Goal: Task Accomplishment & Management: Use online tool/utility

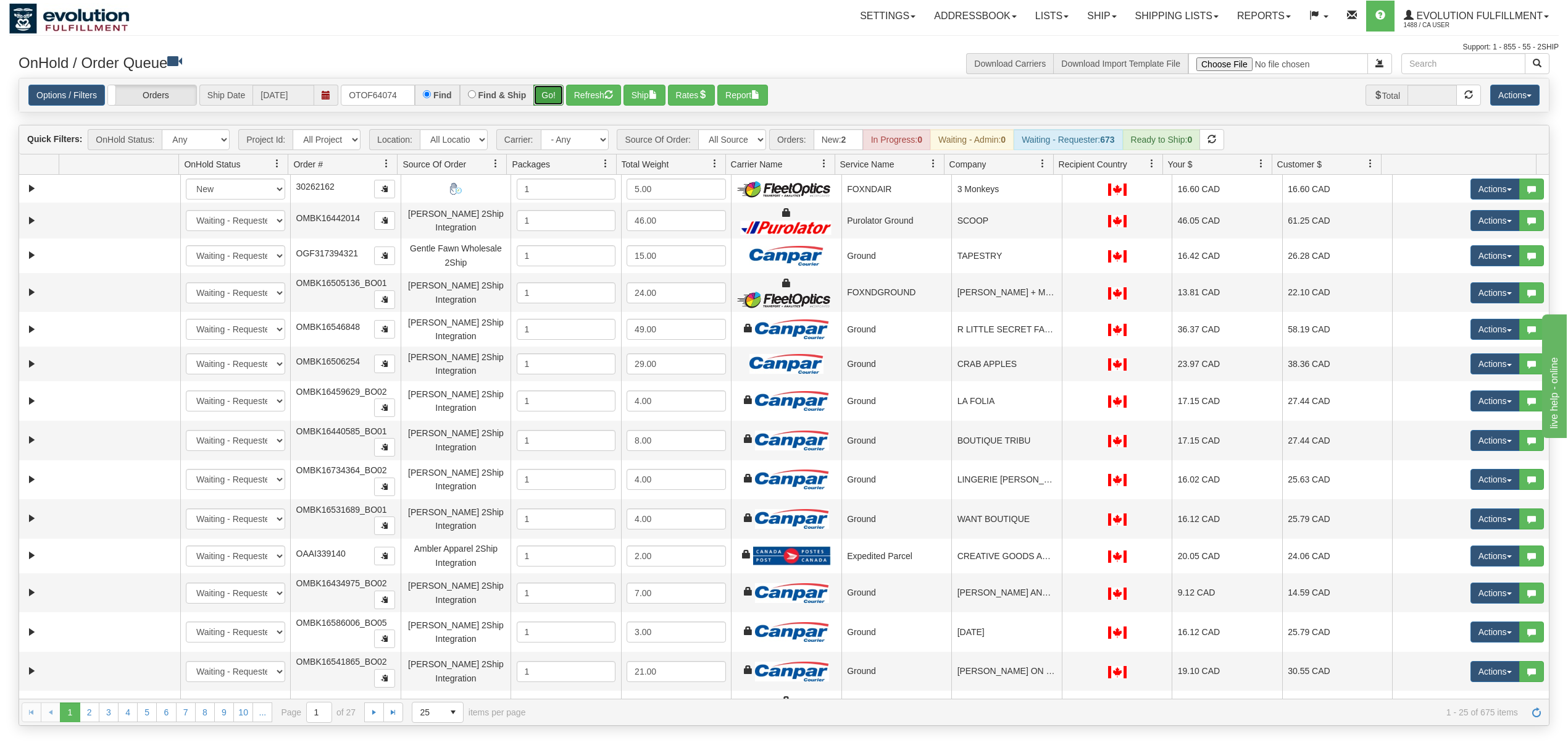
click at [556, 93] on button "Go!" at bounding box center [548, 95] width 30 height 21
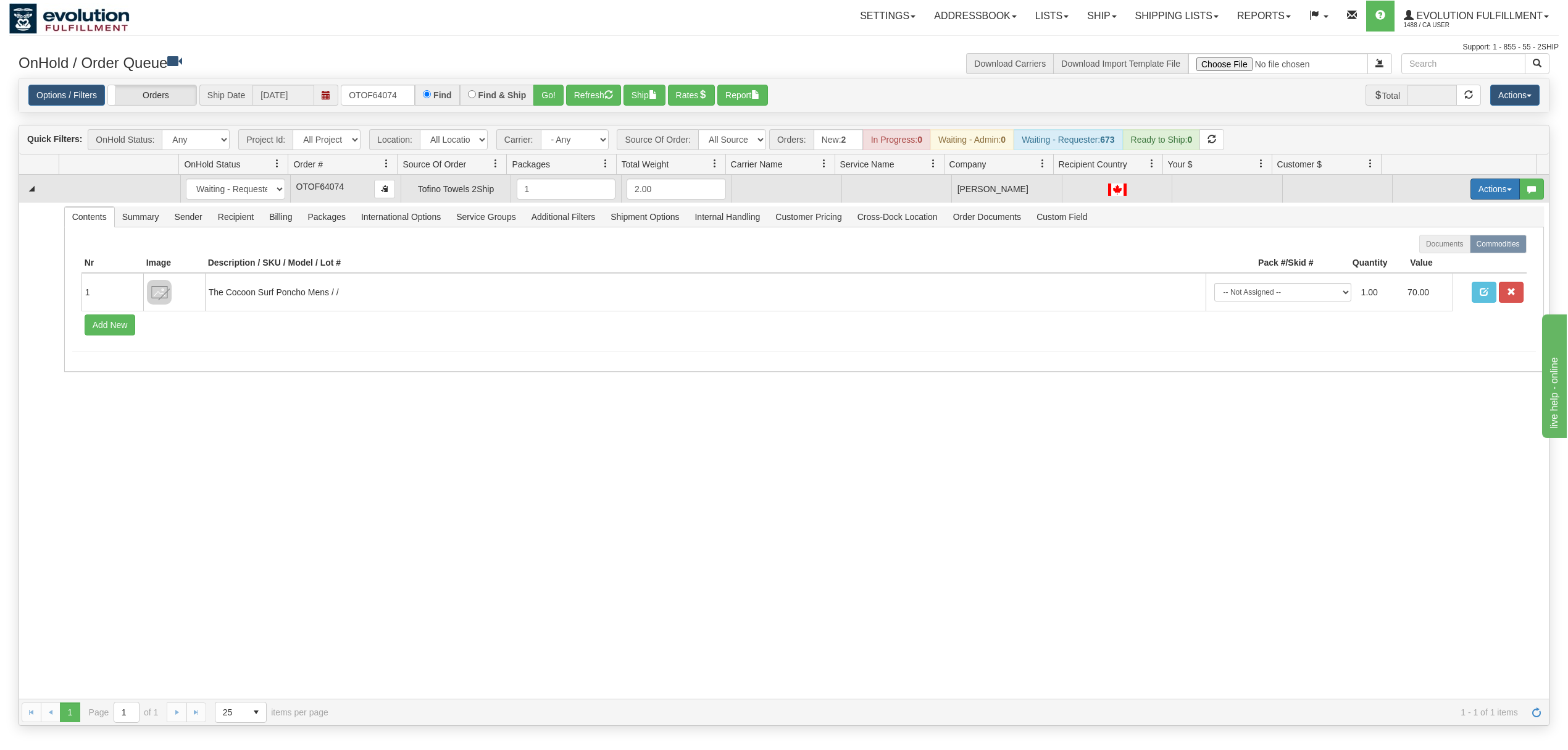
click at [1474, 199] on button "Actions" at bounding box center [1495, 188] width 50 height 21
click at [1446, 246] on span "Rate All Services" at bounding box center [1470, 244] width 74 height 10
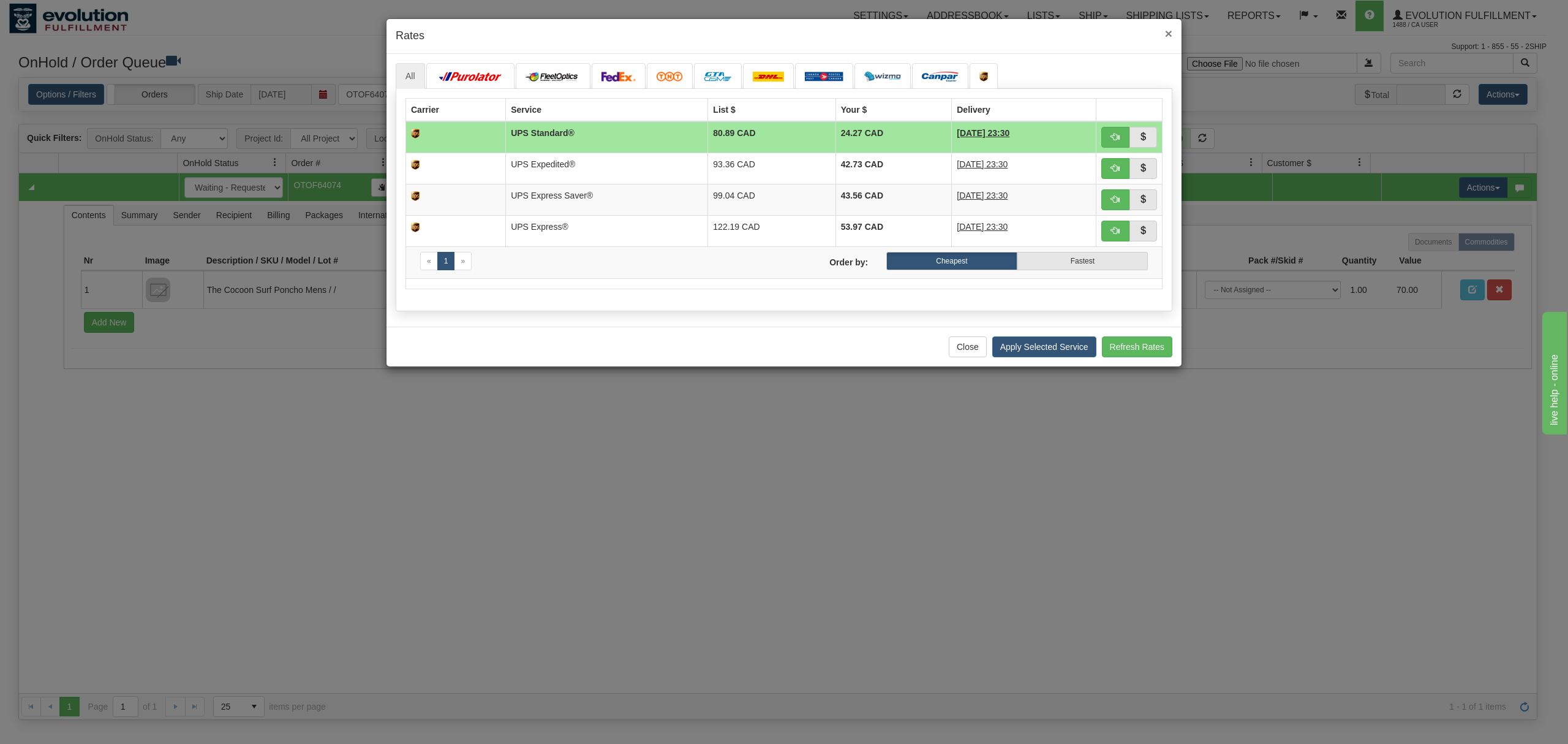
click at [1167, 33] on span "×" at bounding box center [1168, 33] width 7 height 14
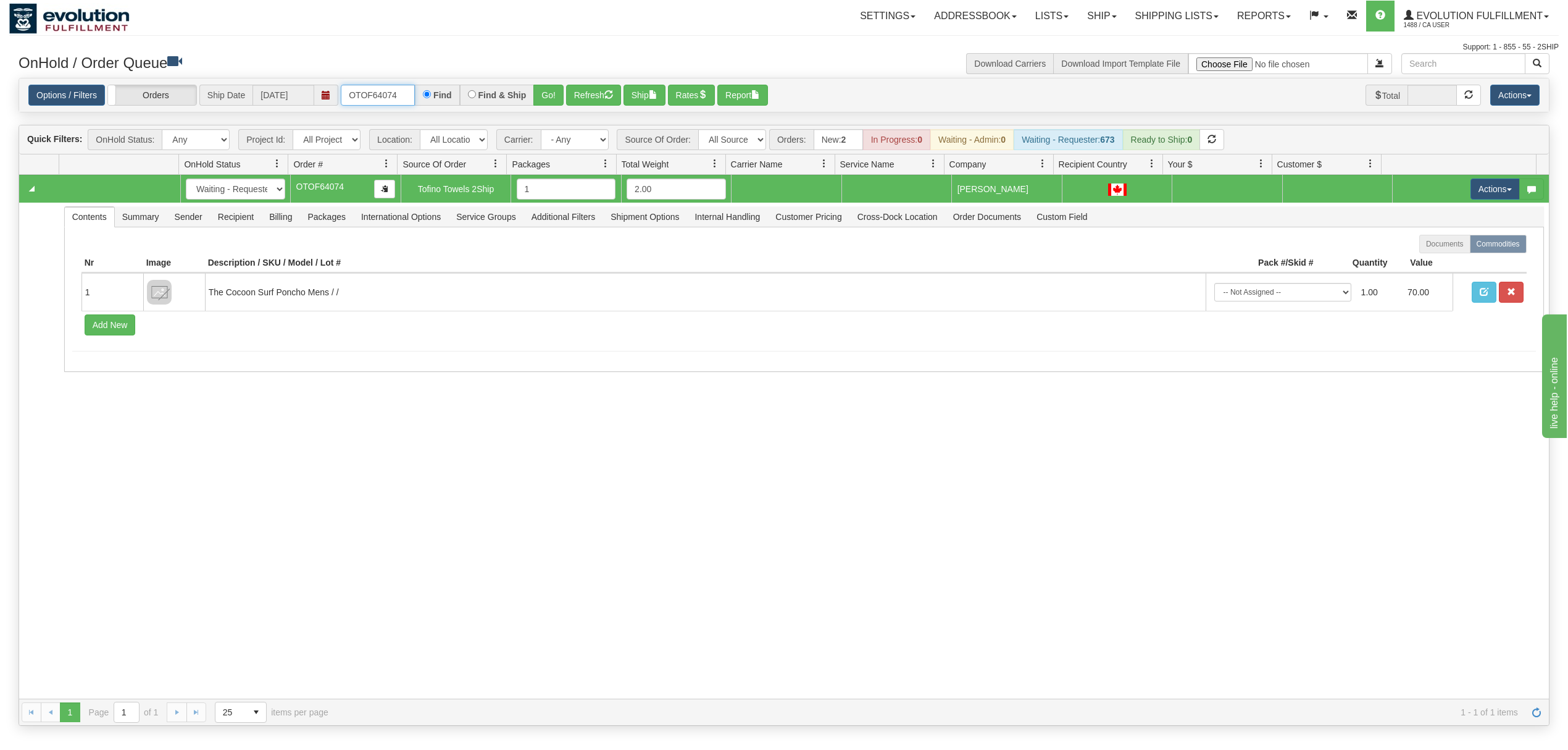
click at [376, 99] on input "OTOF64074" at bounding box center [377, 95] width 74 height 21
click at [554, 99] on button "Go!" at bounding box center [548, 95] width 30 height 21
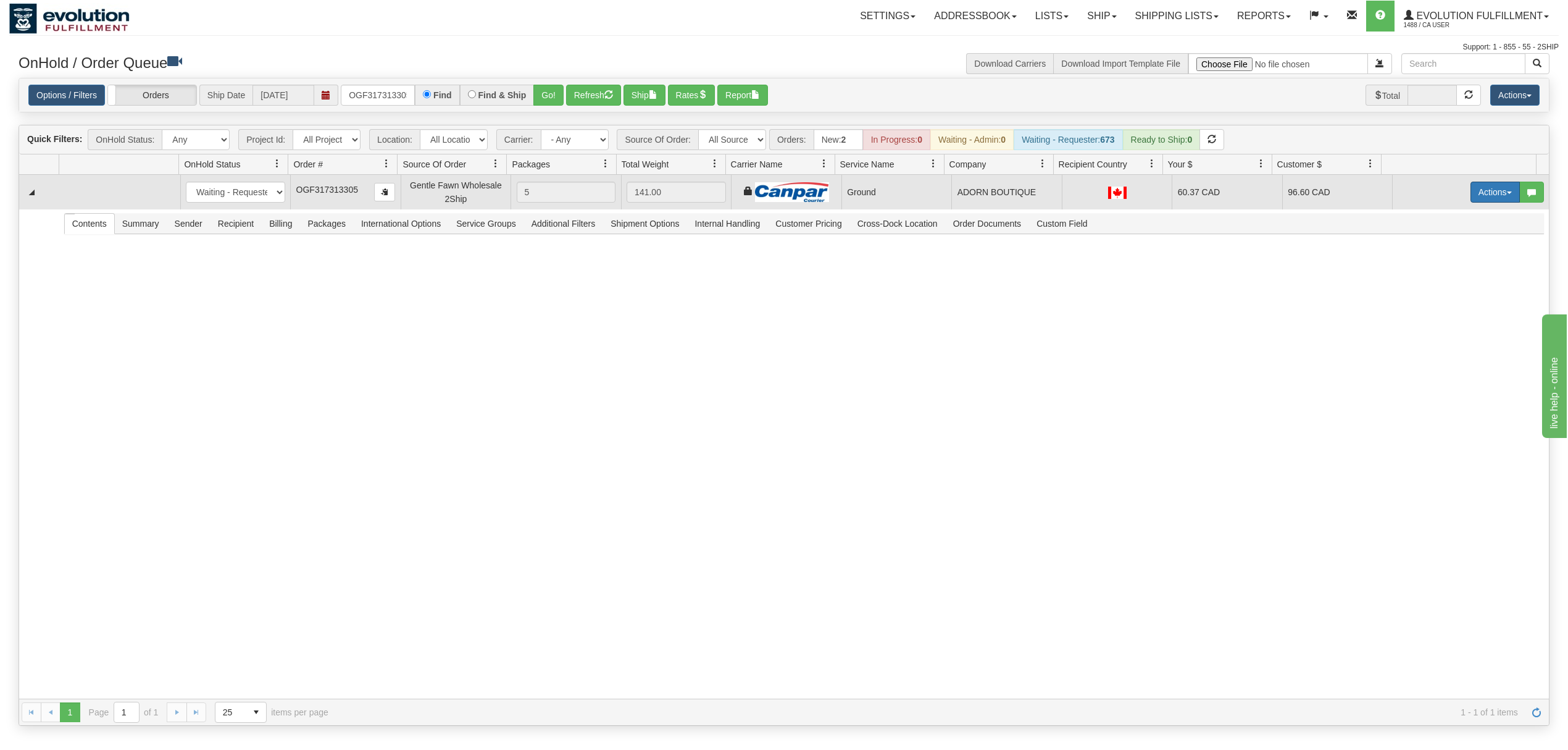
click at [1491, 189] on button "Actions" at bounding box center [1495, 192] width 50 height 21
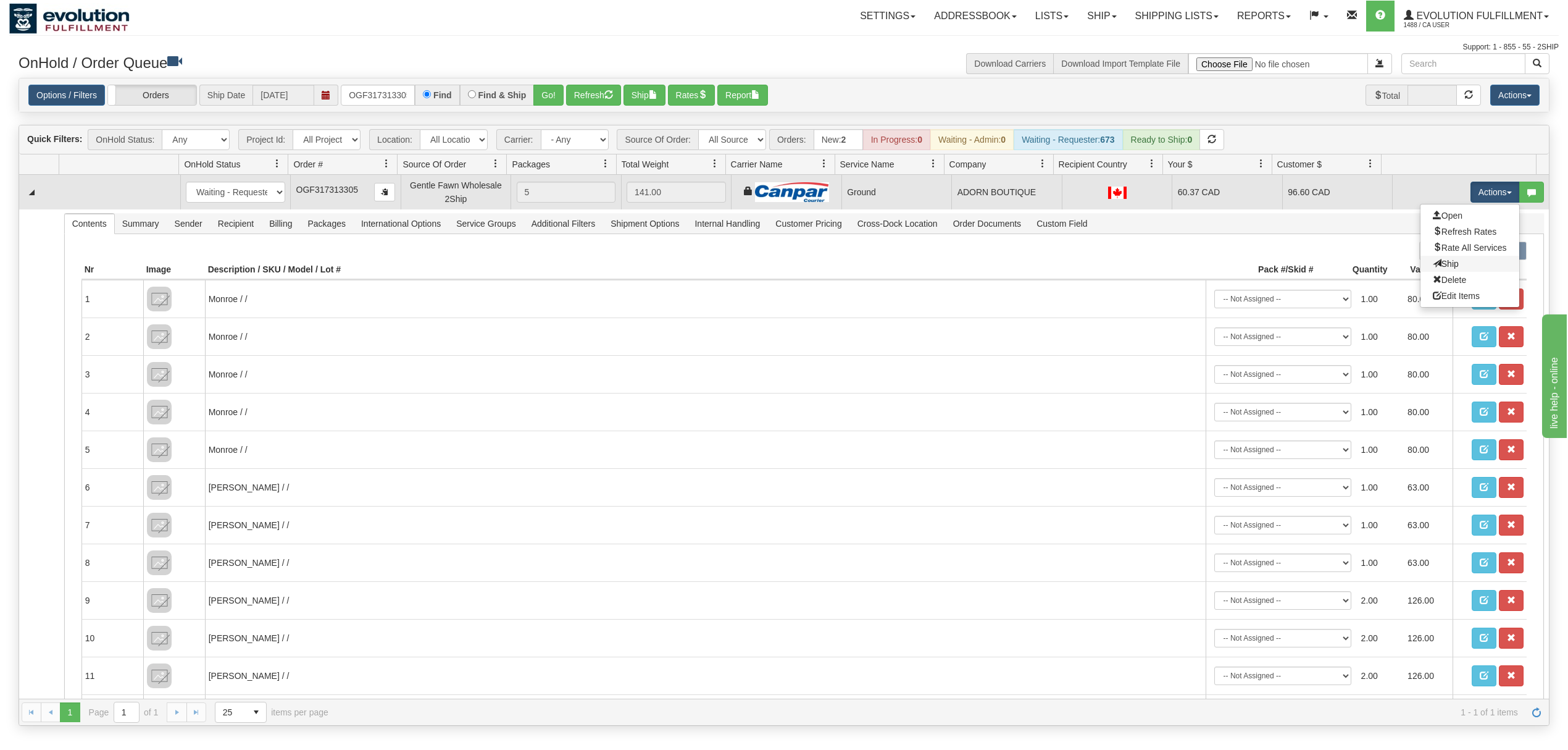
click at [1445, 267] on link "Ship" at bounding box center [1471, 263] width 99 height 16
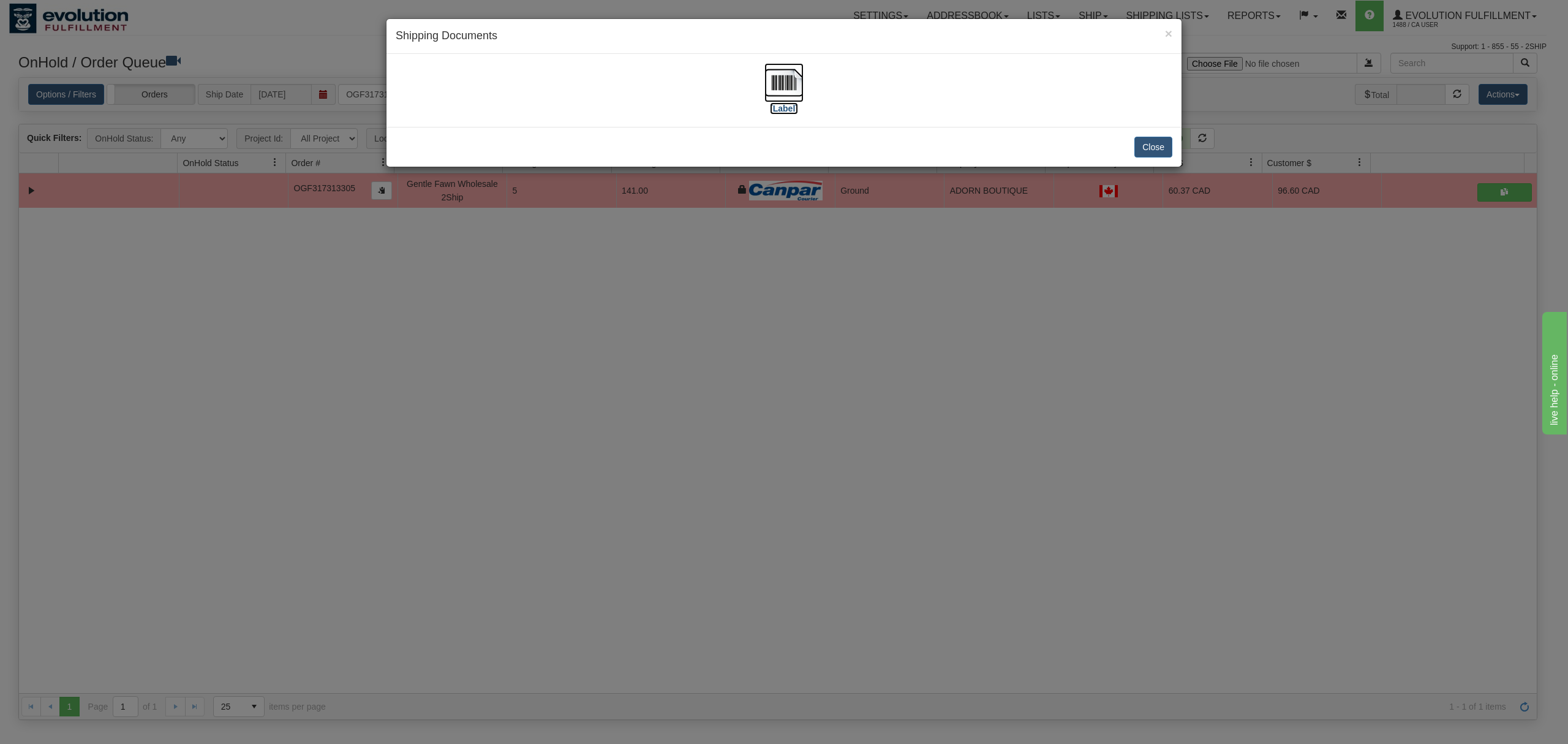
click at [772, 75] on img at bounding box center [783, 82] width 39 height 39
click at [1148, 150] on button "Close" at bounding box center [1154, 147] width 38 height 21
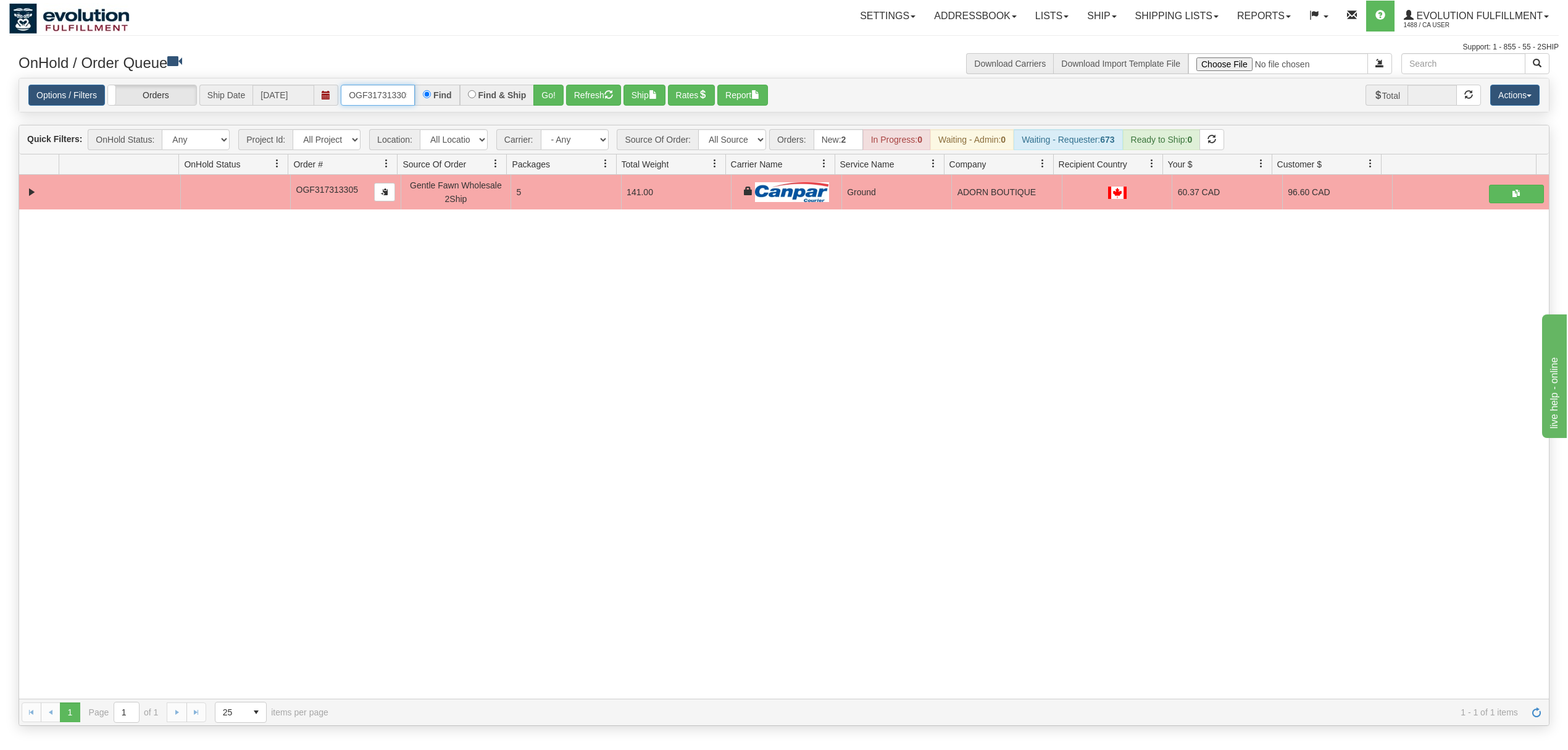
click at [356, 97] on input "OGF317313305" at bounding box center [377, 95] width 74 height 21
click at [558, 90] on button "Go!" at bounding box center [548, 95] width 30 height 21
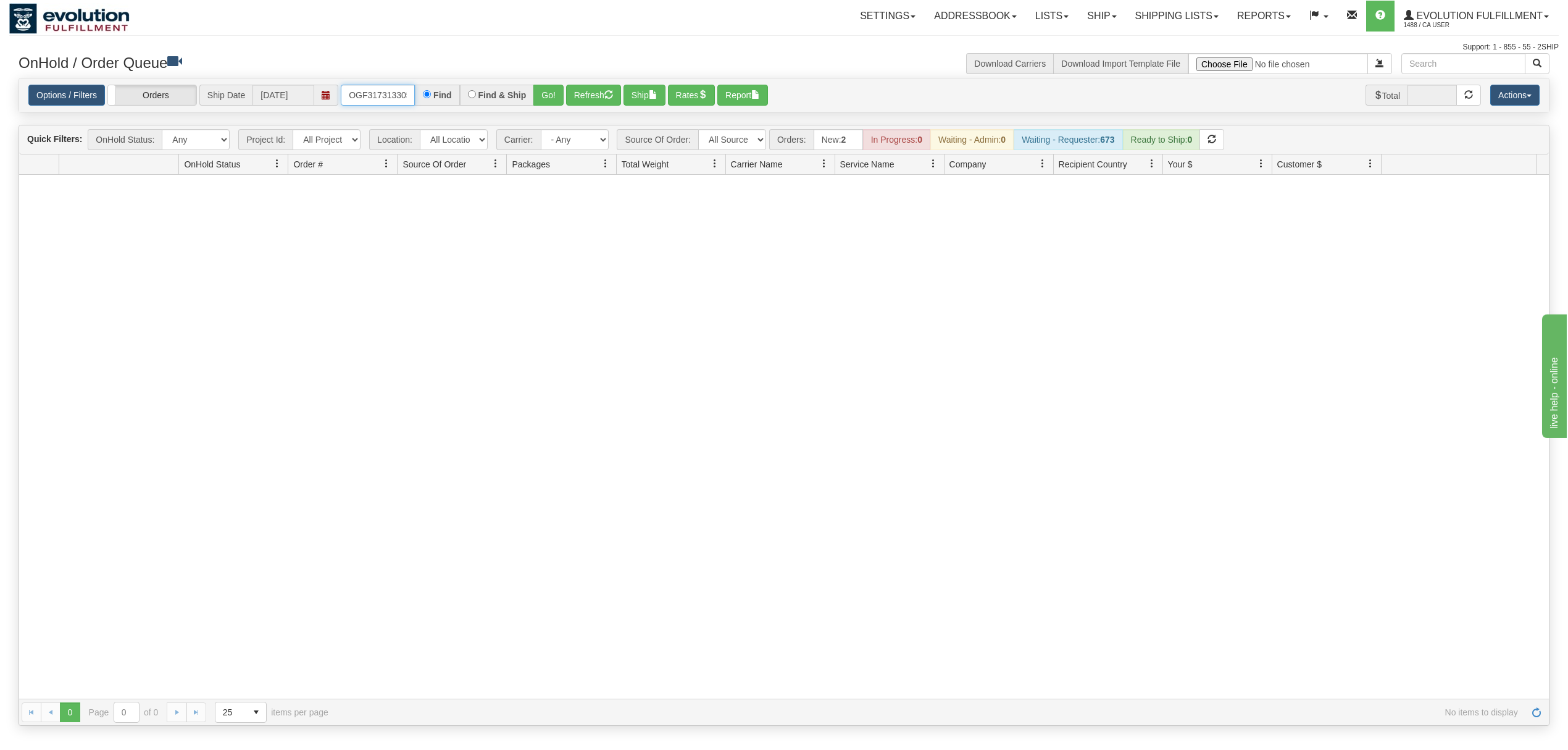
click at [386, 85] on input "OGF317313305" at bounding box center [377, 95] width 74 height 21
type input "OGF317379094"
click at [546, 90] on button "Go!" at bounding box center [548, 95] width 30 height 21
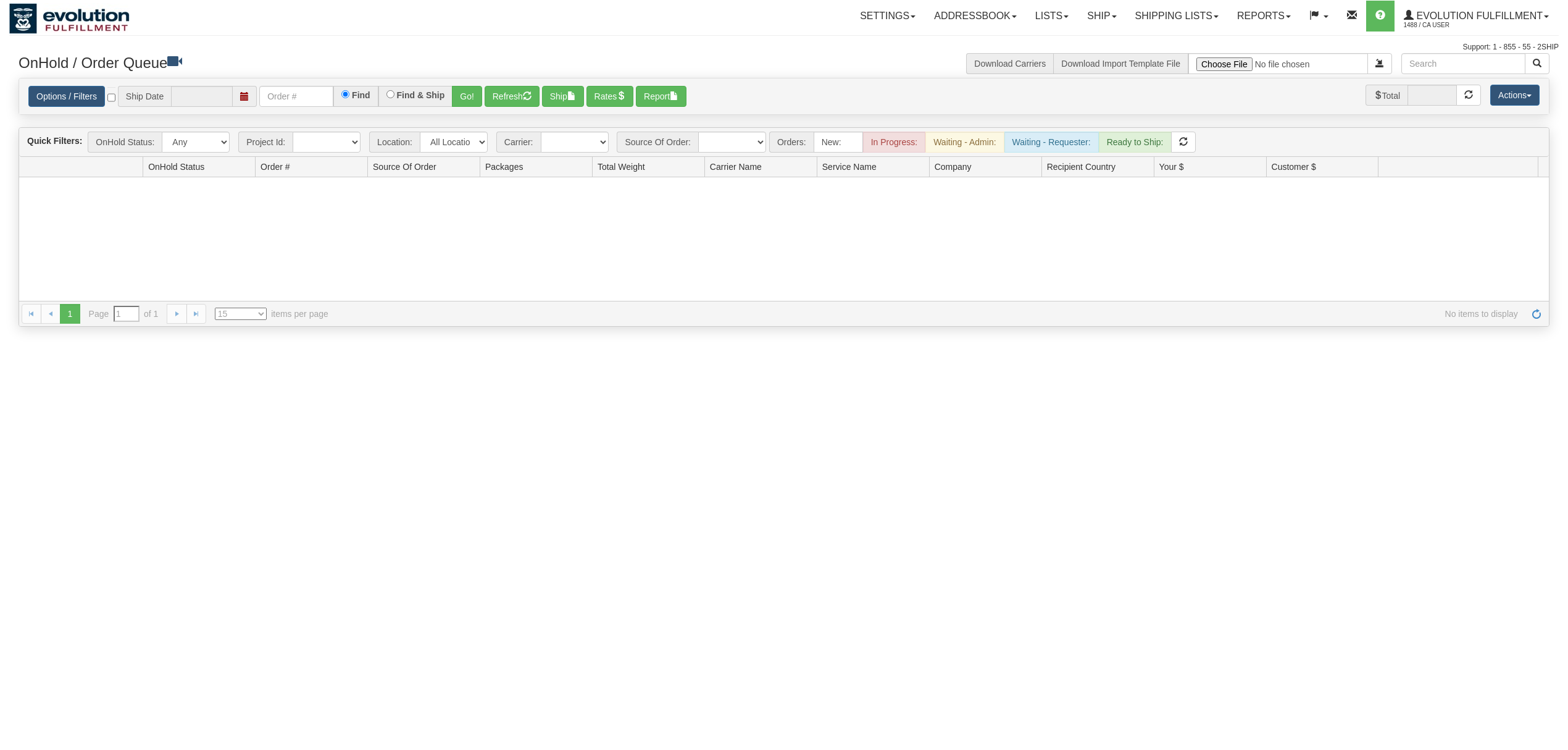
type input "[DATE]"
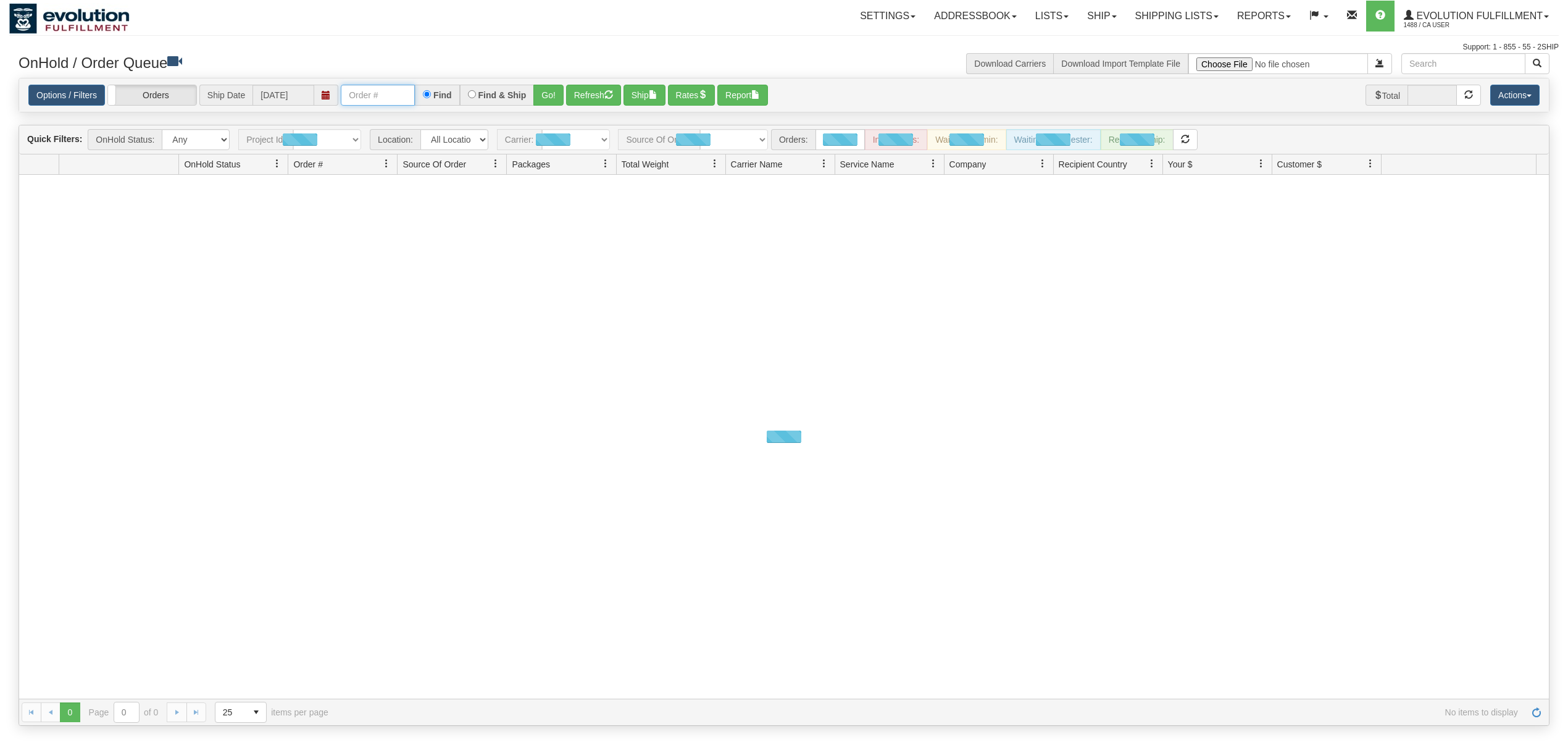
click at [393, 97] on input "text" at bounding box center [377, 95] width 74 height 21
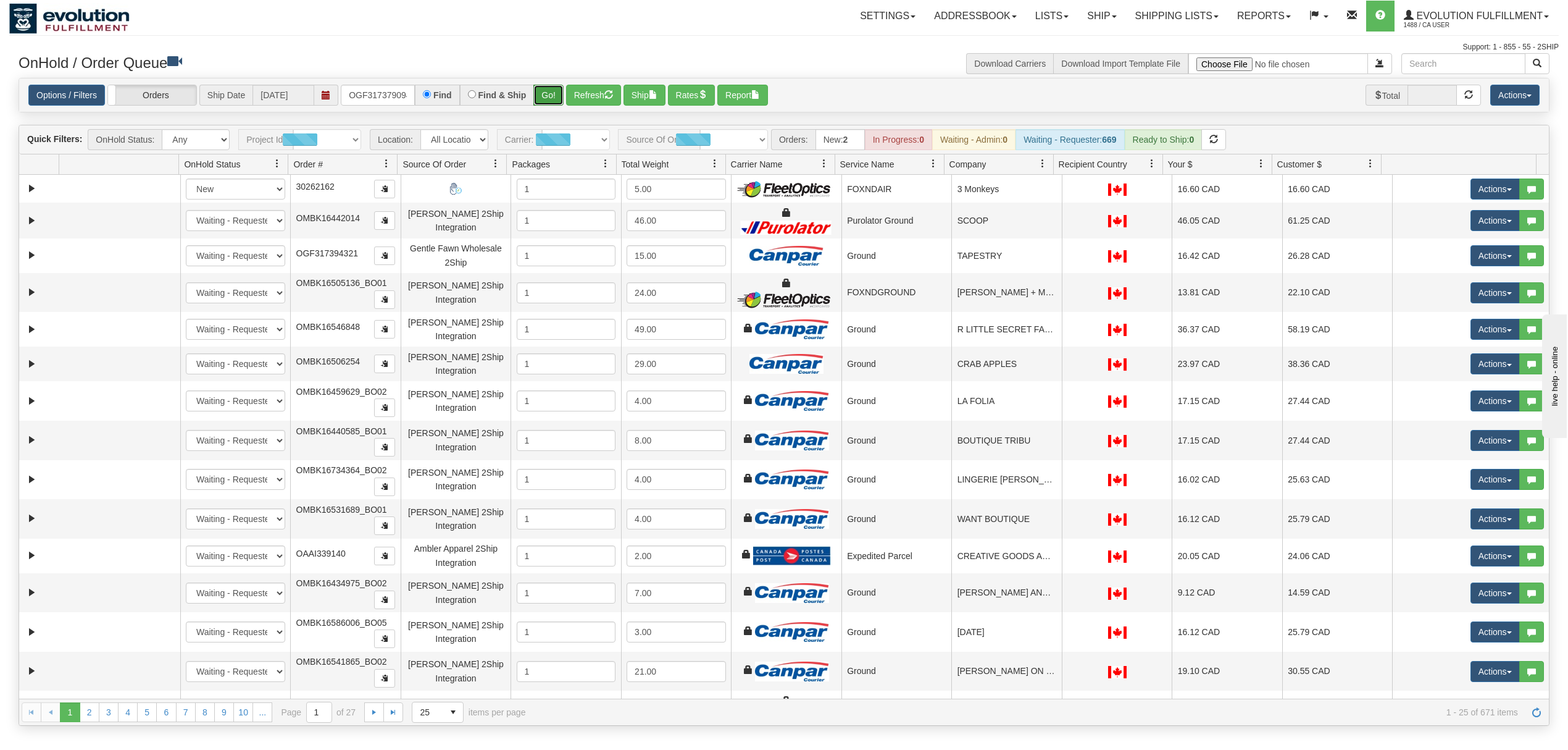
click at [552, 86] on button "Go!" at bounding box center [548, 95] width 30 height 21
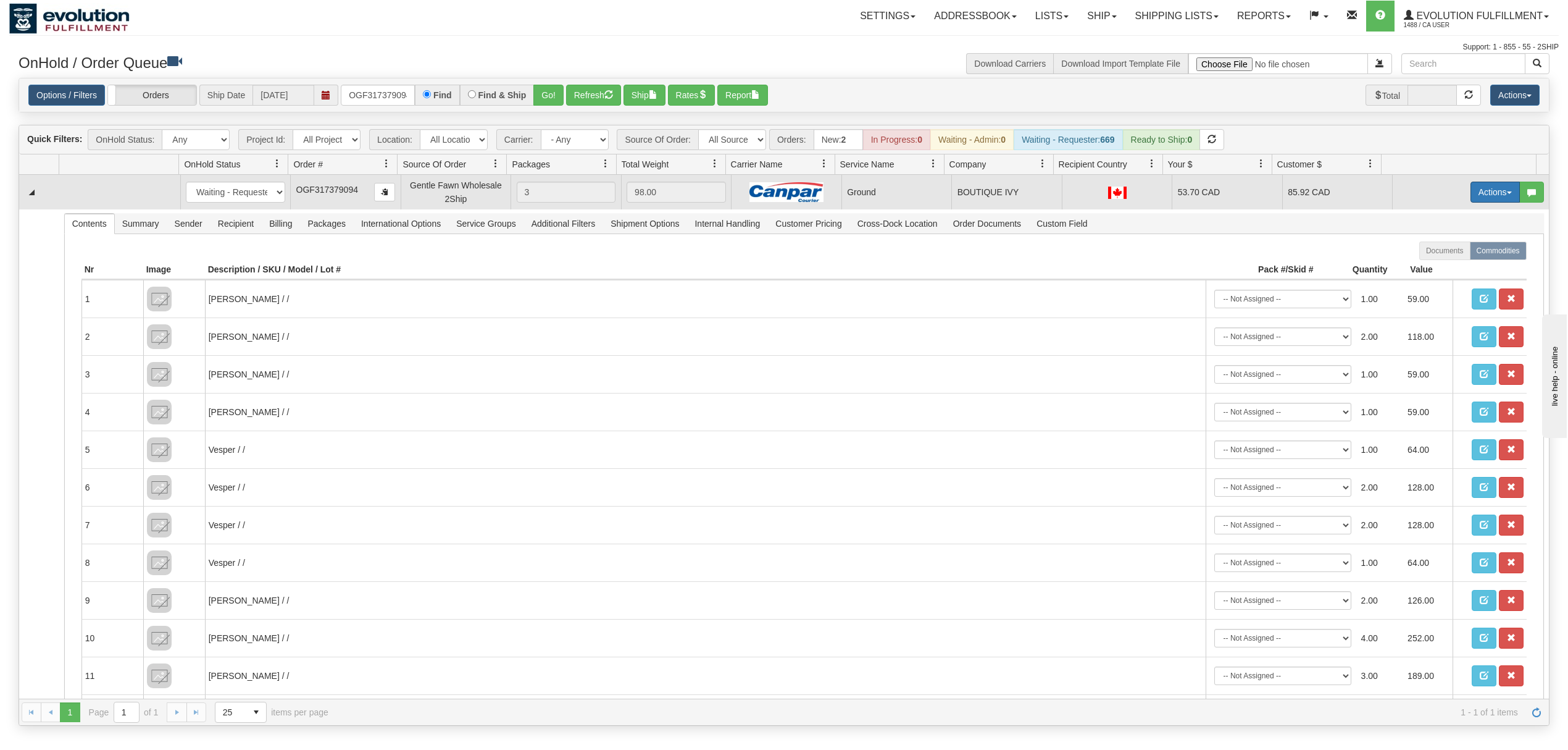
click at [1475, 185] on button "Actions" at bounding box center [1495, 192] width 50 height 21
click at [1428, 255] on link "Rate All Services" at bounding box center [1471, 247] width 99 height 16
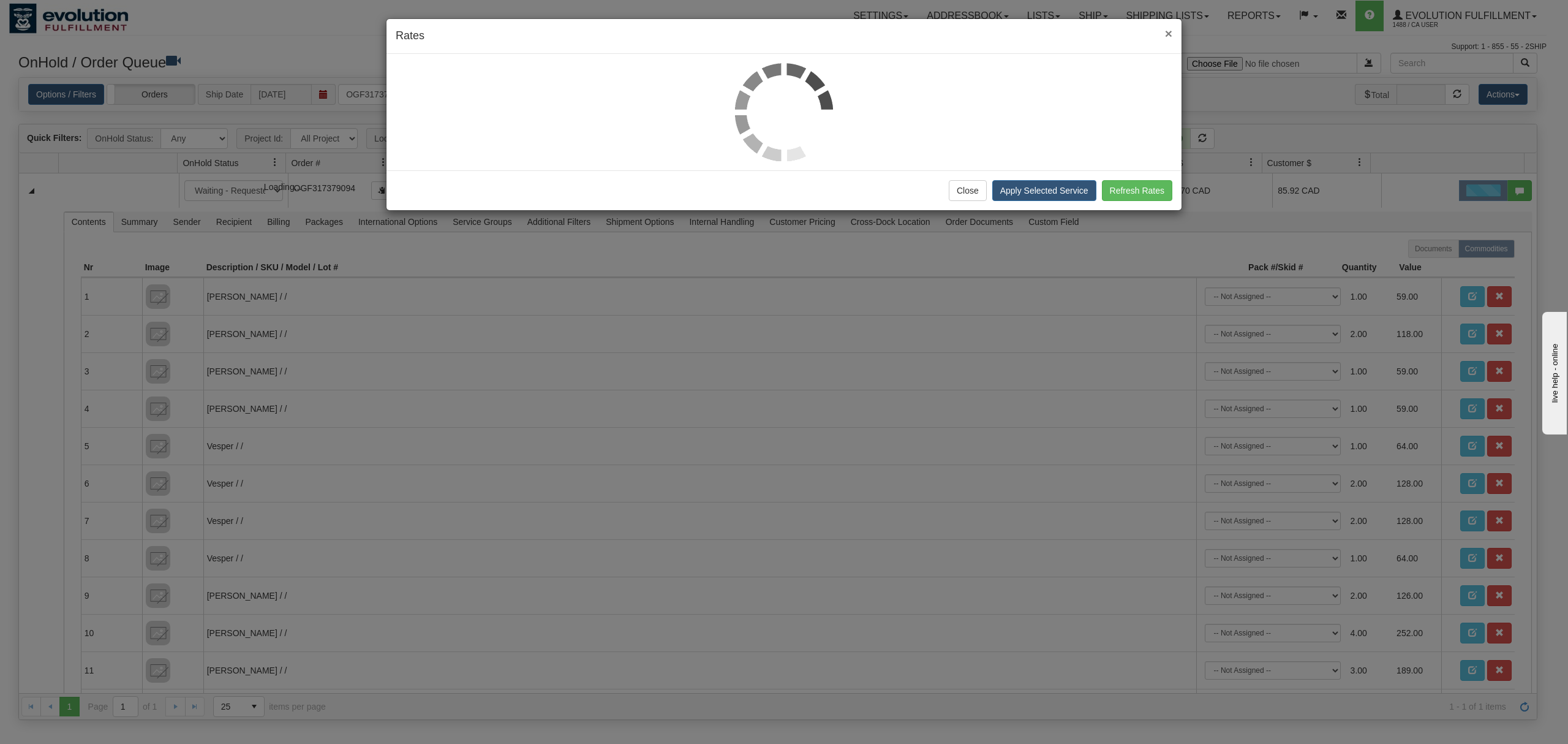
click at [1166, 32] on span "×" at bounding box center [1168, 33] width 7 height 14
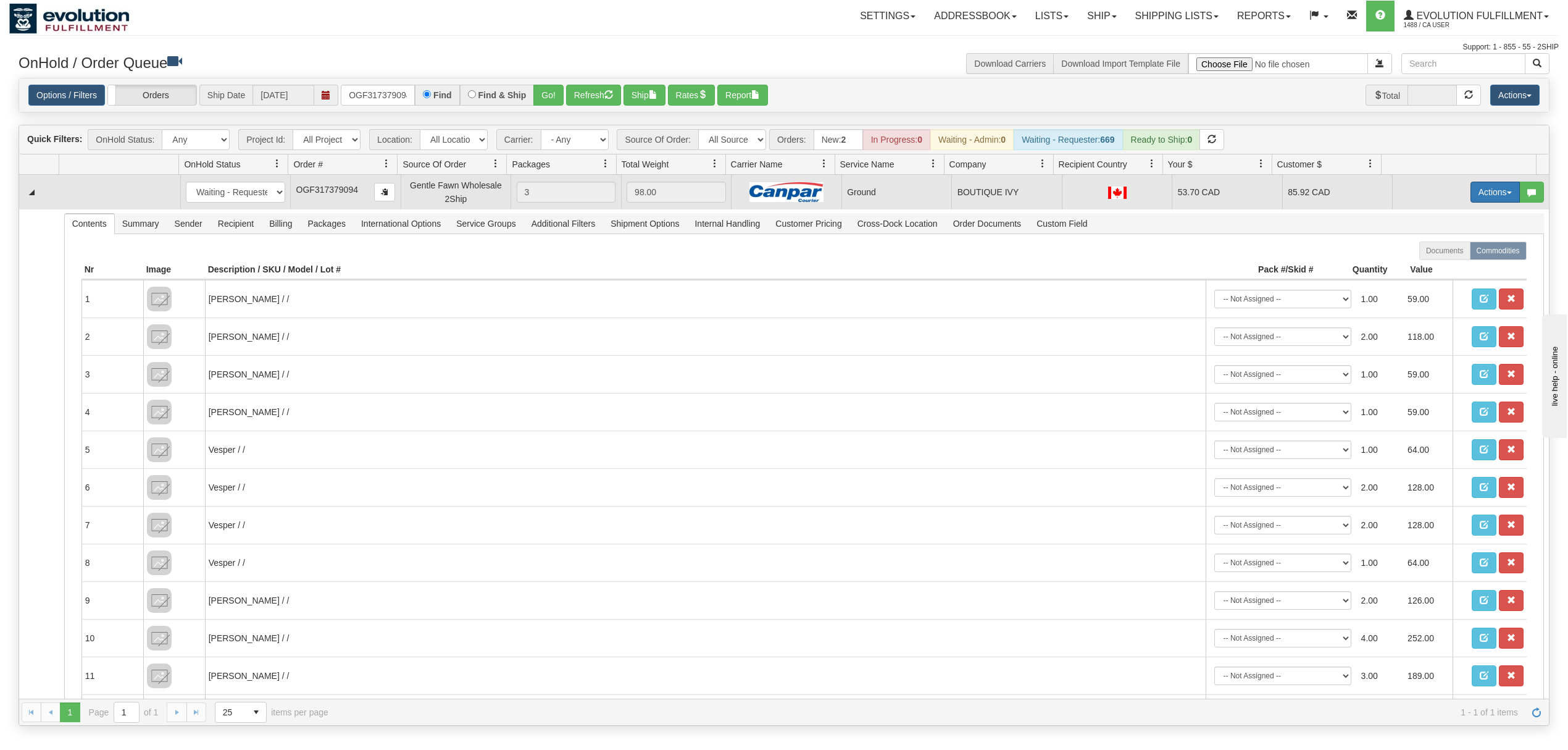
click at [1471, 203] on button "Actions" at bounding box center [1495, 192] width 50 height 21
click at [1433, 264] on span "Ship" at bounding box center [1446, 263] width 26 height 10
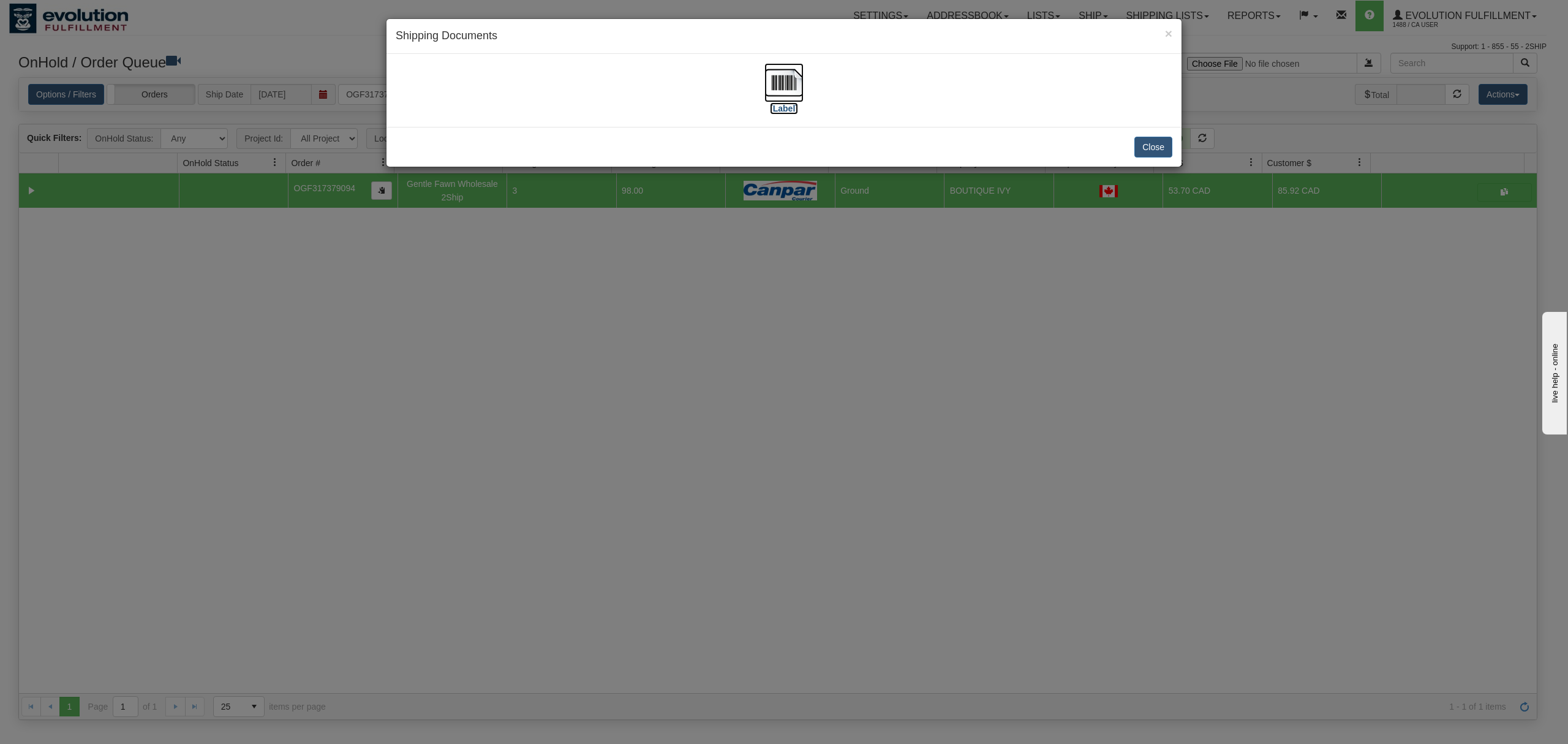
click at [787, 76] on img at bounding box center [783, 82] width 39 height 39
drag, startPoint x: 1159, startPoint y: 148, endPoint x: 1084, endPoint y: 152, distance: 75.1
click at [1157, 148] on button "Close" at bounding box center [1154, 147] width 38 height 21
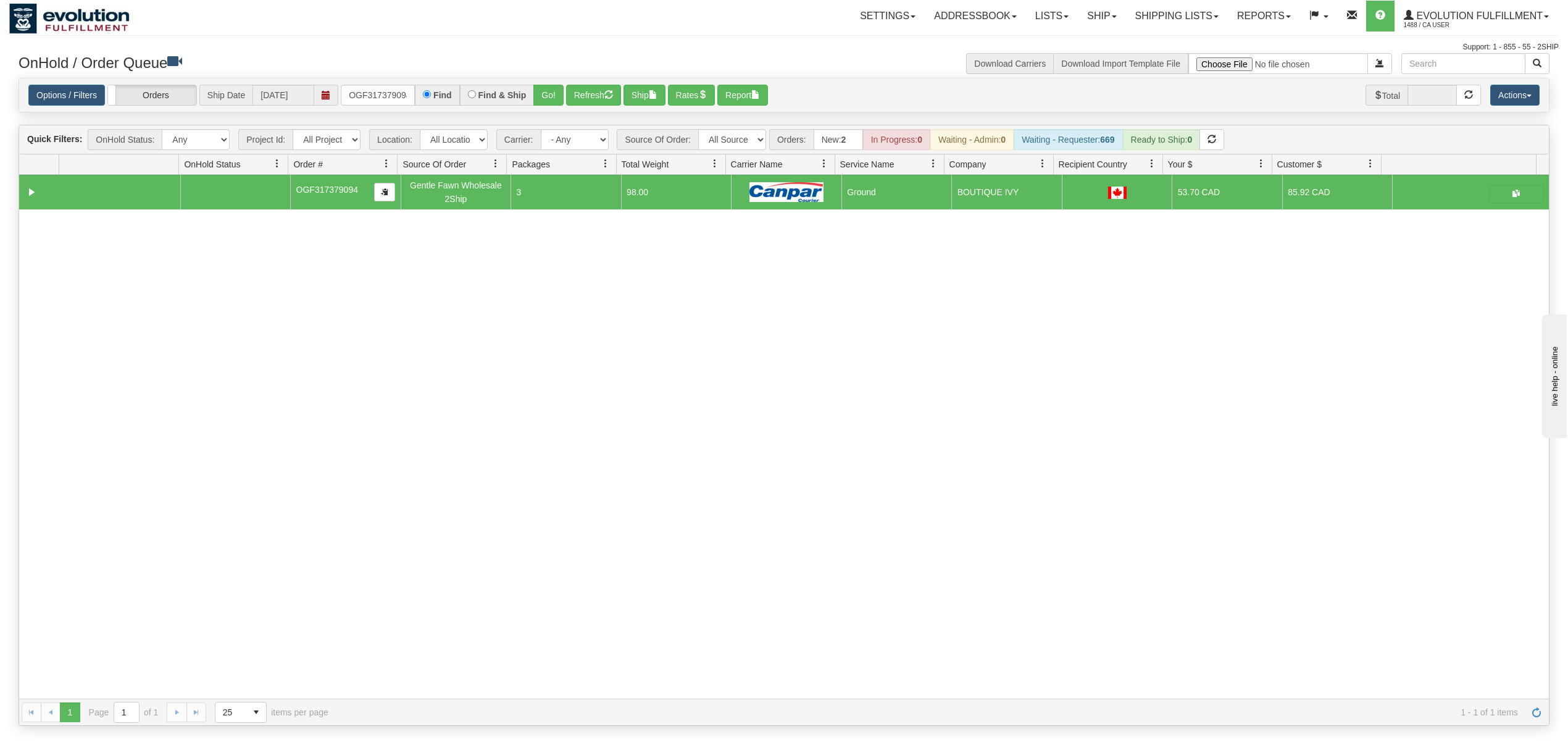
click at [356, 106] on div "Options / Filters Group Shipments Orders Ship Date 09/02/2025 OGF317379094 Find…" at bounding box center [784, 95] width 1530 height 34
click at [371, 95] on input "OGF317379094" at bounding box center [377, 95] width 74 height 21
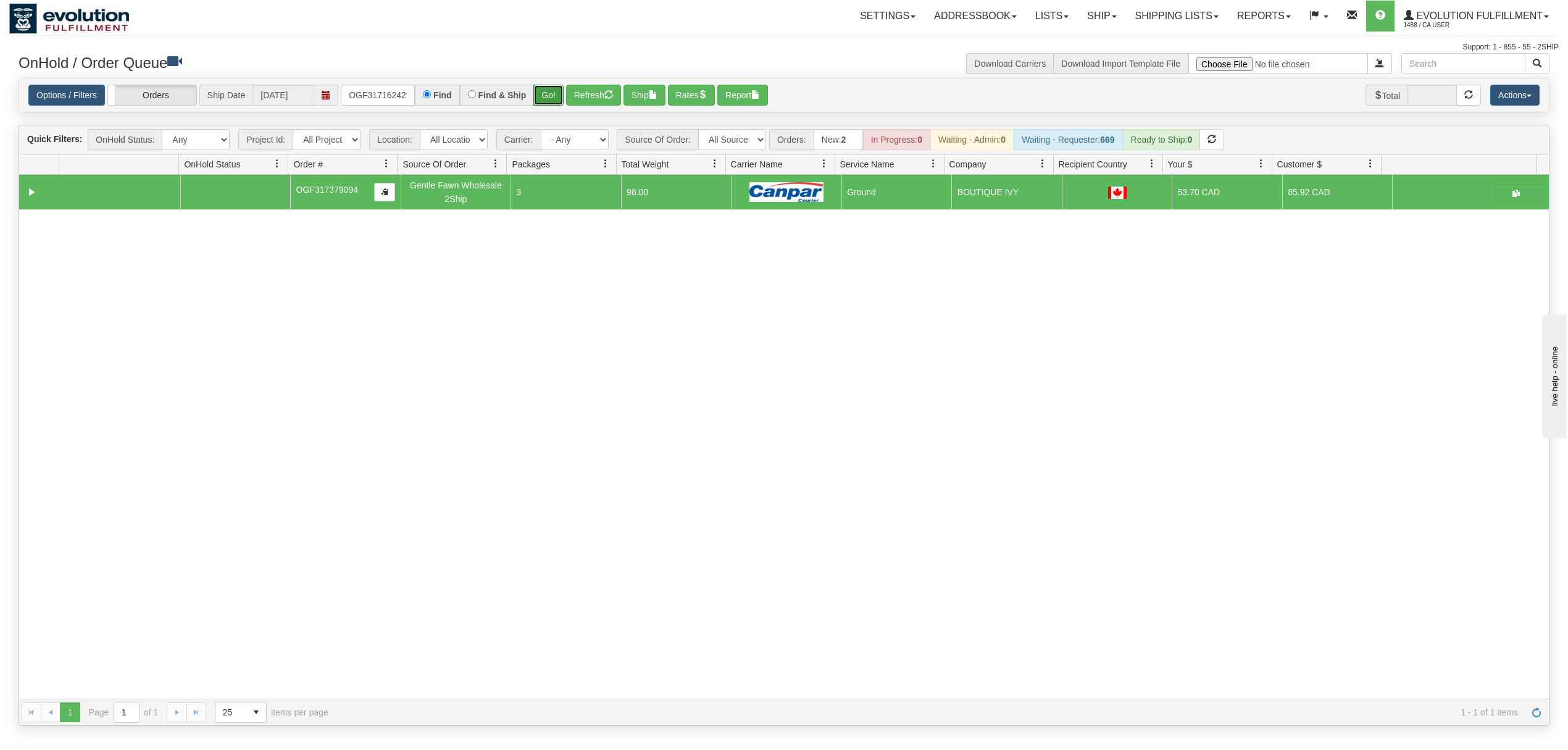
click at [555, 93] on button "Go!" at bounding box center [548, 95] width 30 height 21
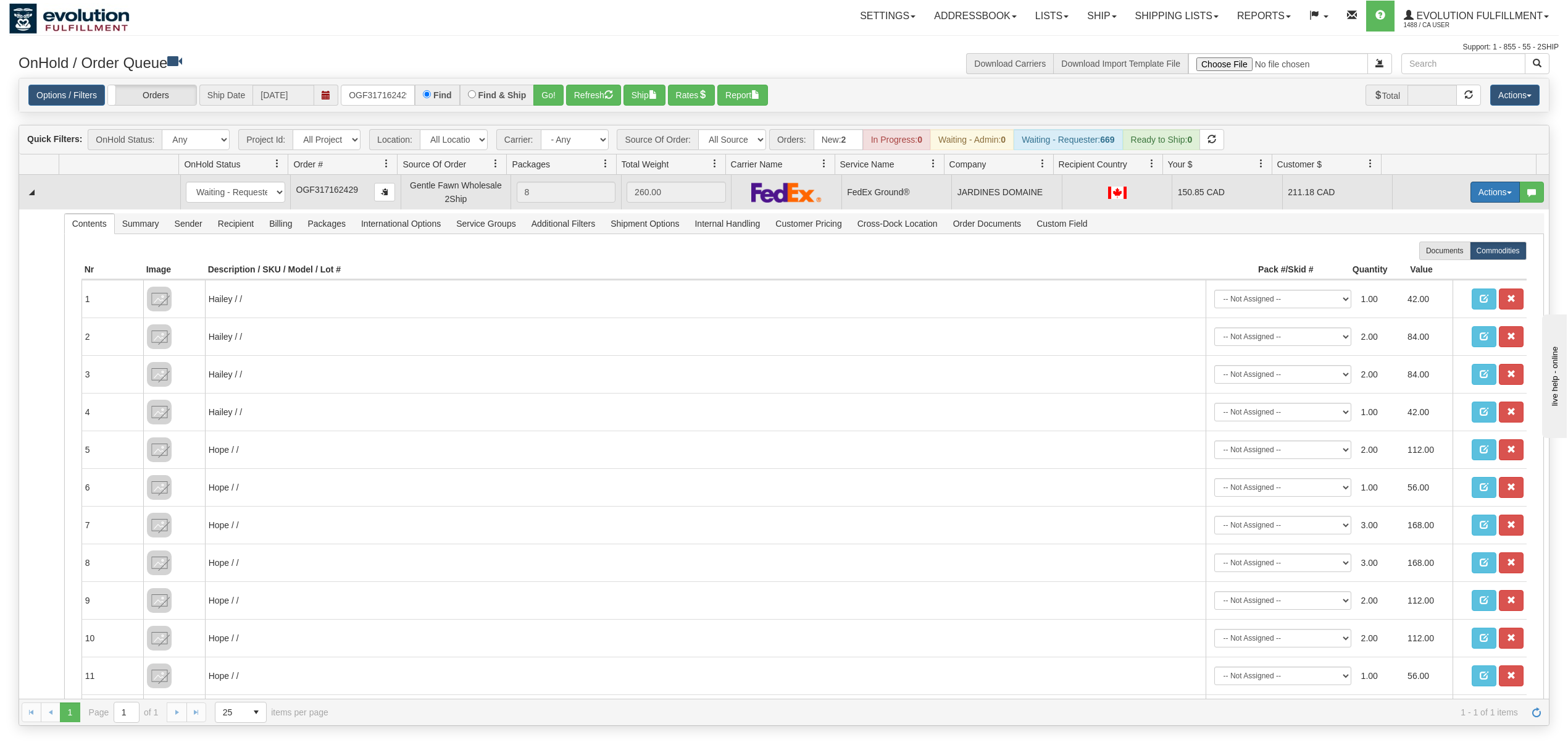
click at [1493, 193] on button "Actions" at bounding box center [1495, 192] width 50 height 21
click at [1435, 263] on span "Ship" at bounding box center [1446, 263] width 26 height 10
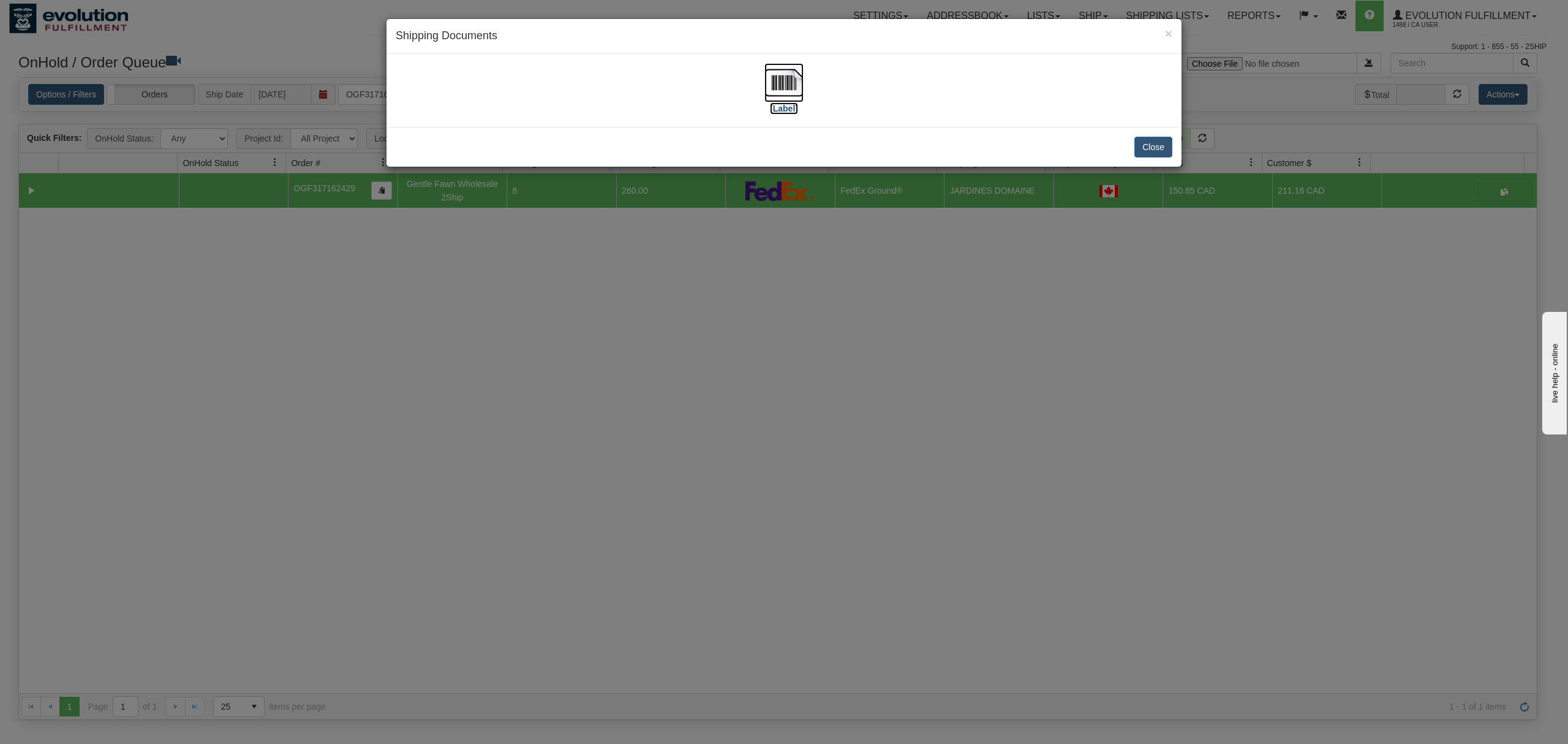
click at [782, 87] on img at bounding box center [783, 82] width 39 height 39
click at [1150, 147] on button "Close" at bounding box center [1154, 147] width 38 height 21
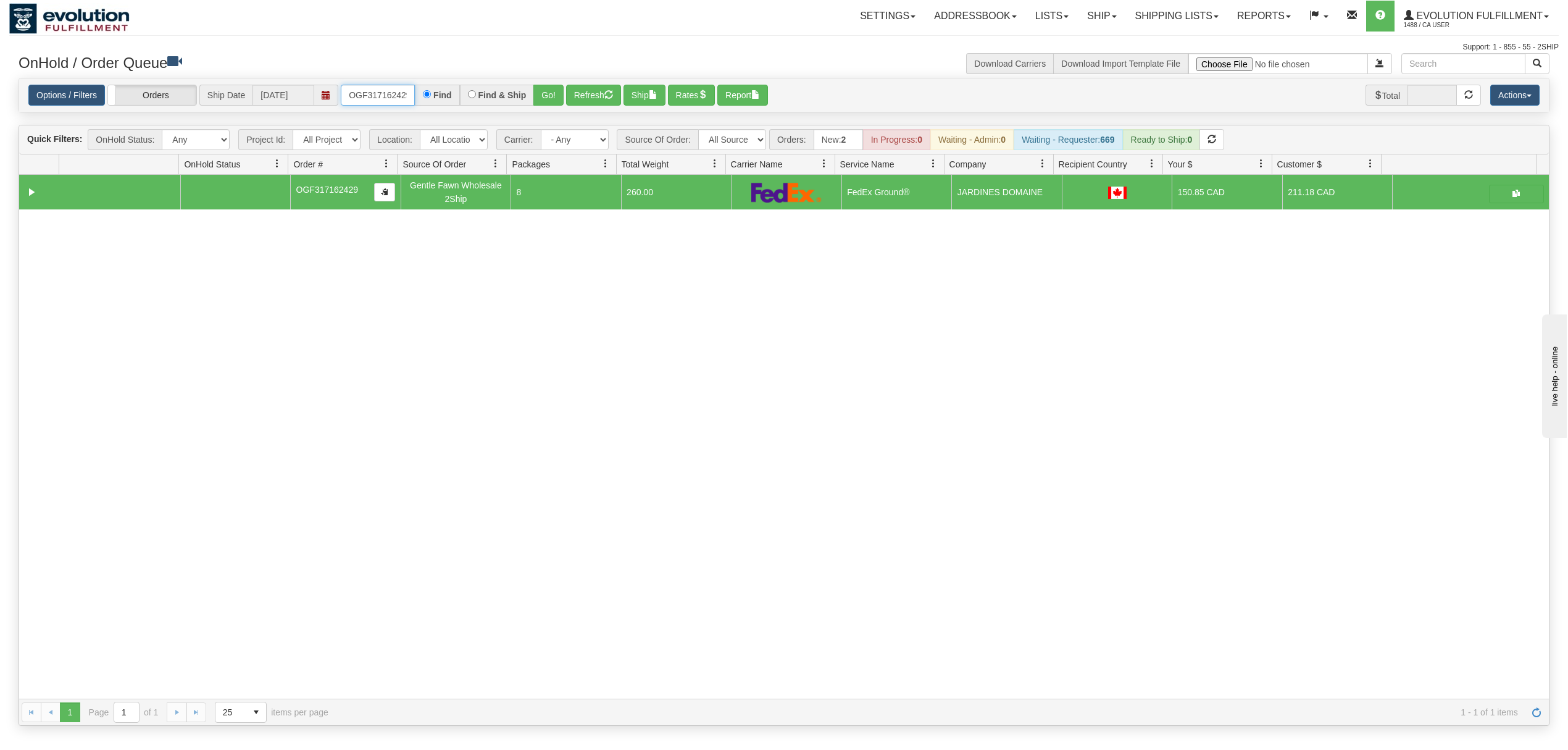
click at [371, 99] on input "OGF317162429" at bounding box center [377, 95] width 74 height 21
click at [372, 99] on input "OGF317162429" at bounding box center [377, 95] width 74 height 21
click at [374, 99] on input "OGF317162429" at bounding box center [377, 95] width 74 height 21
click at [559, 90] on button "Go!" at bounding box center [548, 95] width 30 height 21
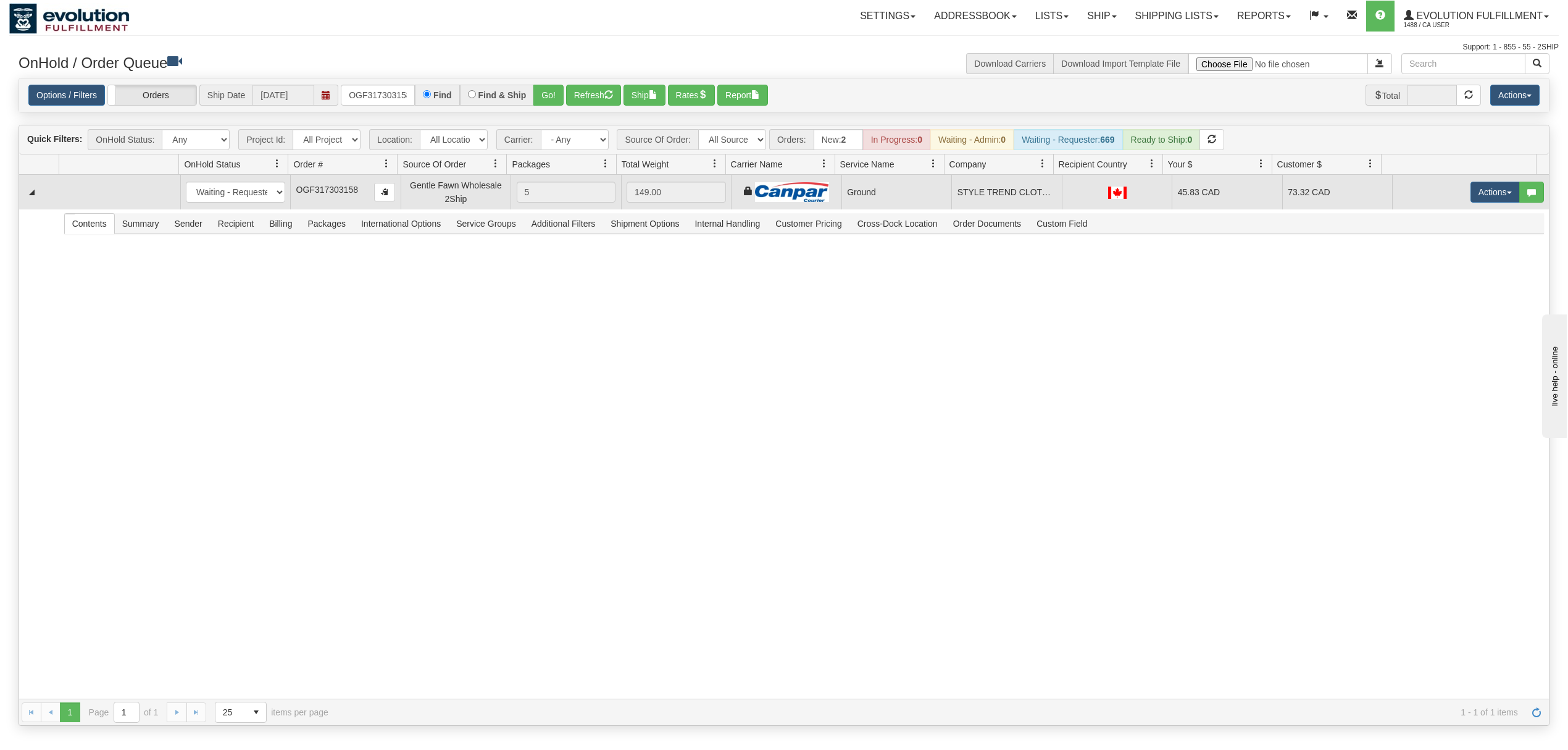
drag, startPoint x: 1487, startPoint y: 183, endPoint x: 1484, endPoint y: 199, distance: 16.3
click at [1487, 183] on td "Actions Open Refresh Rates Rate All Services Ship Delete Edit Items" at bounding box center [1471, 192] width 157 height 35
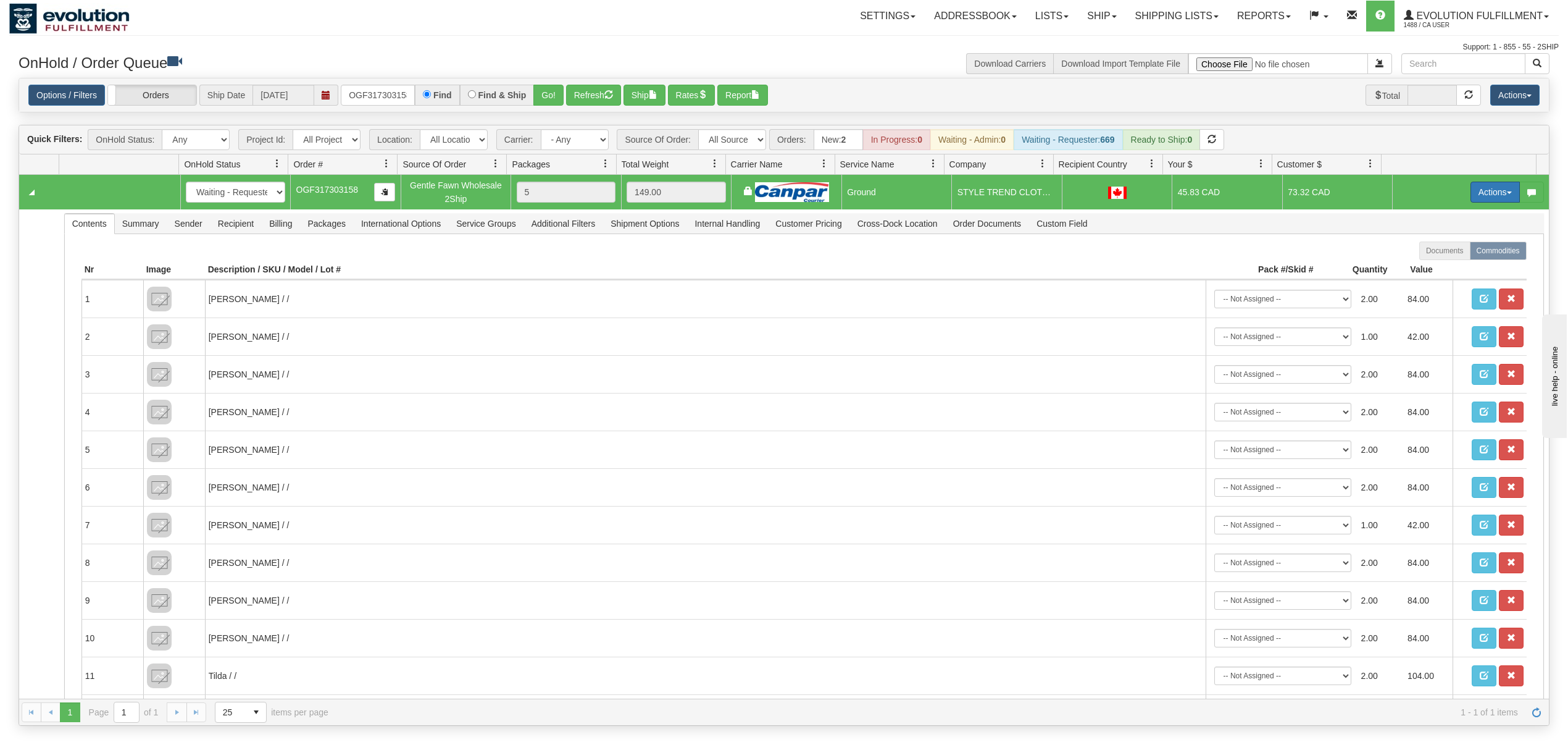
click at [1484, 199] on button "Actions" at bounding box center [1495, 192] width 50 height 21
click at [1436, 263] on span "Ship" at bounding box center [1446, 263] width 26 height 10
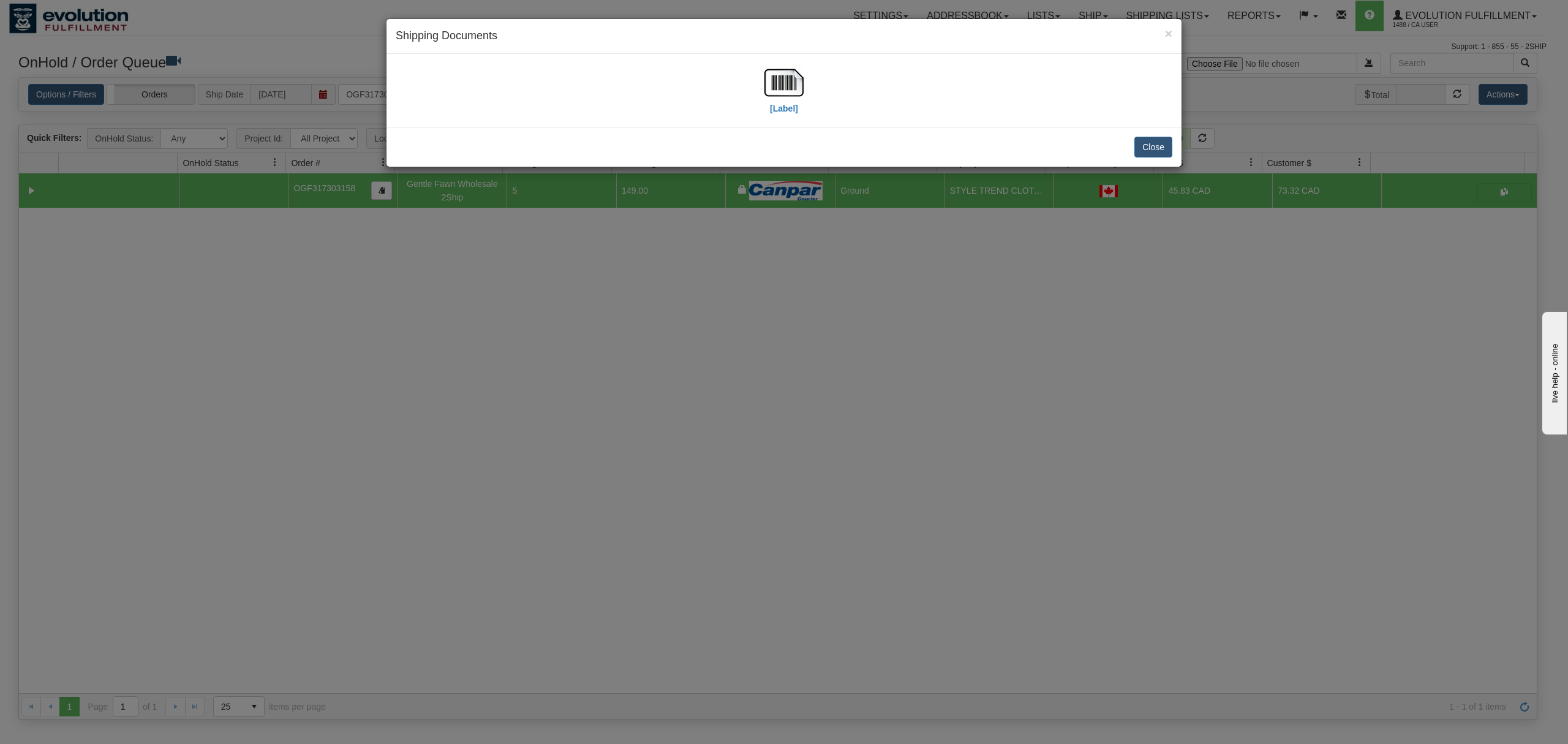
click at [756, 82] on div "[Label]" at bounding box center [784, 90] width 777 height 55
click at [778, 79] on img at bounding box center [783, 82] width 39 height 39
click at [1150, 145] on button "Close" at bounding box center [1154, 147] width 38 height 21
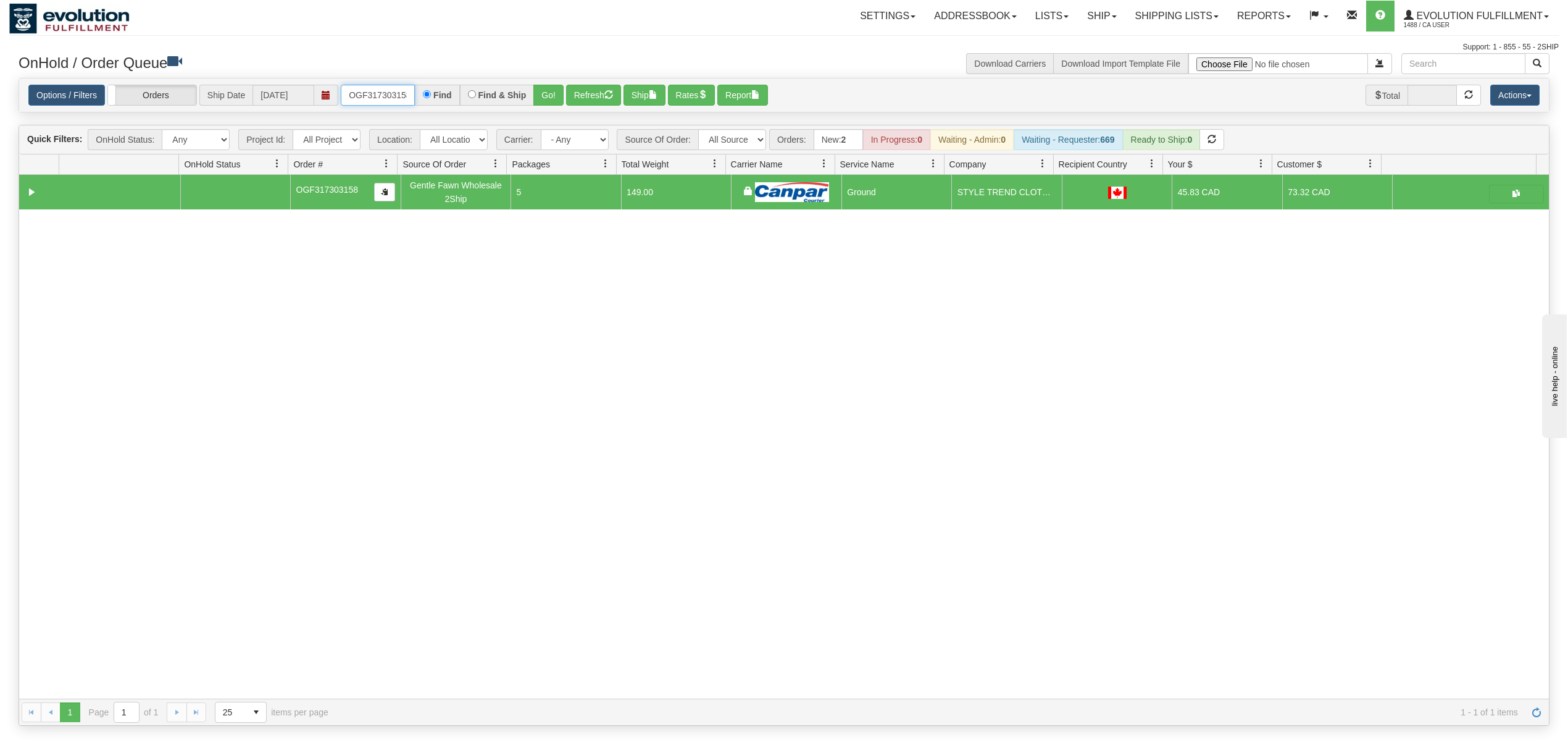
click at [374, 103] on input "OGF317303158" at bounding box center [377, 95] width 74 height 21
click at [378, 102] on input "OGF317303158" at bounding box center [377, 95] width 74 height 21
click at [564, 100] on button "Go!" at bounding box center [548, 95] width 30 height 21
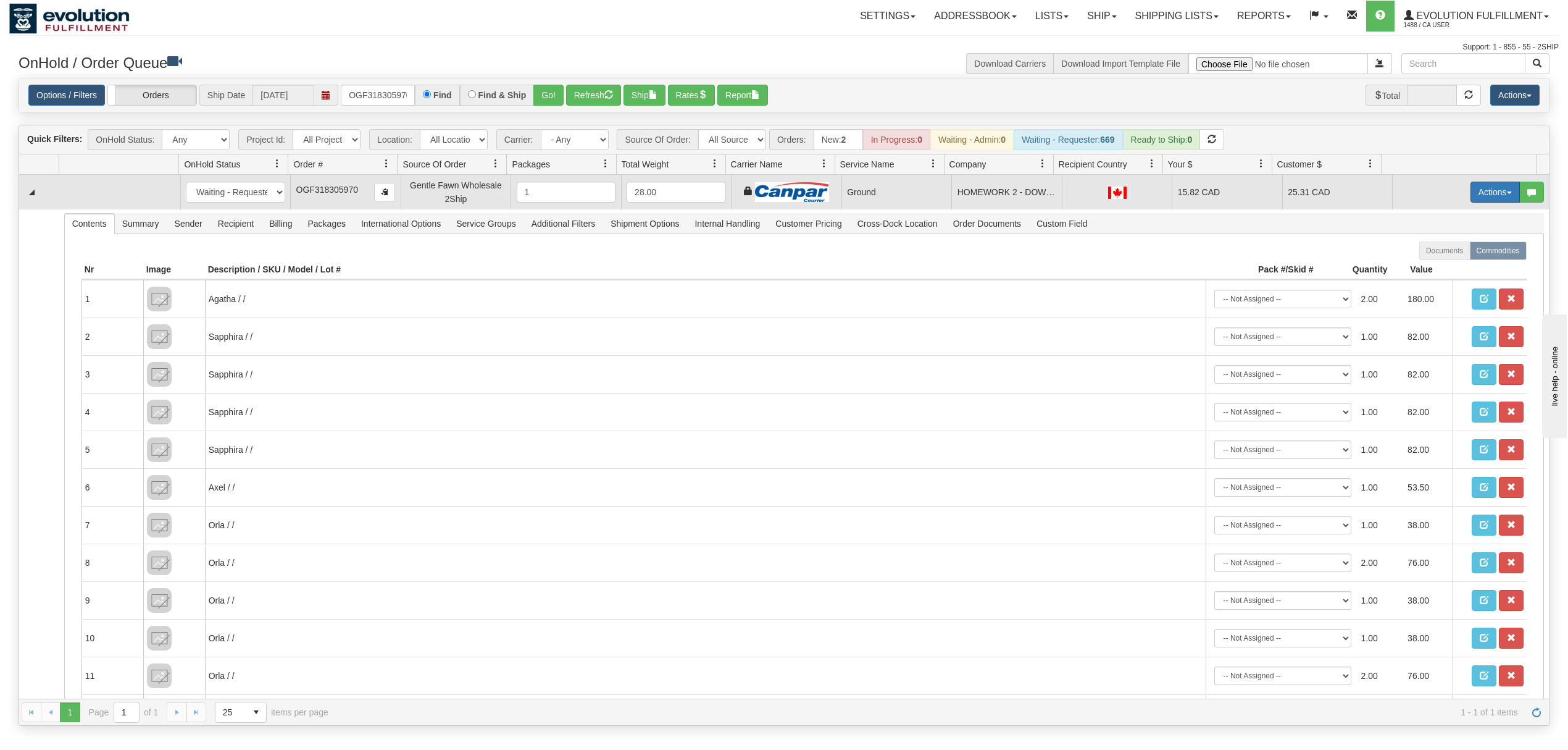
click at [1477, 196] on button "Actions" at bounding box center [1495, 192] width 50 height 21
click at [1433, 263] on span "Ship" at bounding box center [1446, 263] width 26 height 10
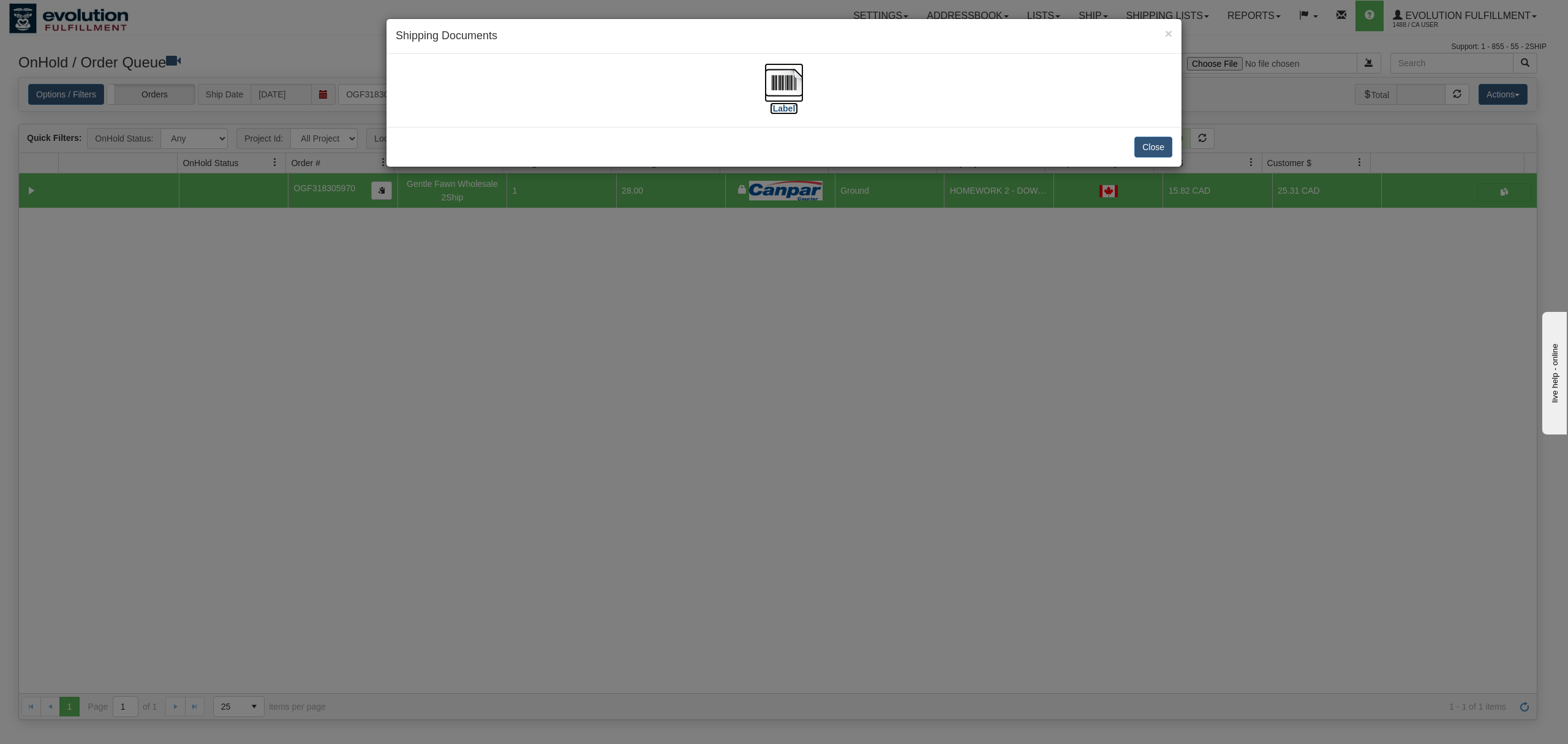
click at [788, 76] on img at bounding box center [783, 82] width 39 height 39
drag, startPoint x: 1147, startPoint y: 136, endPoint x: 1148, endPoint y: 152, distance: 16.0
click at [1147, 138] on div "Close" at bounding box center [783, 147] width 795 height 40
click at [1148, 152] on button "Close" at bounding box center [1154, 147] width 38 height 21
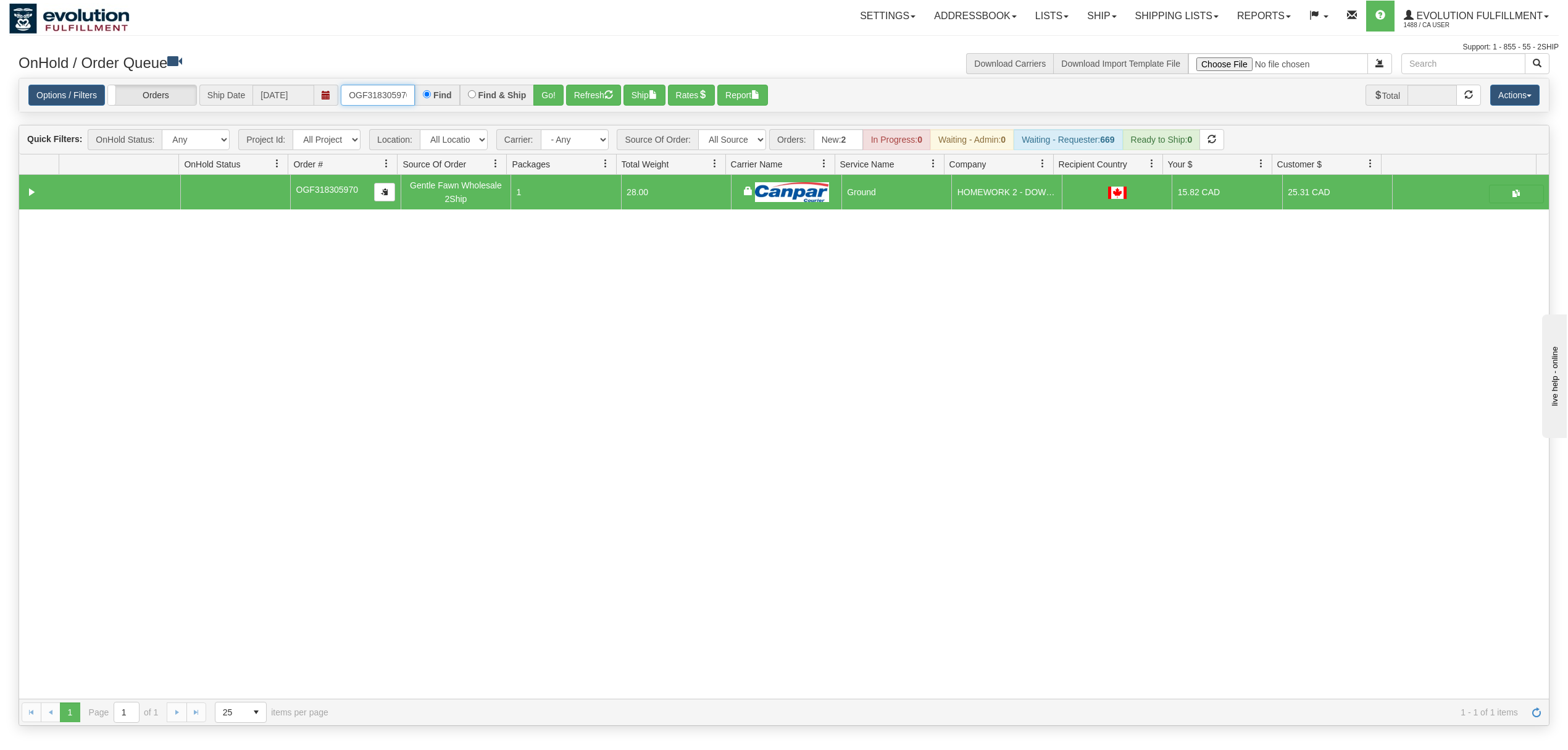
click at [393, 100] on input "OGF318305970" at bounding box center [377, 95] width 74 height 21
click at [546, 96] on button "Go!" at bounding box center [548, 95] width 30 height 21
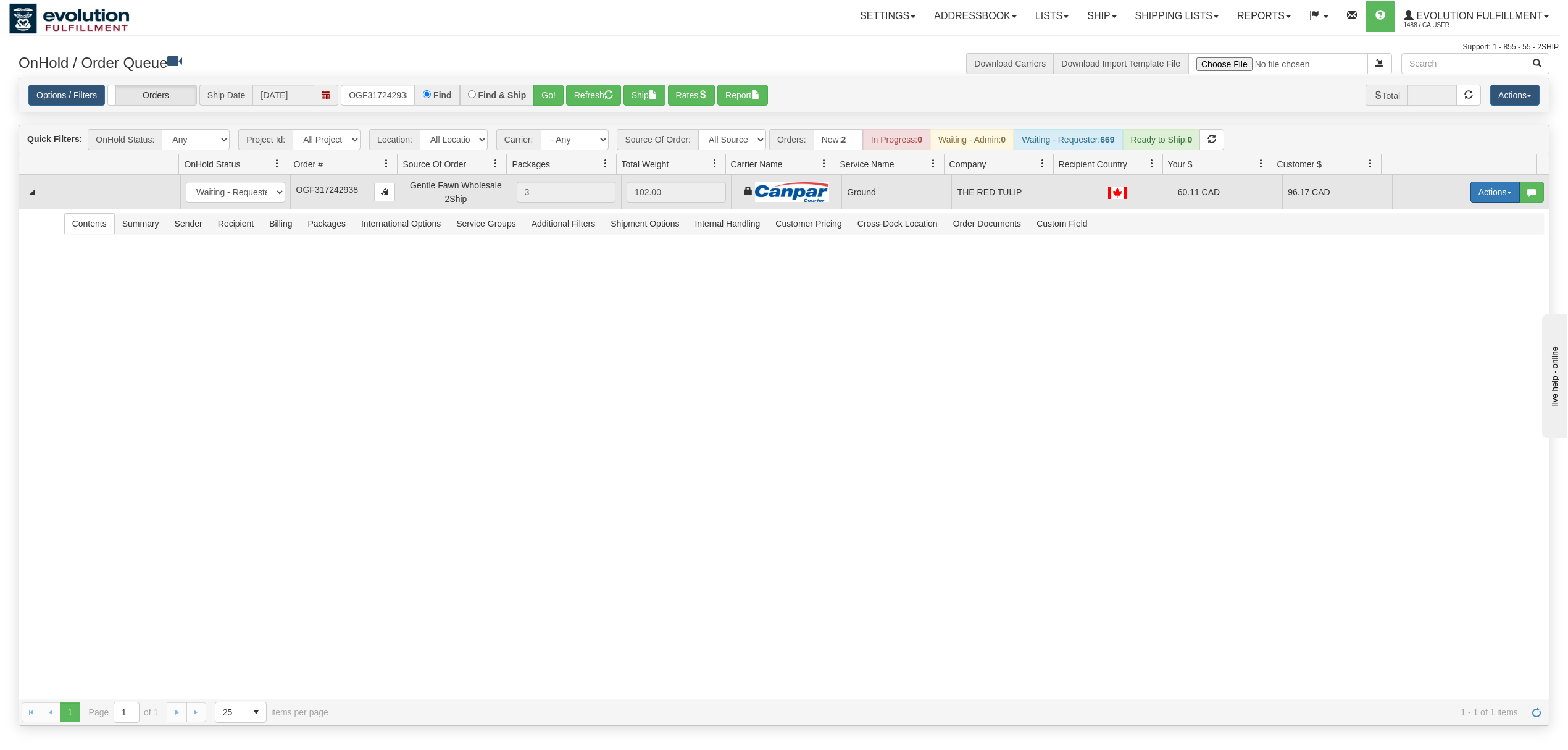
click at [1485, 200] on button "Actions" at bounding box center [1495, 192] width 50 height 21
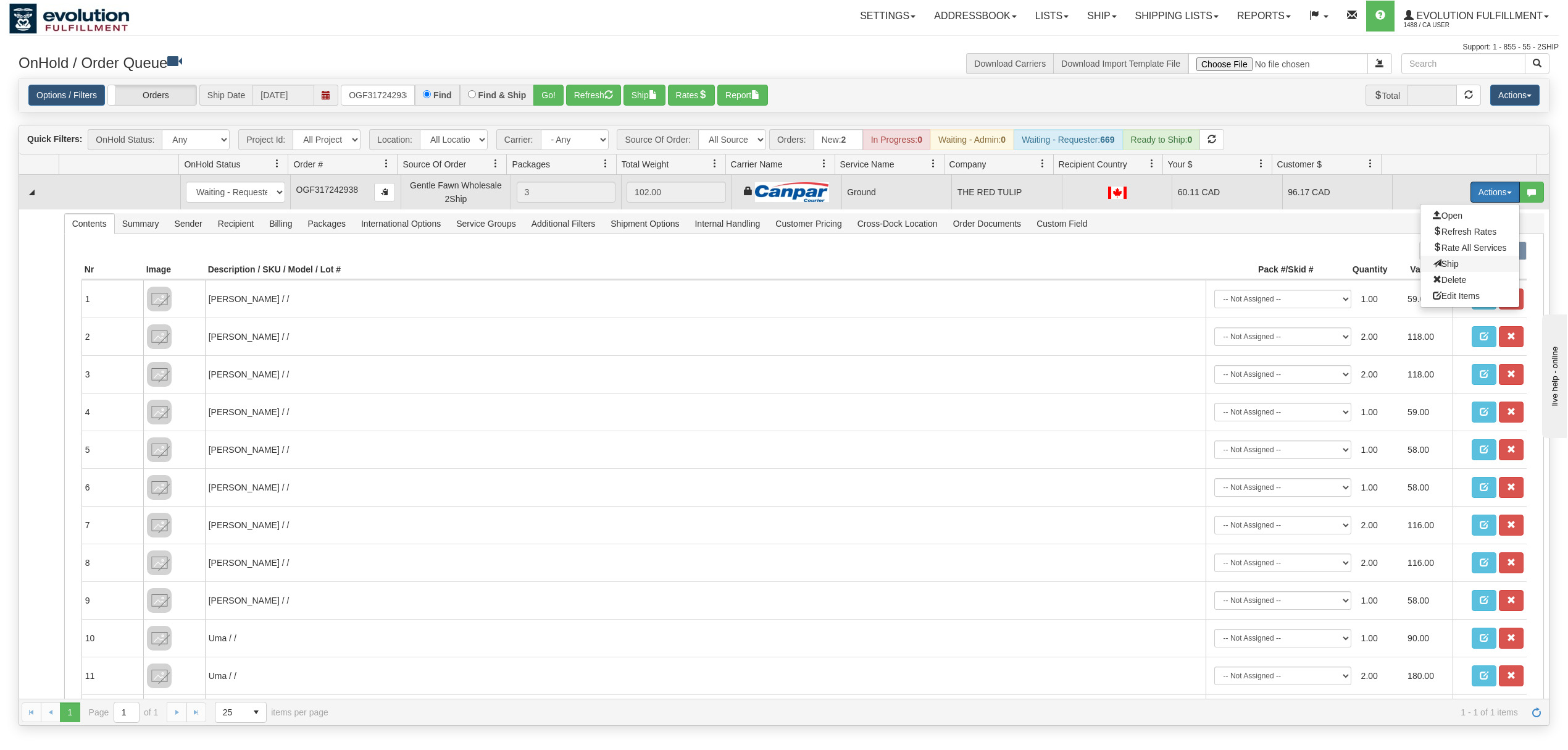
click at [1433, 265] on span "Ship" at bounding box center [1446, 263] width 26 height 10
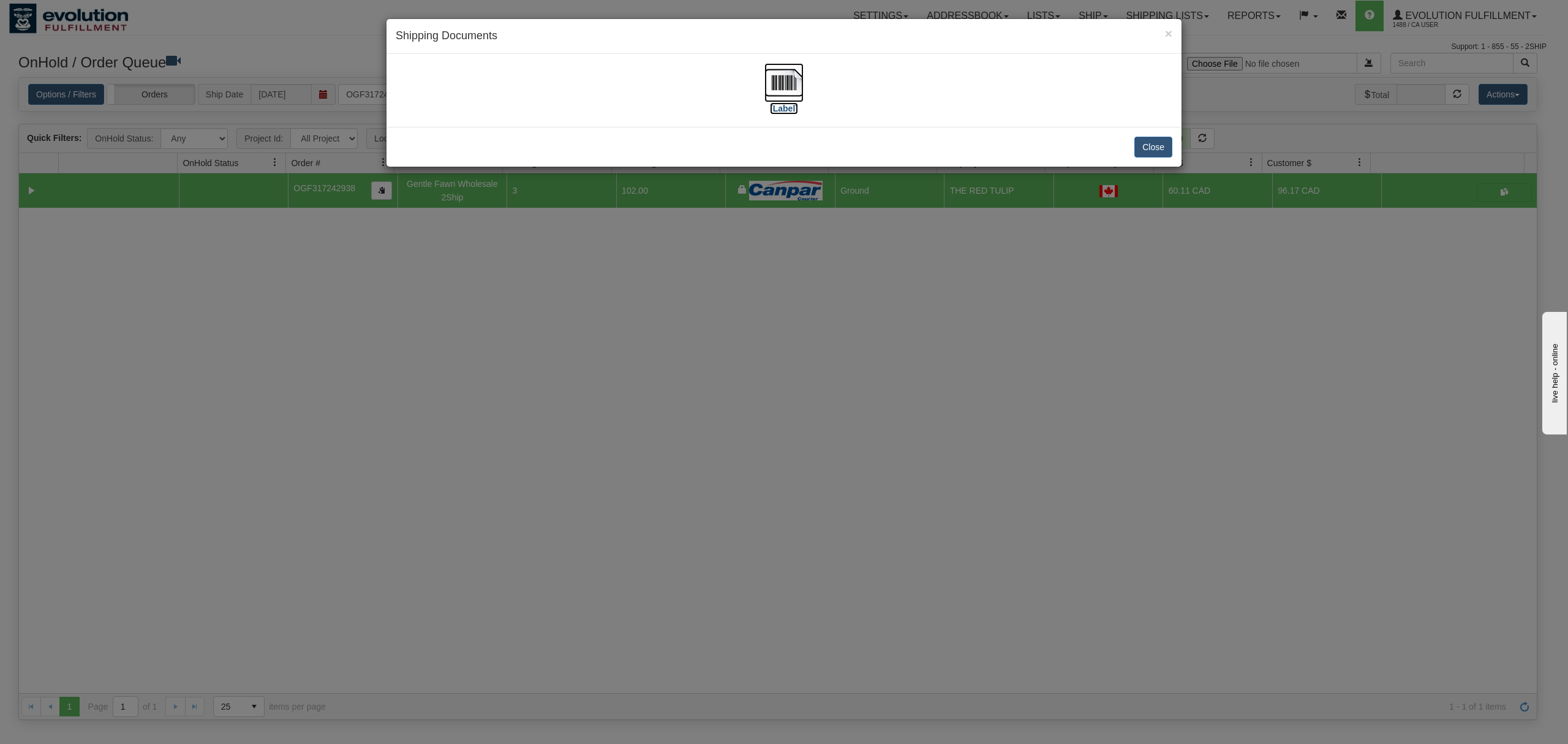
click at [772, 79] on img at bounding box center [783, 82] width 39 height 39
click at [783, 77] on img at bounding box center [783, 82] width 39 height 39
click at [1153, 155] on button "Close" at bounding box center [1154, 147] width 38 height 21
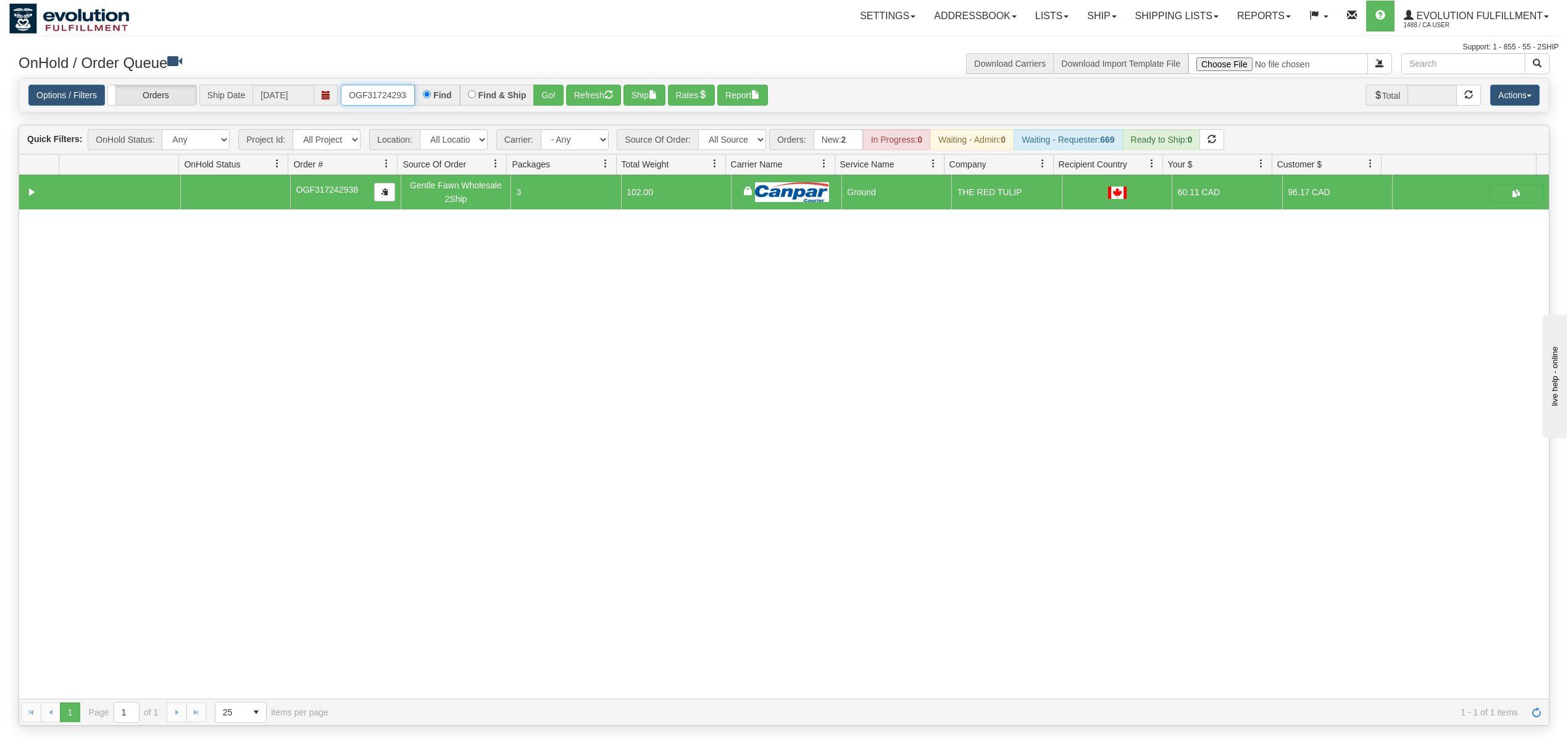
click at [380, 99] on input "OGF317242938" at bounding box center [377, 95] width 74 height 21
click at [554, 96] on button "Go!" at bounding box center [548, 95] width 30 height 21
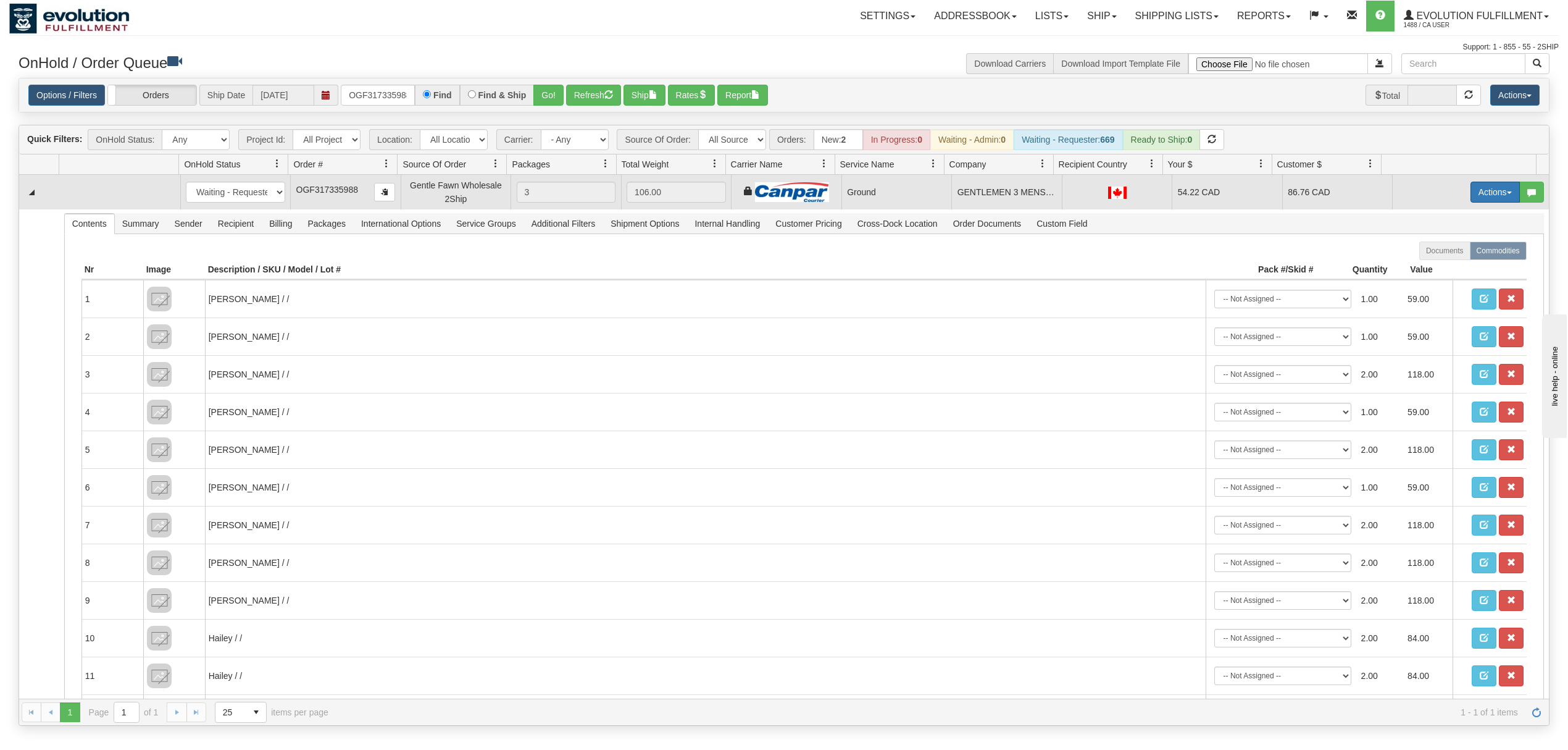
click at [1507, 194] on span "button" at bounding box center [1509, 193] width 5 height 3
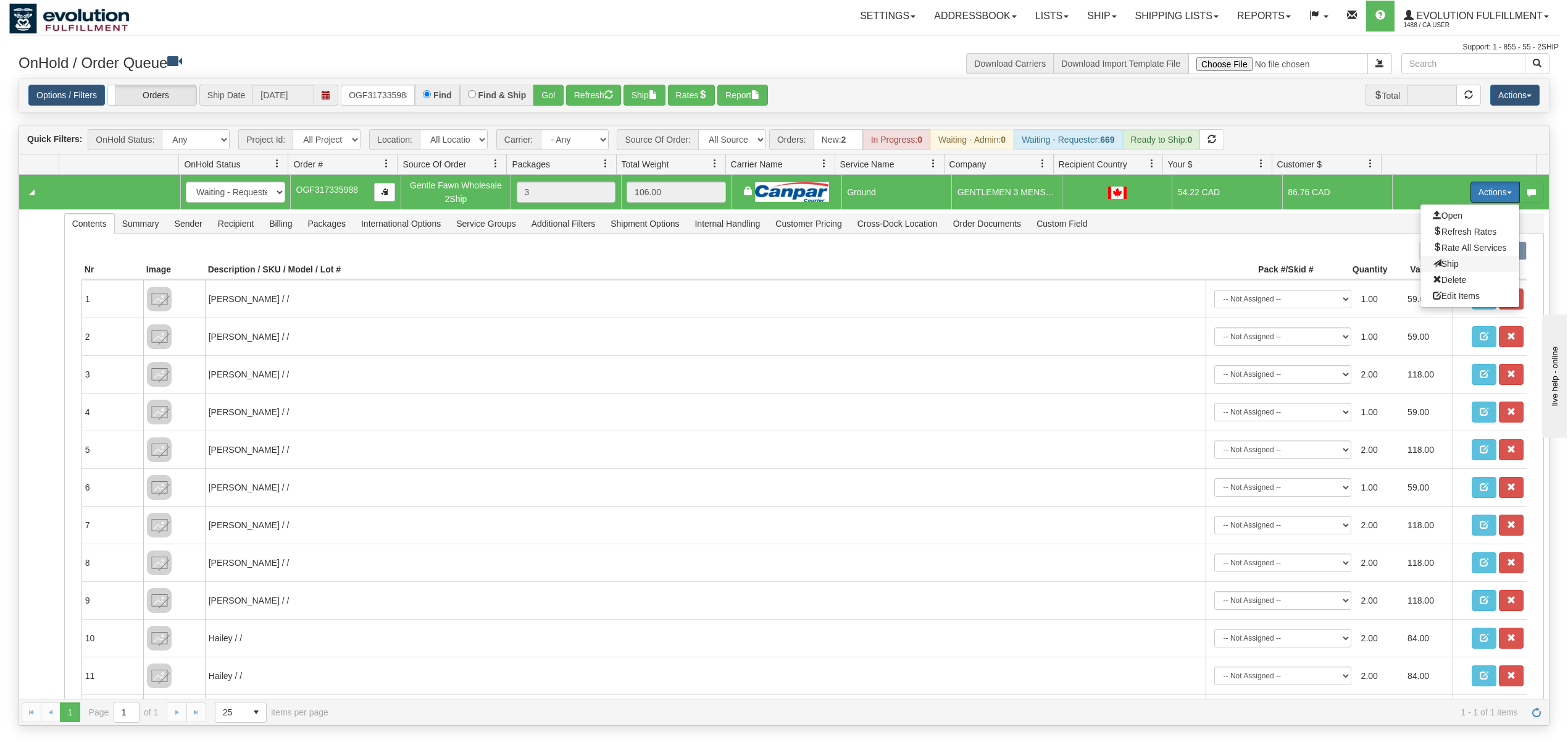
click at [1433, 265] on span "Ship" at bounding box center [1446, 263] width 26 height 10
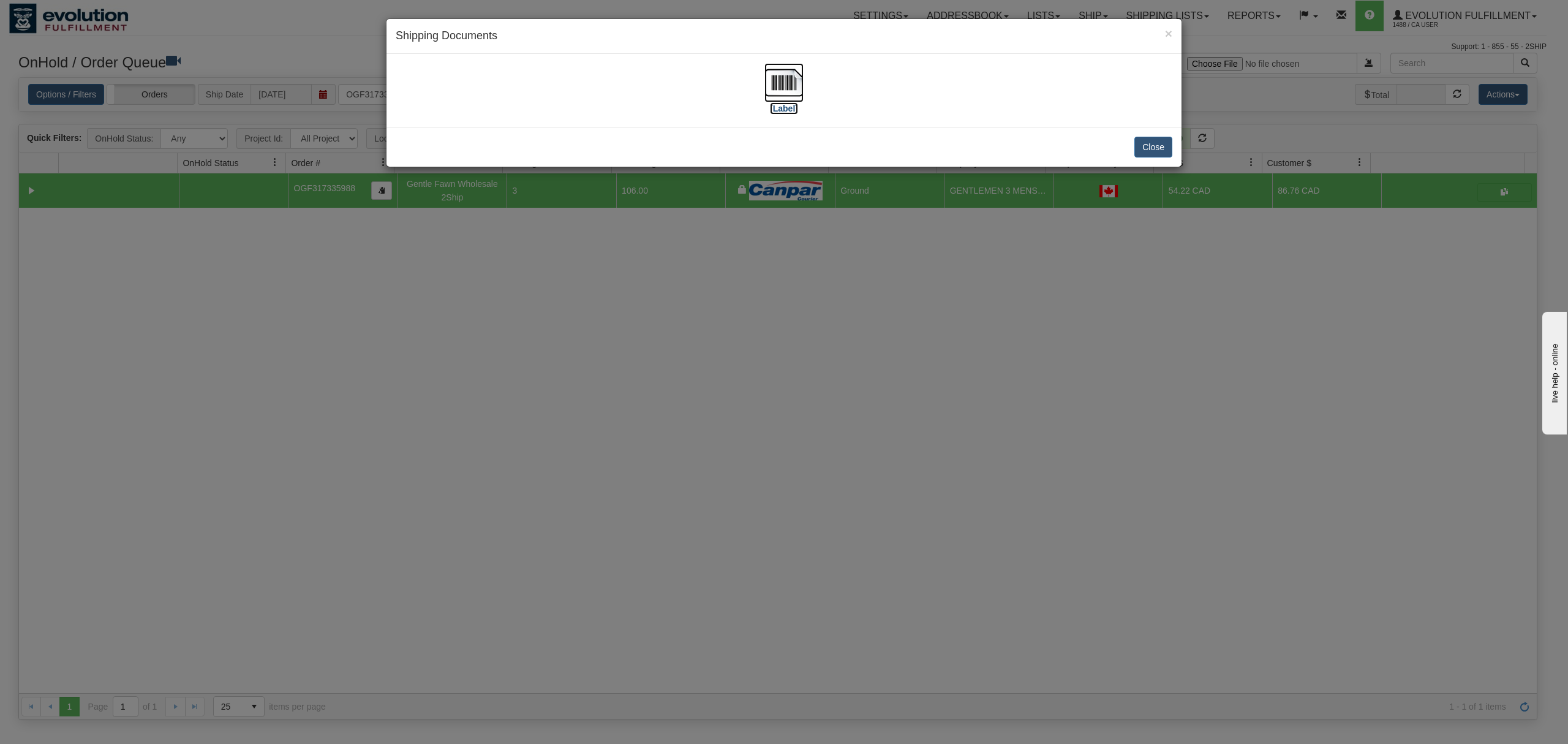
click at [769, 84] on img at bounding box center [783, 82] width 39 height 39
click at [1149, 143] on button "Close" at bounding box center [1154, 147] width 38 height 21
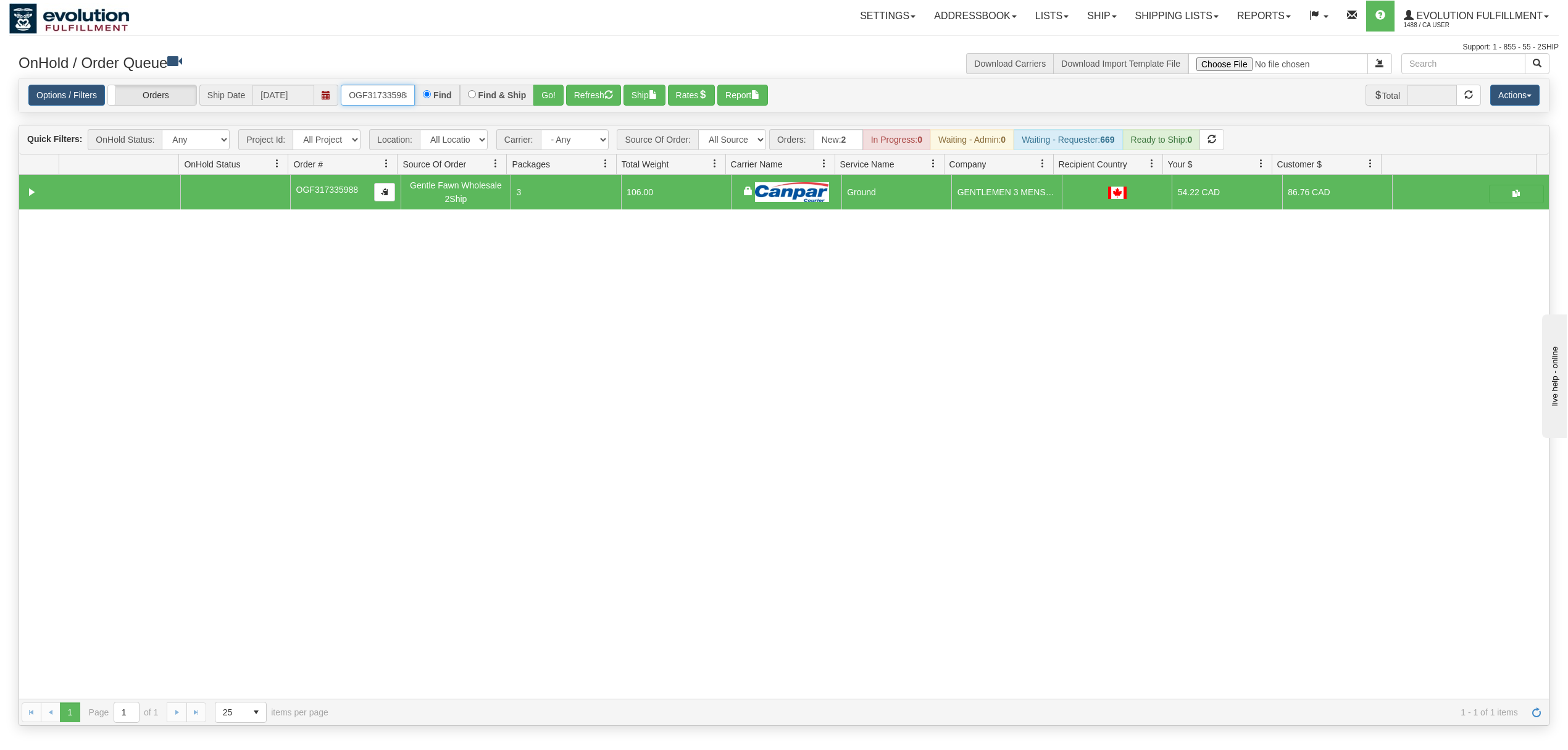
click at [379, 97] on input "OGF317335988" at bounding box center [377, 95] width 74 height 21
click at [559, 102] on button "Go!" at bounding box center [548, 95] width 30 height 21
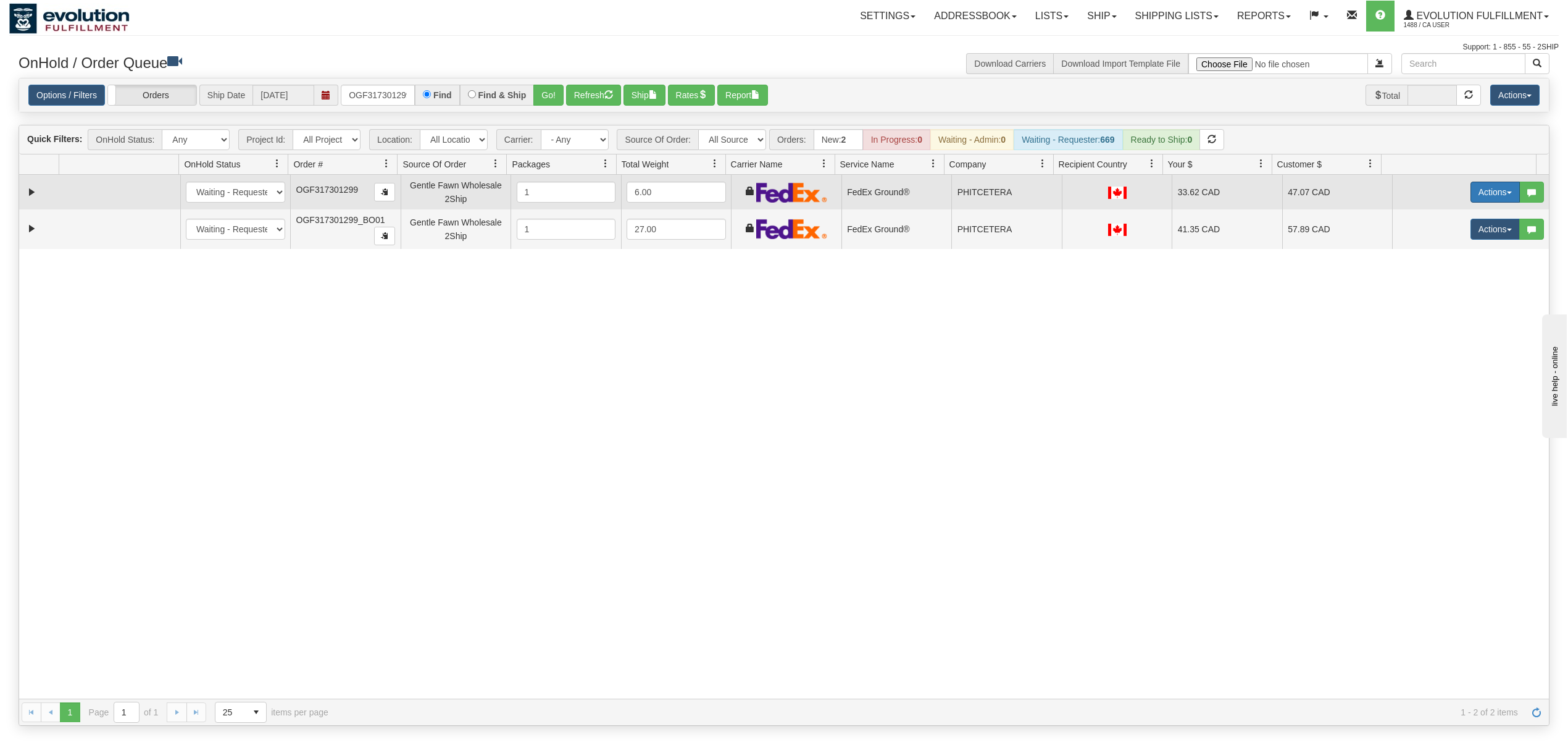
click at [1477, 191] on button "Actions" at bounding box center [1495, 192] width 50 height 21
click at [1433, 263] on span "Ship" at bounding box center [1446, 263] width 26 height 10
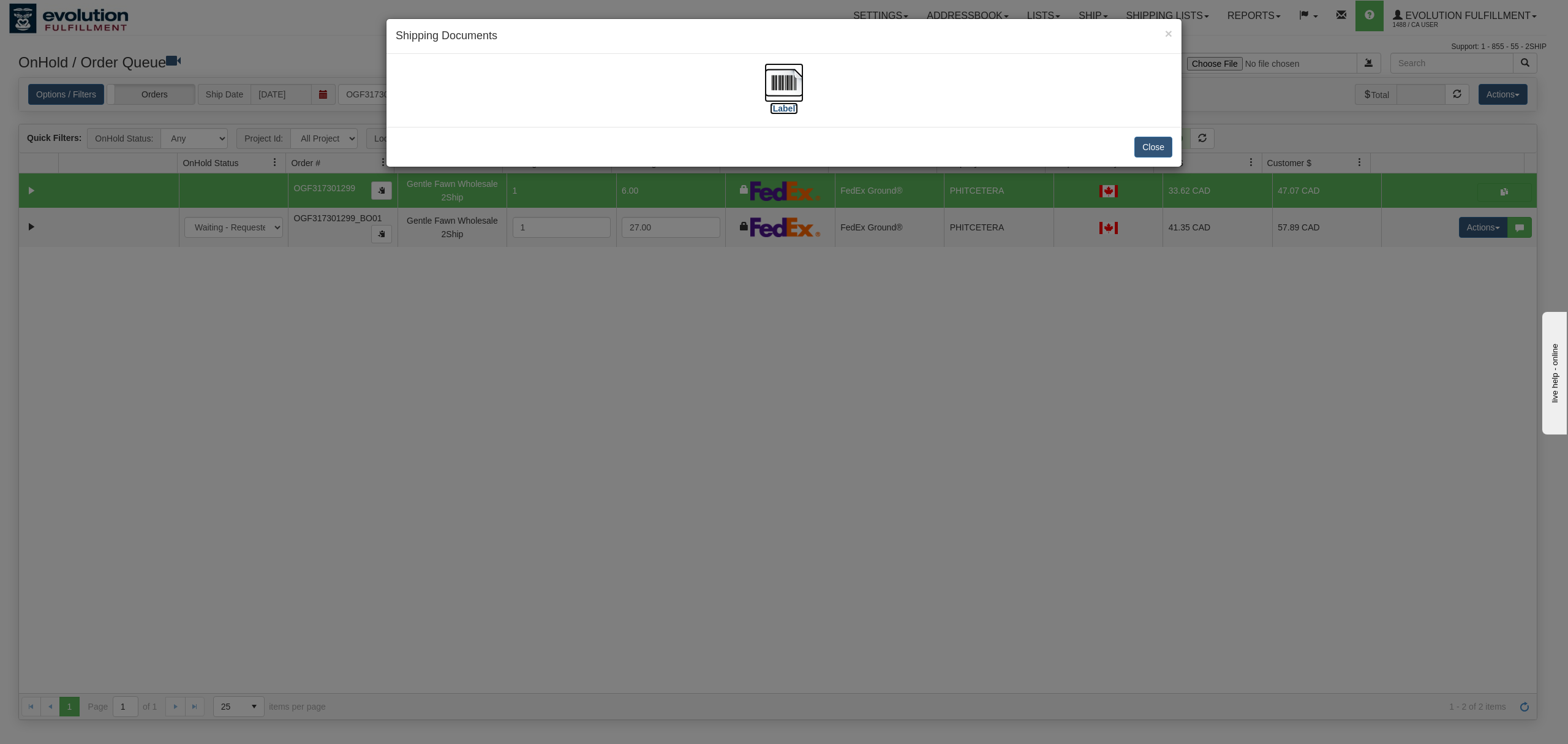
click at [789, 72] on img at bounding box center [783, 82] width 39 height 39
click at [1145, 143] on button "Close" at bounding box center [1154, 147] width 38 height 21
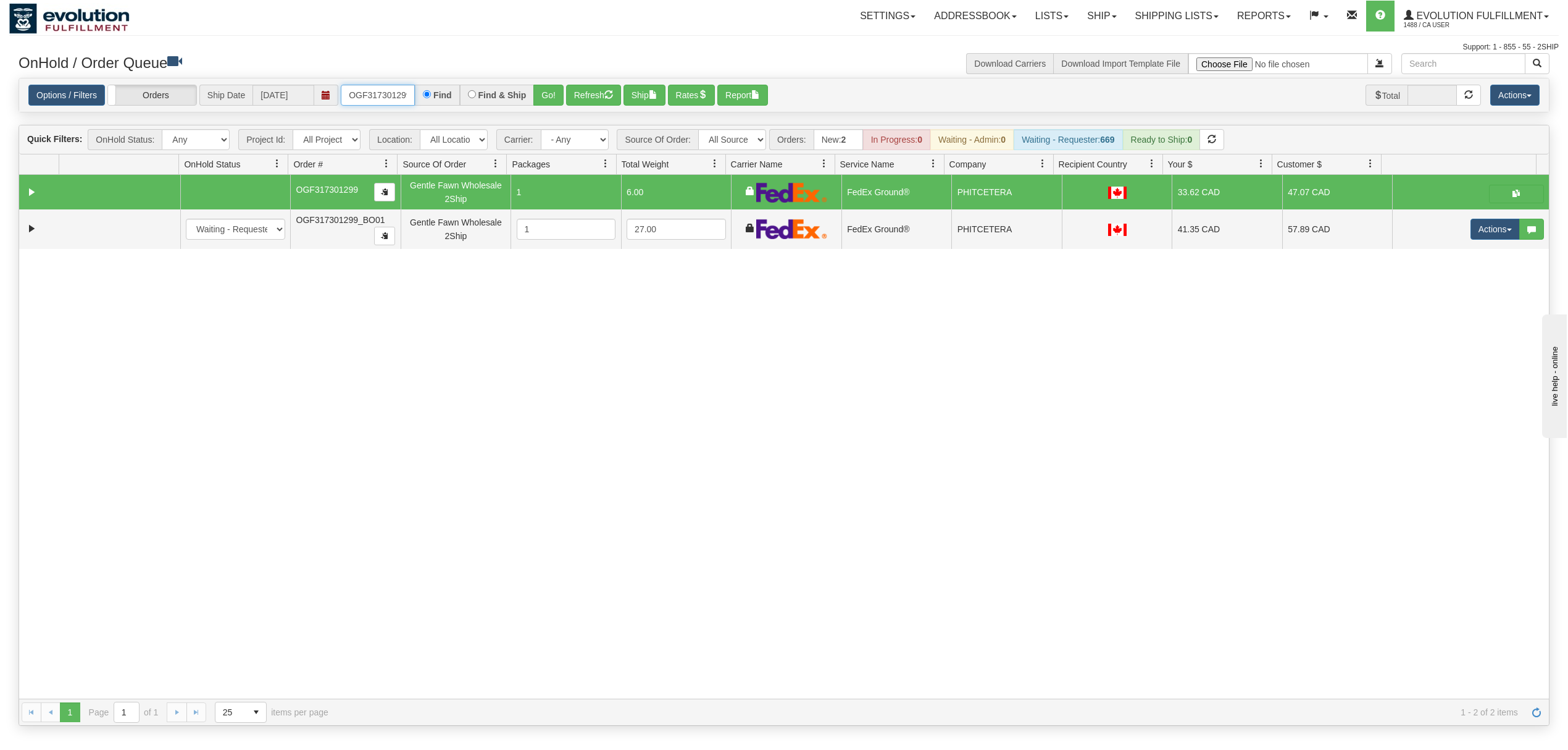
click at [373, 105] on input "OGF317301299" at bounding box center [377, 95] width 74 height 21
click at [375, 105] on input "OGF317301299" at bounding box center [377, 95] width 74 height 21
click at [541, 94] on button "Go!" at bounding box center [548, 95] width 30 height 21
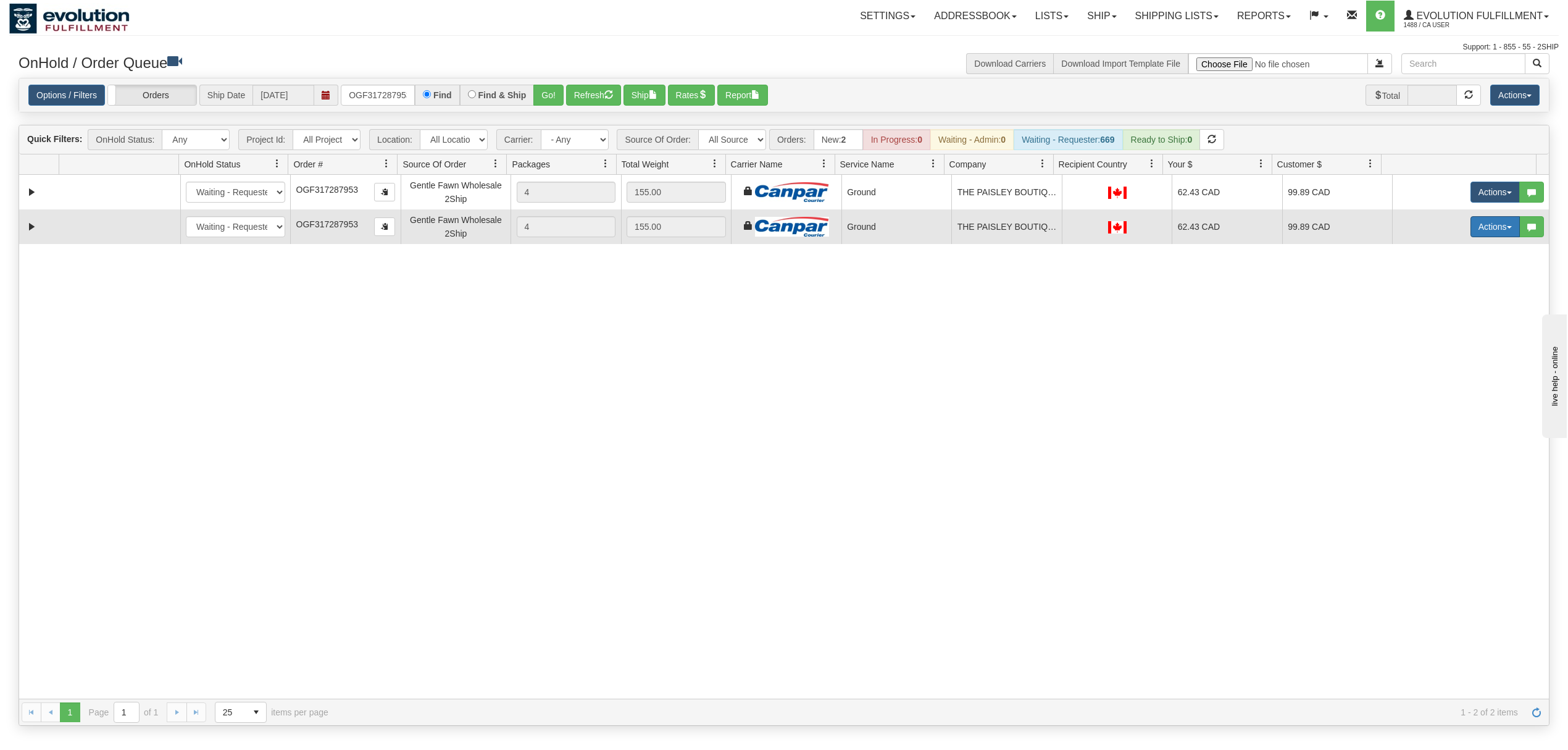
click at [1471, 229] on button "Actions" at bounding box center [1495, 226] width 50 height 21
click at [1433, 314] on span at bounding box center [1437, 313] width 8 height 8
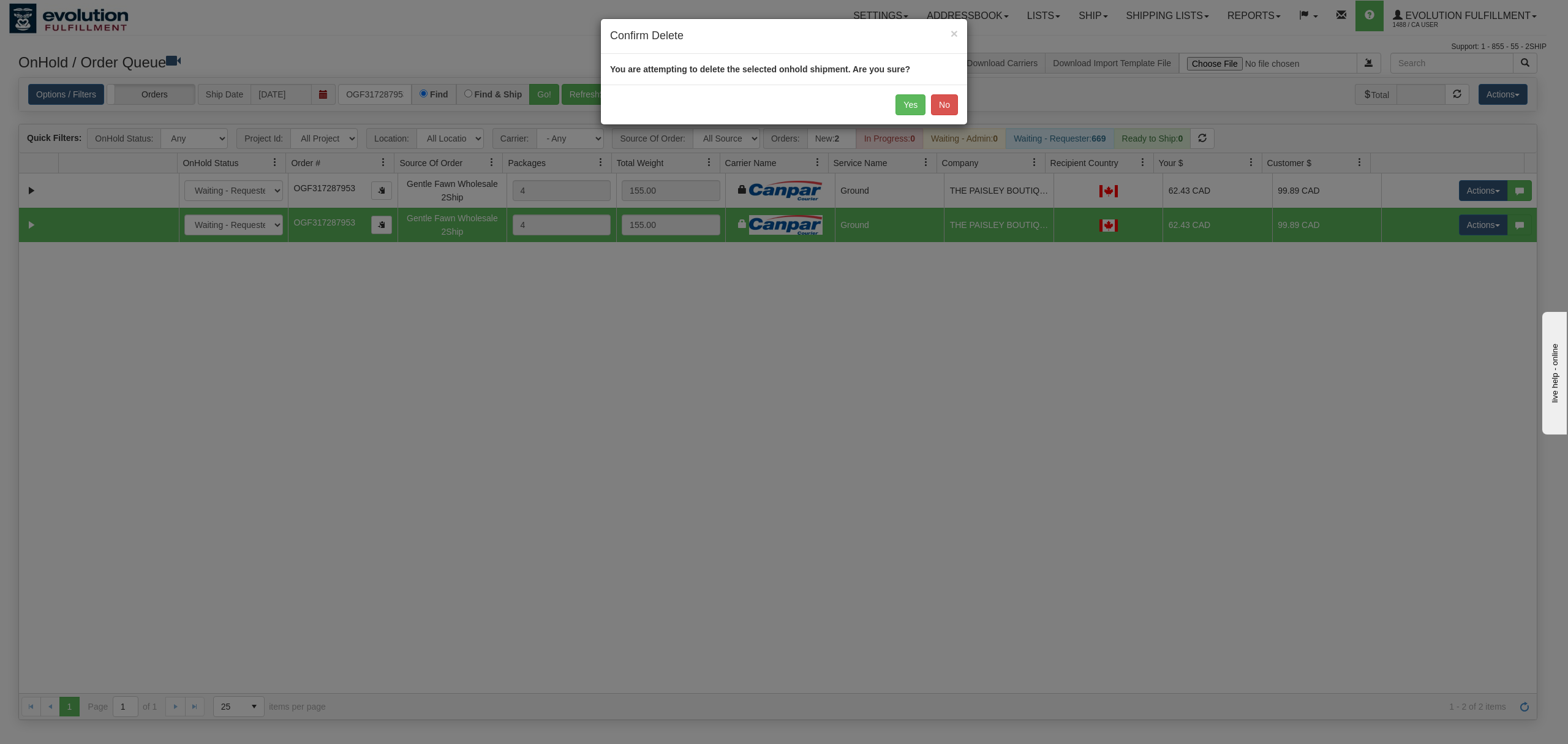
click at [912, 91] on div "Yes No" at bounding box center [784, 105] width 366 height 40
click at [912, 101] on button "Yes" at bounding box center [910, 105] width 30 height 21
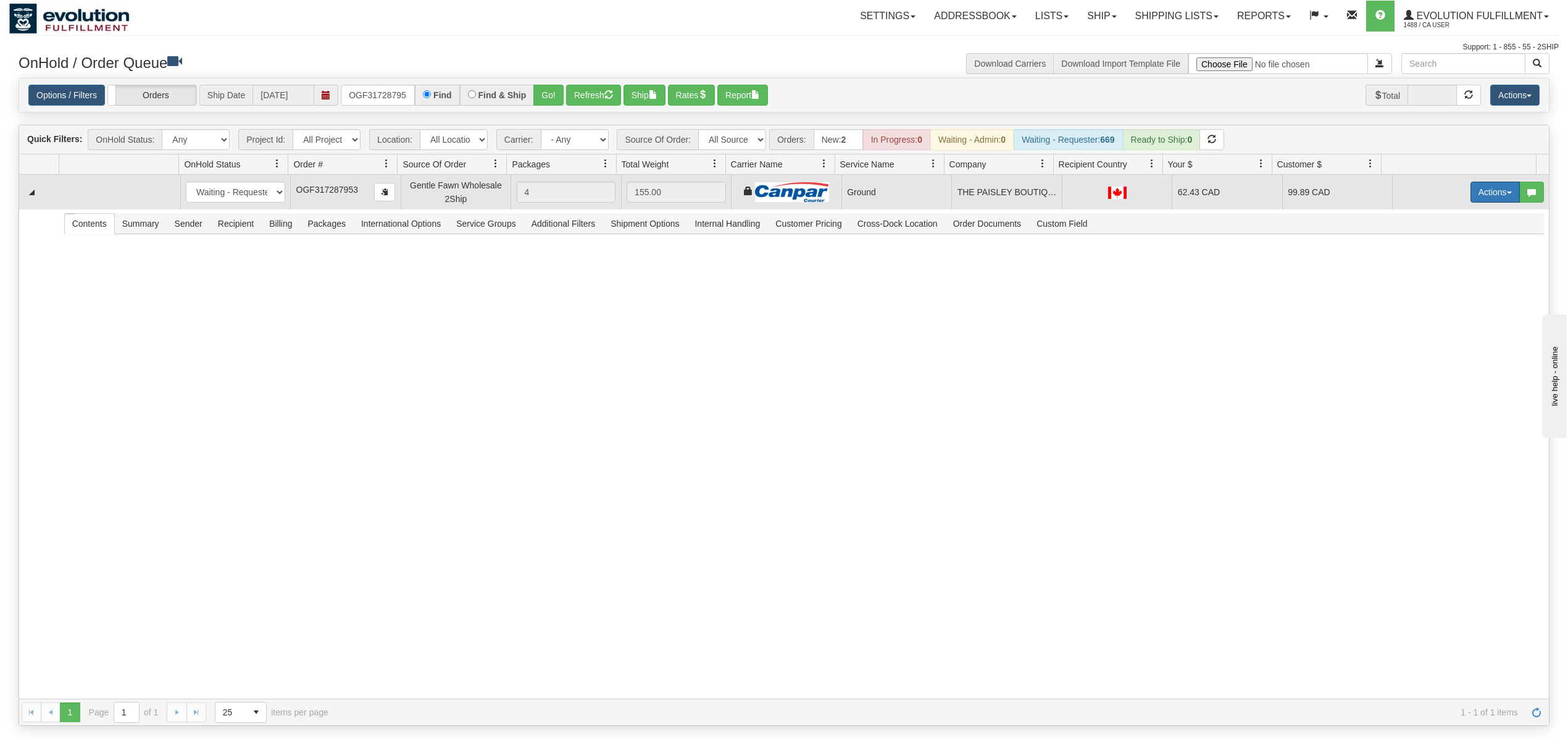
click at [1473, 190] on button "Actions" at bounding box center [1495, 192] width 50 height 21
click at [1433, 267] on span "Ship" at bounding box center [1446, 263] width 26 height 10
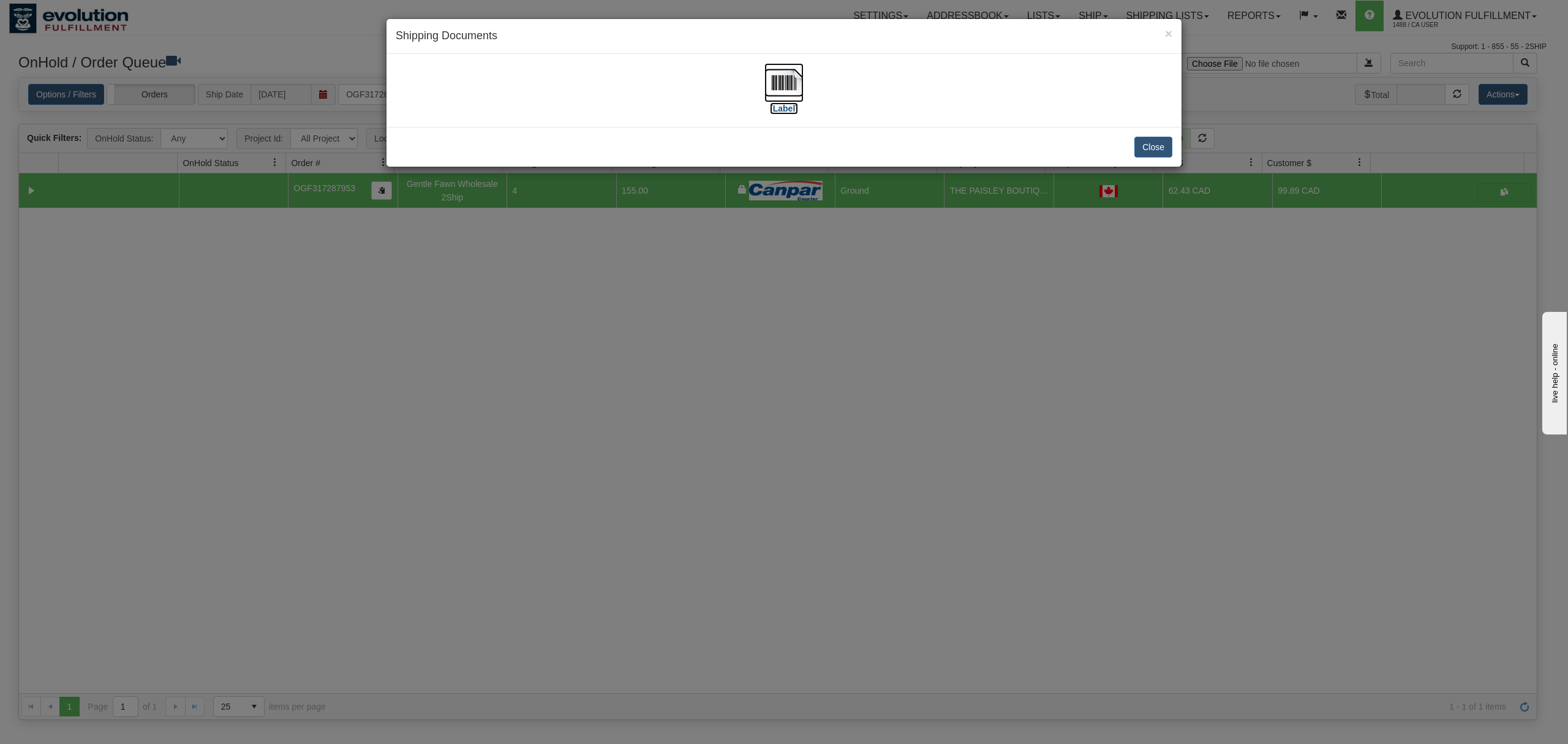
click at [782, 75] on img at bounding box center [783, 82] width 39 height 39
click at [1154, 143] on button "Close" at bounding box center [1154, 147] width 38 height 21
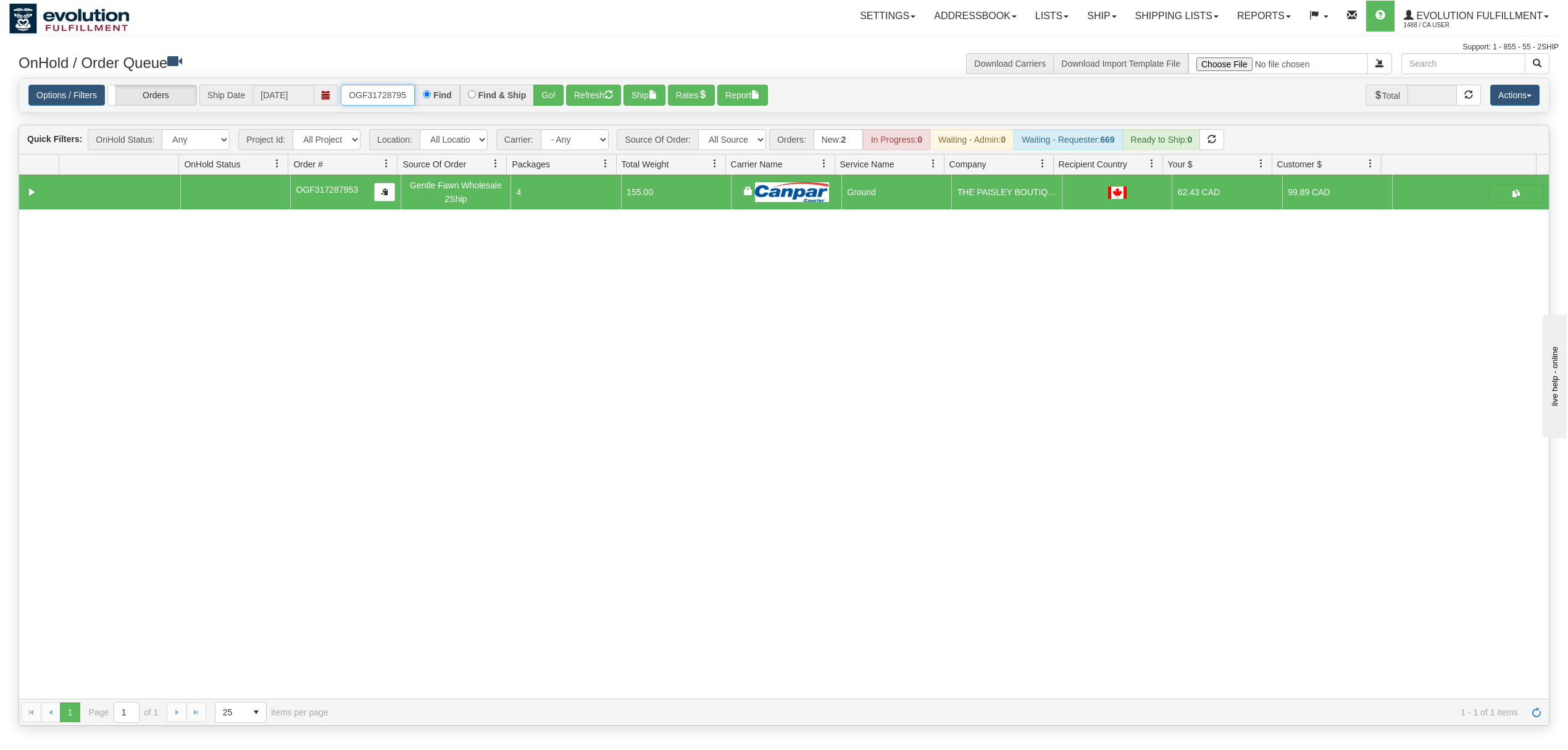
click at [369, 93] on input "OGF317287953" at bounding box center [377, 95] width 74 height 21
type input "OGF317406976"
click at [543, 92] on button "Go!" at bounding box center [548, 95] width 30 height 21
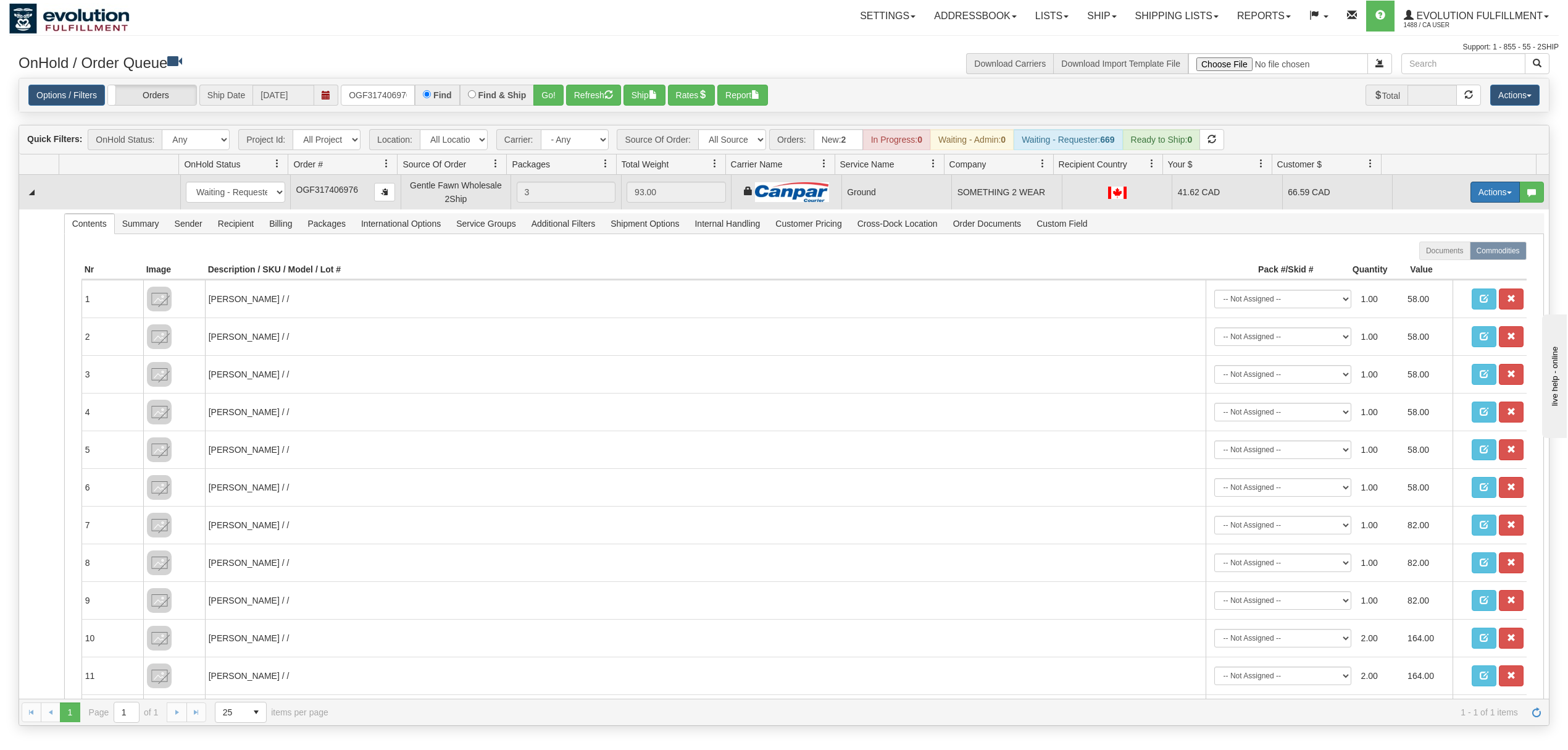
click at [1471, 190] on button "Actions" at bounding box center [1495, 192] width 50 height 21
click at [1433, 263] on span "Ship" at bounding box center [1446, 263] width 26 height 10
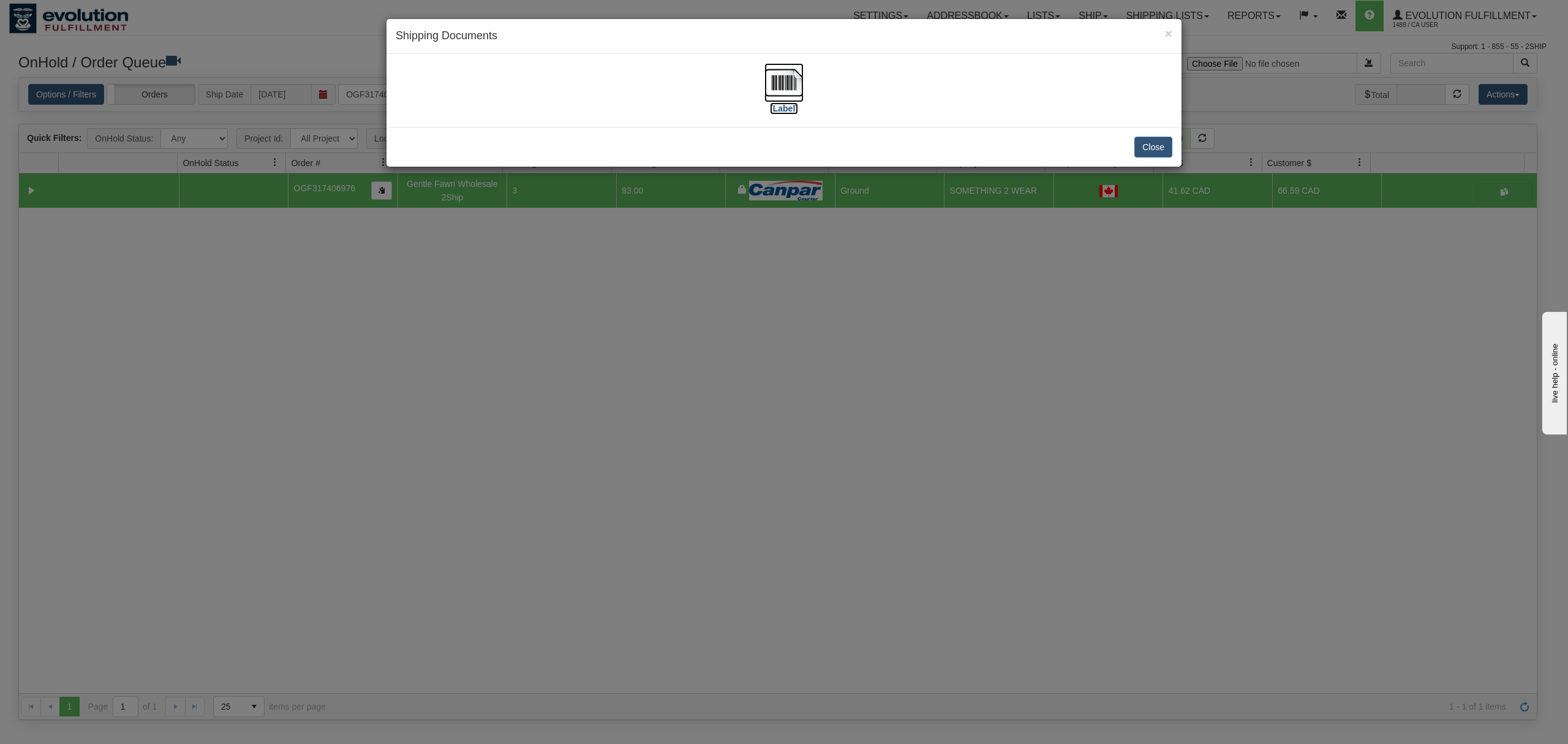
click at [785, 76] on img at bounding box center [783, 82] width 39 height 39
click at [1140, 148] on button "Close" at bounding box center [1154, 147] width 38 height 21
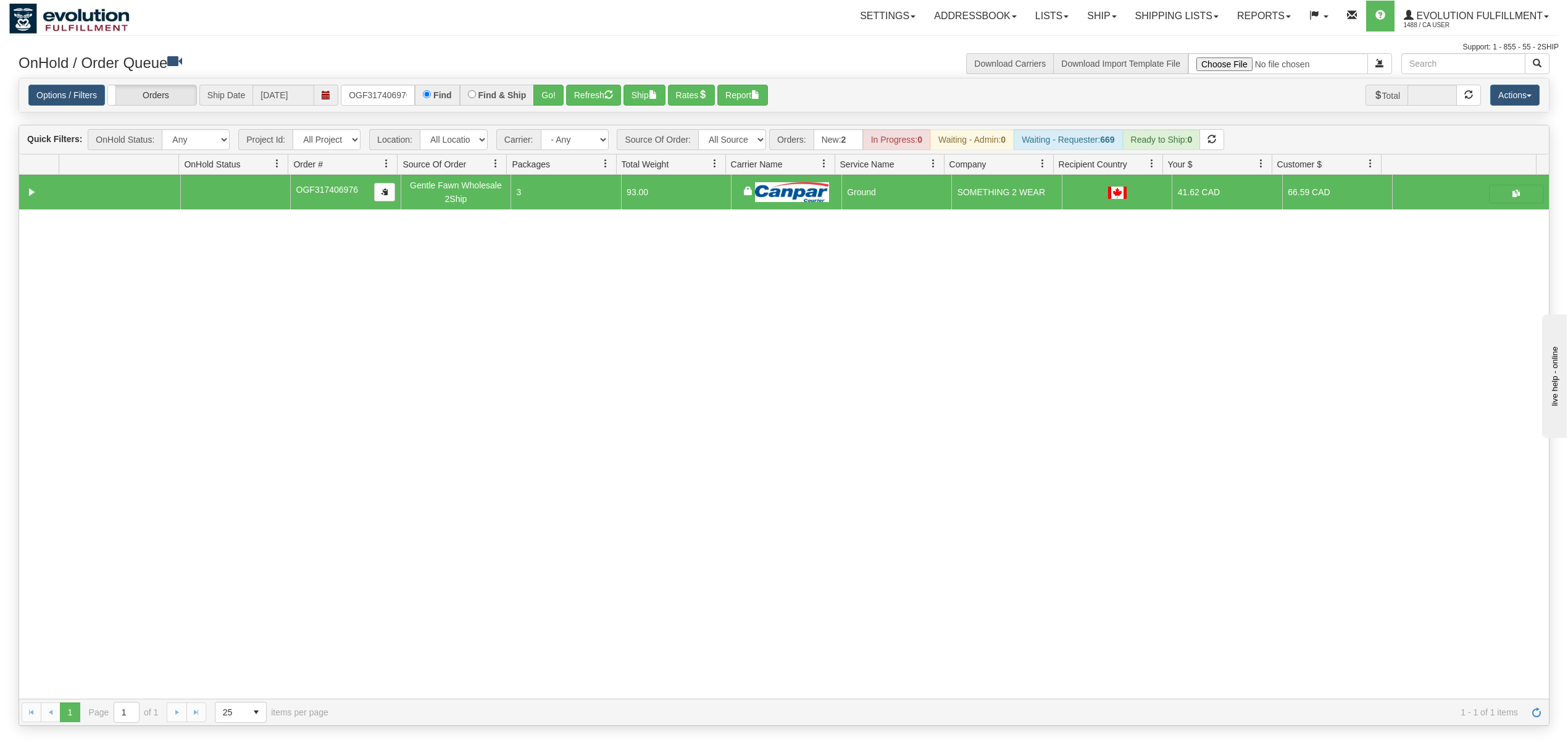
click at [376, 82] on div "Options / Filters Group Shipments Orders Ship Date [DATE] OGF317406976 Find Fin…" at bounding box center [784, 95] width 1530 height 34
click at [378, 93] on input "OGF317406976" at bounding box center [377, 95] width 74 height 21
click at [561, 92] on button "Go!" at bounding box center [548, 95] width 30 height 21
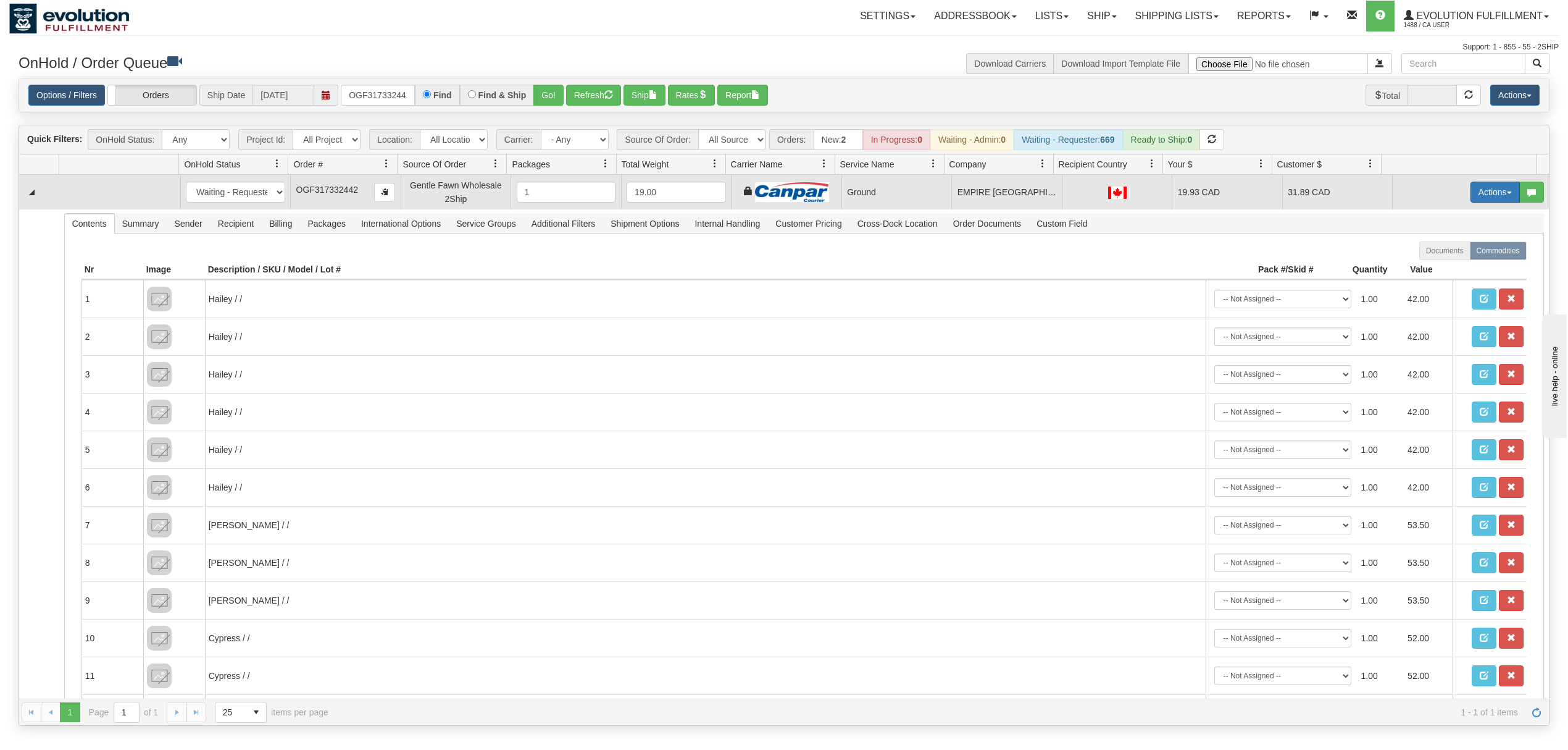
click at [1482, 198] on button "Actions" at bounding box center [1495, 192] width 50 height 21
click at [1433, 263] on span at bounding box center [1437, 263] width 8 height 8
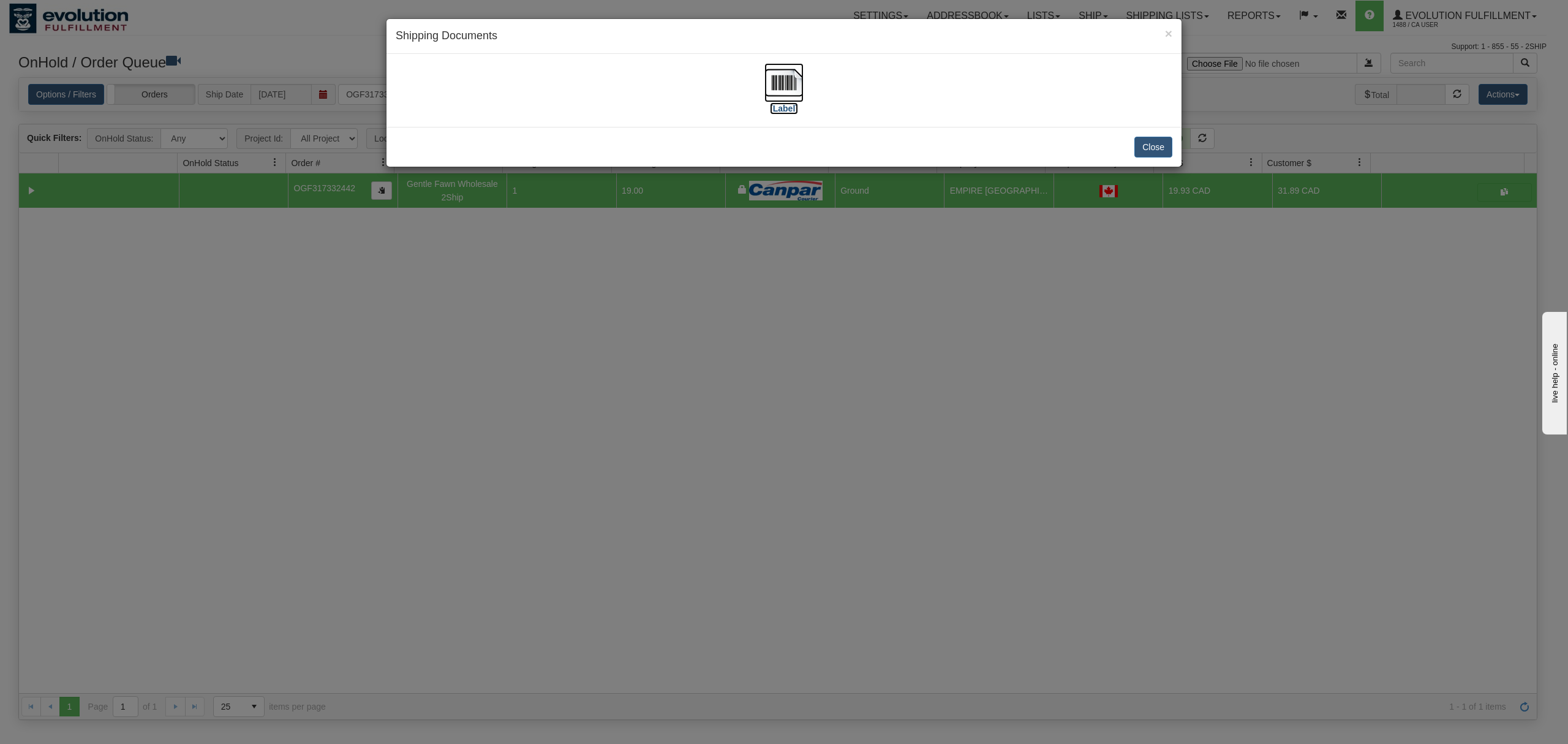
click at [791, 89] on img at bounding box center [783, 82] width 39 height 39
click at [1142, 148] on button "Close" at bounding box center [1154, 147] width 38 height 21
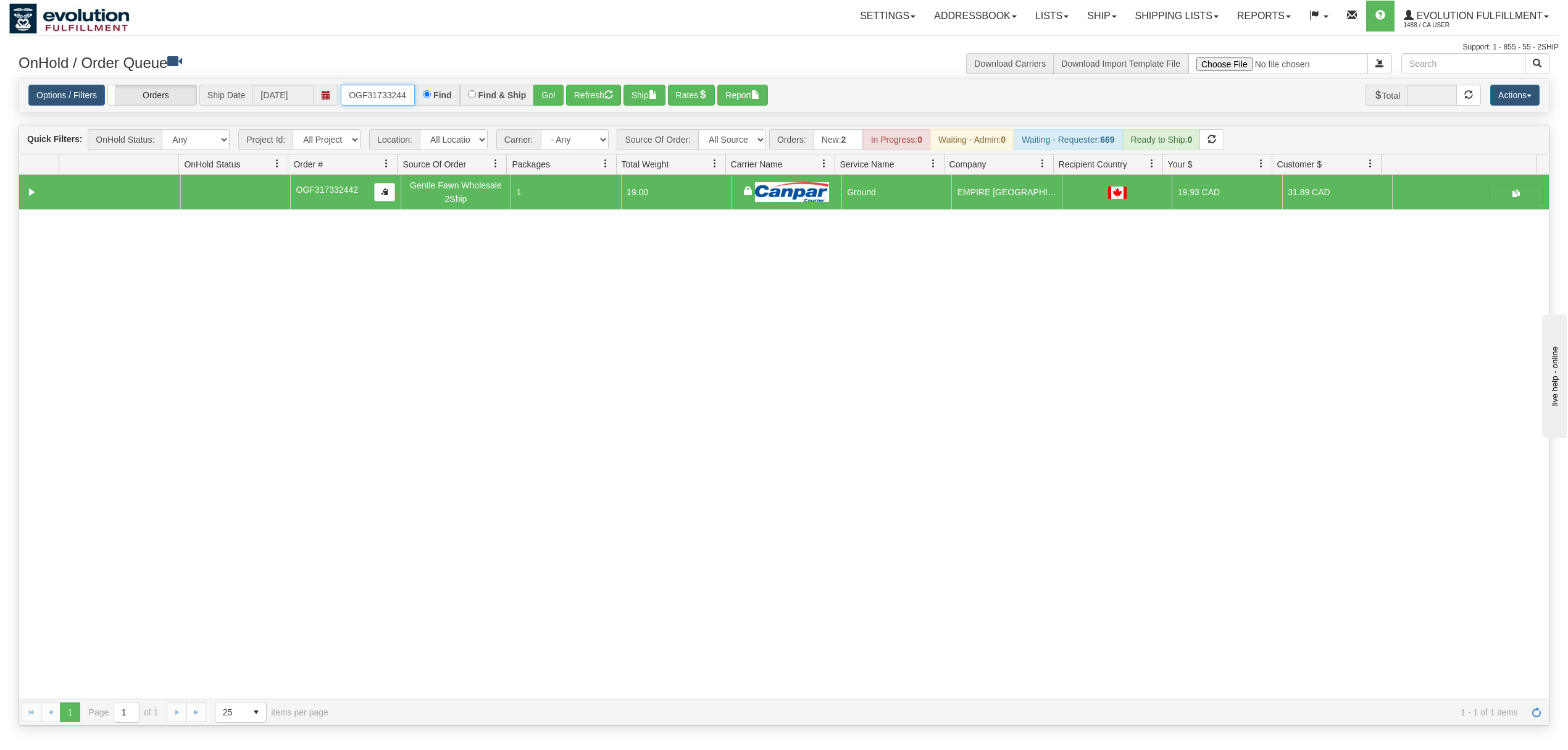
click at [403, 105] on input "OGF317332442" at bounding box center [377, 95] width 74 height 21
click at [549, 95] on button "Go!" at bounding box center [548, 95] width 30 height 21
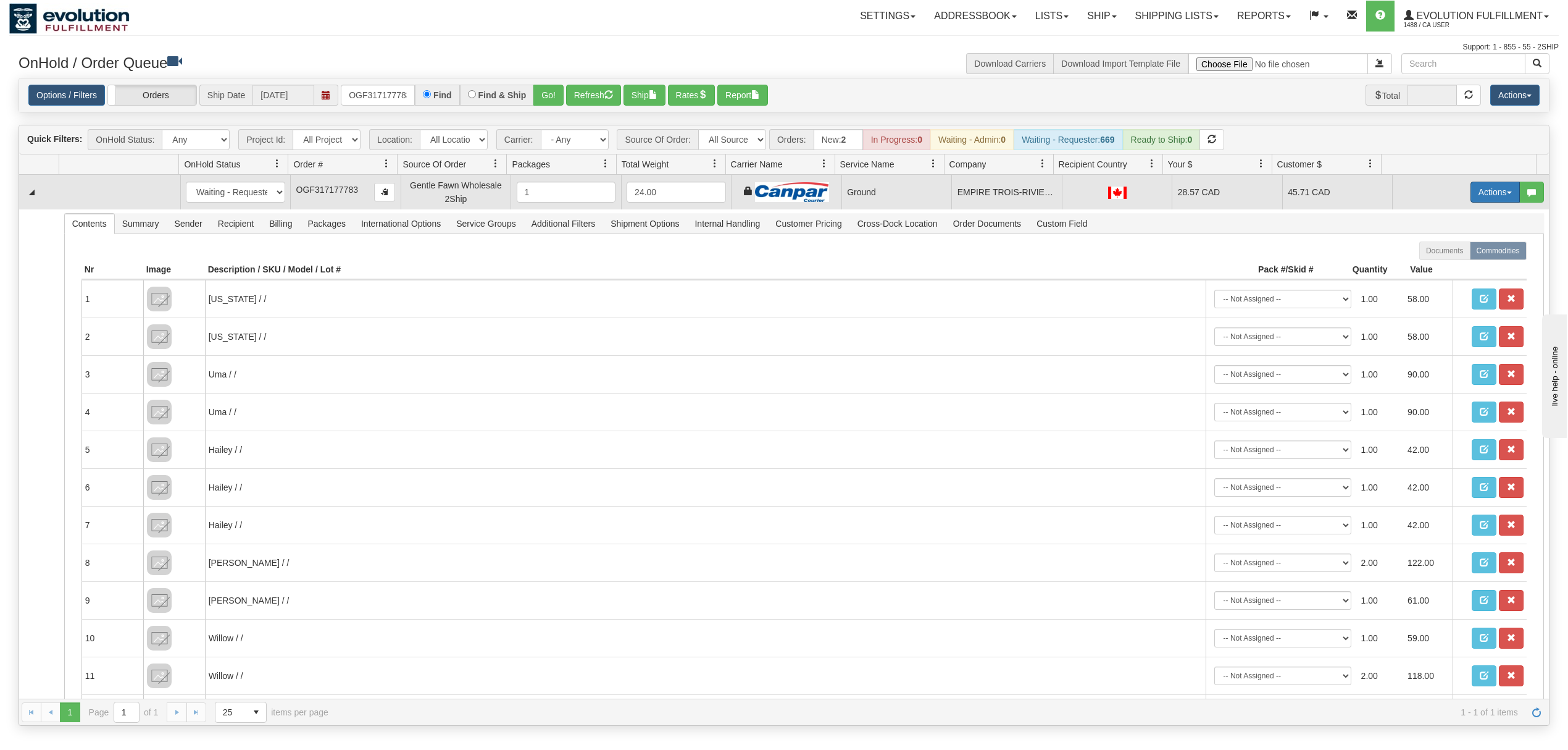
click at [1474, 201] on button "Actions" at bounding box center [1495, 192] width 50 height 21
click at [1445, 263] on link "Ship" at bounding box center [1471, 263] width 99 height 16
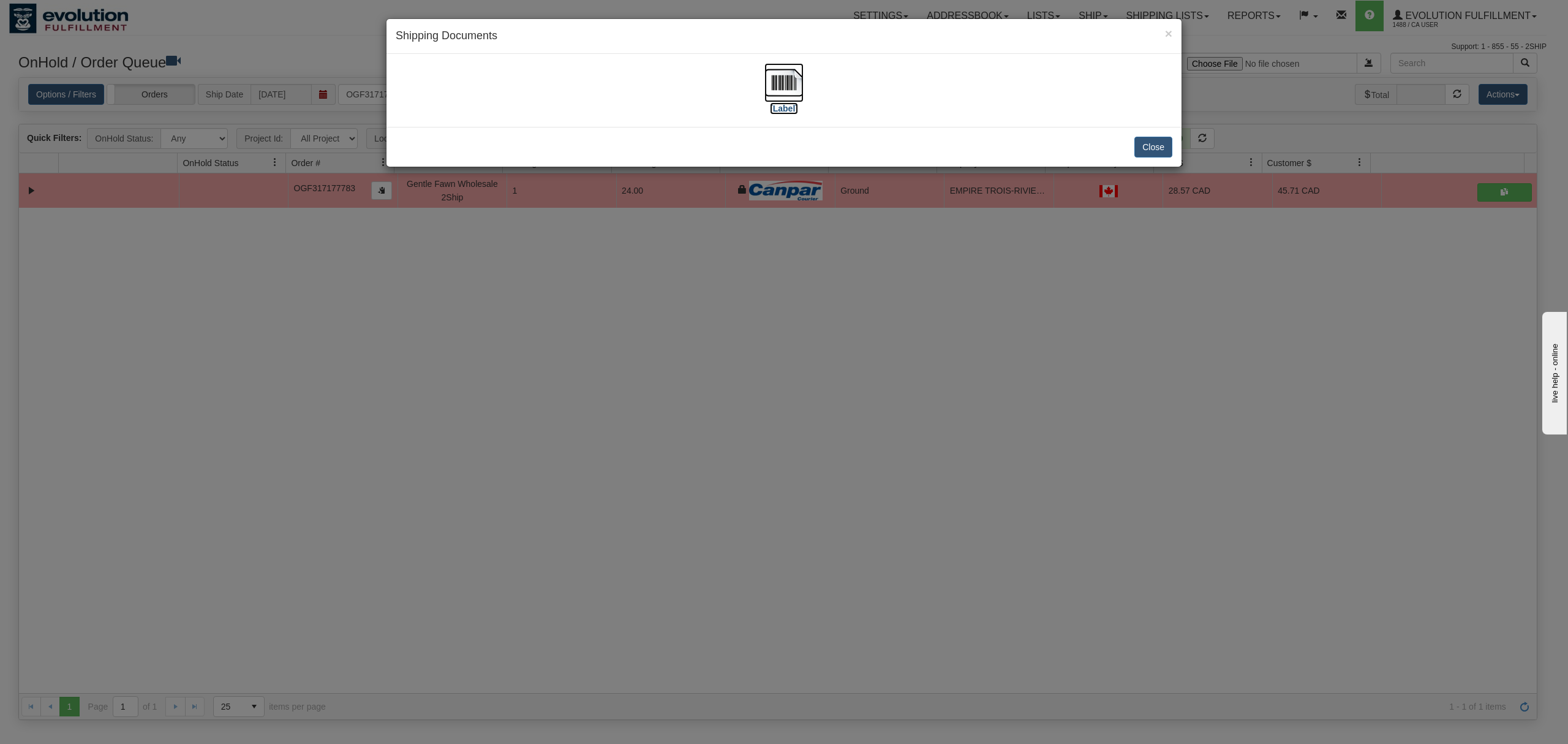
click at [789, 89] on img at bounding box center [783, 82] width 39 height 39
drag, startPoint x: 1135, startPoint y: 146, endPoint x: 1144, endPoint y: 145, distance: 9.1
click at [1140, 146] on button "Close" at bounding box center [1154, 147] width 38 height 21
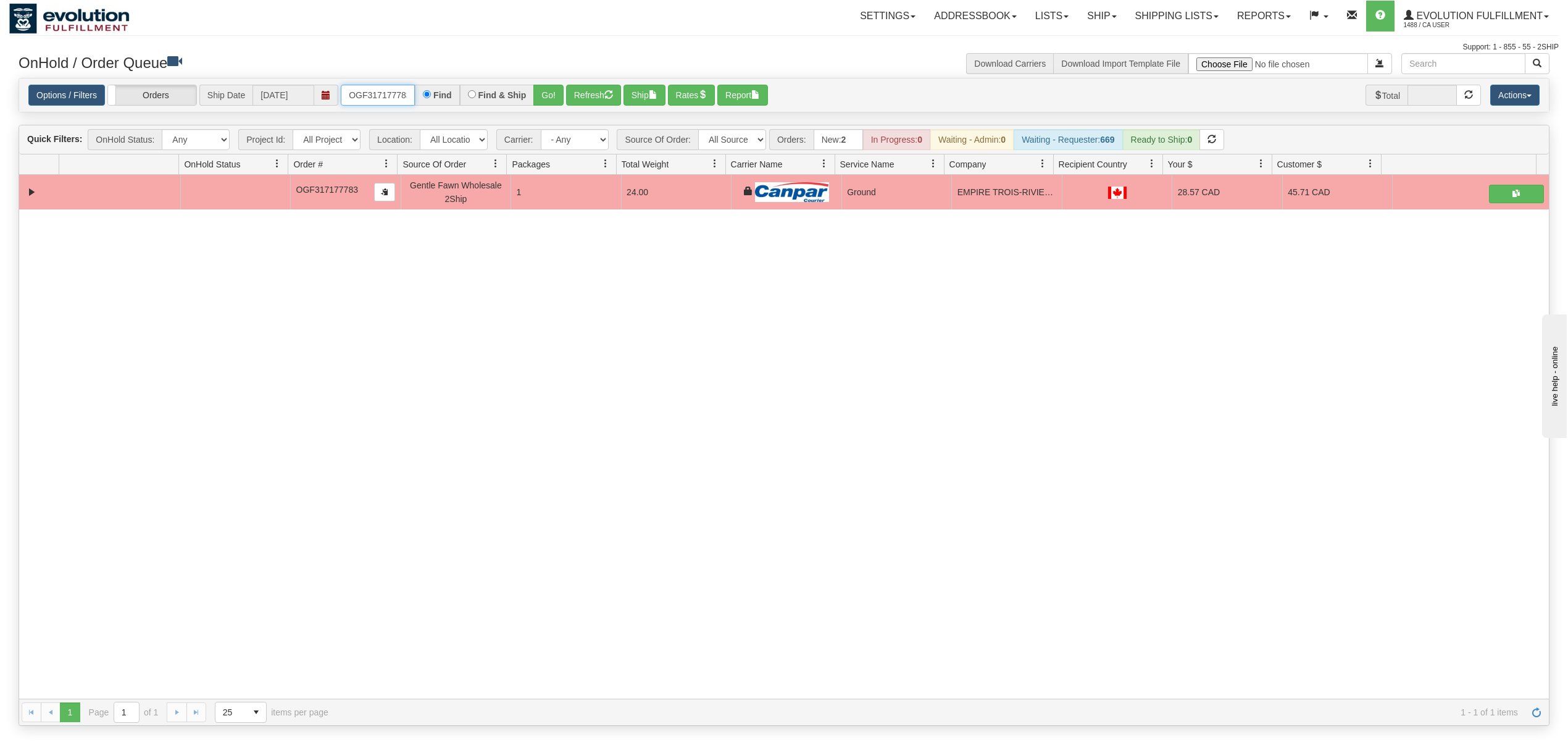
click at [364, 85] on input "OGF317177783" at bounding box center [377, 95] width 74 height 21
click at [556, 92] on button "Go!" at bounding box center [548, 95] width 30 height 21
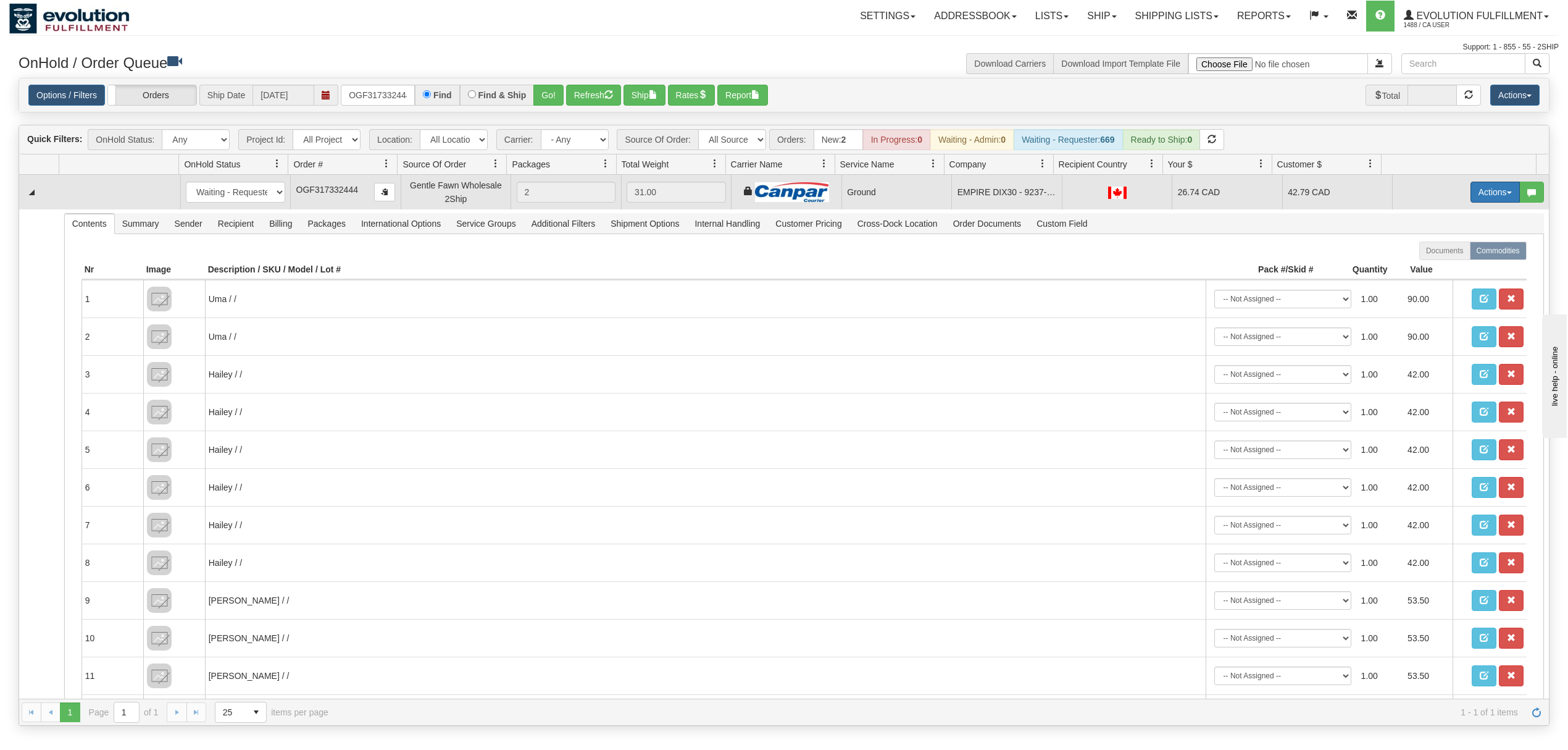
click at [1480, 196] on button "Actions" at bounding box center [1495, 192] width 50 height 21
click at [1433, 269] on span "Ship" at bounding box center [1446, 263] width 26 height 10
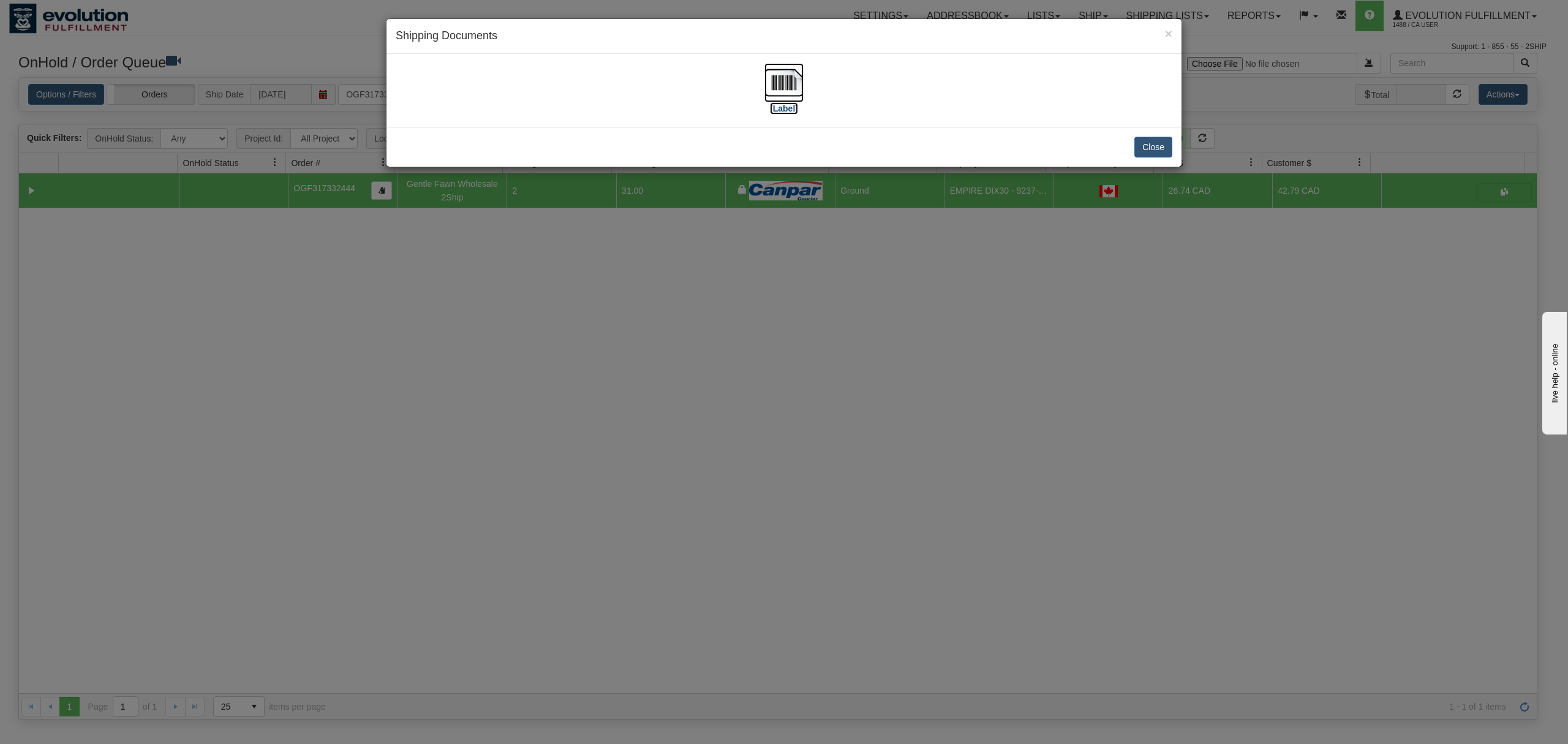
click at [772, 72] on img at bounding box center [783, 82] width 39 height 39
click at [1147, 150] on button "Close" at bounding box center [1154, 147] width 38 height 21
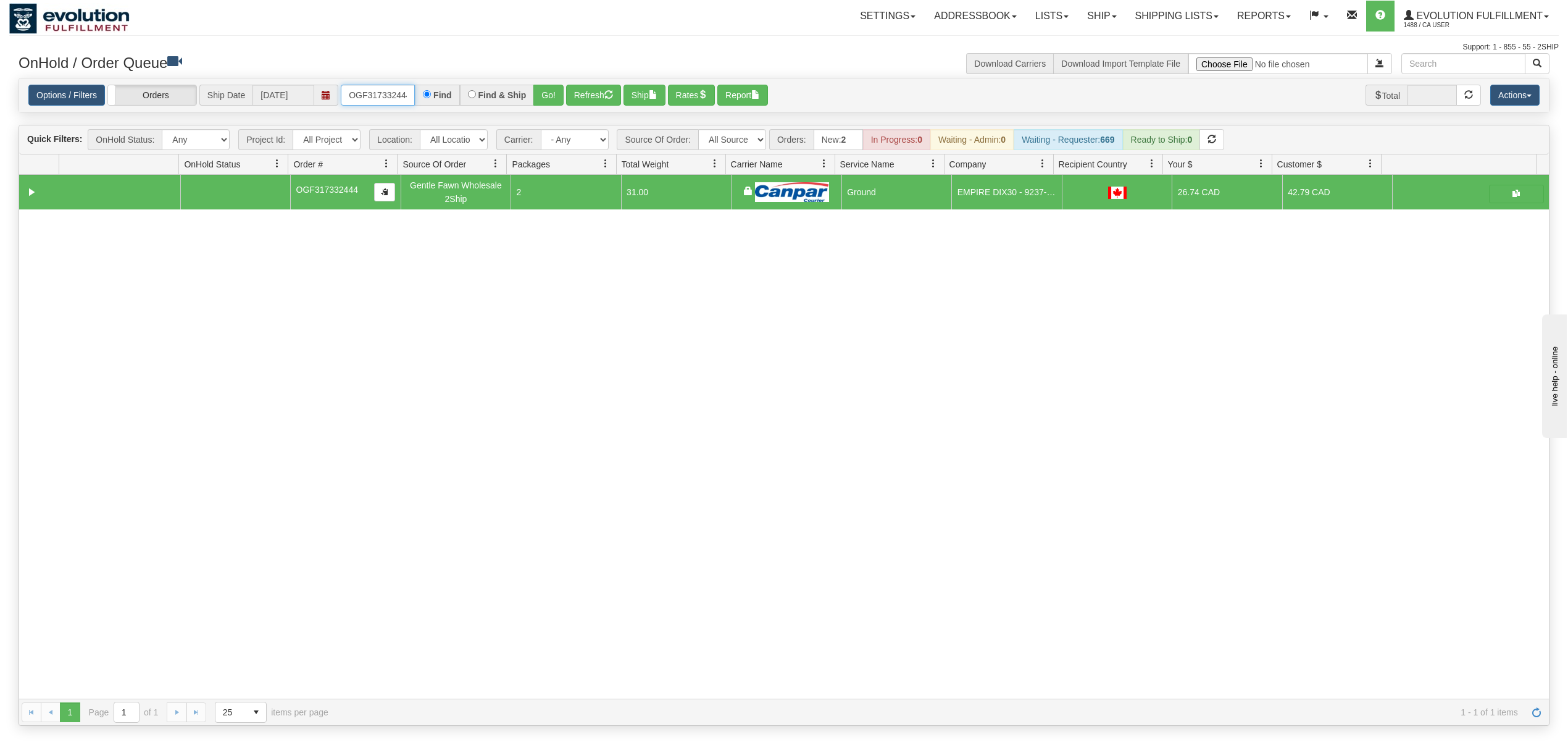
click at [379, 106] on input "OGF317332444" at bounding box center [377, 95] width 74 height 21
click at [552, 92] on button "Go!" at bounding box center [548, 95] width 30 height 21
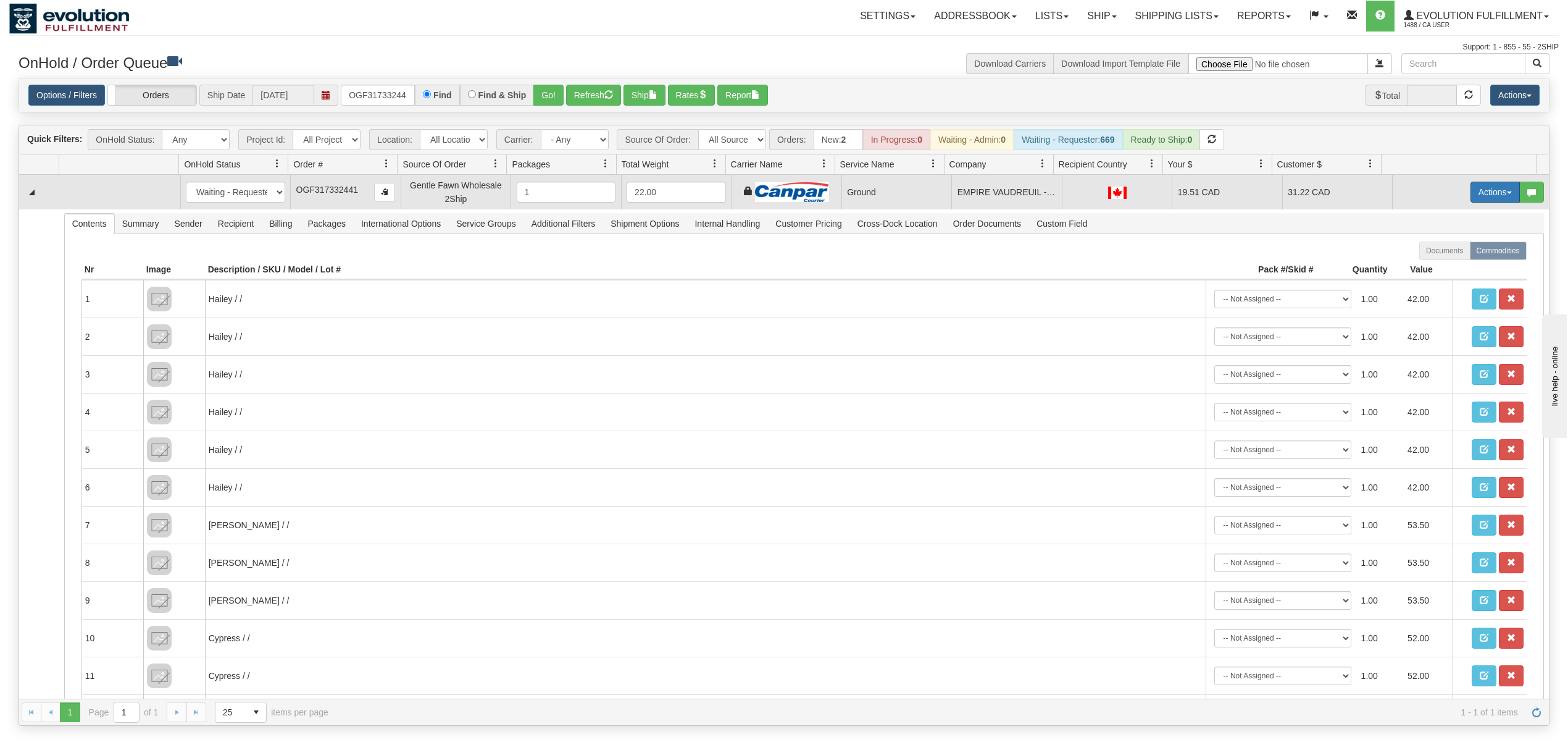
click at [1474, 194] on button "Actions" at bounding box center [1495, 192] width 50 height 21
click at [1433, 263] on span "Ship" at bounding box center [1446, 263] width 26 height 10
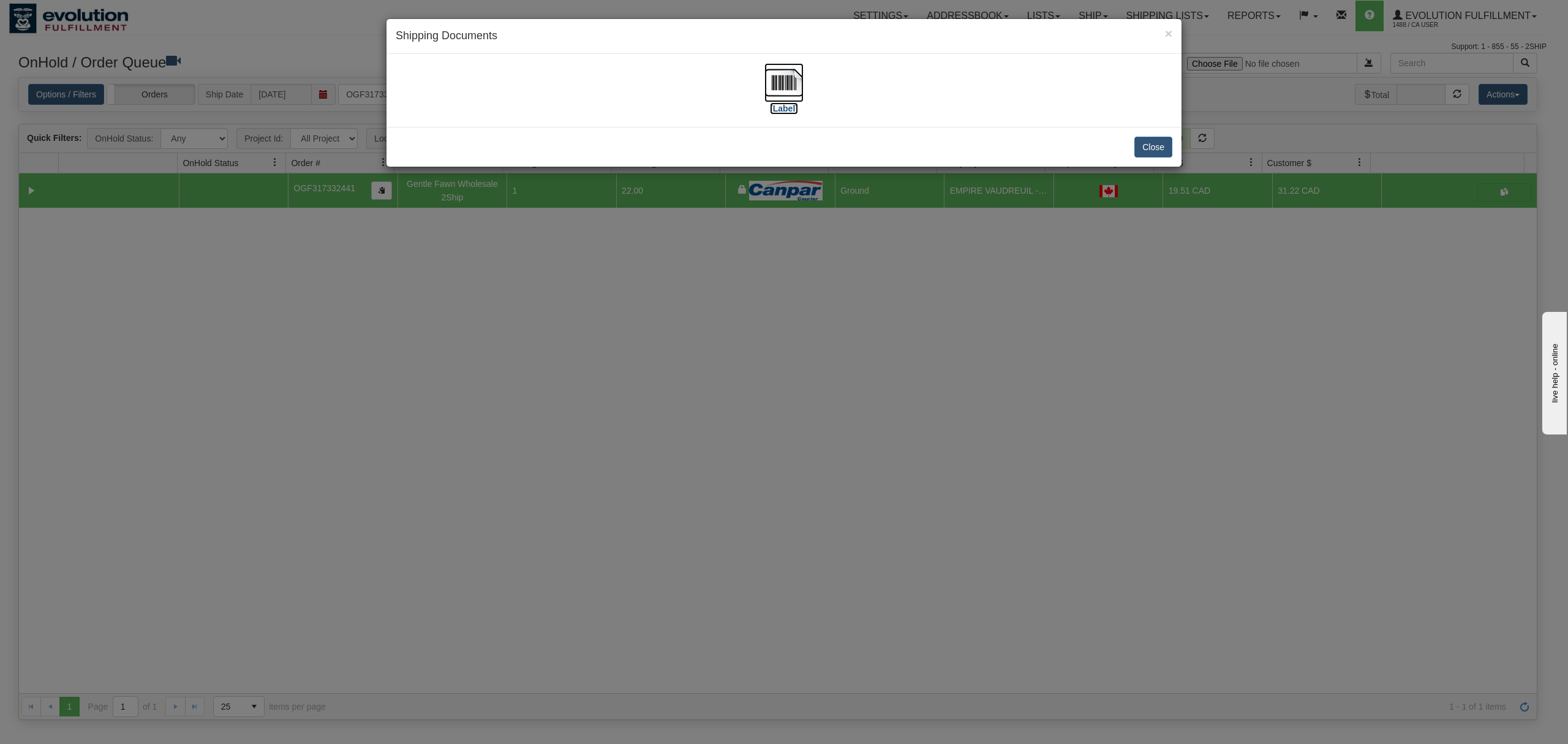
click at [787, 76] on img at bounding box center [783, 82] width 39 height 39
click at [1136, 148] on button "Close" at bounding box center [1154, 147] width 38 height 21
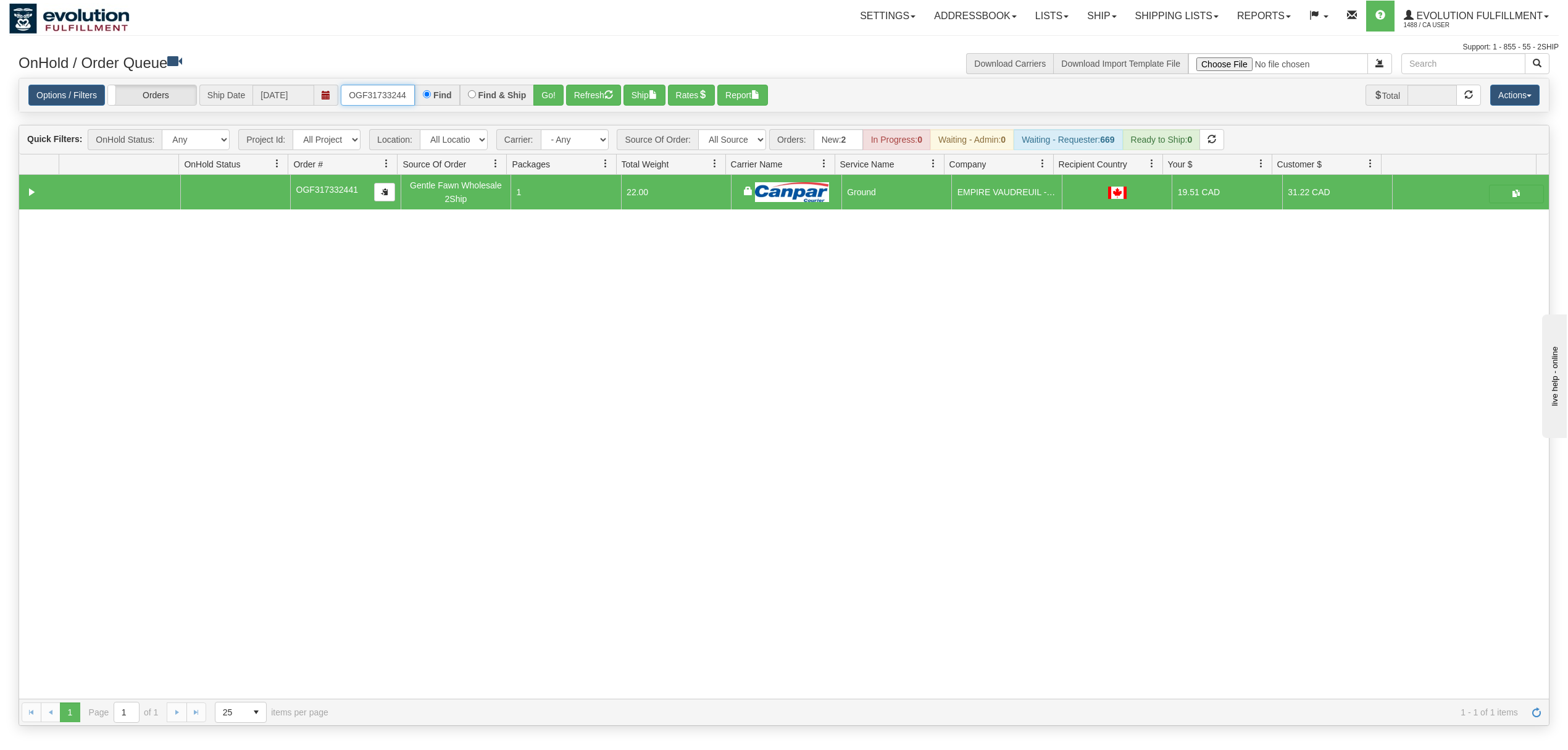
click at [356, 97] on input "OGF317332441" at bounding box center [377, 95] width 74 height 21
click at [556, 95] on button "Go!" at bounding box center [548, 95] width 30 height 21
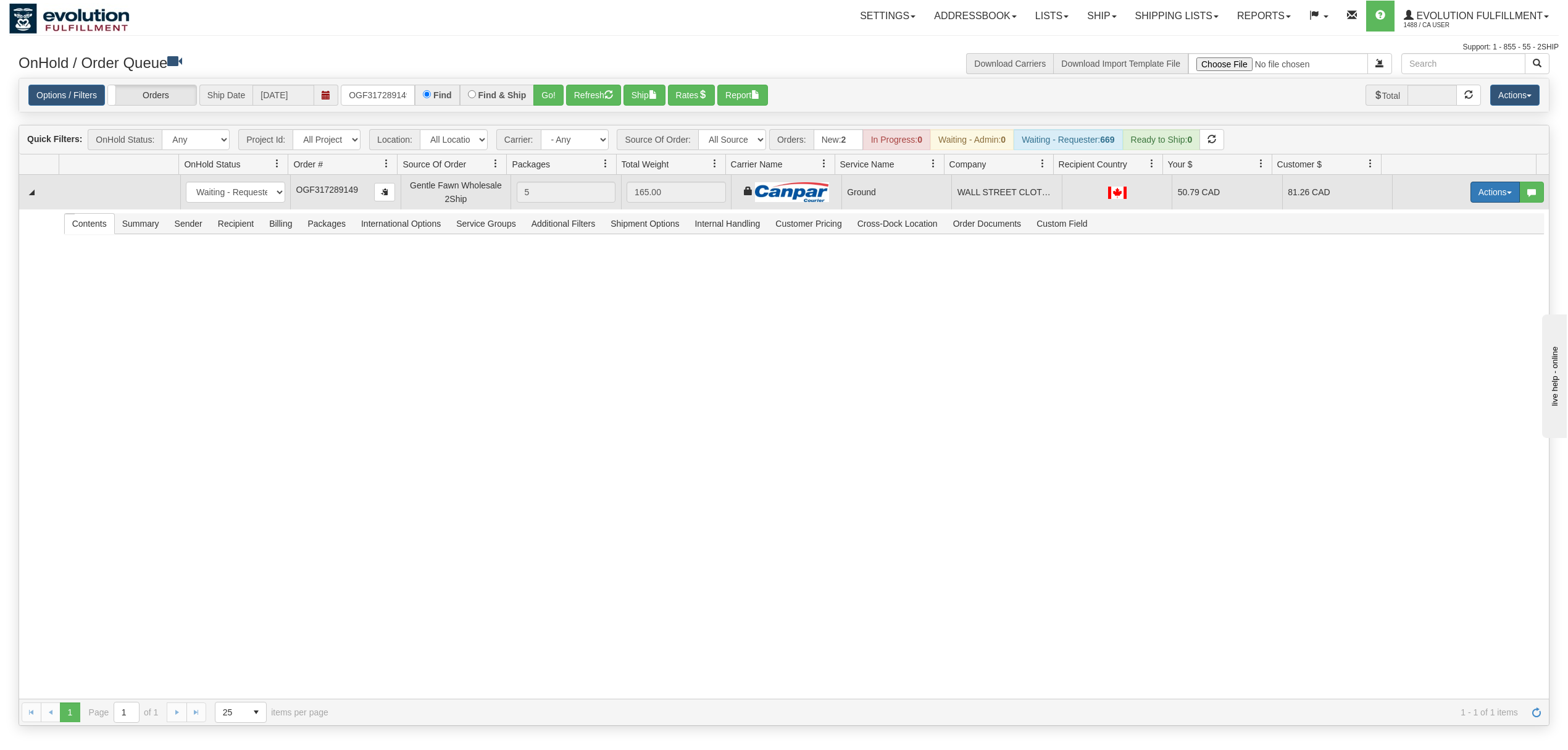
click at [1471, 192] on button "Actions" at bounding box center [1495, 192] width 50 height 21
click at [1433, 264] on span "Ship" at bounding box center [1446, 263] width 26 height 10
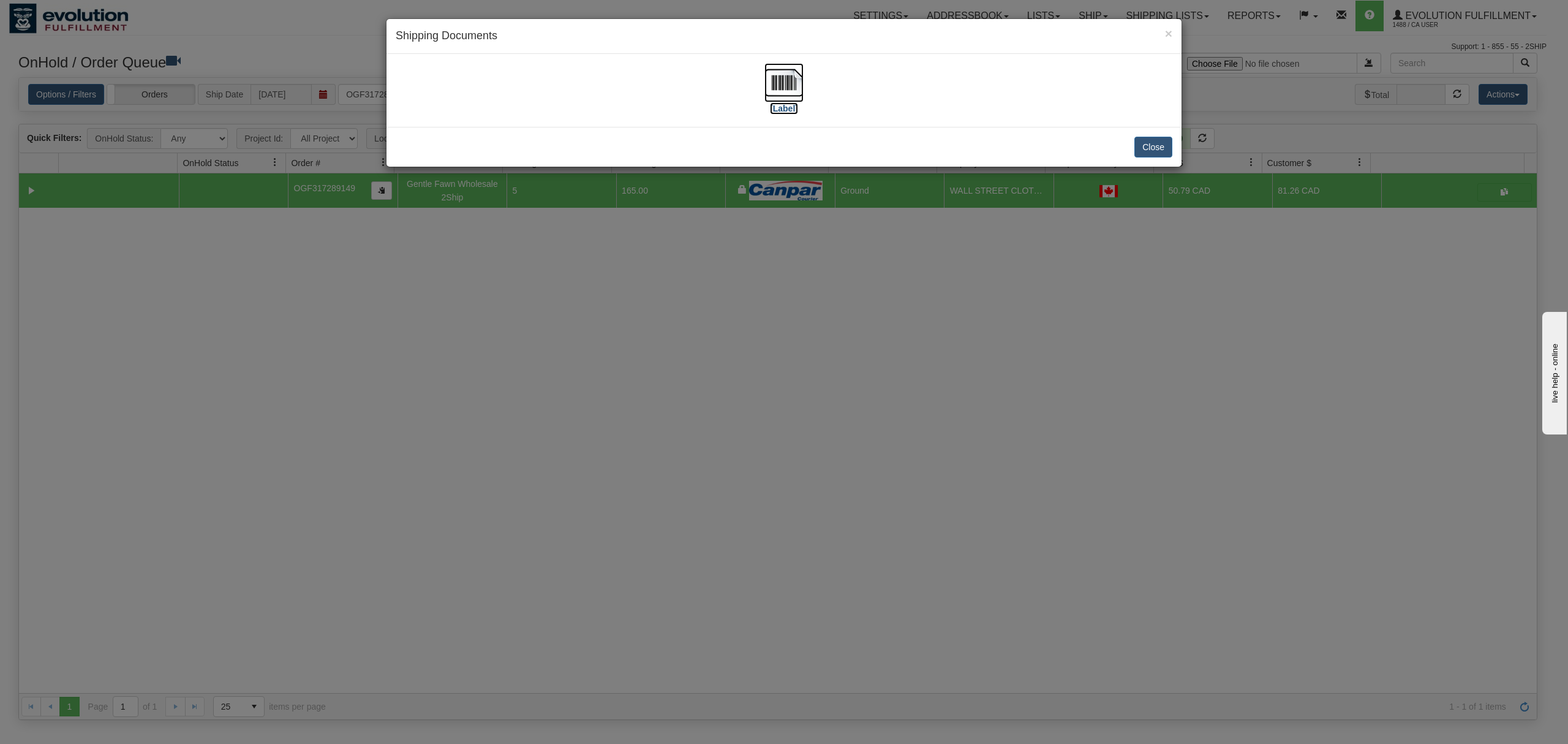
click at [776, 81] on img at bounding box center [783, 82] width 39 height 39
click at [1152, 143] on button "Close" at bounding box center [1154, 147] width 38 height 21
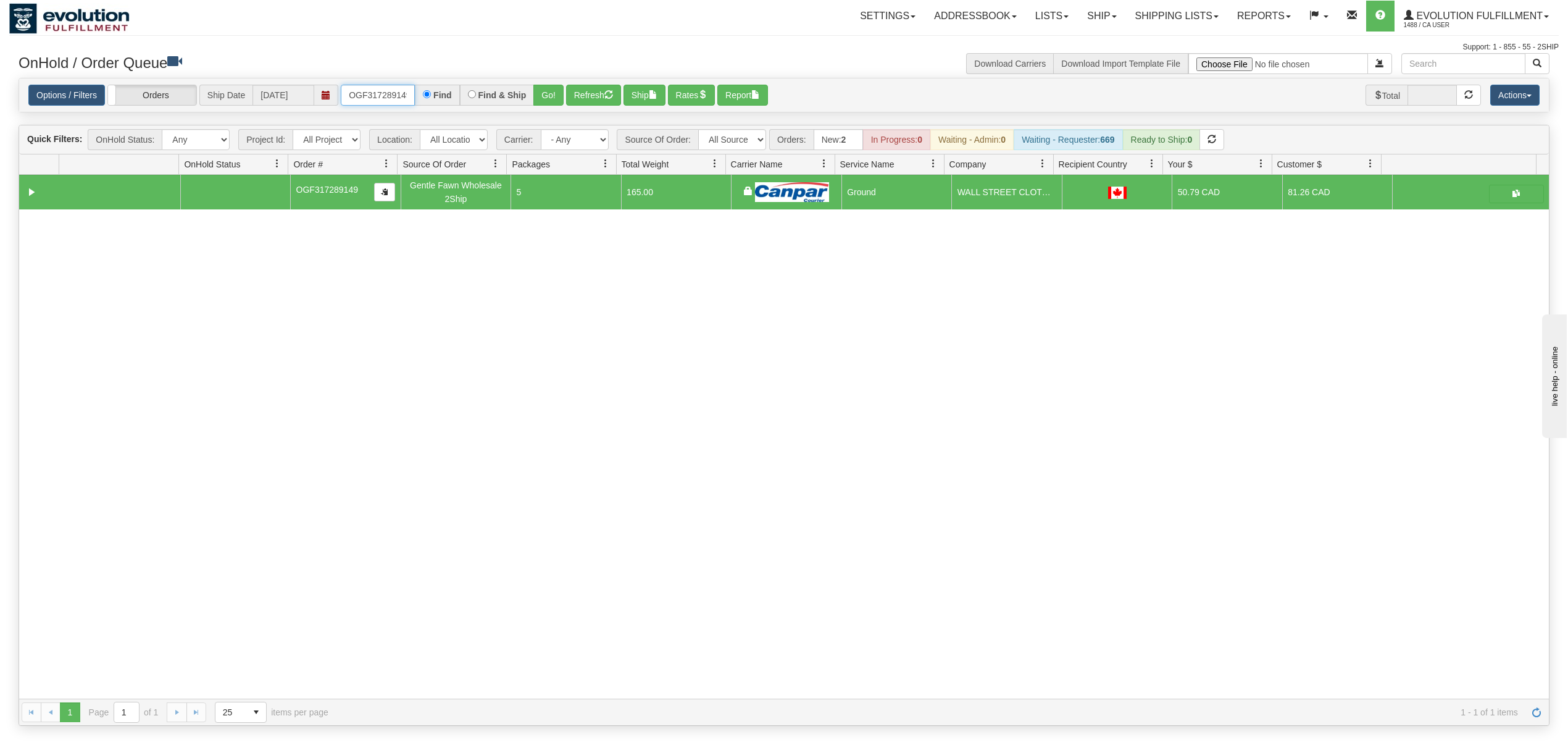
click at [386, 99] on input "OGF317289149" at bounding box center [377, 95] width 74 height 21
click at [537, 96] on button "Go!" at bounding box center [548, 95] width 30 height 21
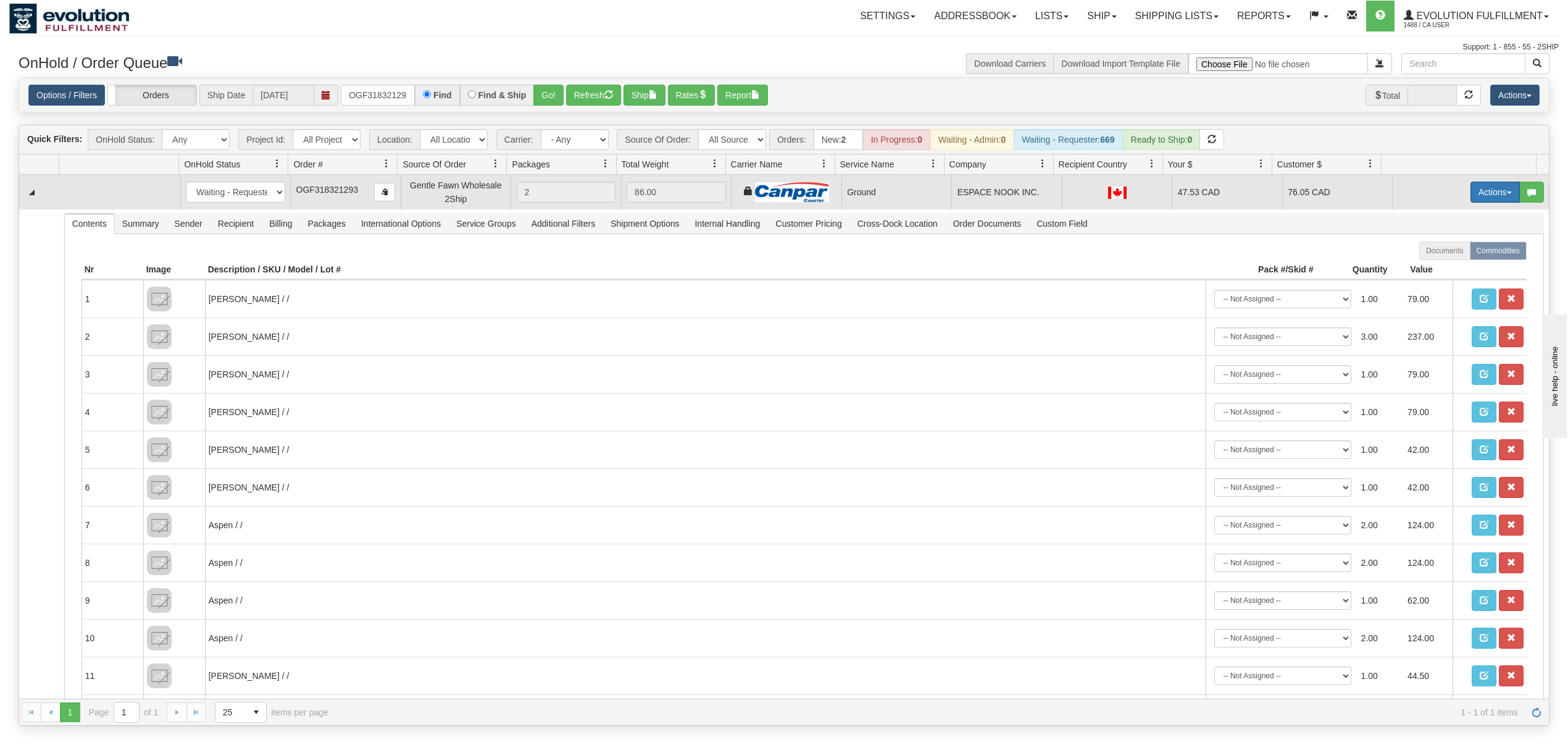
click at [1484, 198] on button "Actions" at bounding box center [1495, 192] width 50 height 21
click at [1433, 269] on span "Ship" at bounding box center [1446, 263] width 26 height 10
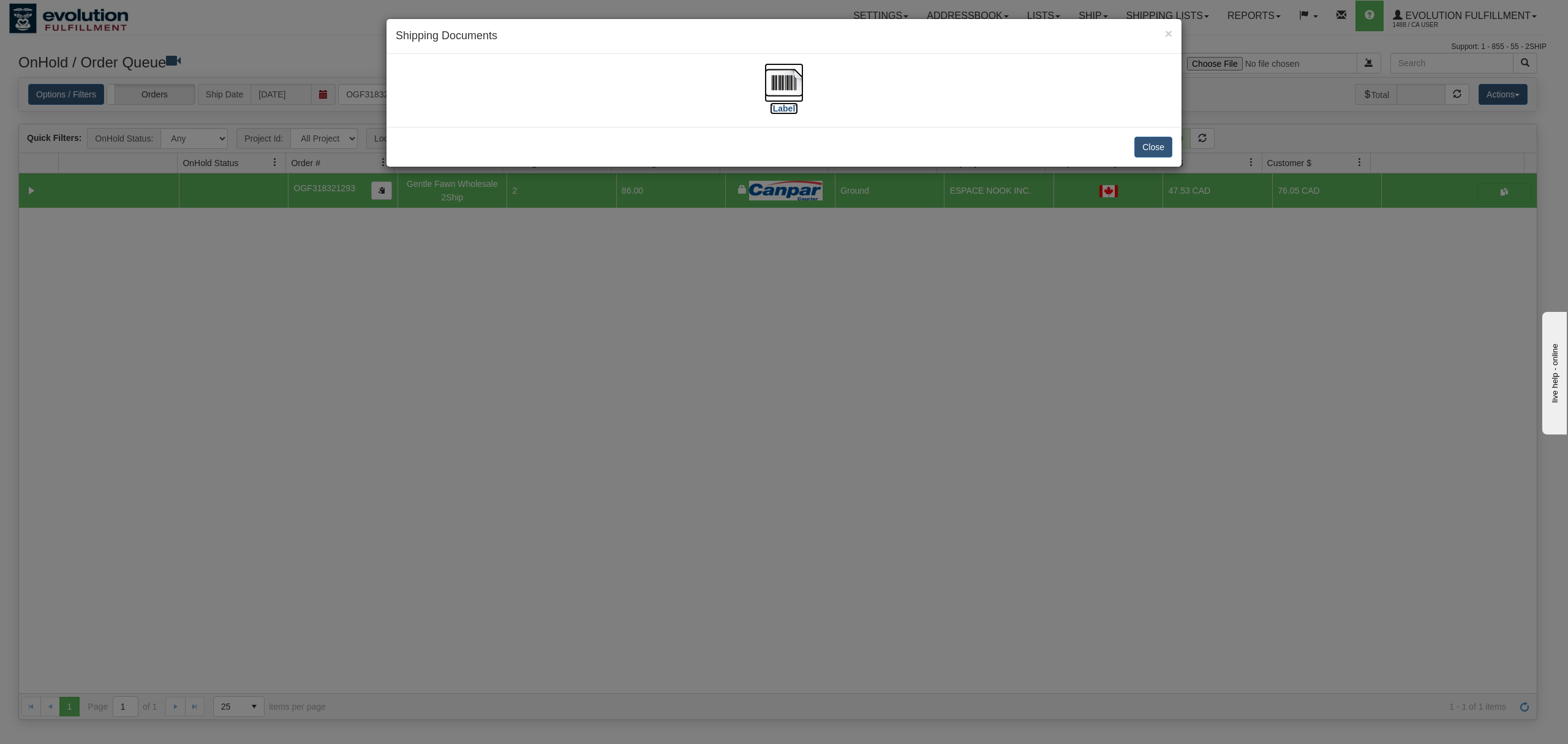
click at [772, 85] on img at bounding box center [783, 82] width 39 height 39
click at [1157, 143] on button "Close" at bounding box center [1154, 147] width 38 height 21
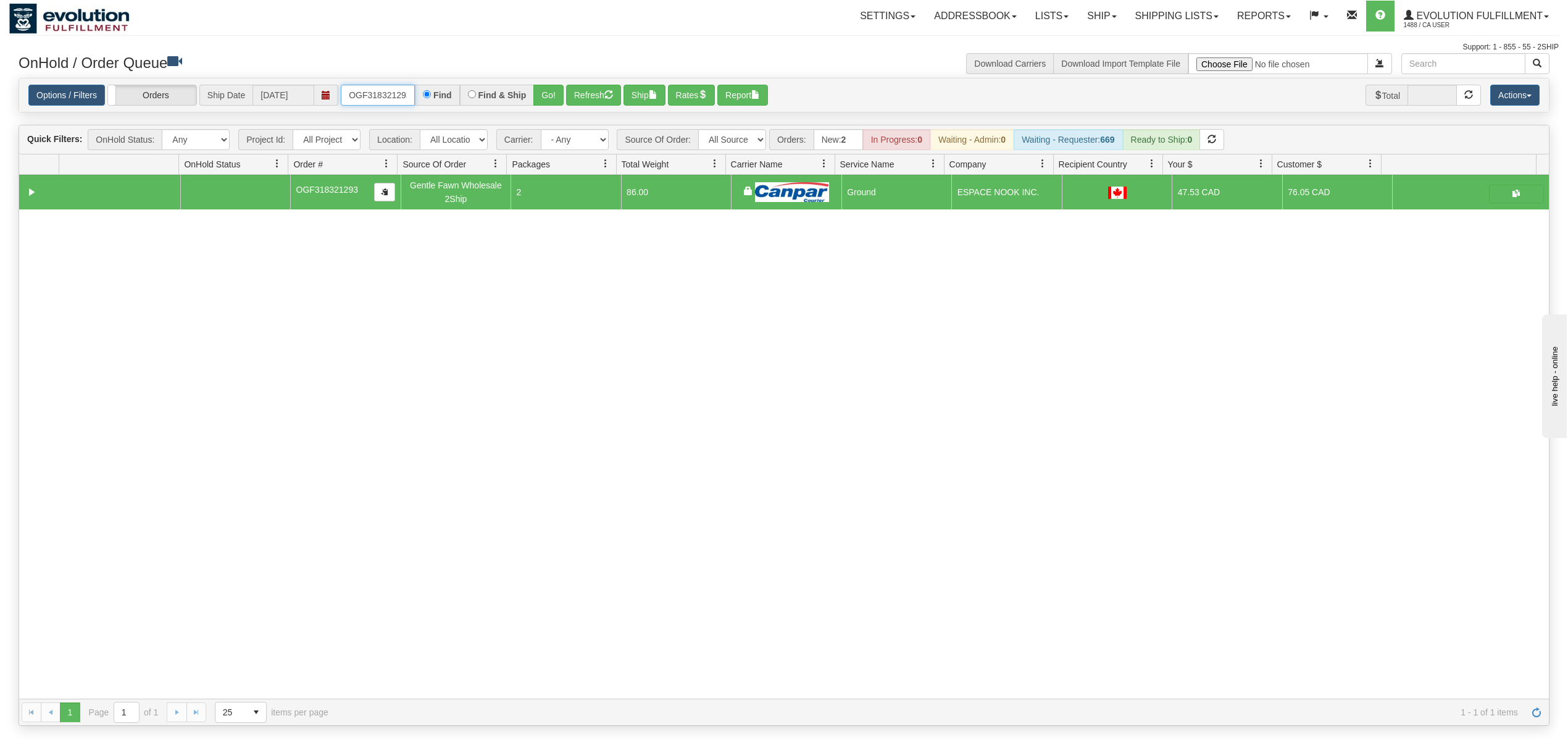
click at [389, 100] on input "OGF318321293" at bounding box center [377, 95] width 74 height 21
click at [555, 90] on button "Go!" at bounding box center [548, 95] width 30 height 21
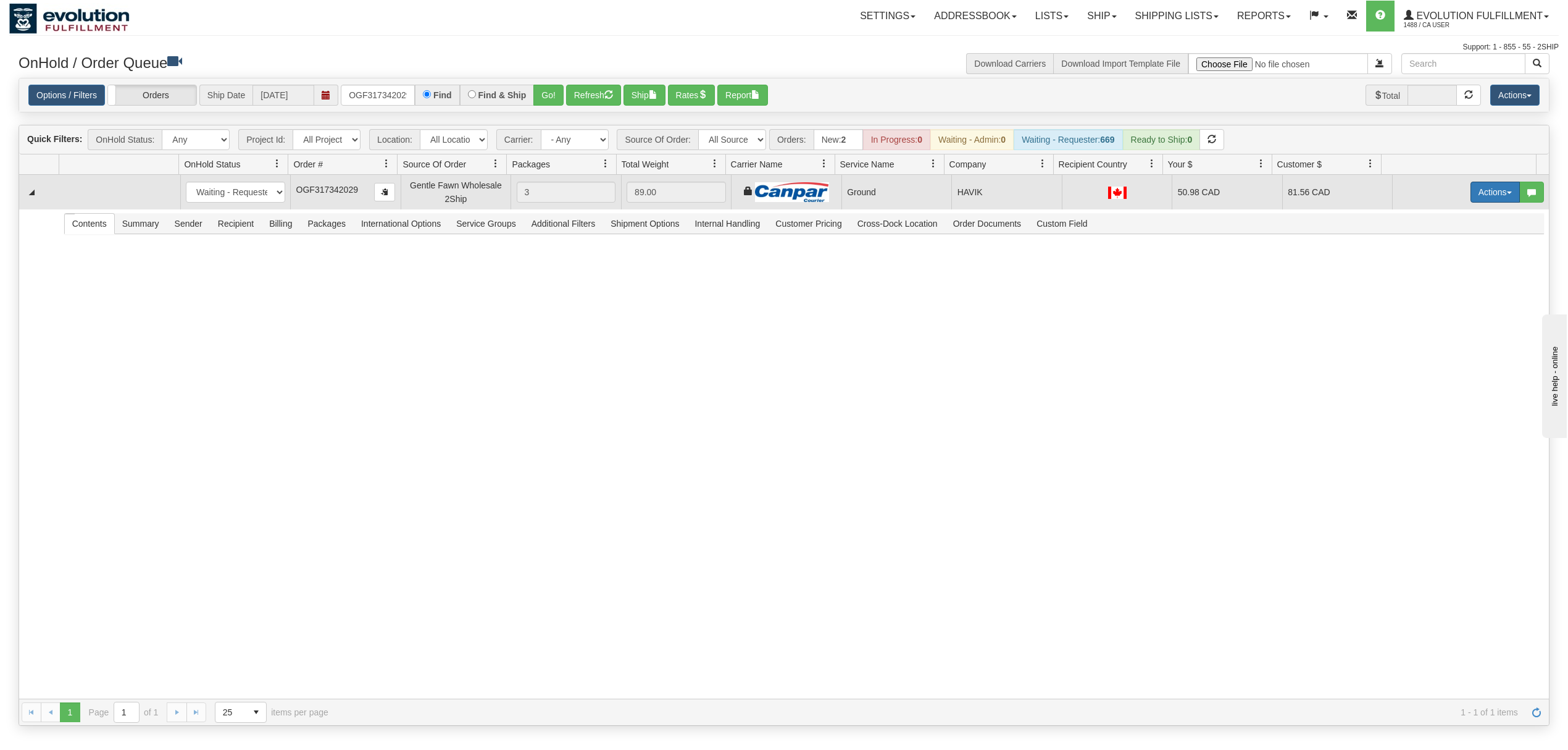
click at [1471, 191] on button "Actions" at bounding box center [1495, 192] width 50 height 21
click at [1437, 269] on span "Ship" at bounding box center [1446, 263] width 26 height 10
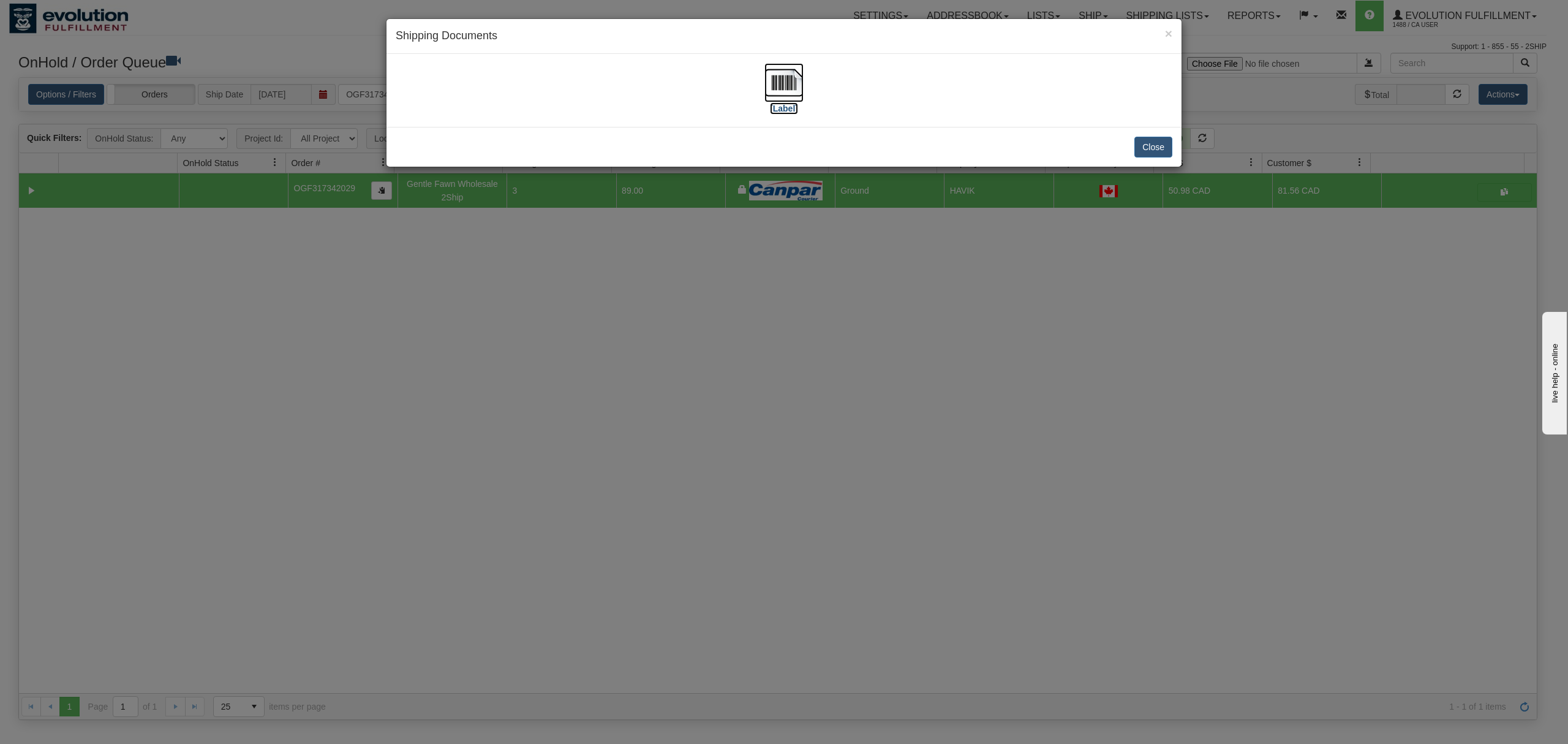
click at [784, 83] on img at bounding box center [783, 82] width 39 height 39
click at [1148, 138] on button "Close" at bounding box center [1154, 147] width 38 height 21
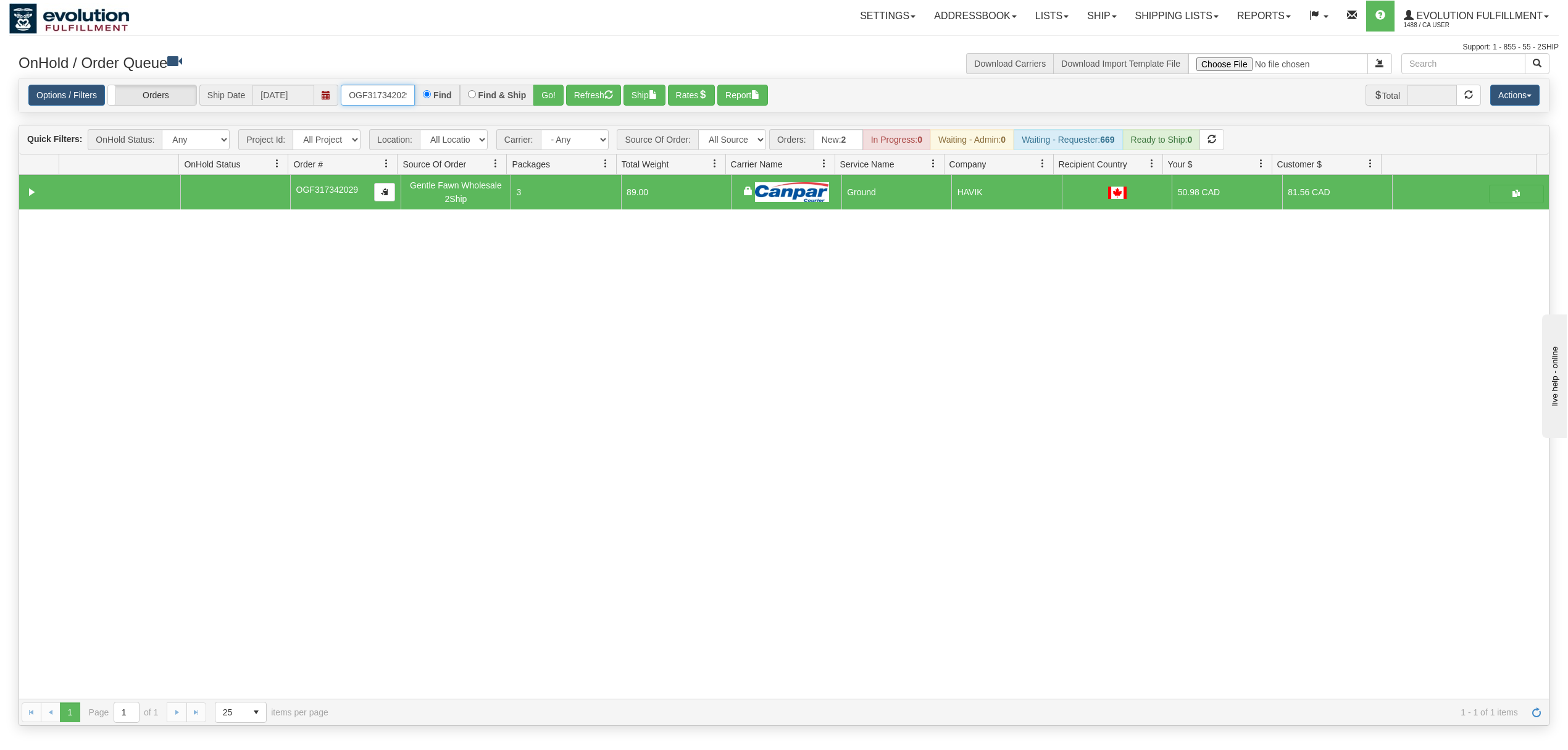
click at [379, 99] on input "OGF317342029" at bounding box center [377, 95] width 74 height 21
click at [566, 97] on div "Options / Filters Group Shipments Orders Ship Date 09/02/2025 OTOF64074 Find Fi…" at bounding box center [784, 95] width 1512 height 22
click at [556, 97] on button "Go!" at bounding box center [548, 95] width 30 height 21
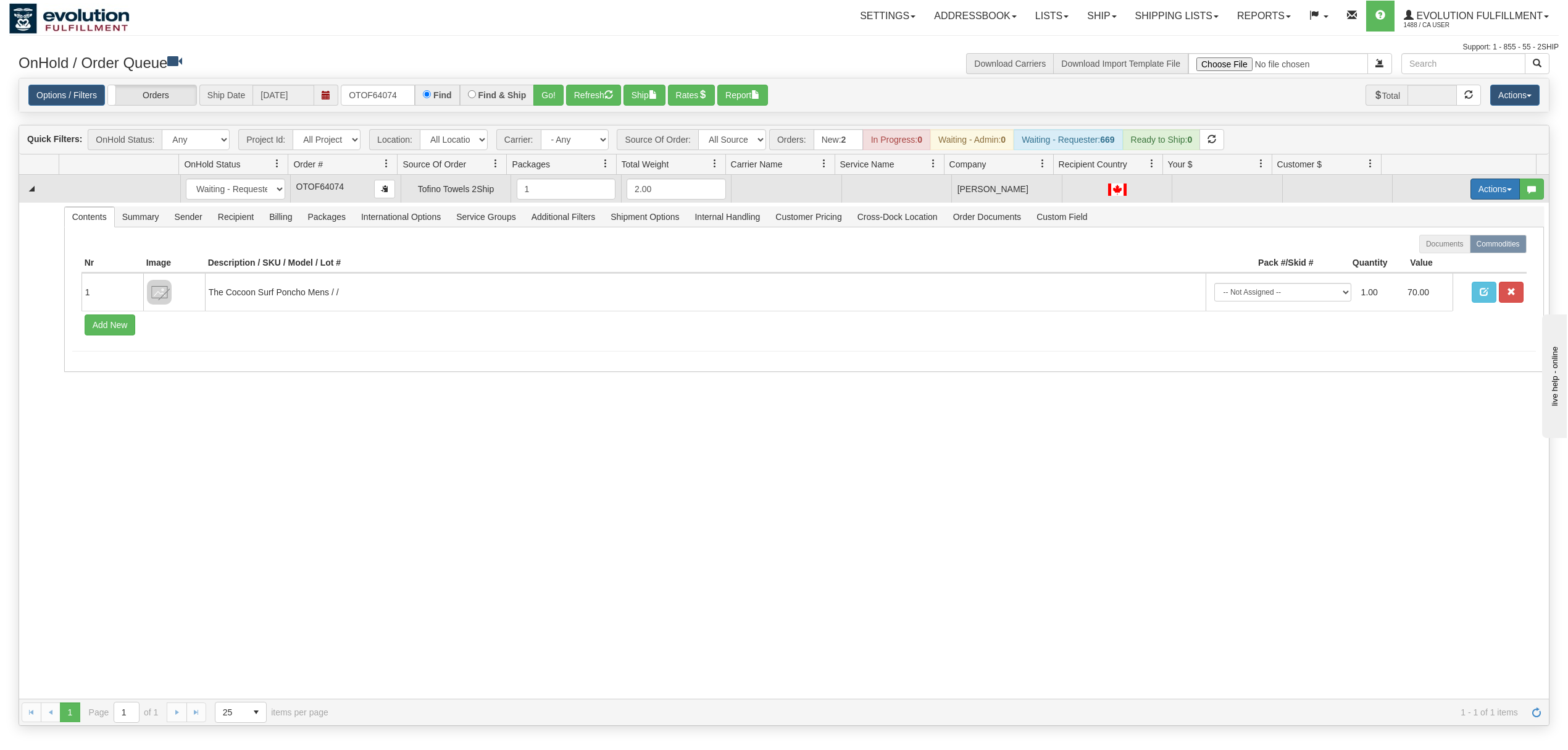
click at [1474, 193] on button "Actions" at bounding box center [1495, 188] width 50 height 21
click at [1433, 252] on link "Rate All Services" at bounding box center [1471, 244] width 99 height 16
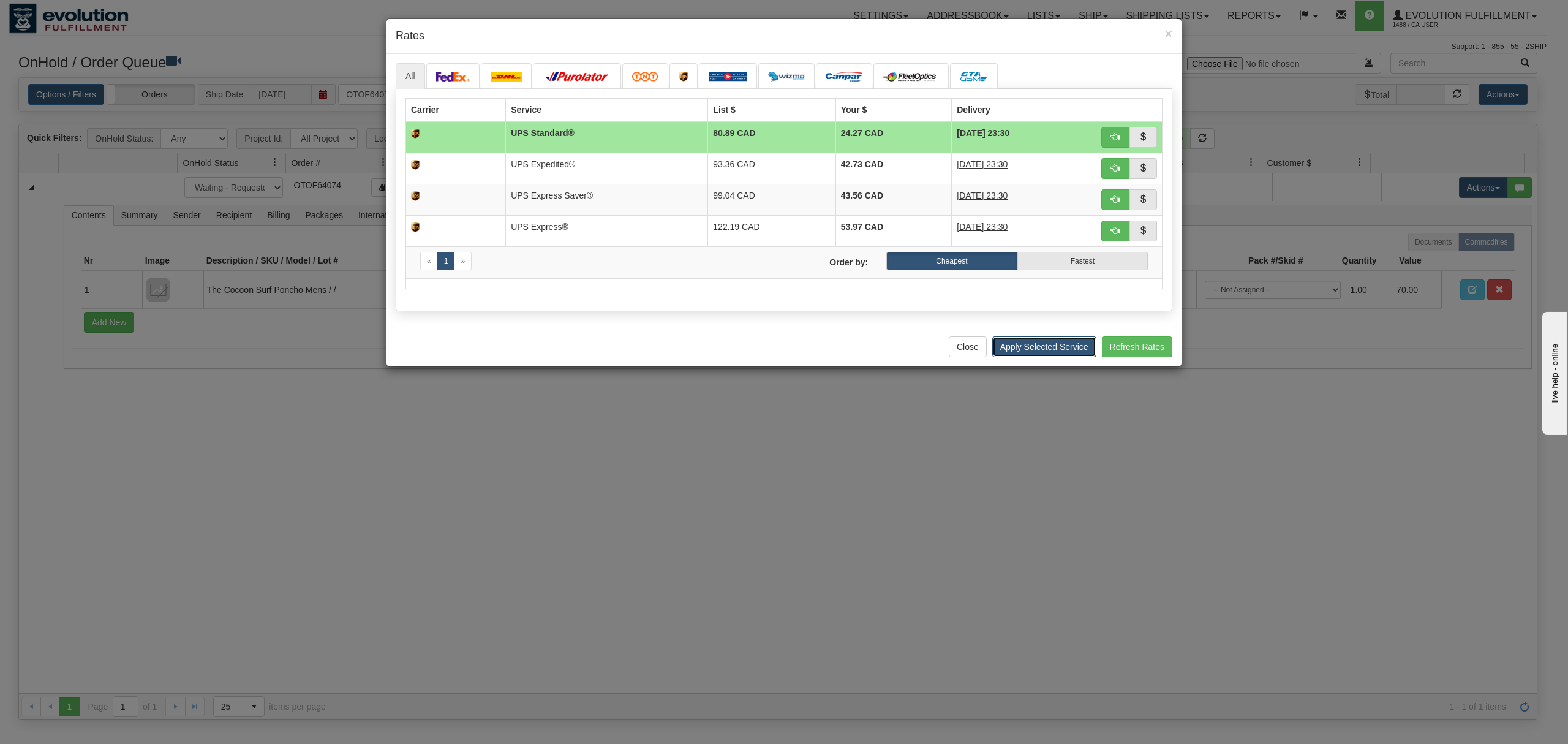
click at [1033, 356] on button "Apply Selected Service" at bounding box center [1044, 346] width 104 height 21
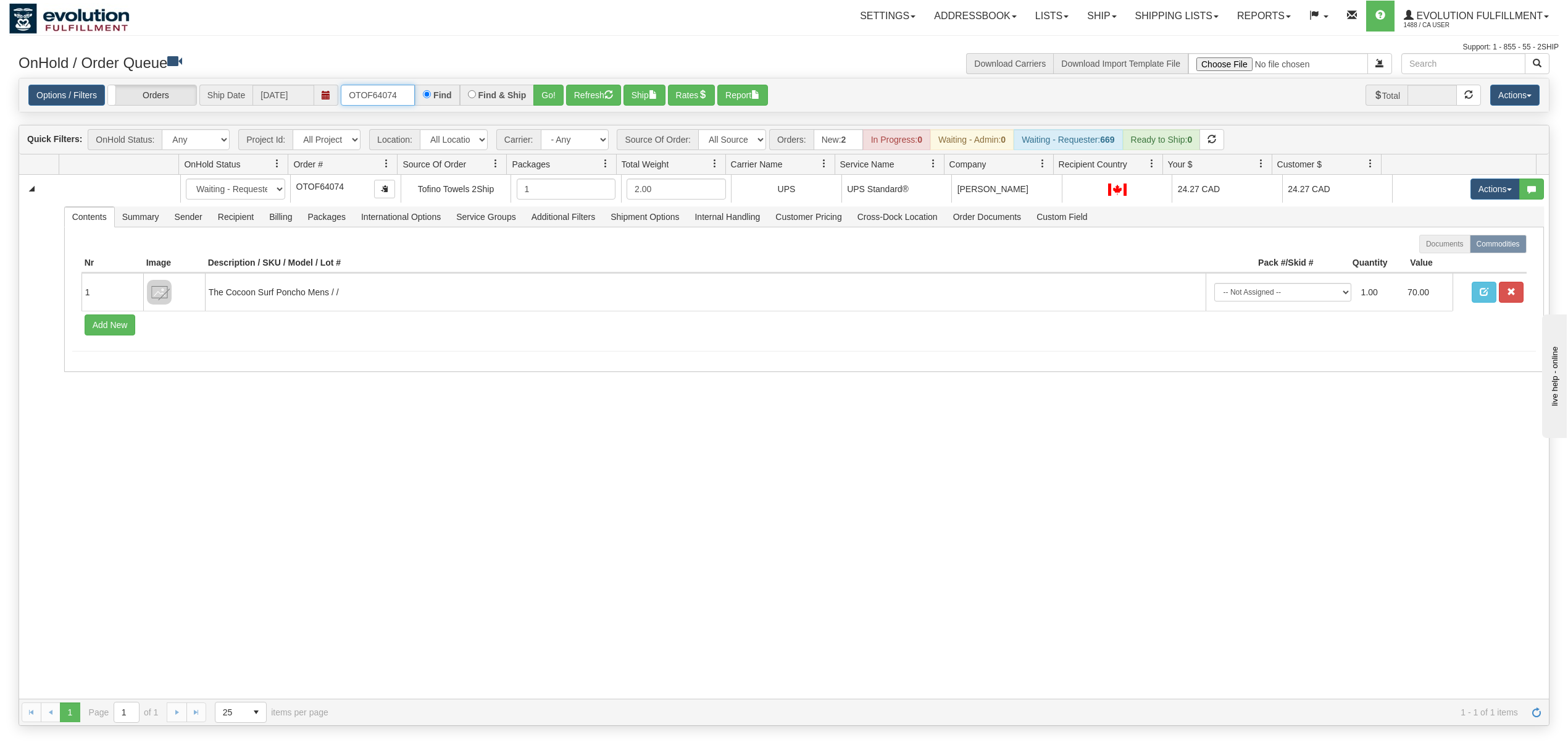
drag, startPoint x: 401, startPoint y: 99, endPoint x: 232, endPoint y: 117, distance: 170.0
click at [232, 117] on div "Is equal to Is not equal to Contains Does not contains CAD USD EUR ZAR RON ANG …" at bounding box center [784, 402] width 1550 height 648
click at [552, 90] on button "Go!" at bounding box center [548, 95] width 30 height 21
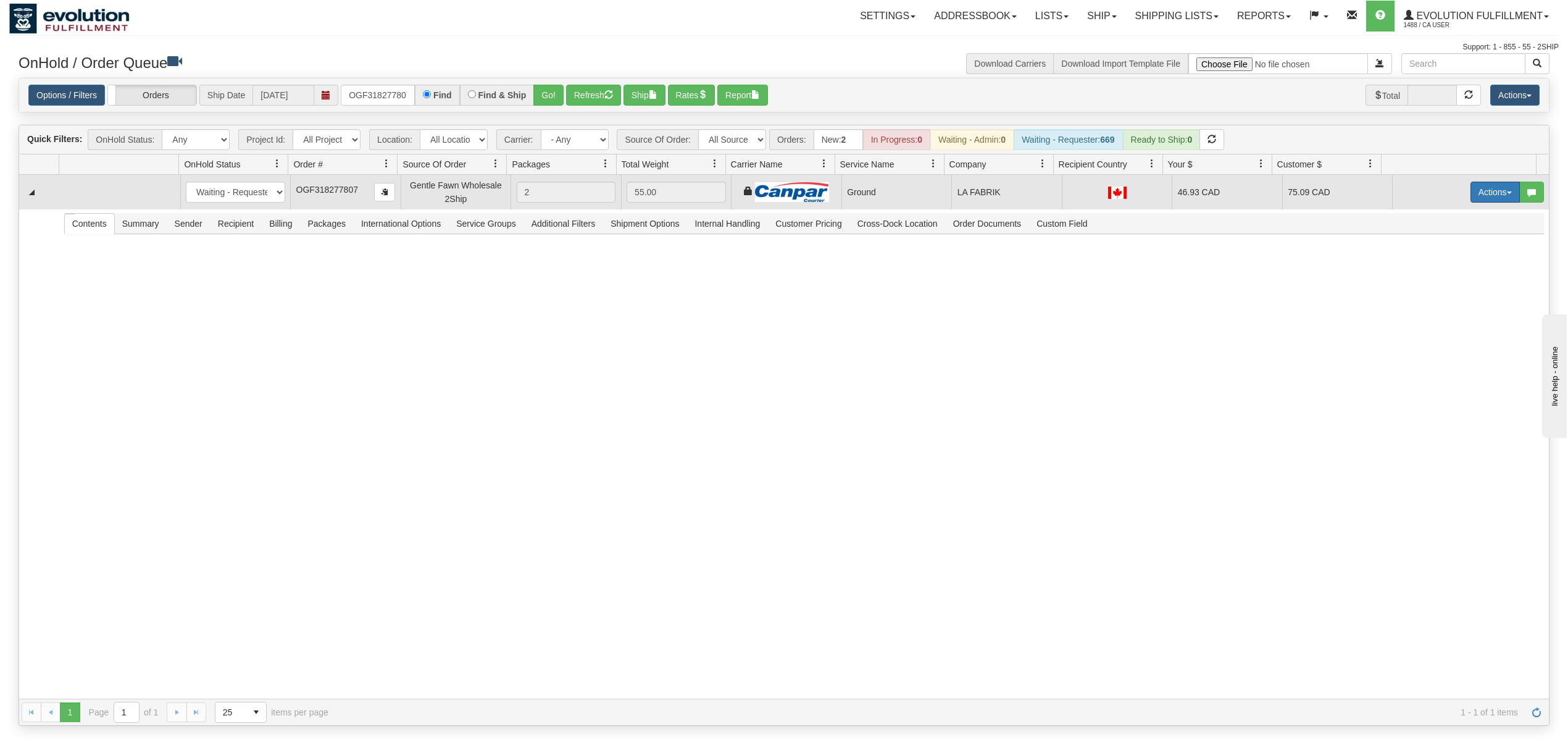
click at [1481, 196] on button "Actions" at bounding box center [1495, 192] width 50 height 21
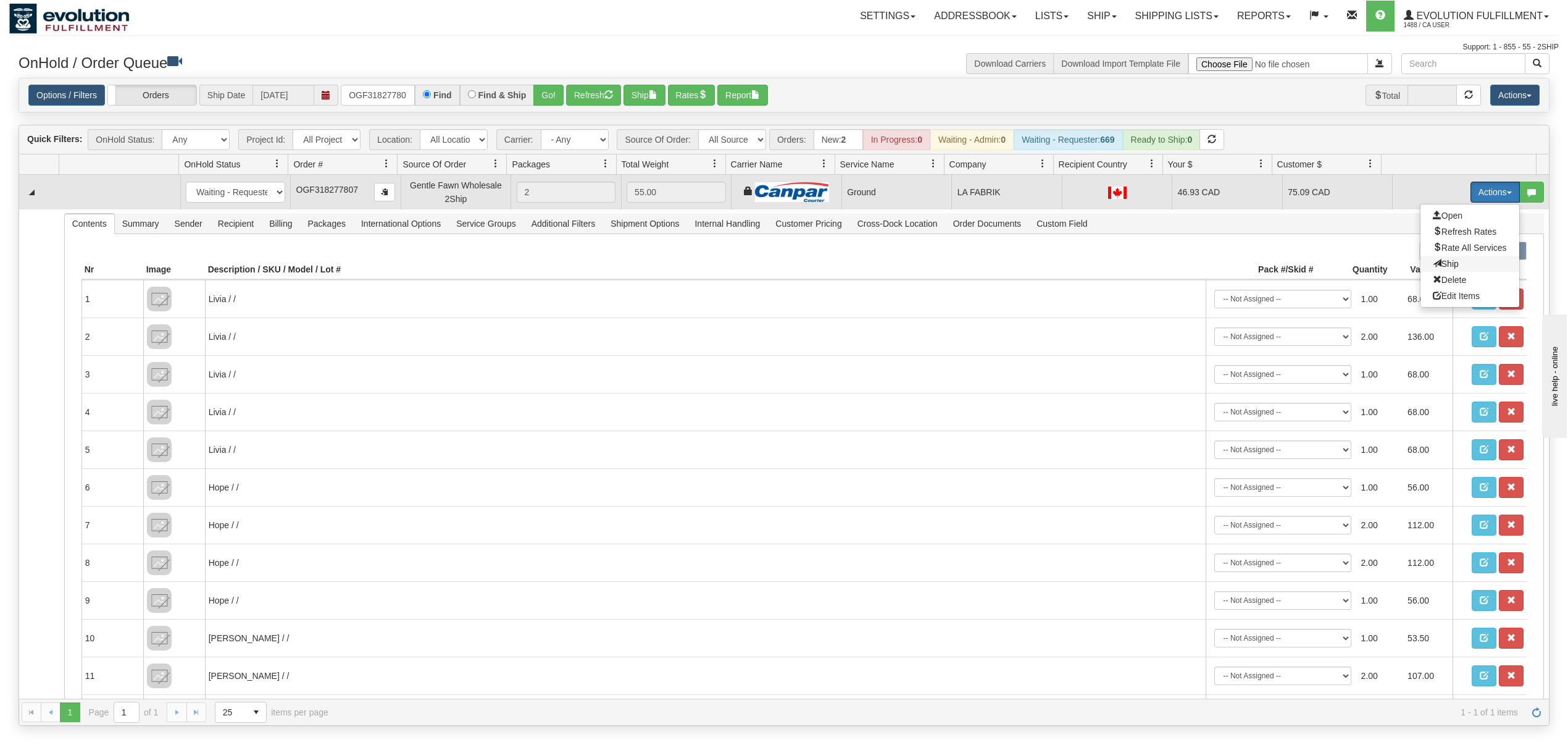
click at [1435, 262] on span "Ship" at bounding box center [1446, 263] width 26 height 10
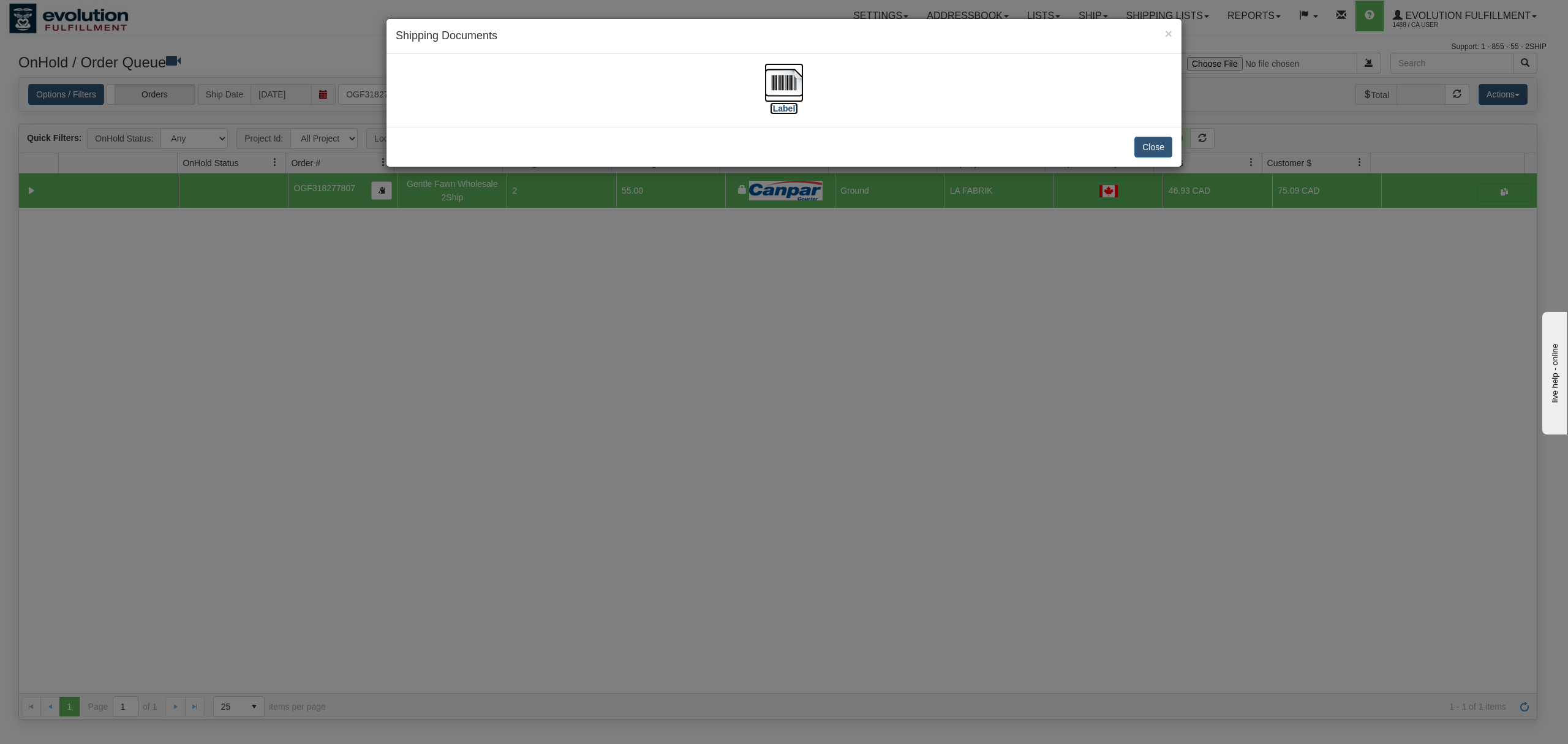
click at [773, 78] on img at bounding box center [783, 82] width 39 height 39
click at [1166, 150] on button "Close" at bounding box center [1154, 147] width 38 height 21
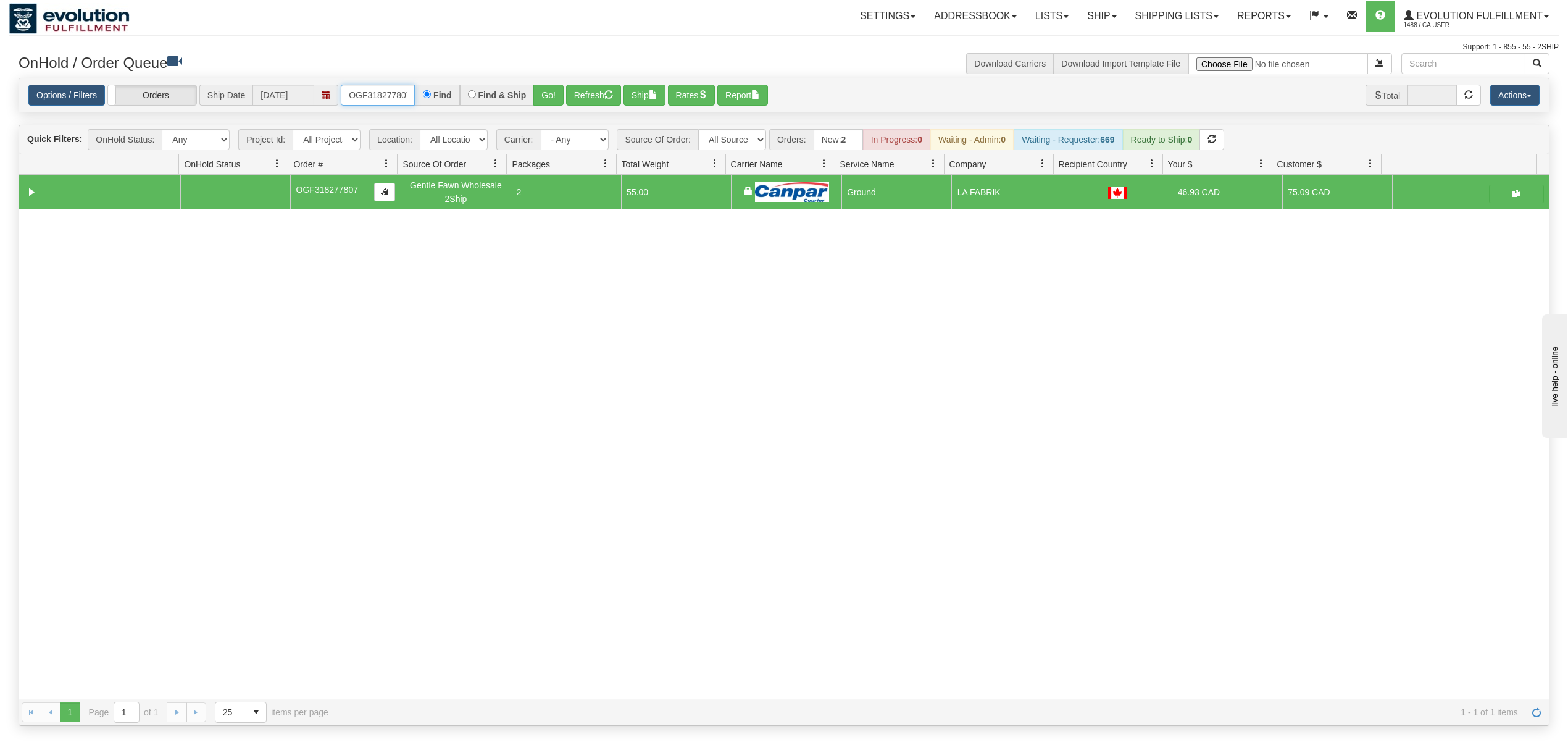
click at [394, 92] on input "OGF318277807" at bounding box center [377, 95] width 74 height 21
click at [393, 92] on input "OGF318277807" at bounding box center [377, 95] width 74 height 21
click at [552, 100] on button "Go!" at bounding box center [548, 95] width 30 height 21
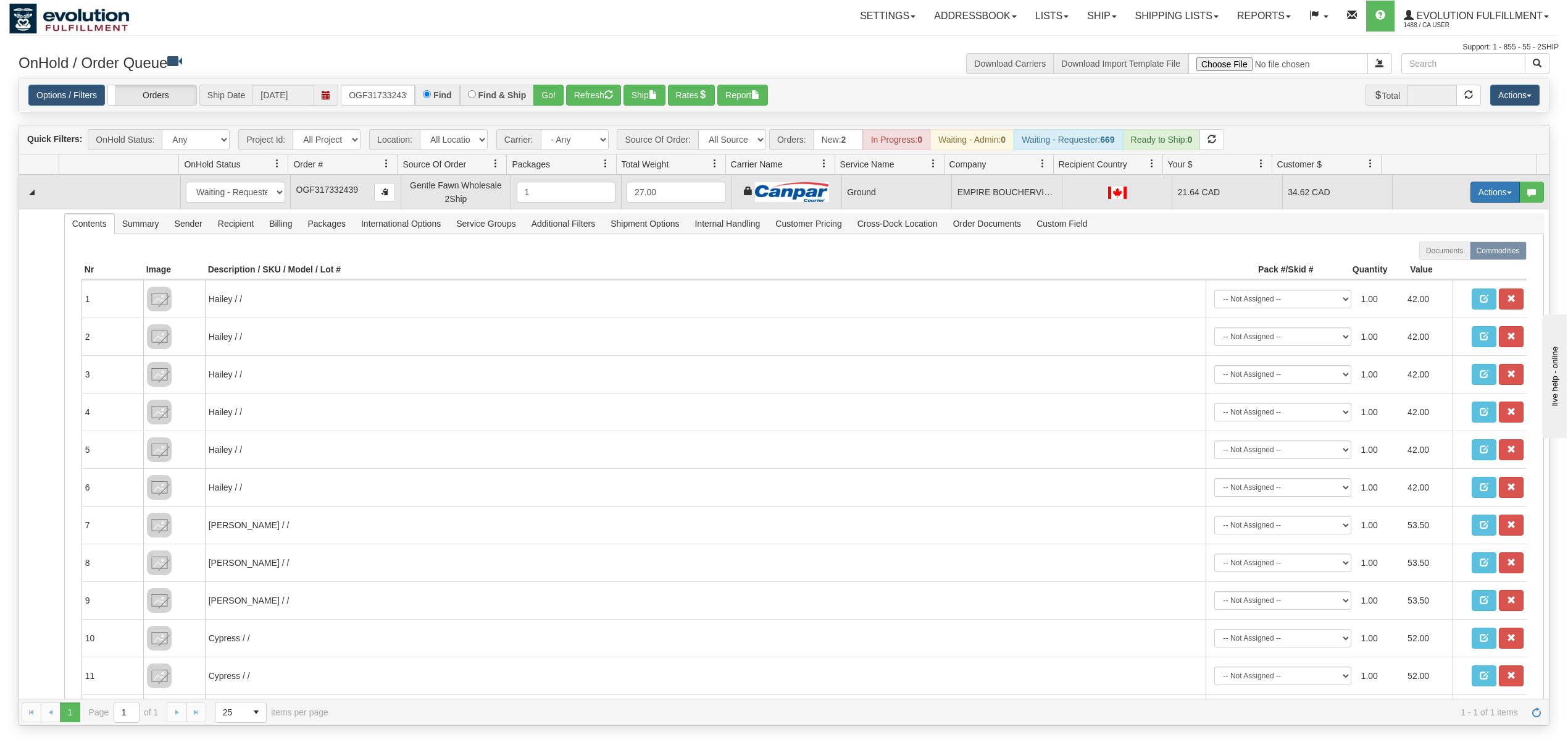
click at [1473, 201] on button "Actions" at bounding box center [1495, 192] width 50 height 21
click at [1433, 269] on span "Ship" at bounding box center [1446, 263] width 26 height 10
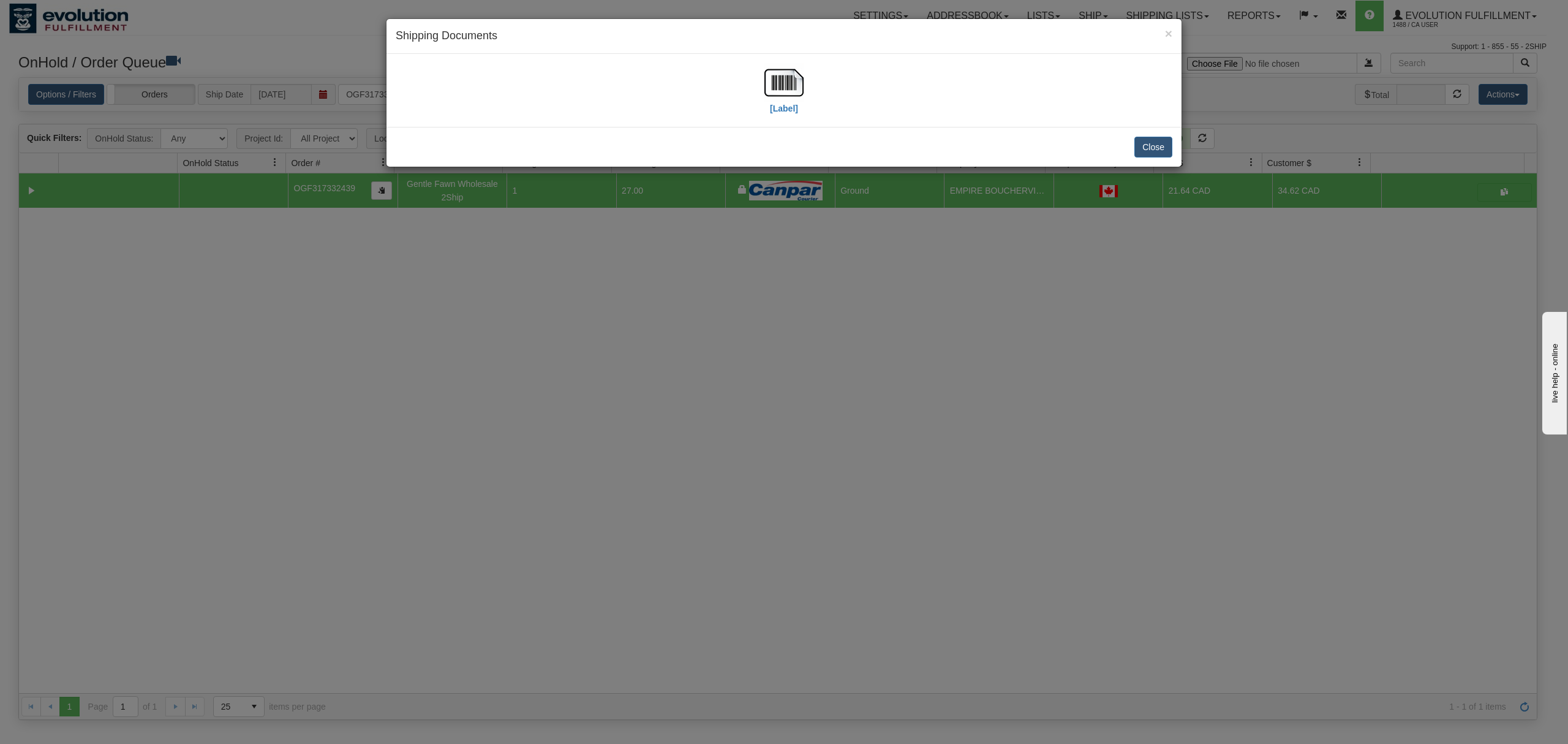
drag, startPoint x: 757, startPoint y: 96, endPoint x: 763, endPoint y: 93, distance: 6.7
click at [762, 94] on div "[Label]" at bounding box center [784, 90] width 777 height 55
click at [772, 89] on img at bounding box center [783, 82] width 39 height 39
click at [1166, 141] on button "Close" at bounding box center [1154, 147] width 38 height 21
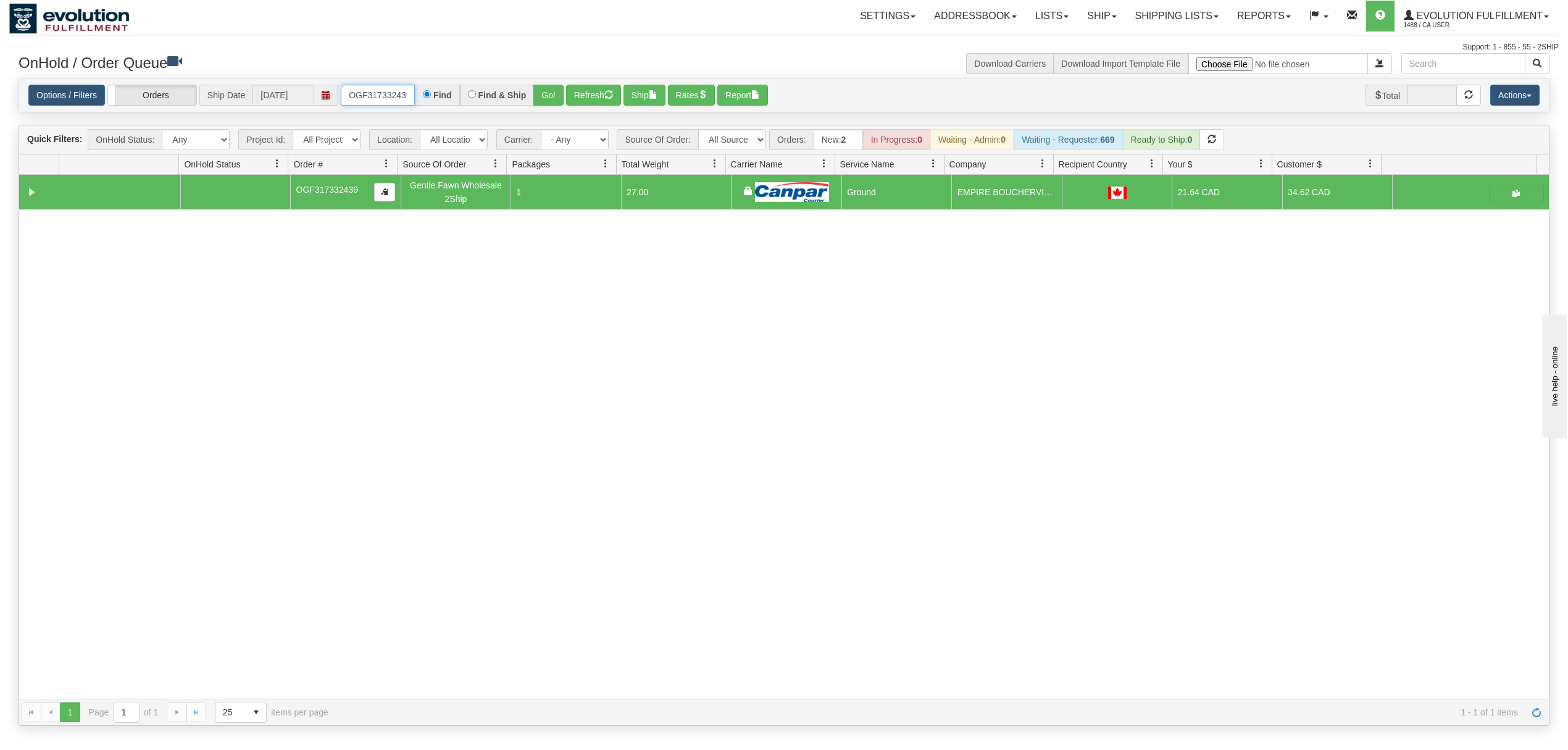
click at [379, 100] on input "OGF317332439" at bounding box center [377, 95] width 74 height 21
click at [380, 100] on input "OGF317332439" at bounding box center [377, 95] width 74 height 21
type input "OGF318325642"
click at [559, 95] on button "Go!" at bounding box center [548, 95] width 30 height 21
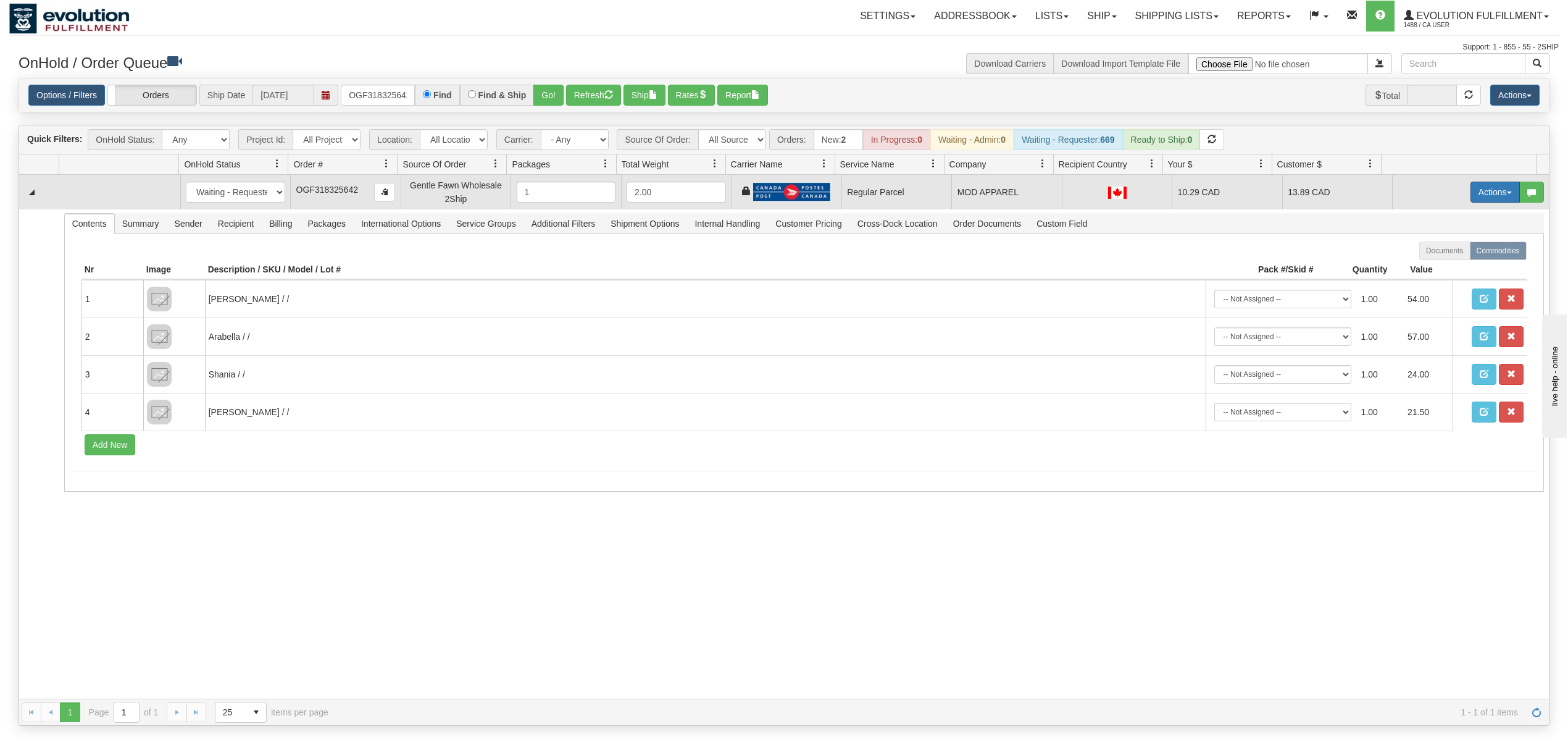
click at [1476, 199] on button "Actions" at bounding box center [1495, 192] width 50 height 21
click at [1439, 248] on span "Rate All Services" at bounding box center [1470, 247] width 74 height 10
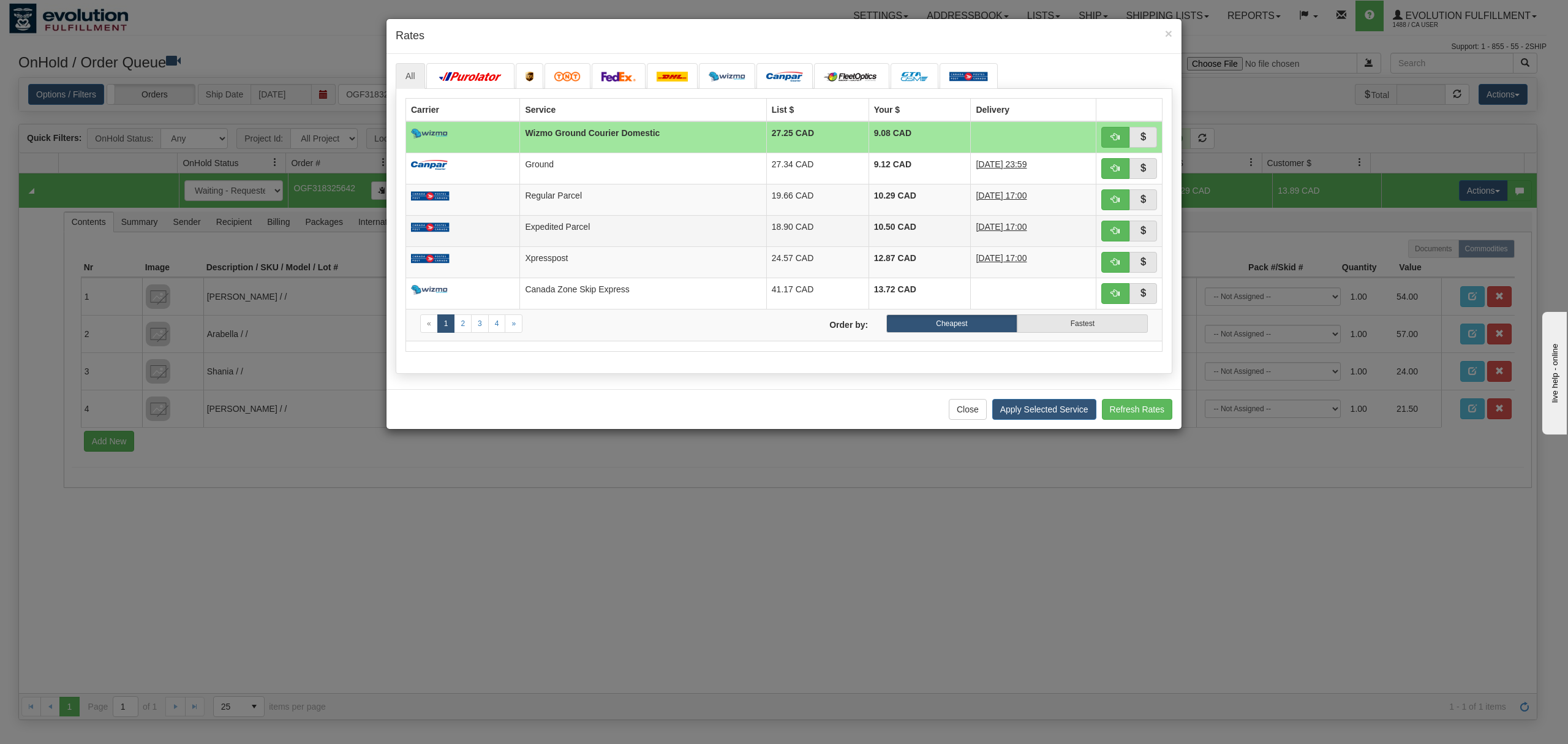
click at [746, 236] on td "Expedited Parcel" at bounding box center [643, 230] width 246 height 31
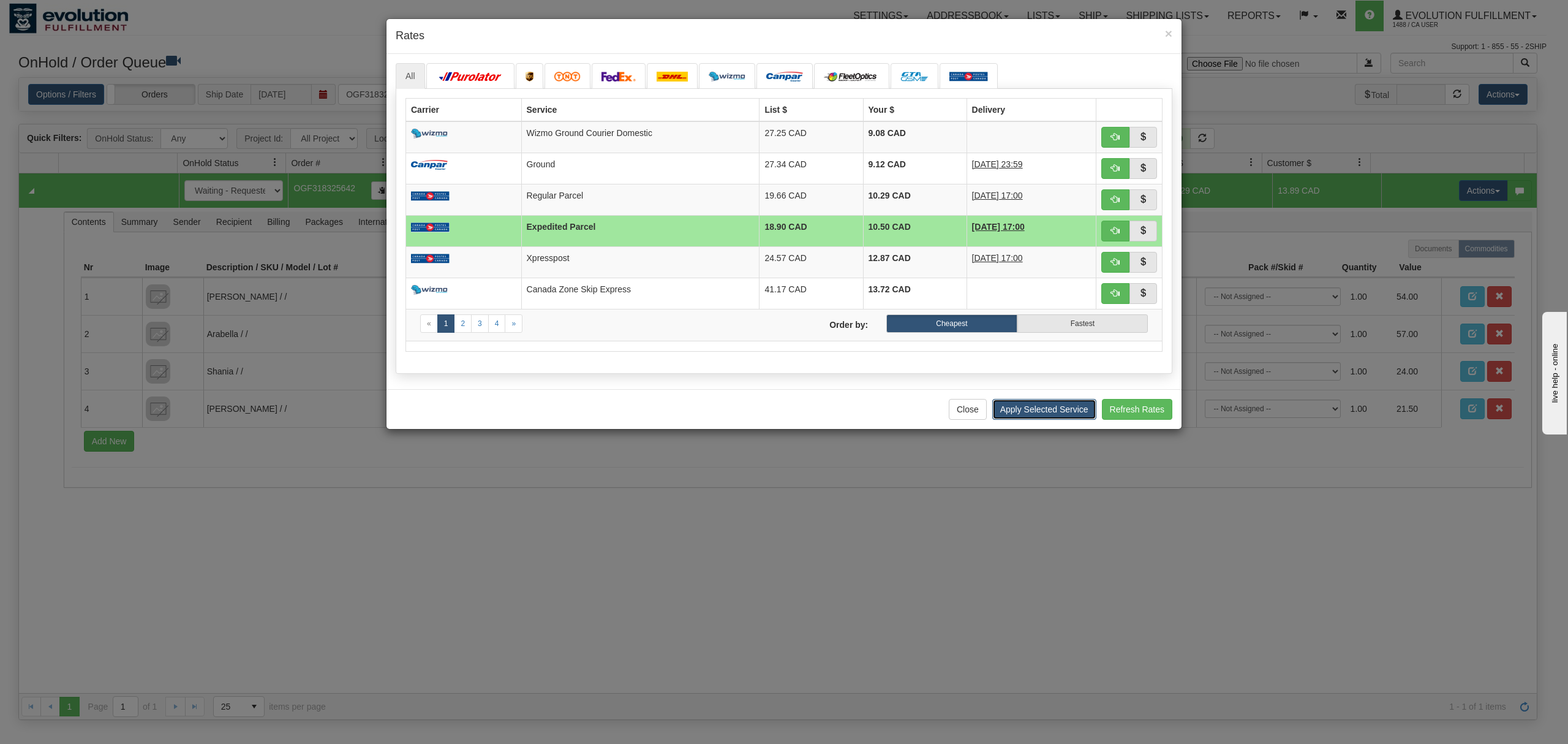
click at [1022, 413] on button "Apply Selected Service" at bounding box center [1044, 409] width 104 height 21
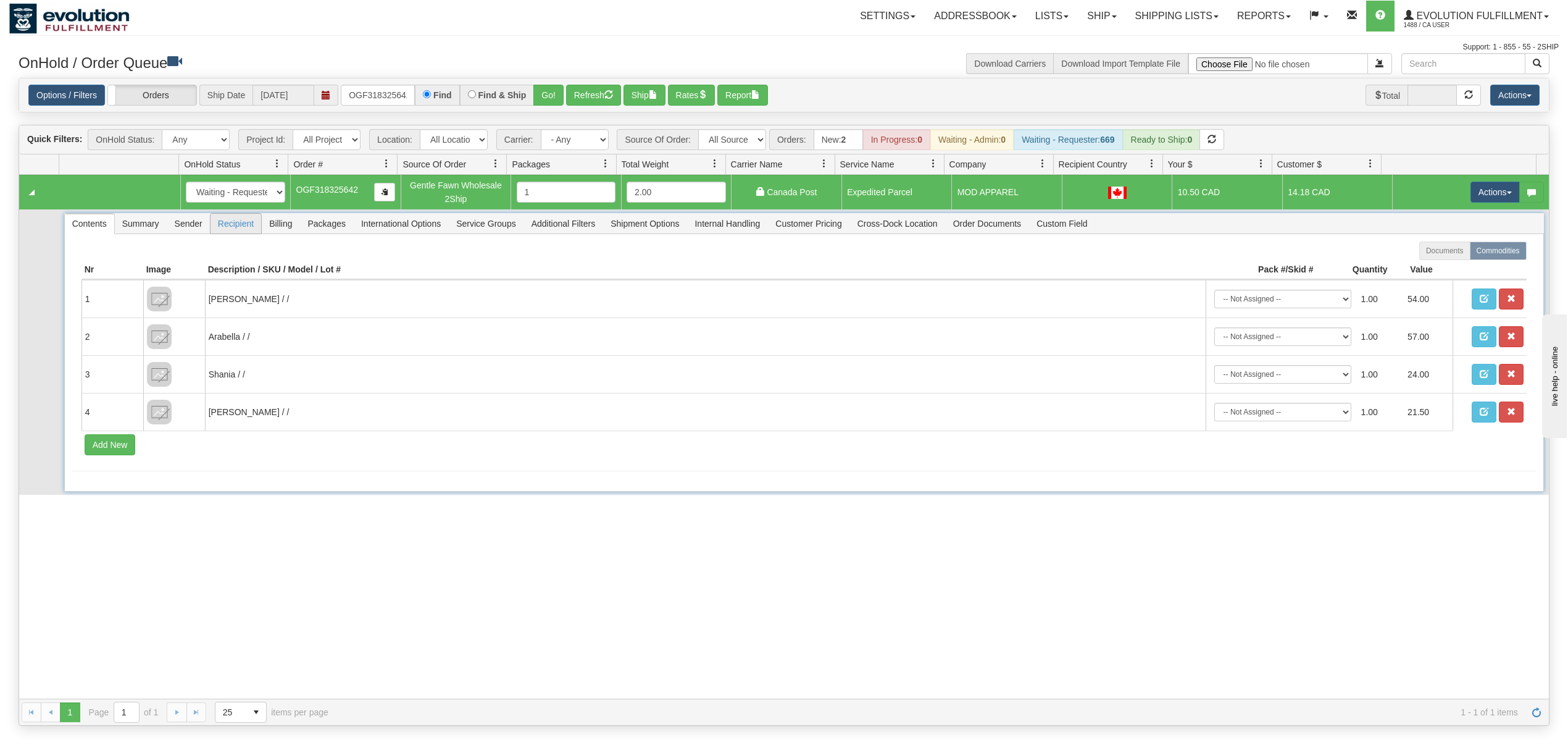
click at [226, 230] on span "Recipient" at bounding box center [235, 224] width 50 height 20
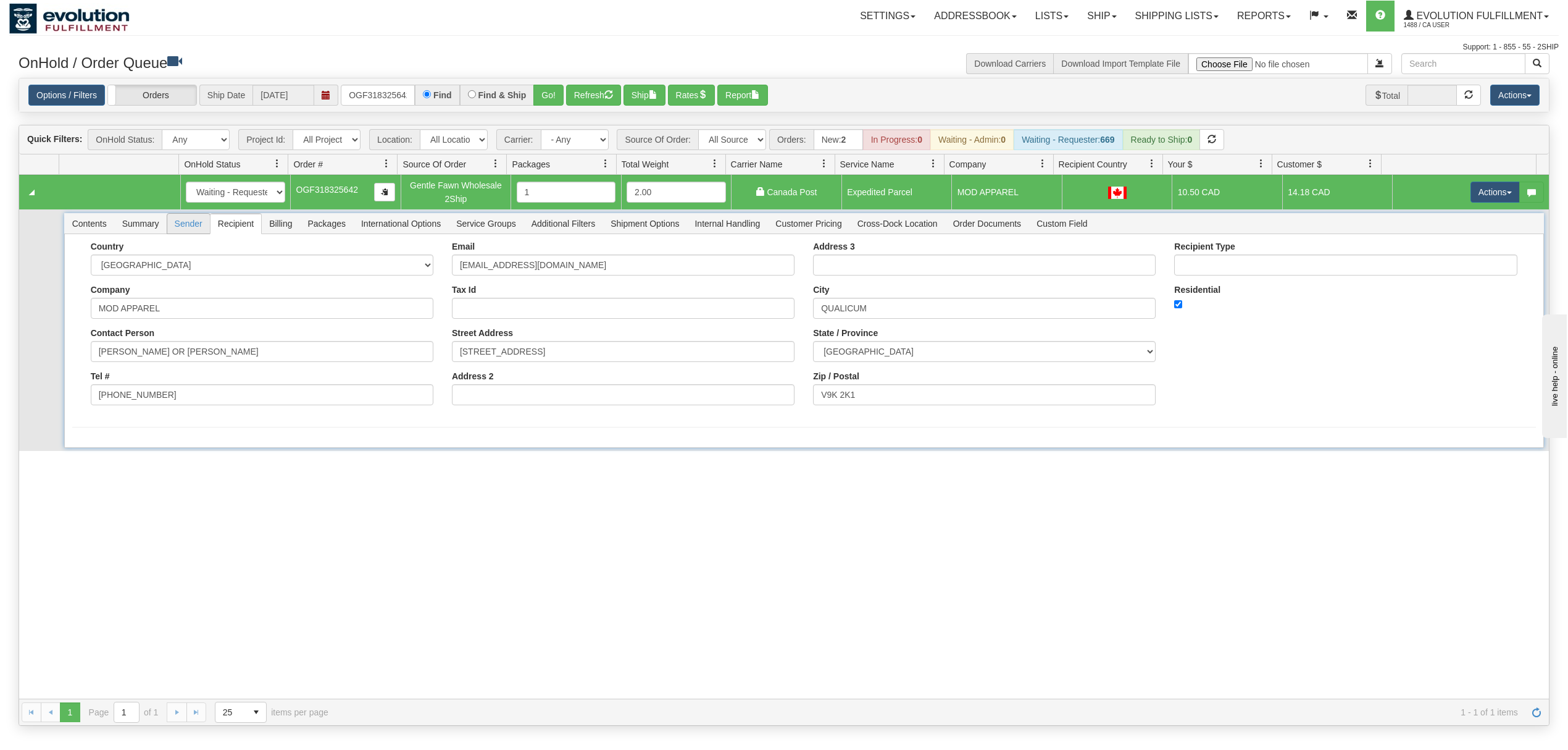
click at [196, 230] on span "Sender" at bounding box center [188, 224] width 42 height 20
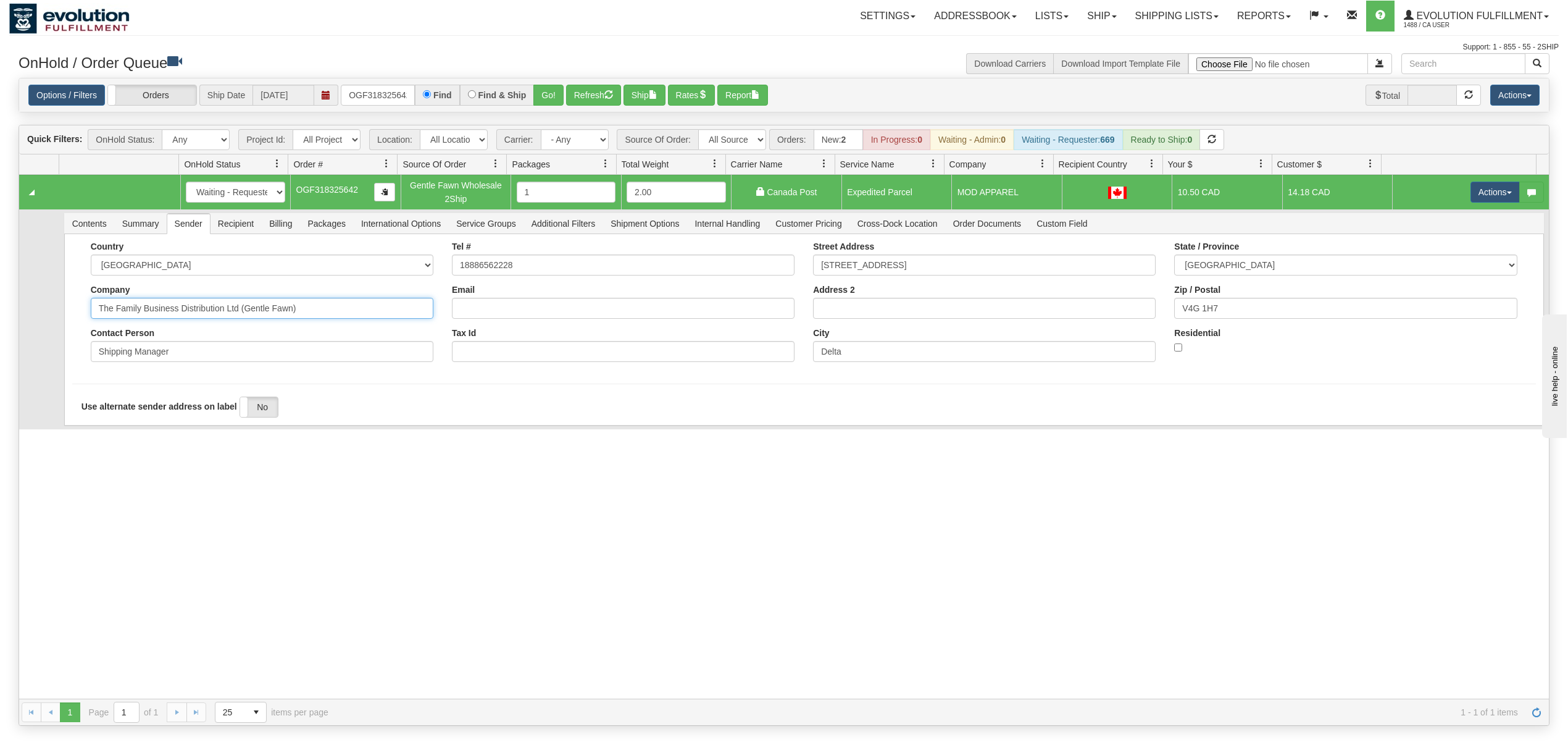
drag, startPoint x: 339, startPoint y: 316, endPoint x: 179, endPoint y: 330, distance: 160.6
click at [179, 330] on div "Country AFGHANISTAN ALAND ISLANDS ALBANIA ALGERIA AMERICAN SAMOA ANDORRA ANGOLA…" at bounding box center [262, 306] width 361 height 129
type input "The Family Business"
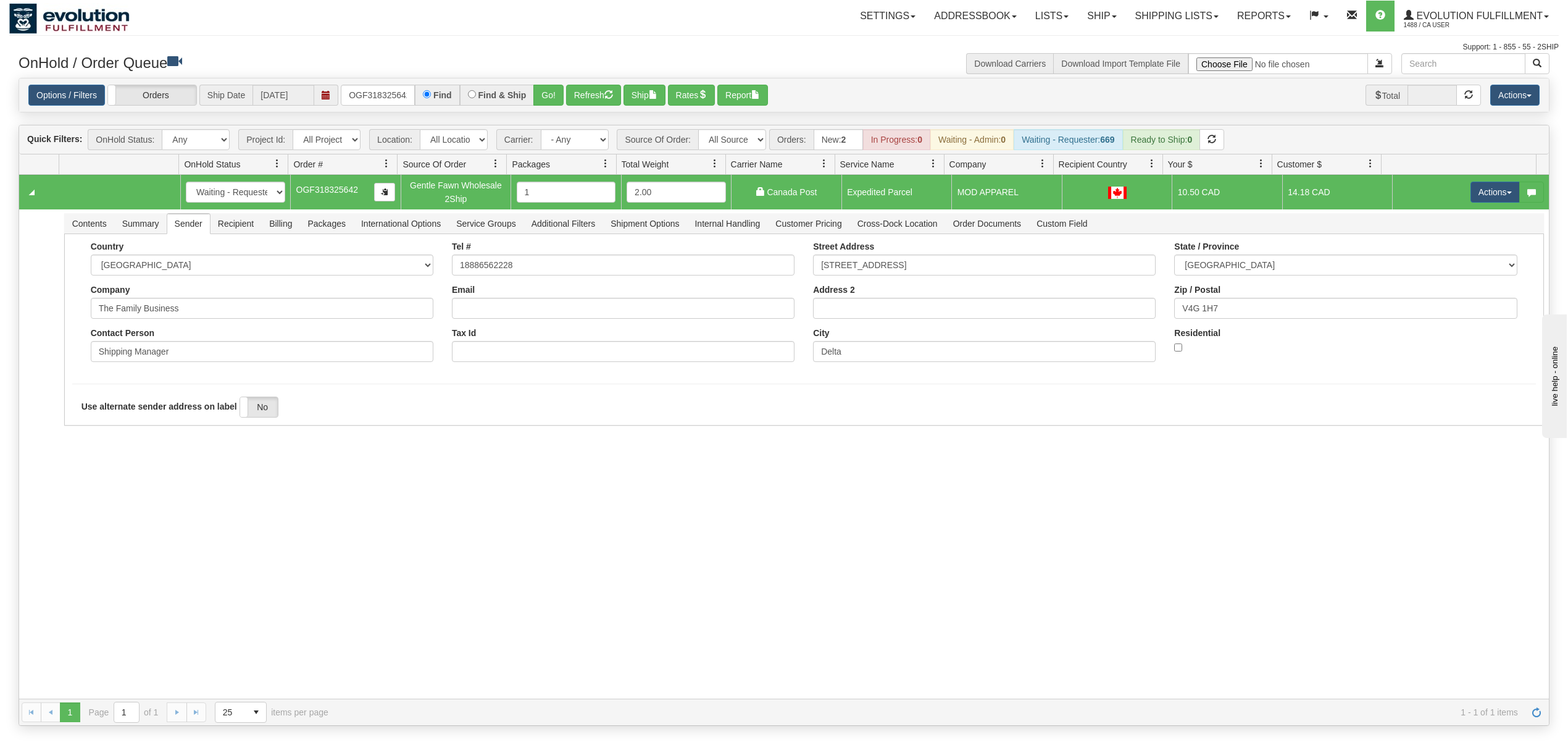
click at [115, 525] on div "31544250 EVOLUTION V3 90884019 90884021 New In Progress Waiting - Admin Waiting…" at bounding box center [784, 436] width 1530 height 523
click at [88, 431] on button "Save" at bounding box center [90, 428] width 36 height 21
click at [1487, 196] on button "Actions" at bounding box center [1495, 192] width 50 height 21
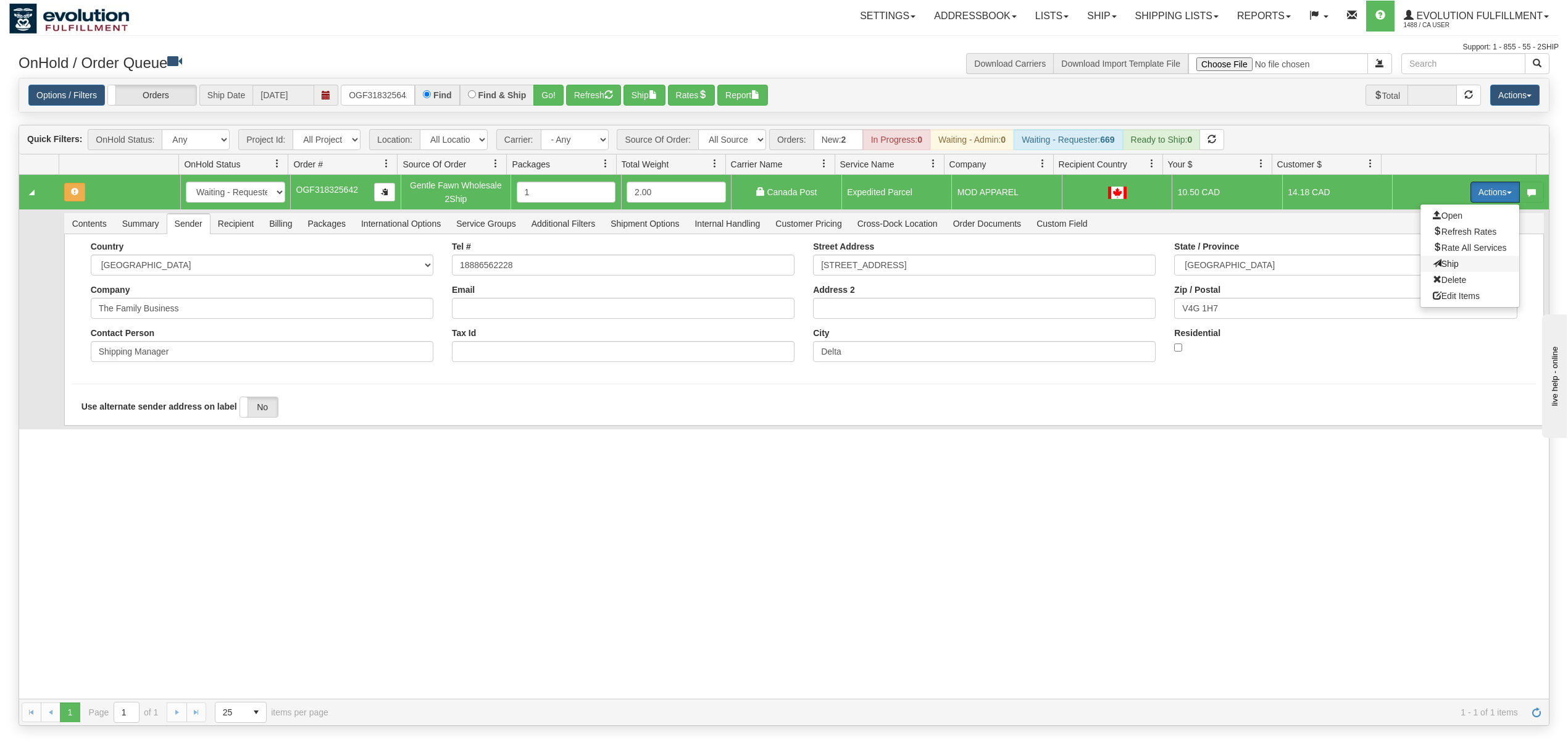
click at [1433, 267] on span at bounding box center [1437, 263] width 8 height 8
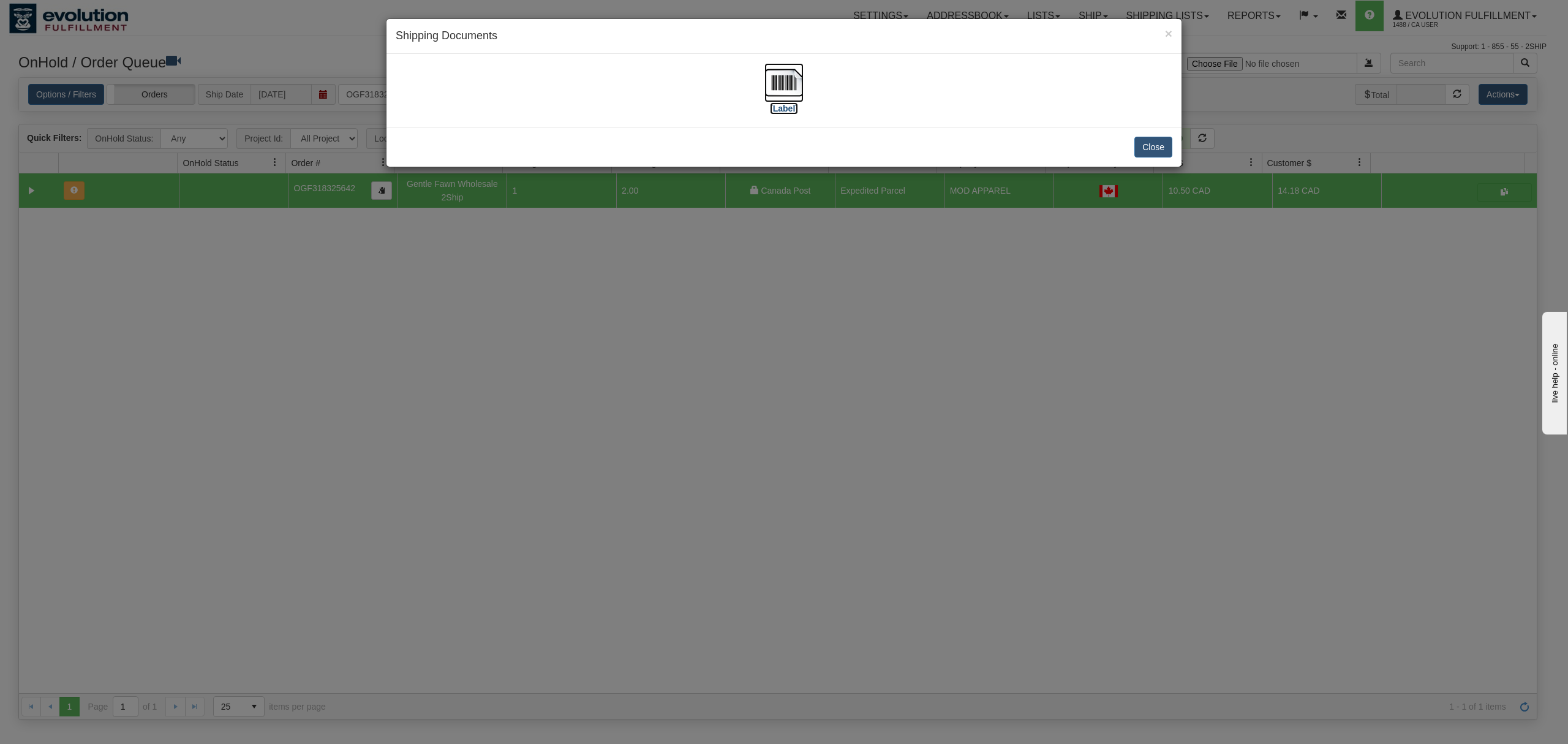
click at [783, 91] on img at bounding box center [783, 82] width 39 height 39
click at [1157, 146] on button "Close" at bounding box center [1154, 147] width 38 height 21
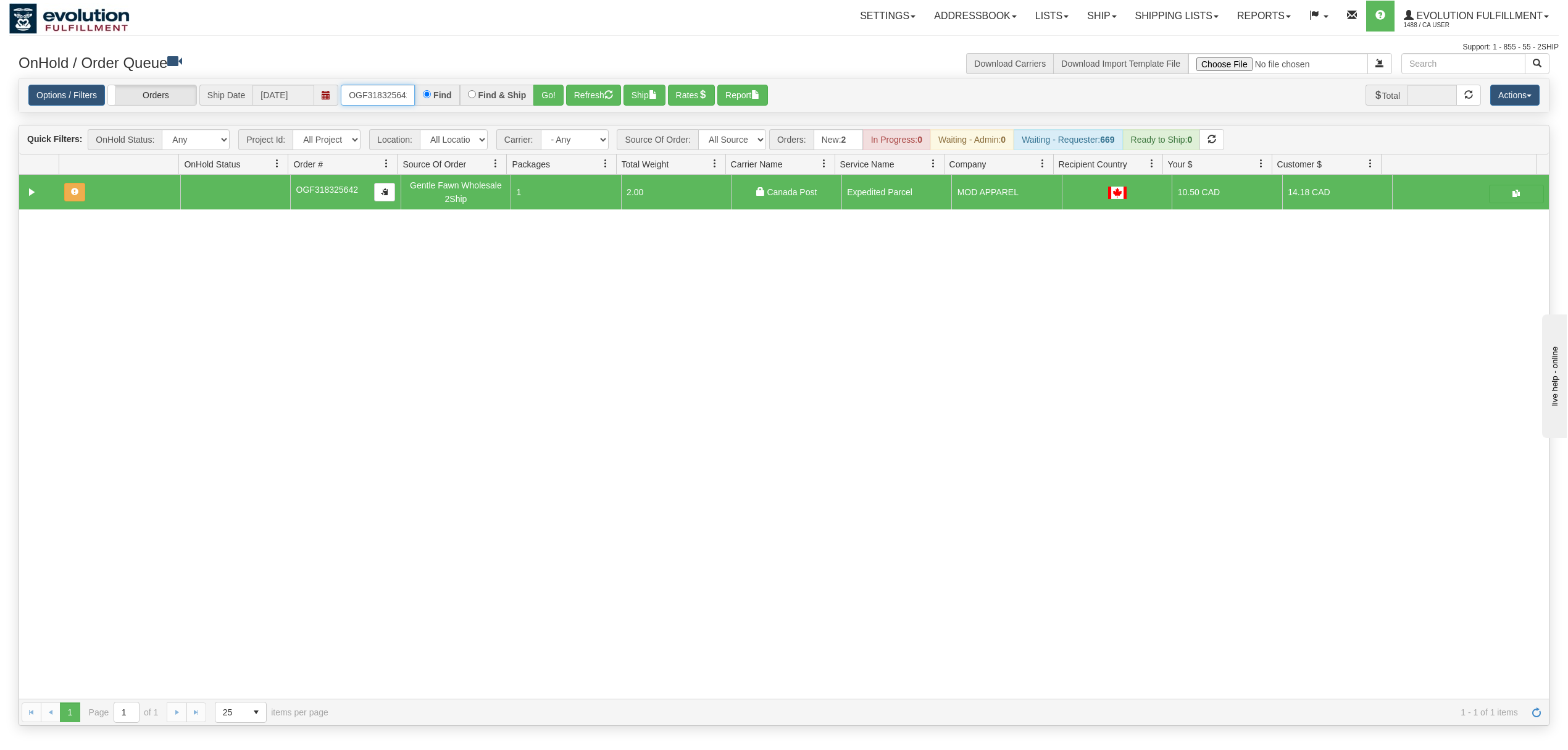
click at [371, 103] on input "OGF318325642" at bounding box center [377, 95] width 74 height 21
click at [371, 103] on input "OMBK17663828 BO01" at bounding box center [377, 95] width 74 height 21
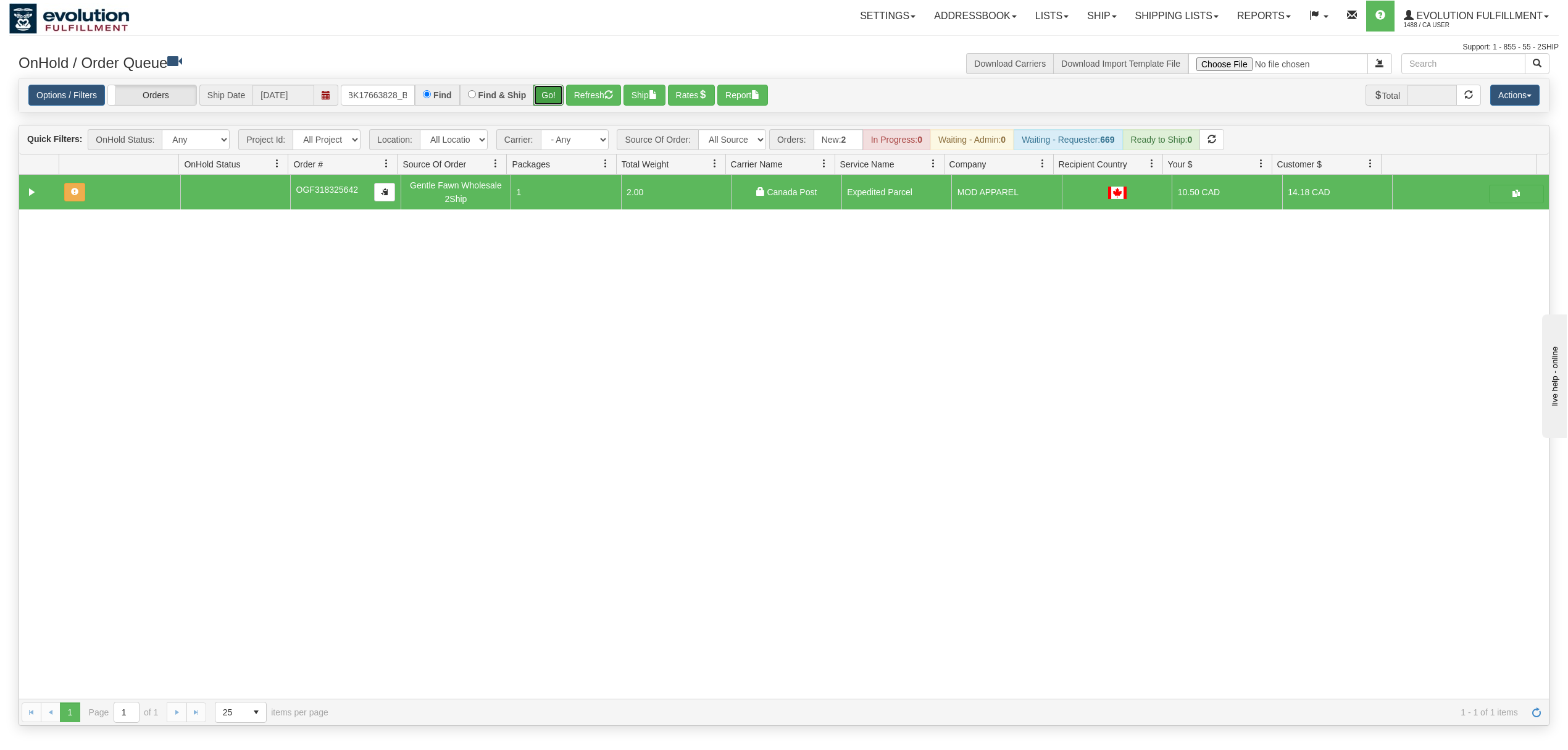
click at [556, 93] on button "Go!" at bounding box center [548, 95] width 30 height 21
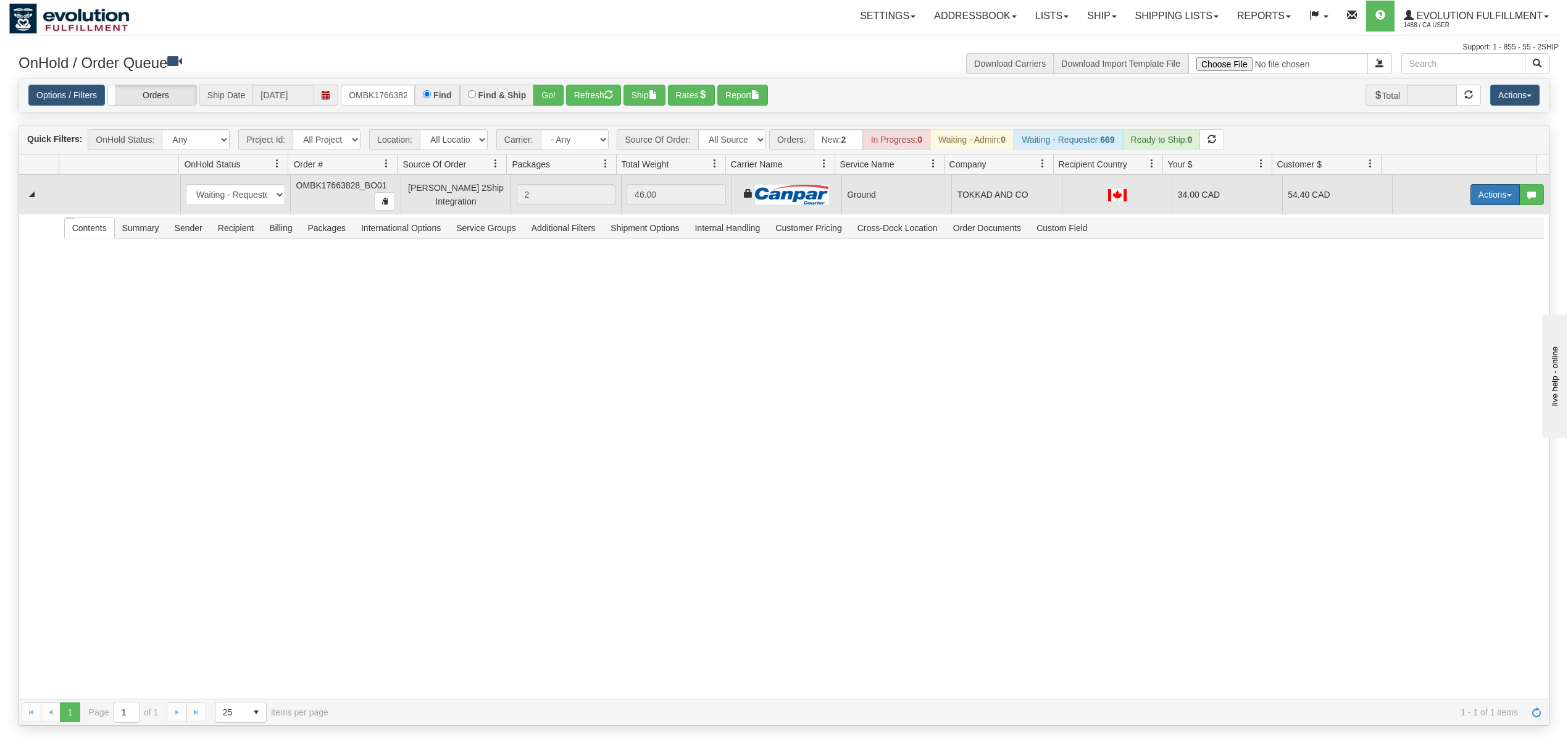
click at [1478, 196] on button "Actions" at bounding box center [1495, 194] width 50 height 21
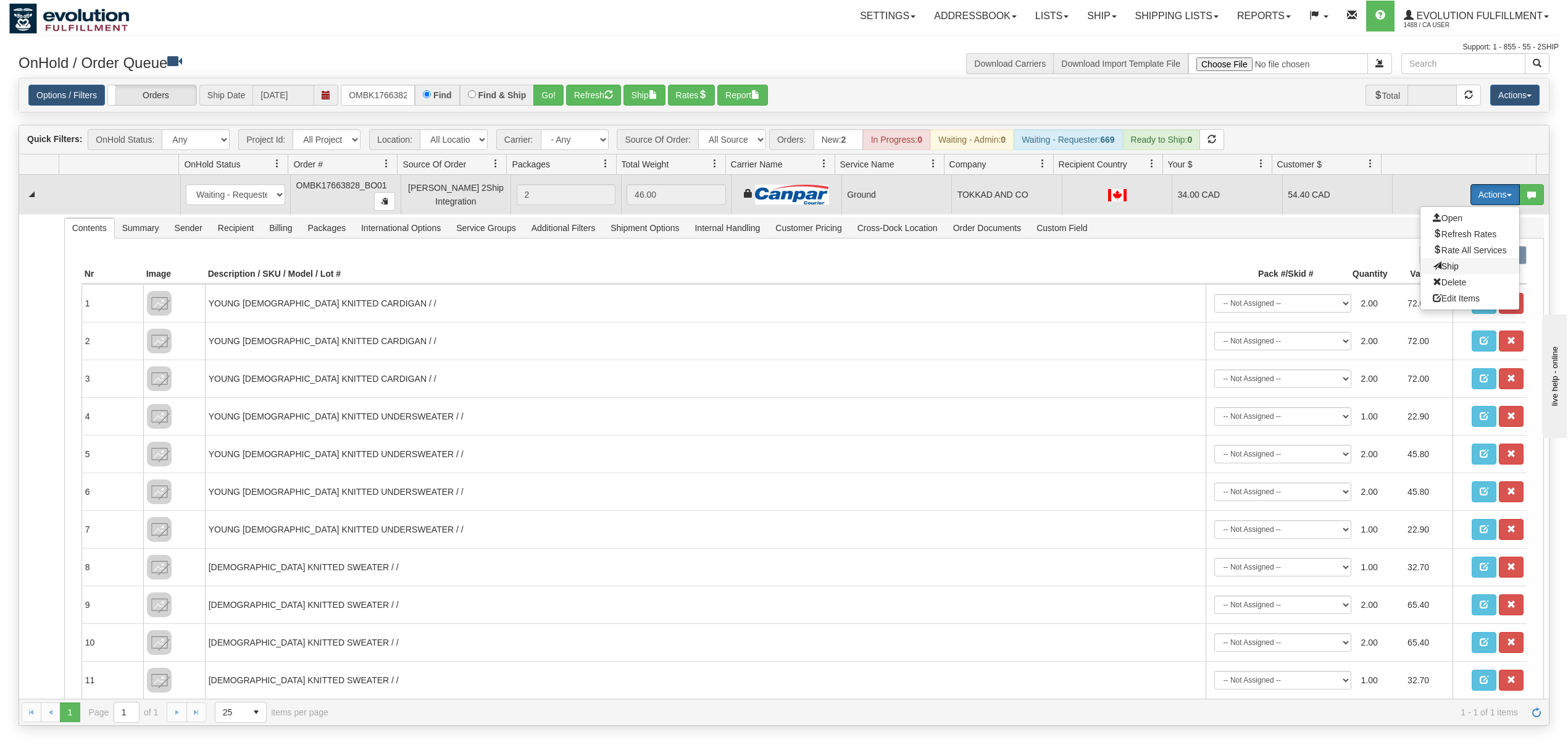
click at [1433, 269] on span "Ship" at bounding box center [1446, 266] width 26 height 10
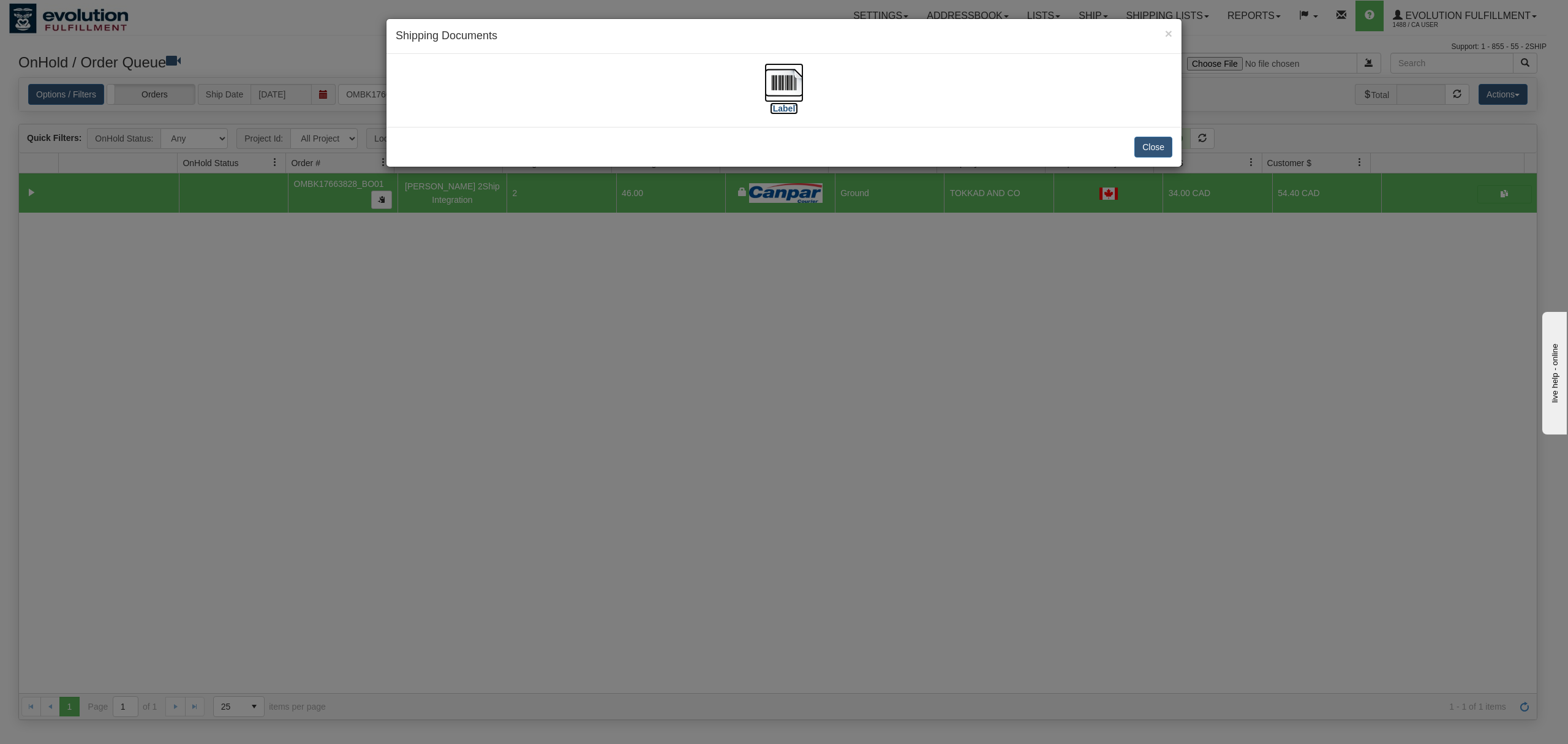
click at [776, 81] on img at bounding box center [783, 82] width 39 height 39
click at [1155, 143] on button "Close" at bounding box center [1154, 147] width 38 height 21
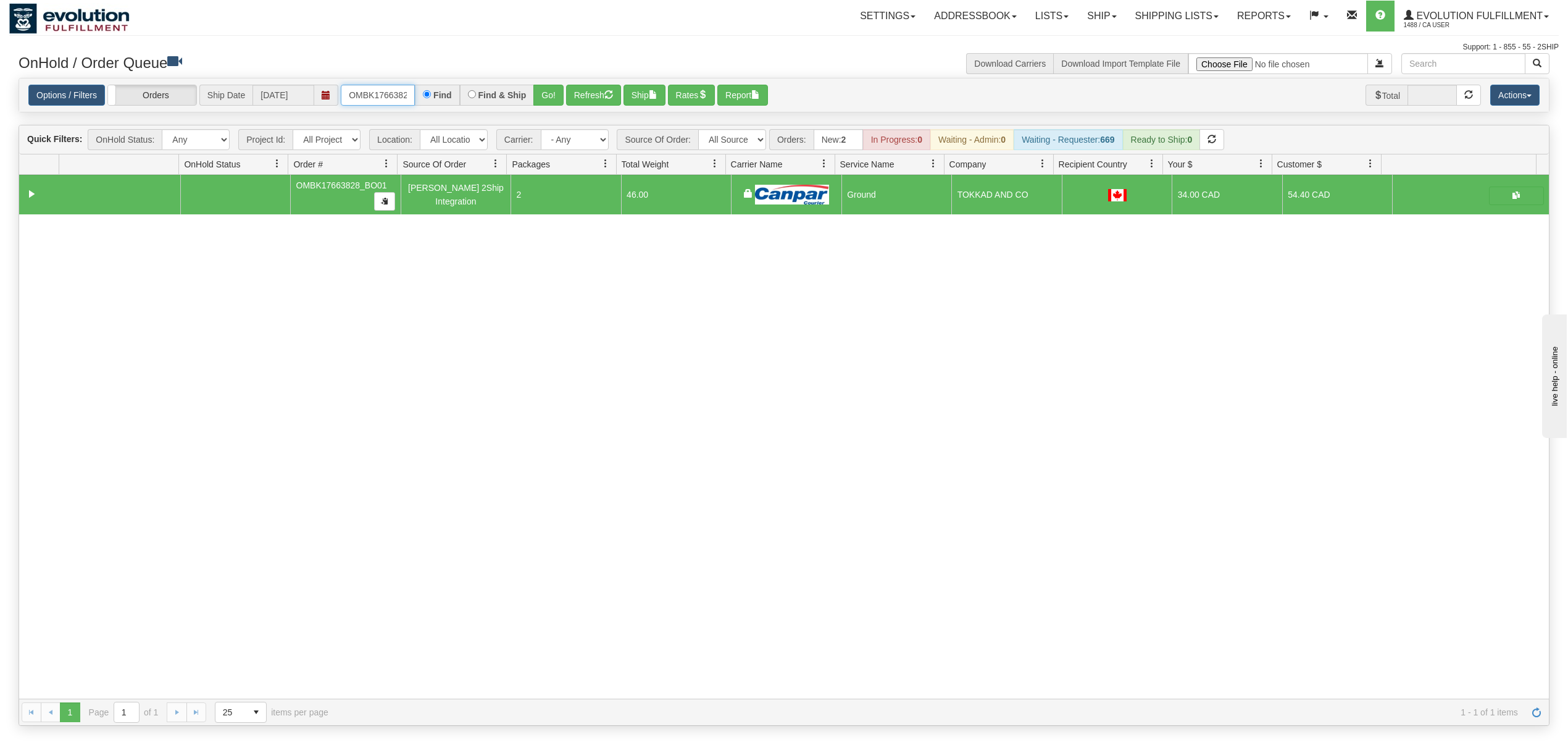
click at [361, 96] on input "OMBK17663828_BO01" at bounding box center [377, 95] width 74 height 21
click at [364, 96] on input "OMBK17663828_BO01" at bounding box center [377, 95] width 74 height 21
click at [401, 90] on input "OMBK17350157 BO01" at bounding box center [377, 95] width 74 height 21
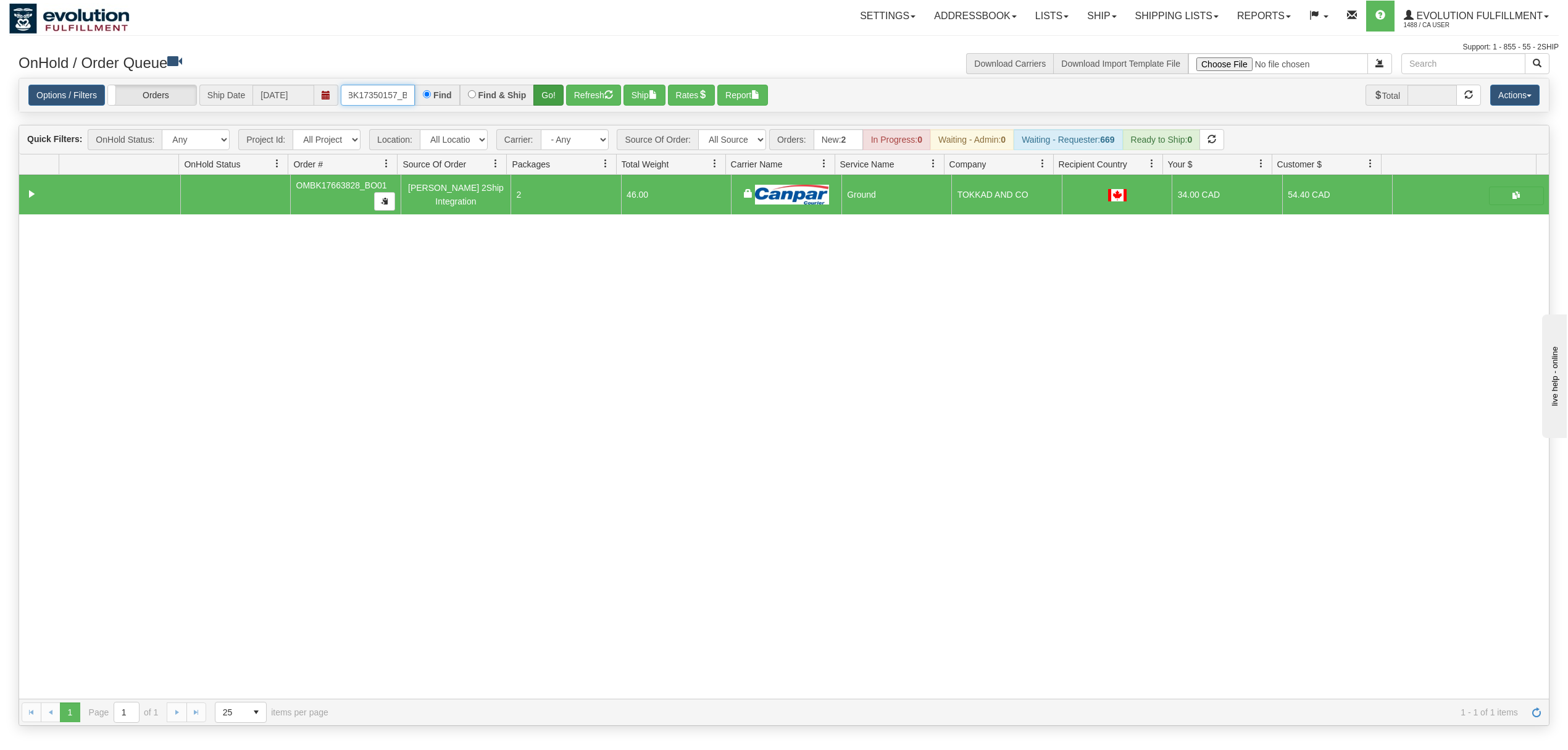
type input "OMBK17350157_BO01"
click at [554, 87] on button "Go!" at bounding box center [548, 95] width 30 height 21
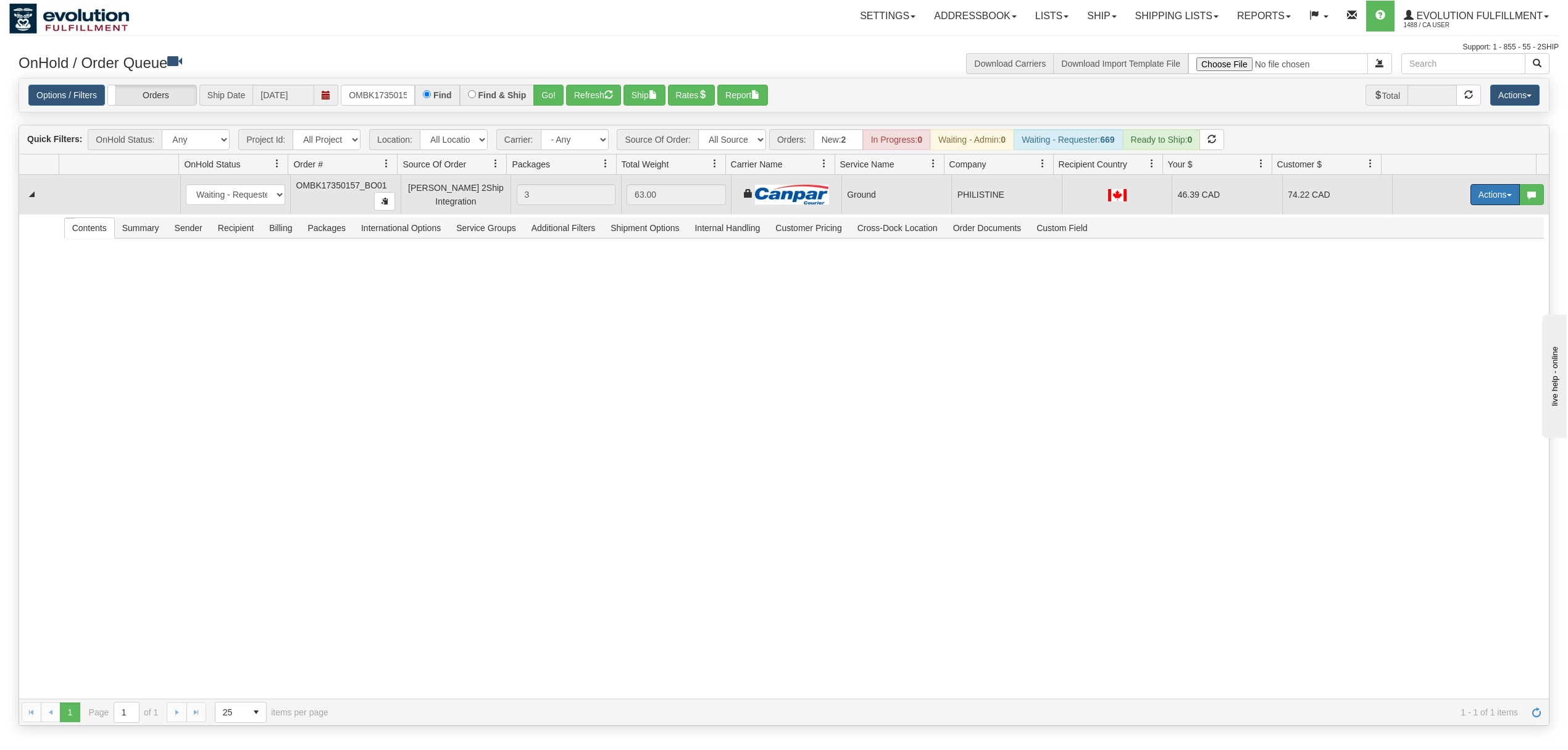
click at [1475, 196] on button "Actions" at bounding box center [1495, 194] width 50 height 21
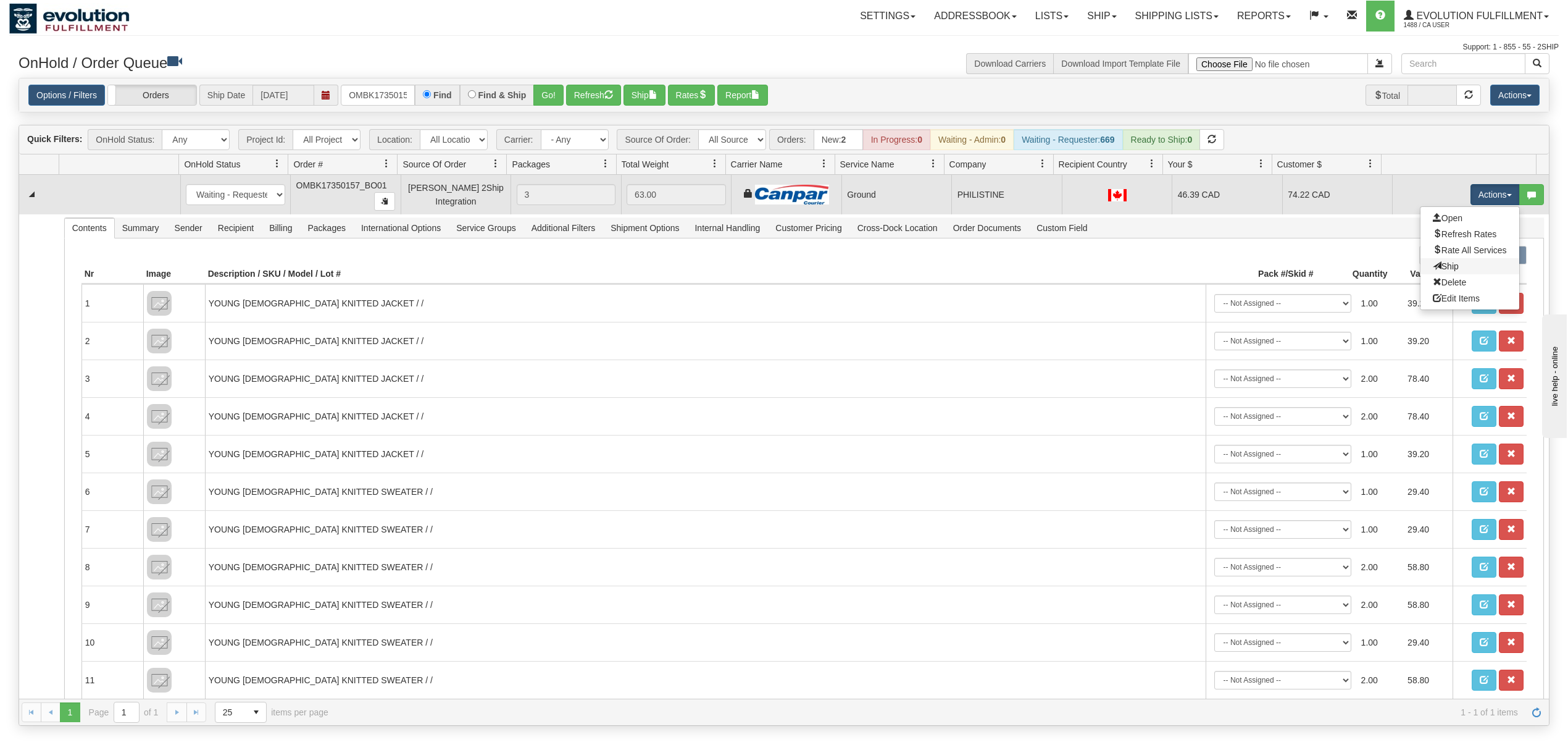
click at [1434, 263] on link "Ship" at bounding box center [1471, 265] width 99 height 16
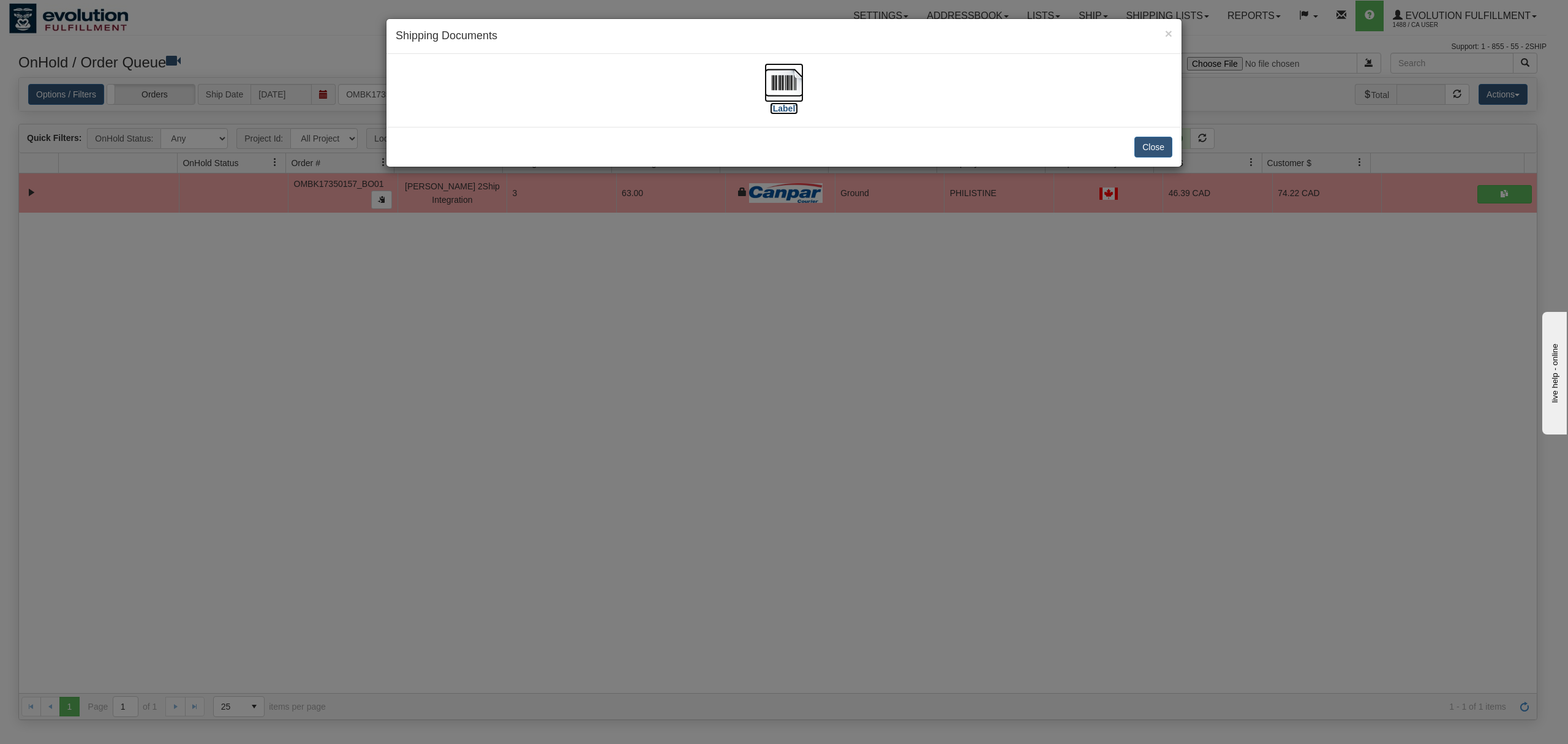
click at [772, 76] on img at bounding box center [783, 82] width 39 height 39
click at [1157, 138] on button "Close" at bounding box center [1154, 147] width 38 height 21
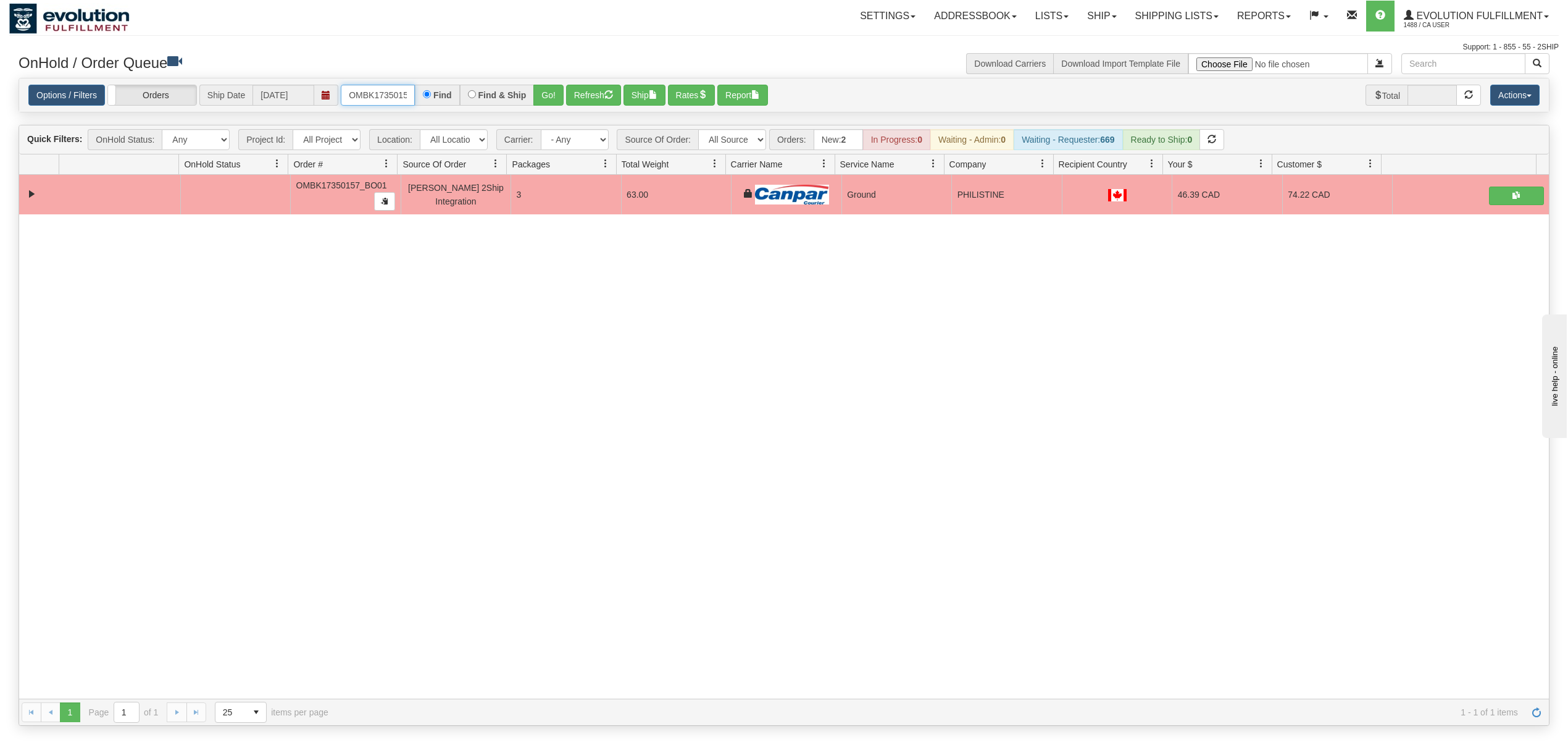
click at [399, 87] on input "OMBK17350157_BO01" at bounding box center [377, 95] width 74 height 21
click at [398, 88] on input "OMBK17350157_BO01" at bounding box center [377, 95] width 74 height 21
click at [549, 96] on button "Go!" at bounding box center [548, 95] width 30 height 21
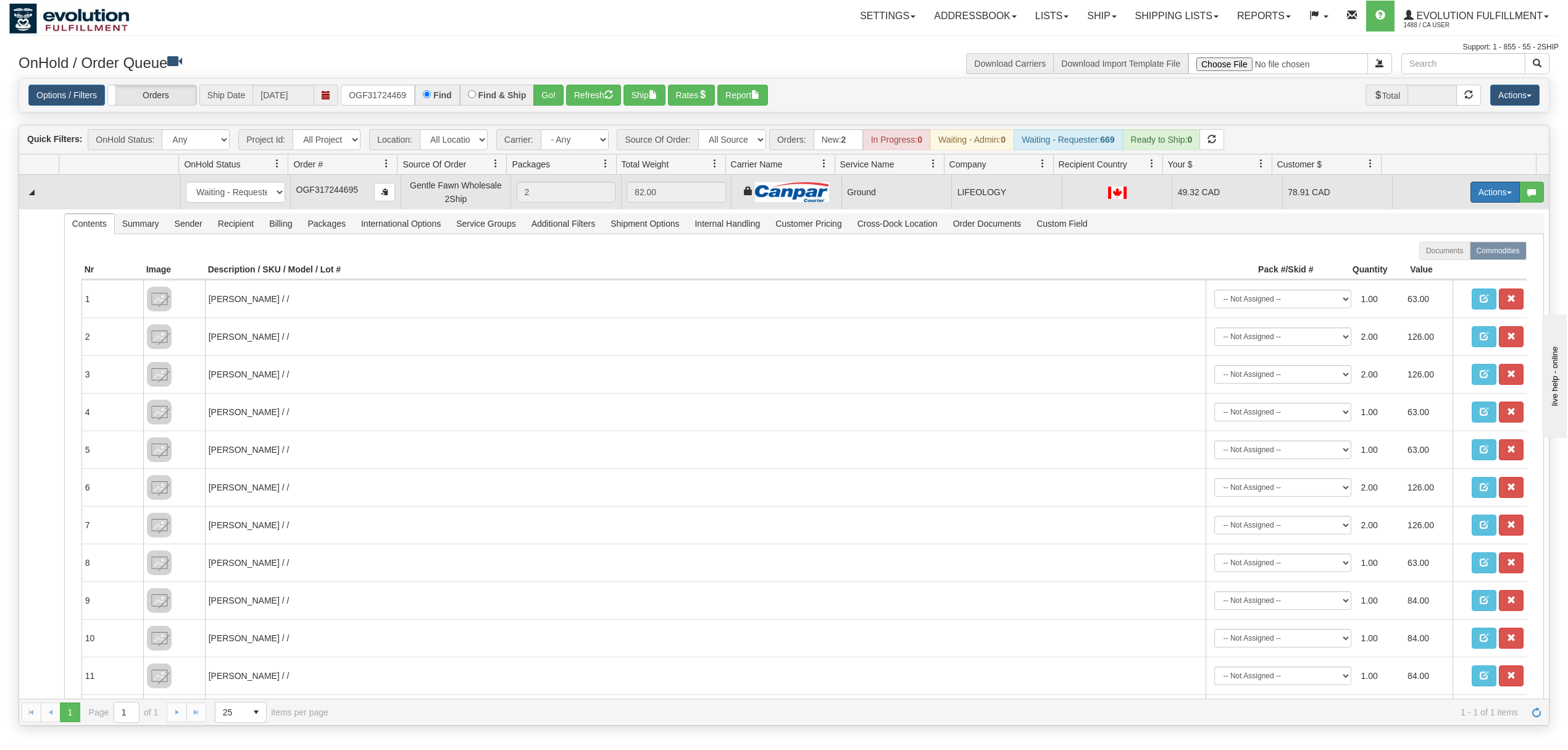
click at [1476, 193] on button "Actions" at bounding box center [1495, 192] width 50 height 21
click at [1433, 268] on span "Ship" at bounding box center [1446, 263] width 26 height 10
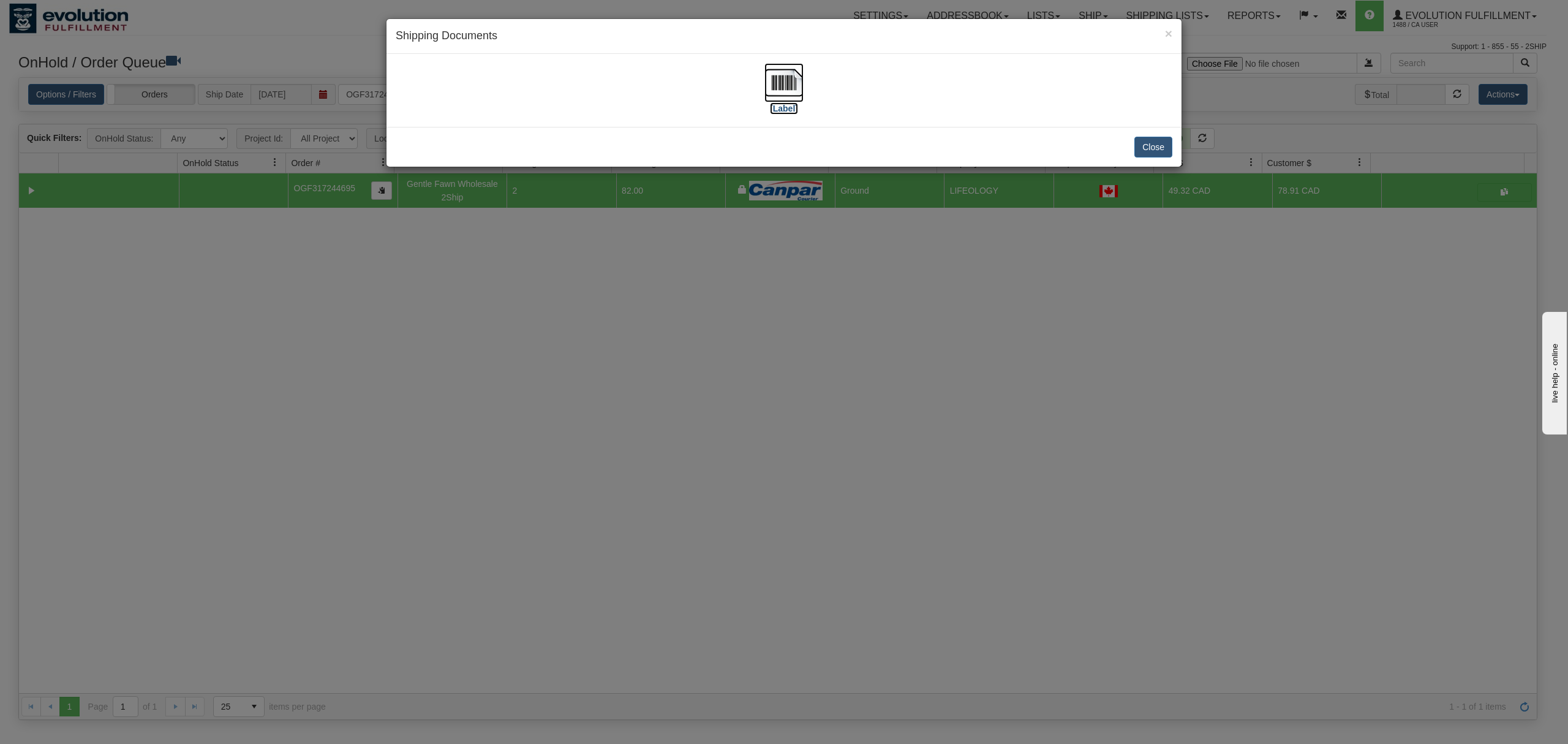
click at [795, 84] on img at bounding box center [783, 82] width 39 height 39
click at [1145, 152] on button "Close" at bounding box center [1154, 147] width 38 height 21
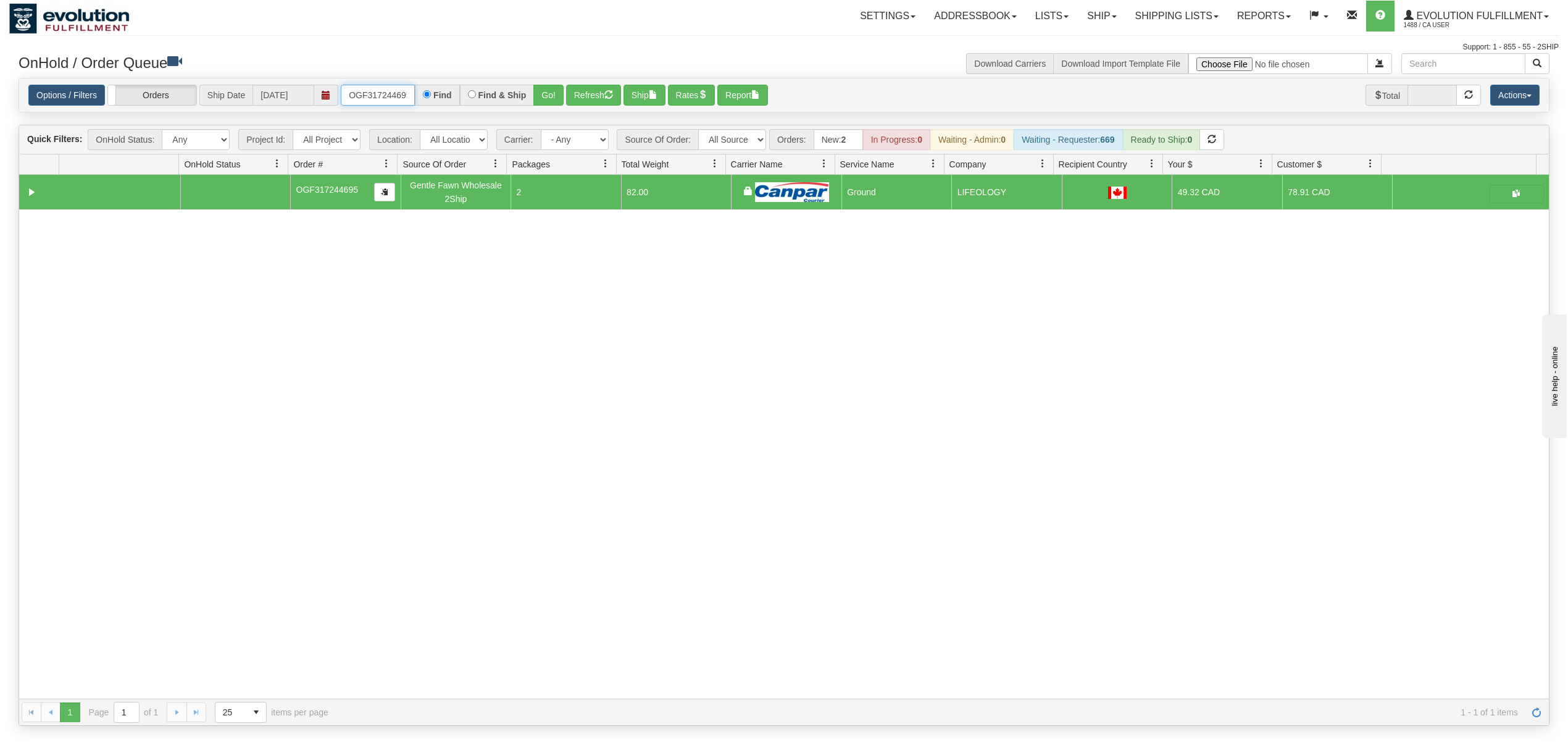
click at [368, 92] on input "OGF317244695" at bounding box center [377, 95] width 74 height 21
type input "OAAIW5943-1"
click at [561, 96] on button "Go!" at bounding box center [548, 95] width 30 height 21
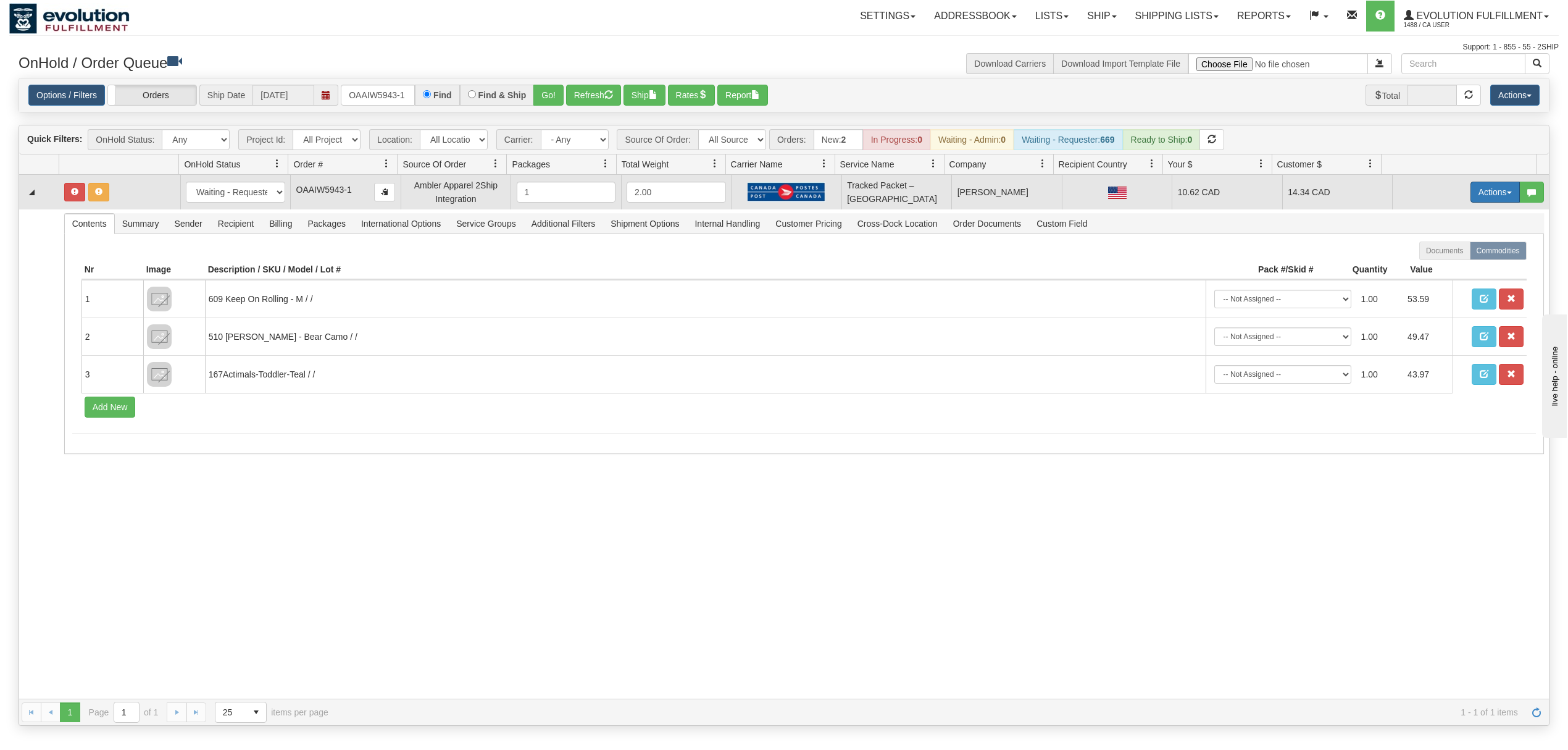
click at [1481, 201] on button "Actions" at bounding box center [1495, 192] width 50 height 21
click at [1434, 219] on span "Open" at bounding box center [1448, 215] width 29 height 10
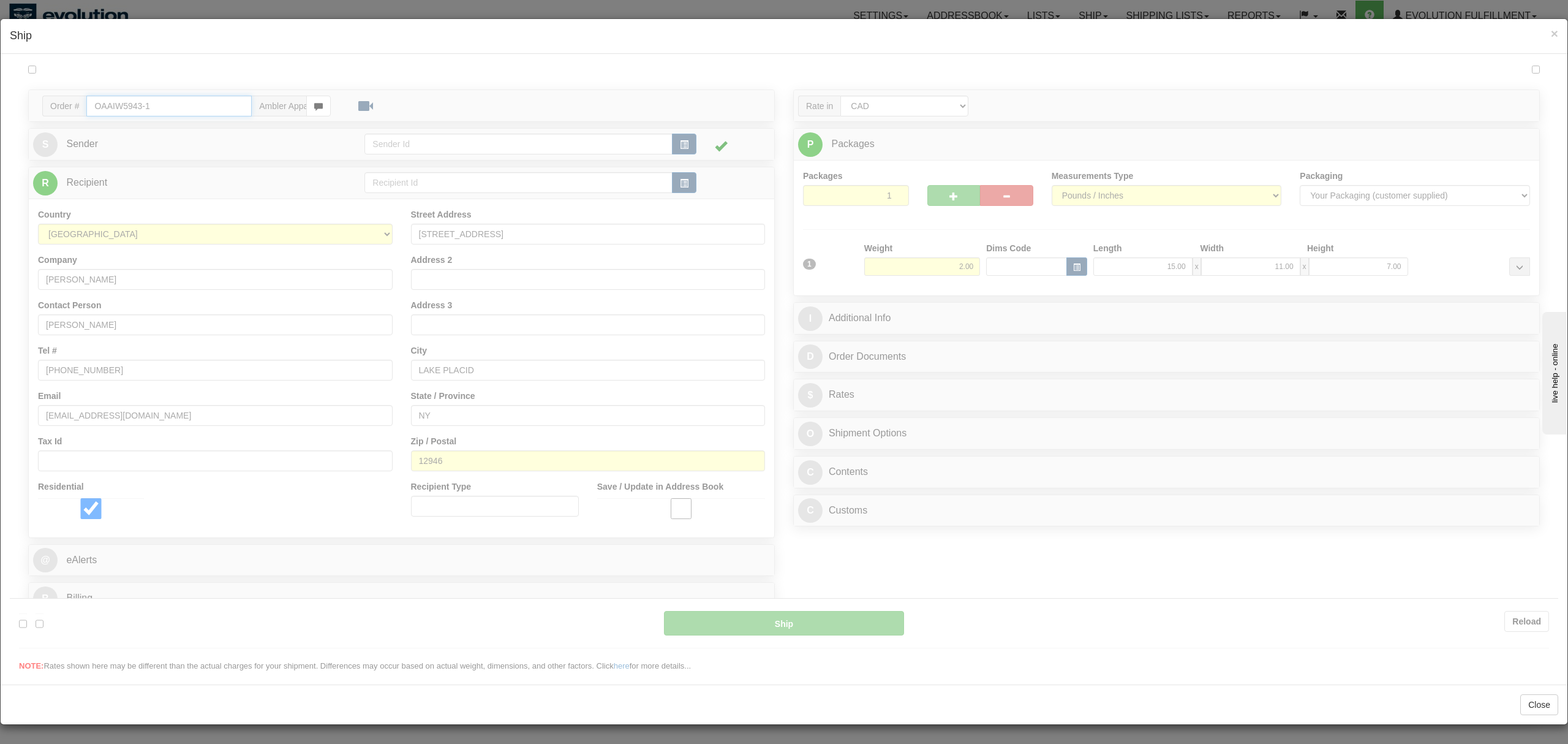
type input "USA.TP"
type input "15:12"
type input "16:00"
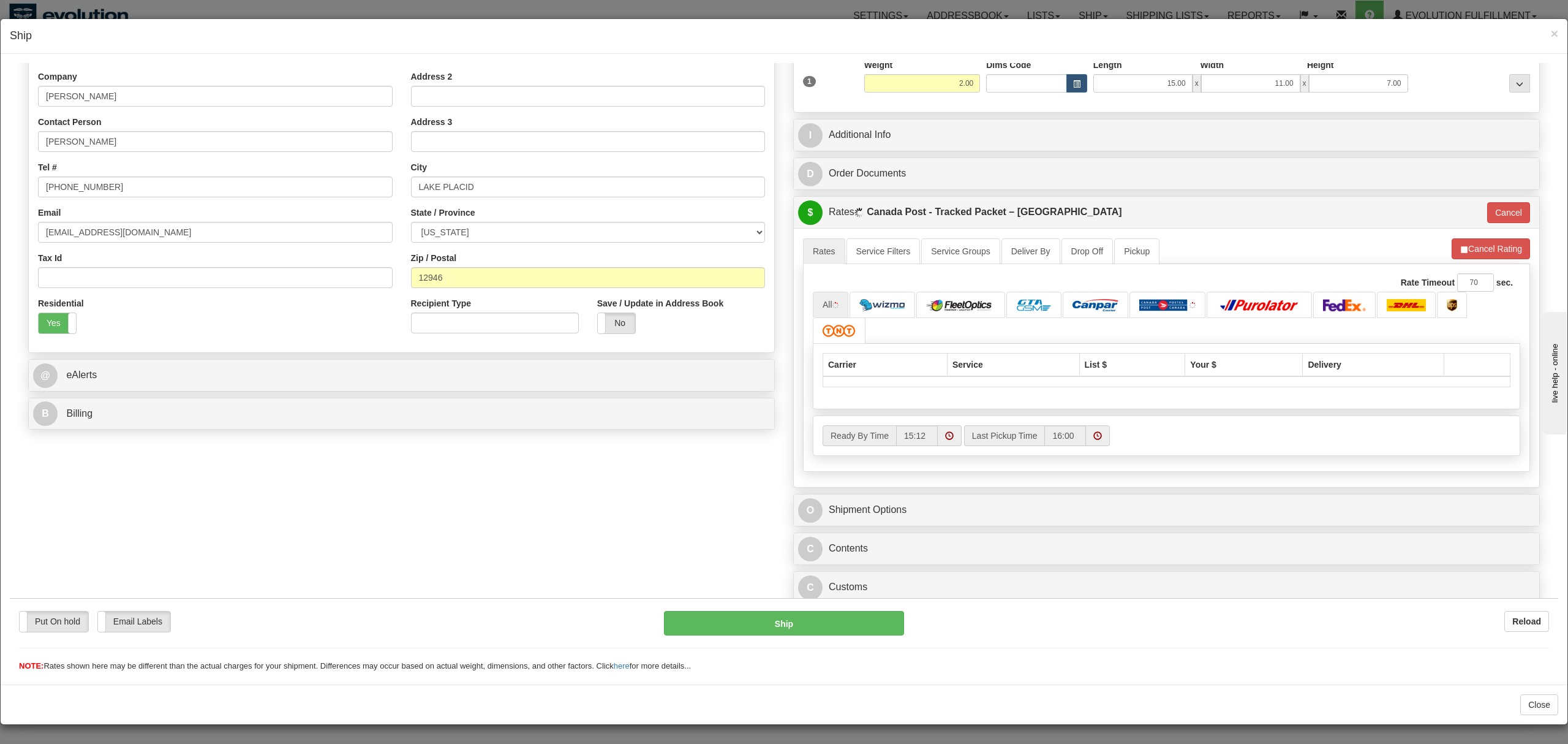
scroll to position [199, 0]
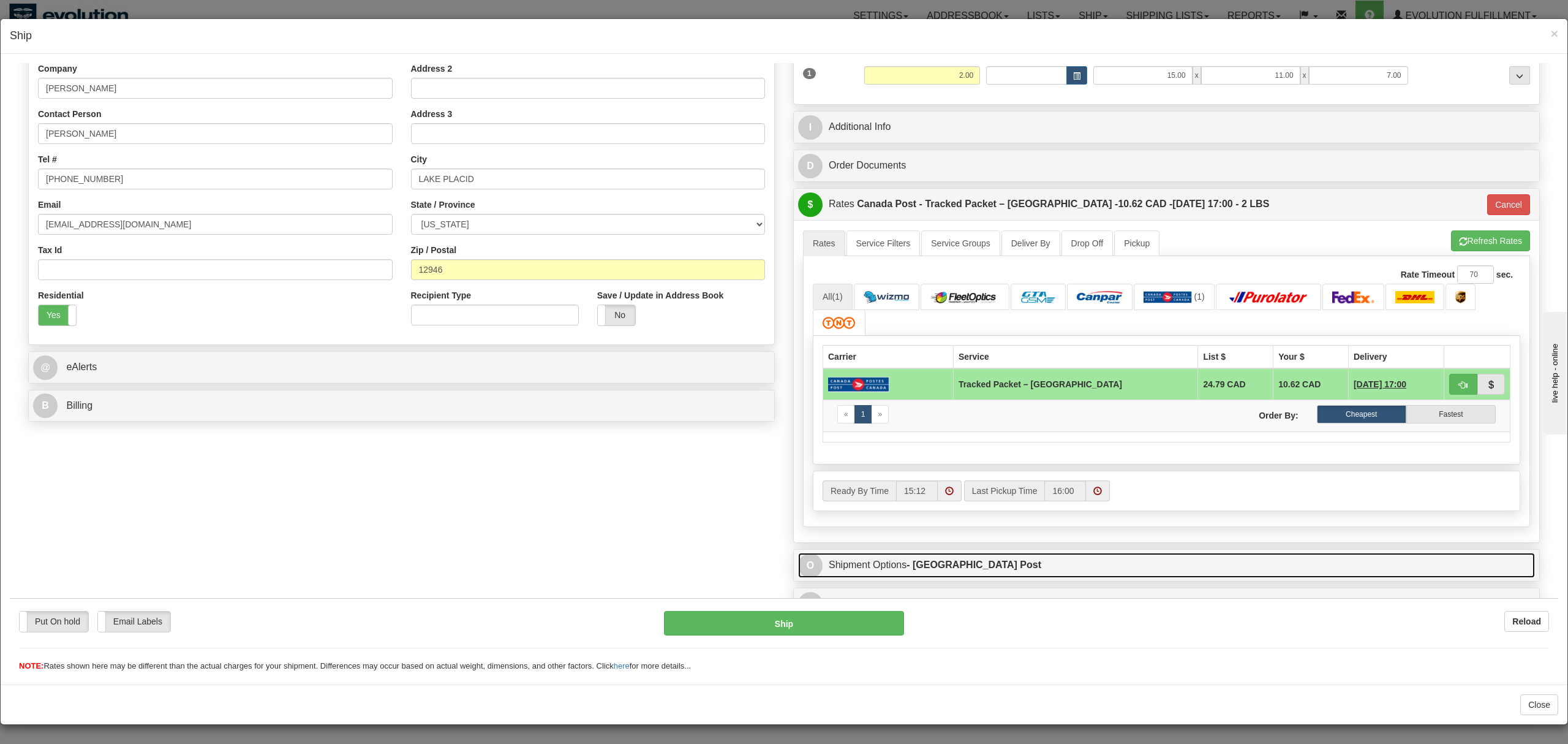
click at [874, 577] on link "O Shipment Options - Canada Post" at bounding box center [1166, 565] width 737 height 25
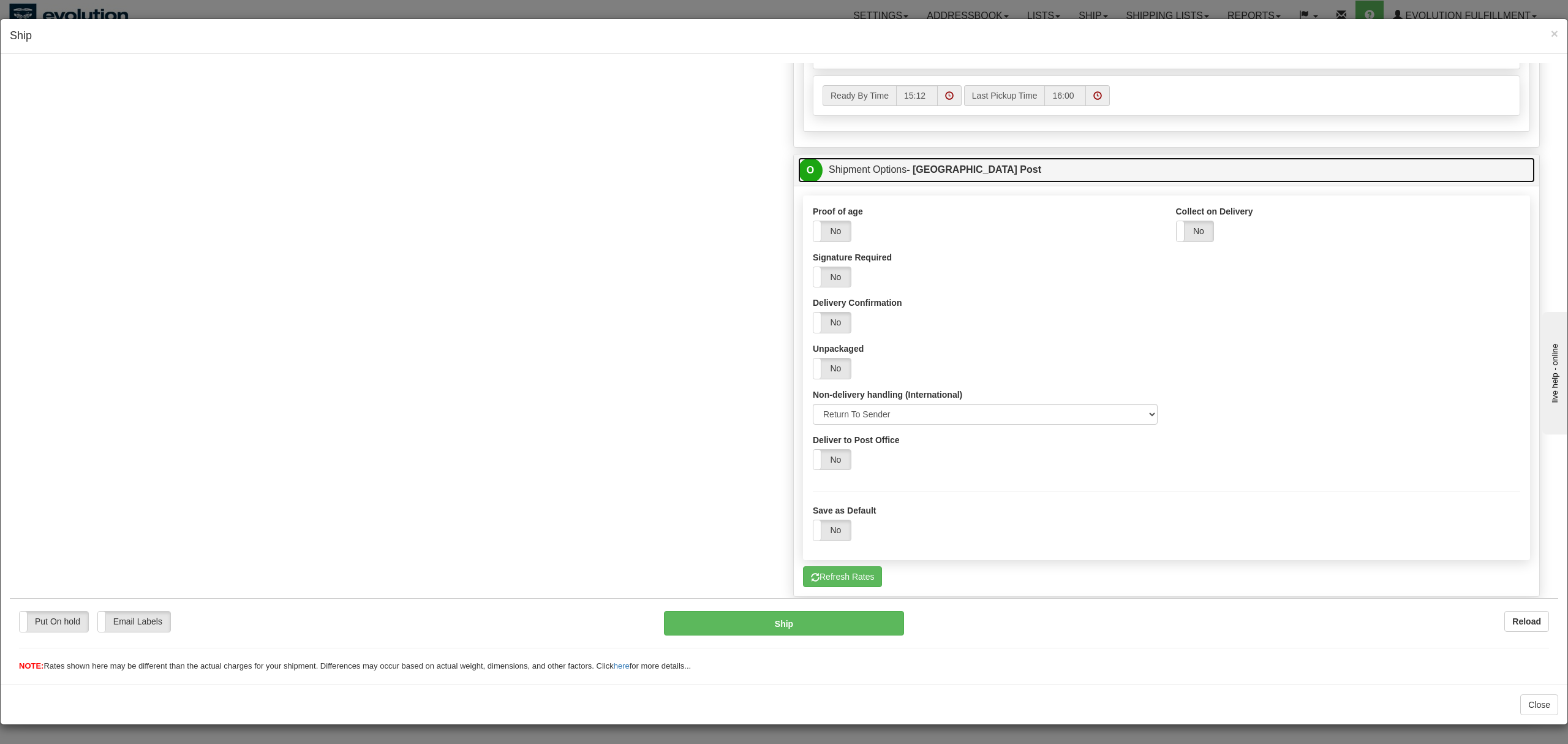
scroll to position [675, 0]
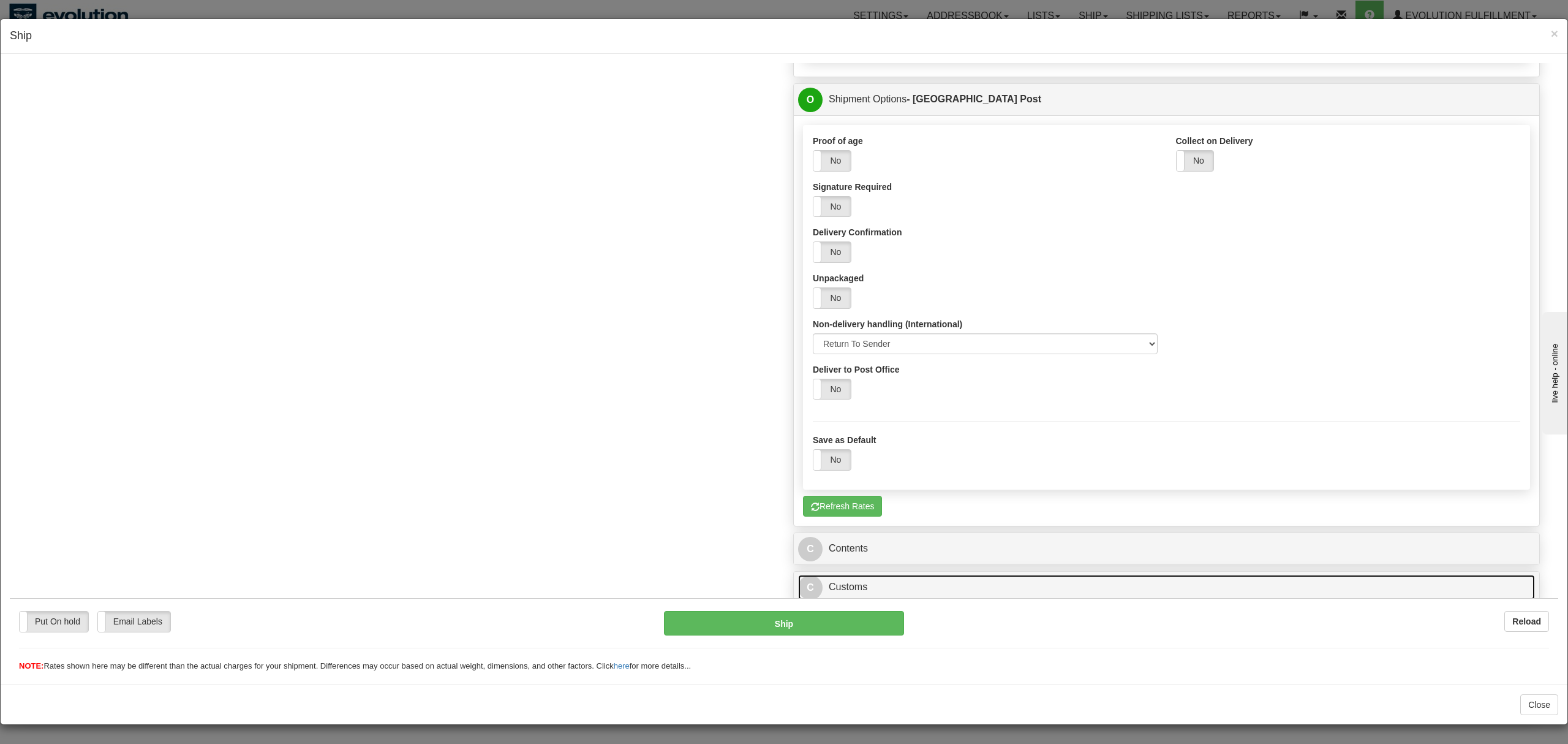
click at [893, 577] on link "C Customs" at bounding box center [1166, 586] width 737 height 25
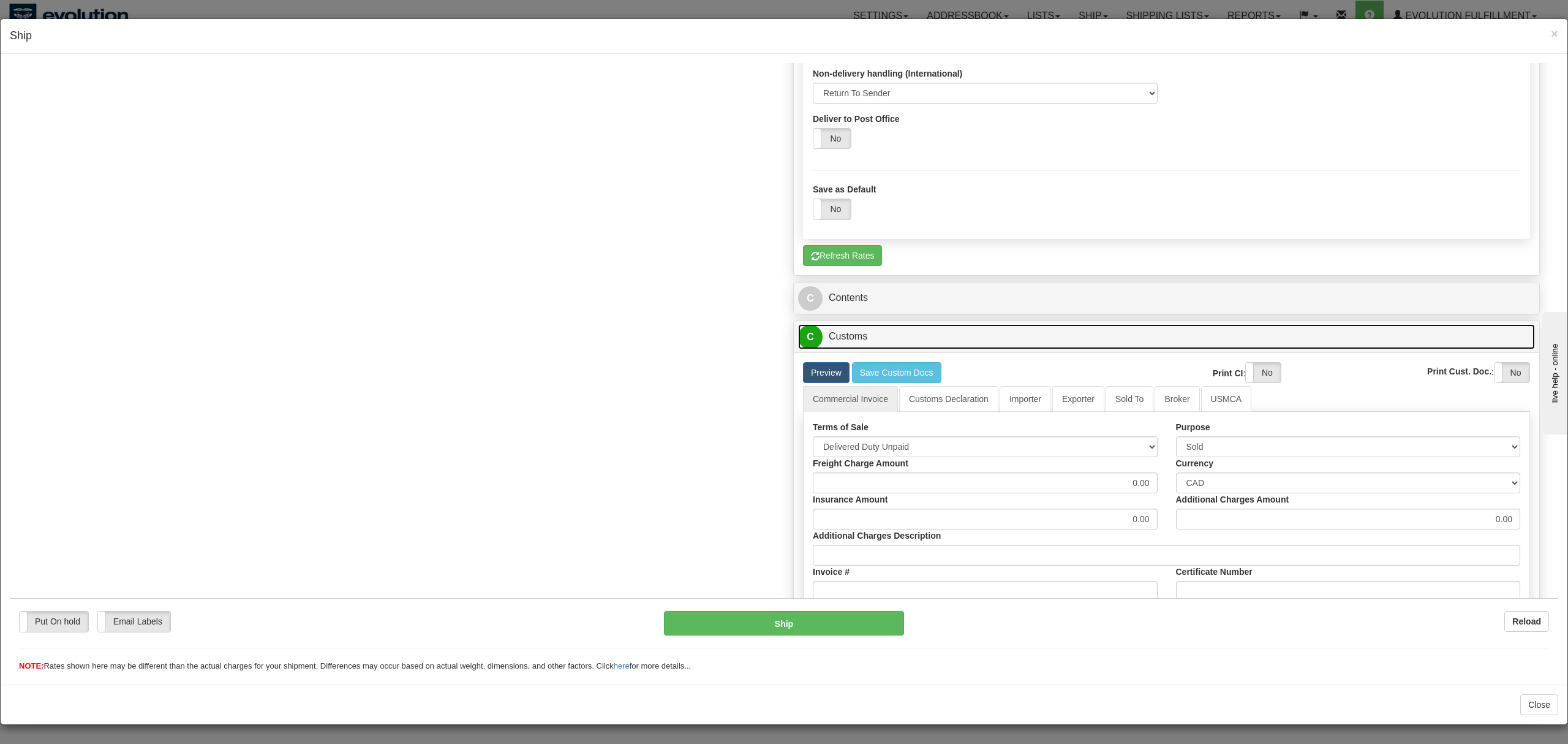
scroll to position [1142, 0]
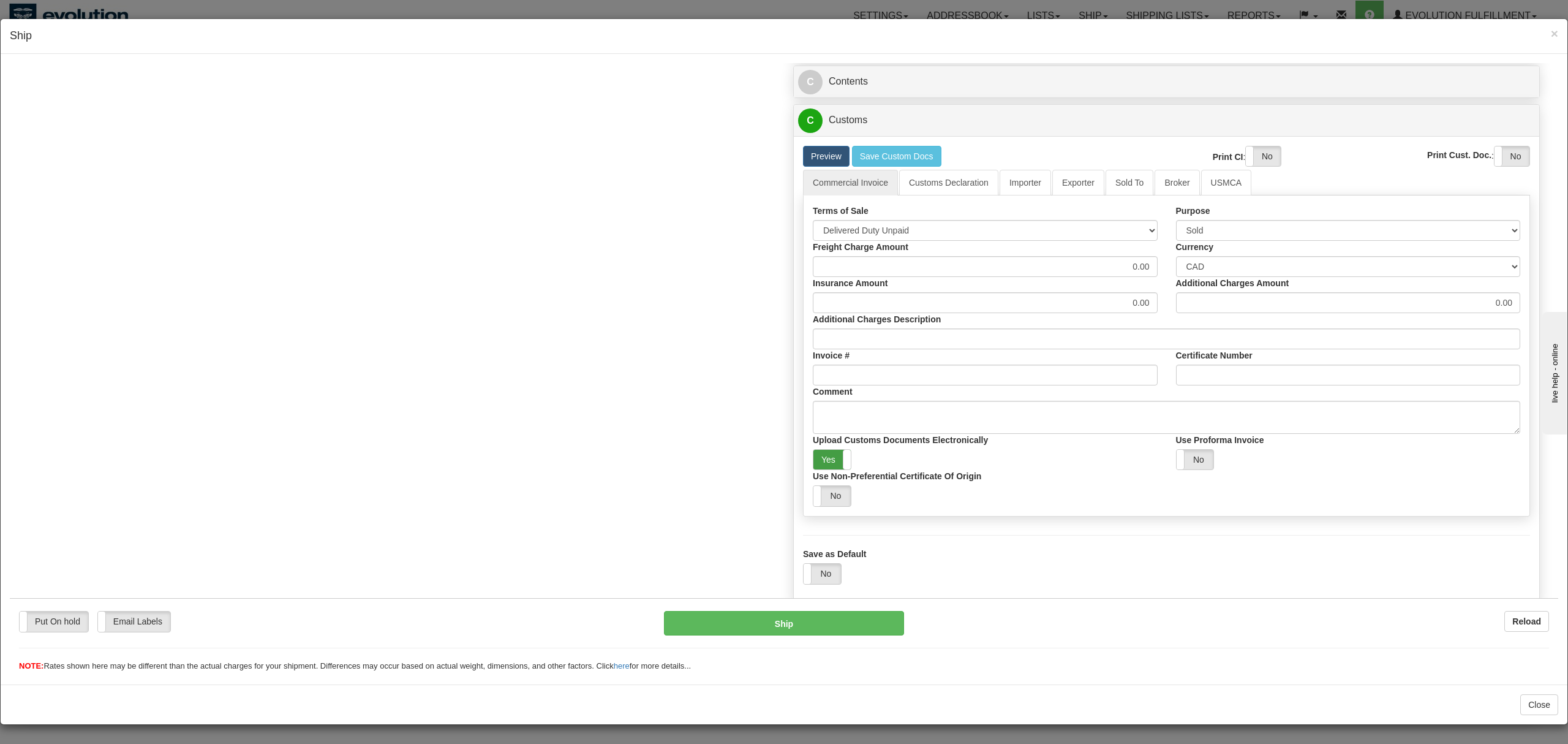
click at [814, 456] on label "Yes" at bounding box center [831, 459] width 37 height 20
click at [789, 626] on button "Ship" at bounding box center [783, 622] width 239 height 25
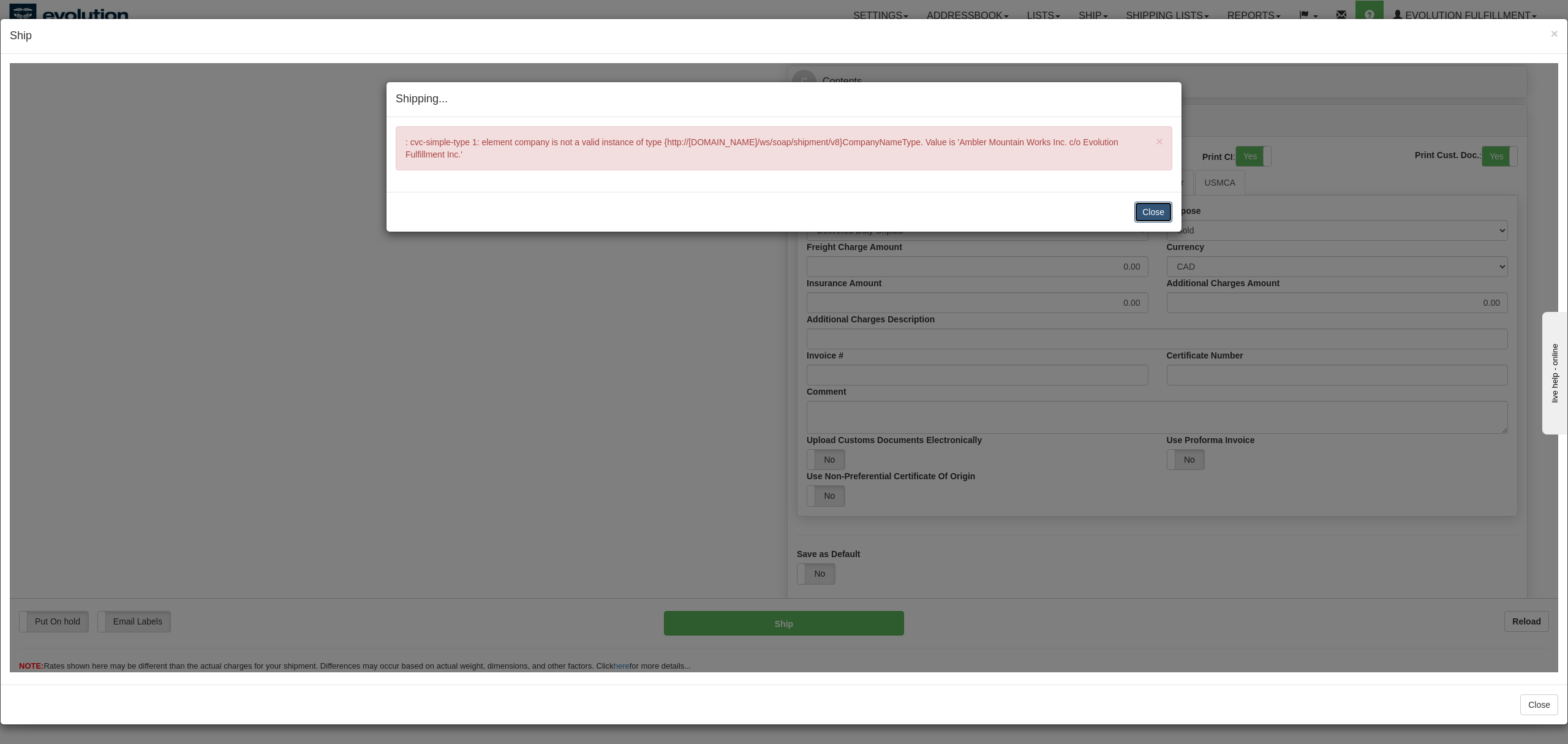
click at [1160, 210] on button "Close" at bounding box center [1154, 211] width 38 height 21
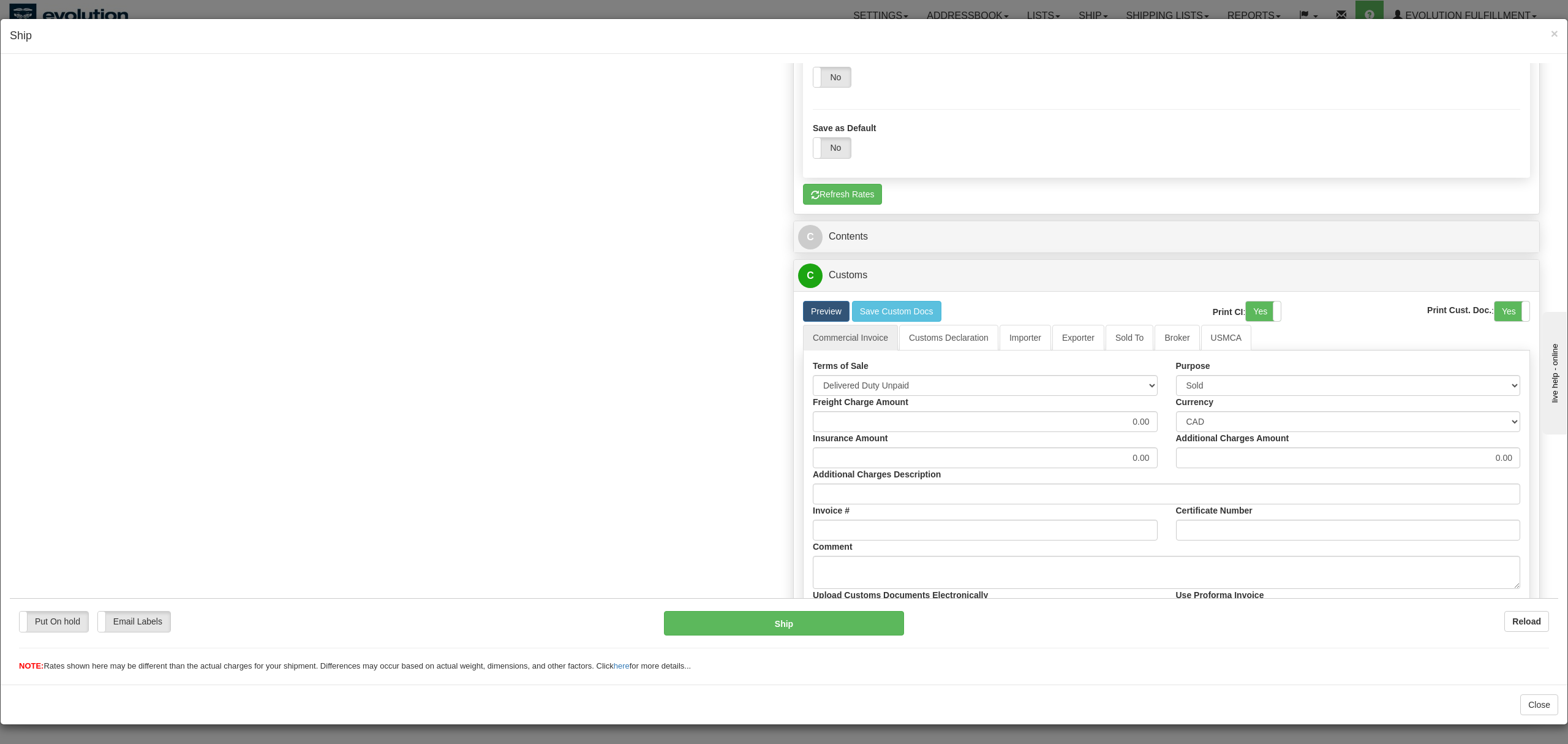
scroll to position [816, 0]
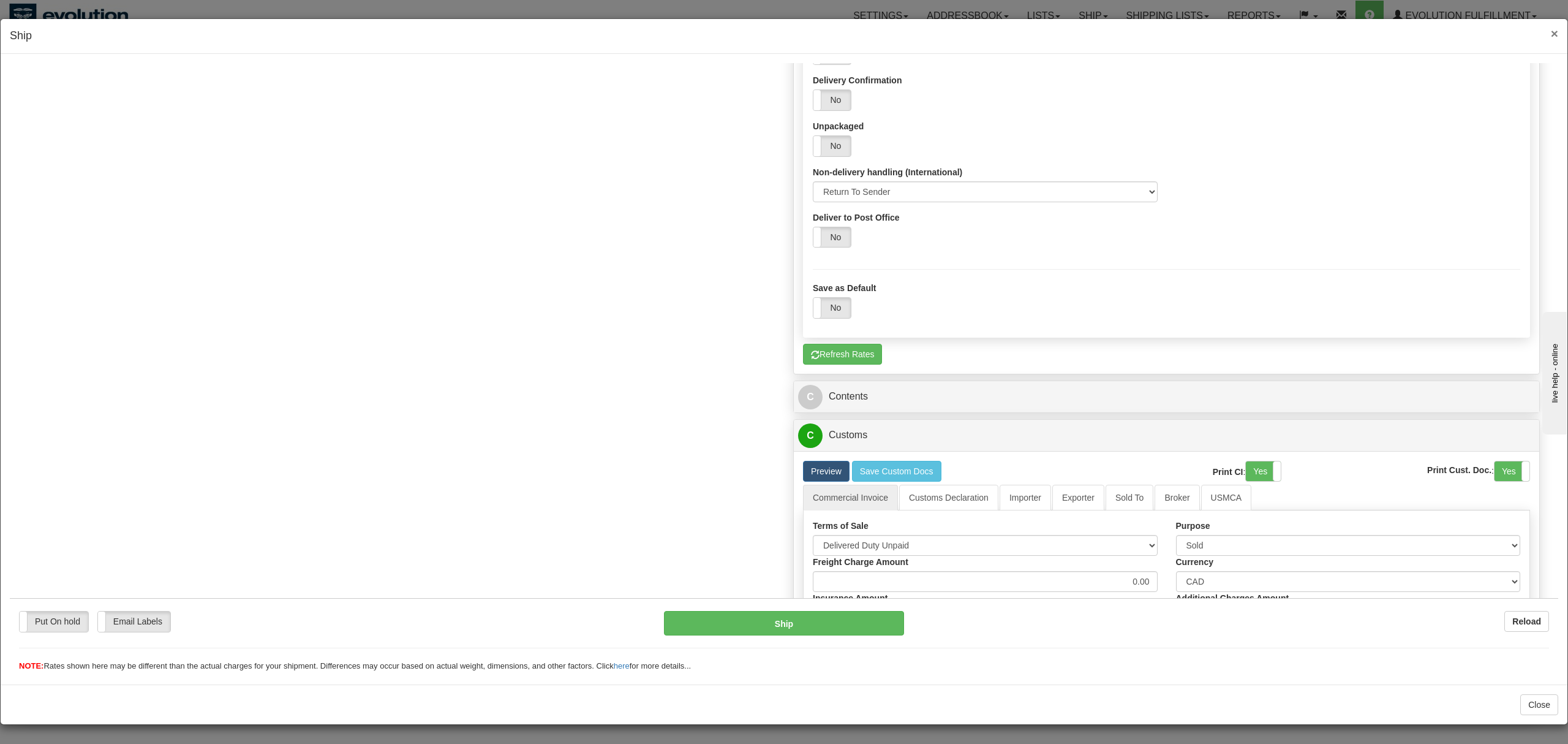
click at [1554, 33] on span "×" at bounding box center [1554, 33] width 7 height 14
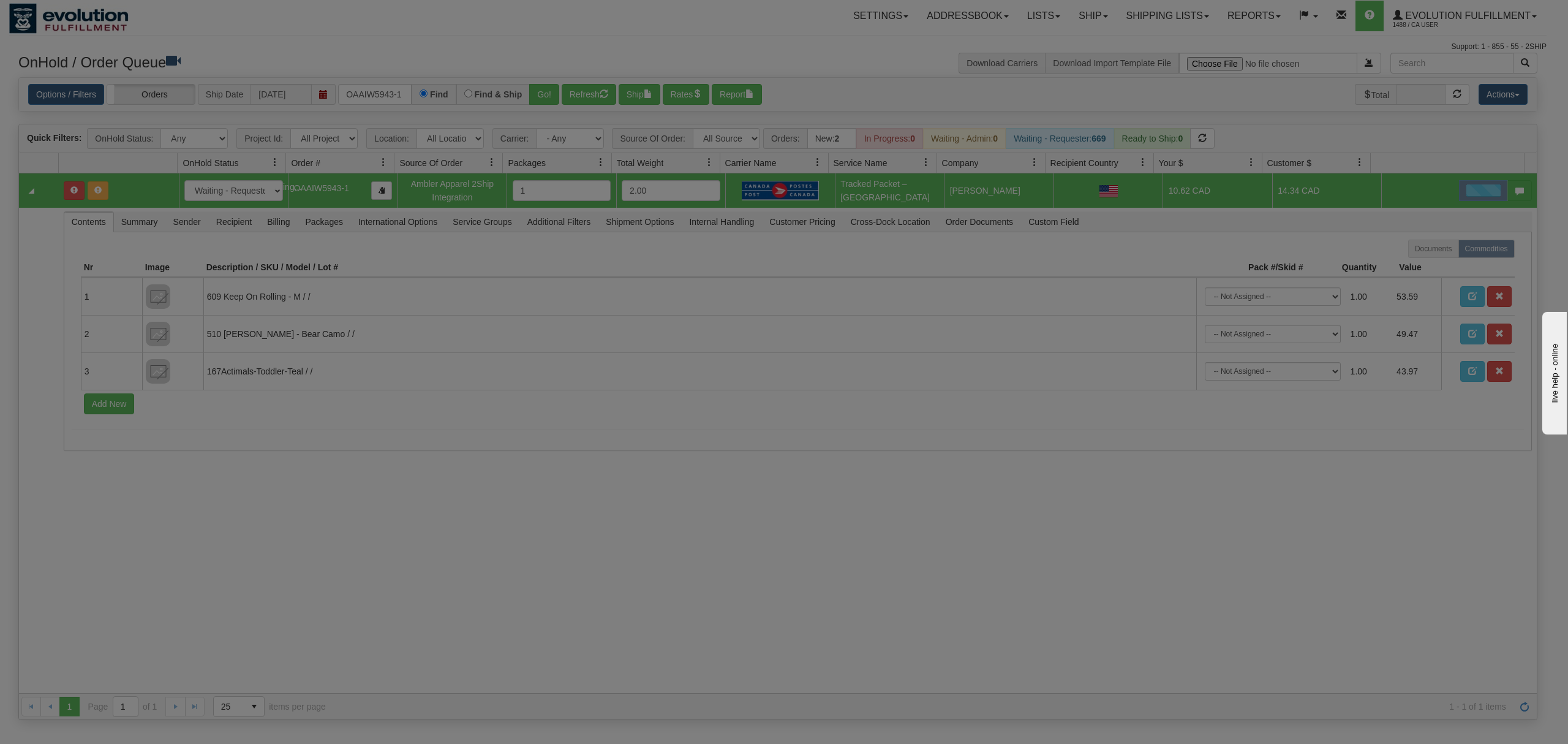
scroll to position [0, 0]
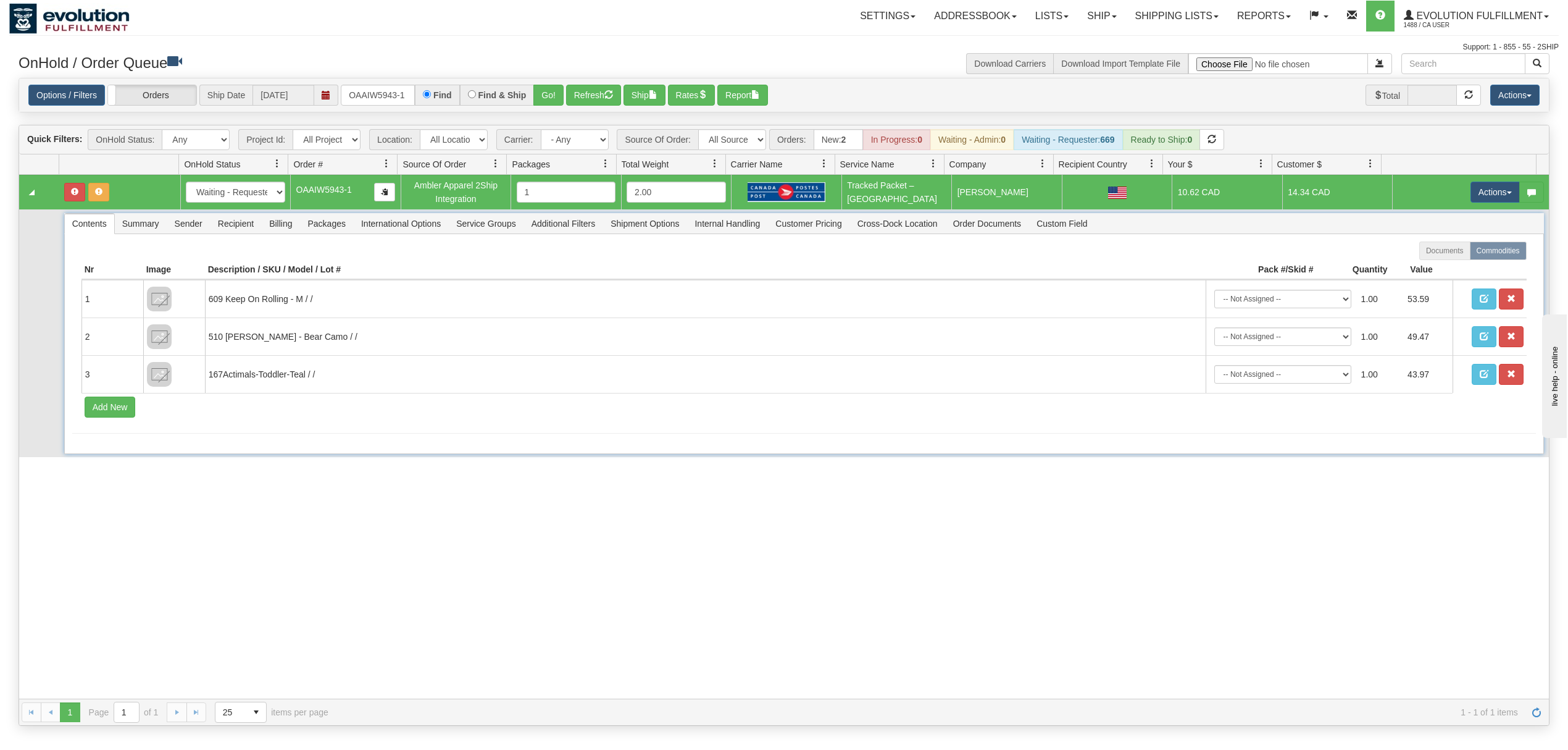
click at [189, 233] on span "Sender" at bounding box center [188, 224] width 42 height 20
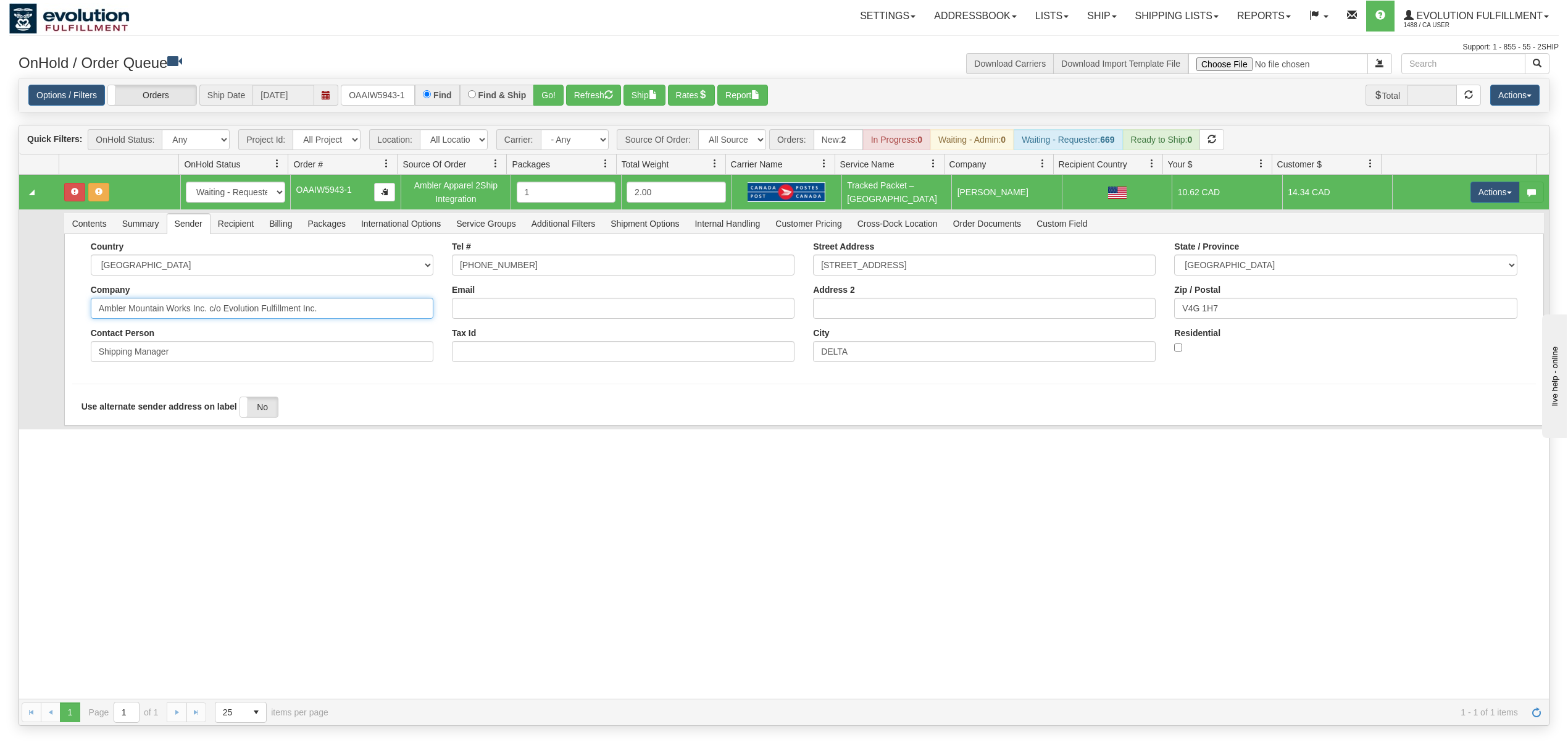
drag, startPoint x: 337, startPoint y: 311, endPoint x: 203, endPoint y: 319, distance: 134.2
click at [203, 319] on input "Ambler Mountain Works Inc. c/o Evolution Fulfillment Inc." at bounding box center [262, 308] width 342 height 21
drag, startPoint x: 205, startPoint y: 319, endPoint x: 211, endPoint y: 319, distance: 6.0
type input "Ambler Mountain Works Inc"
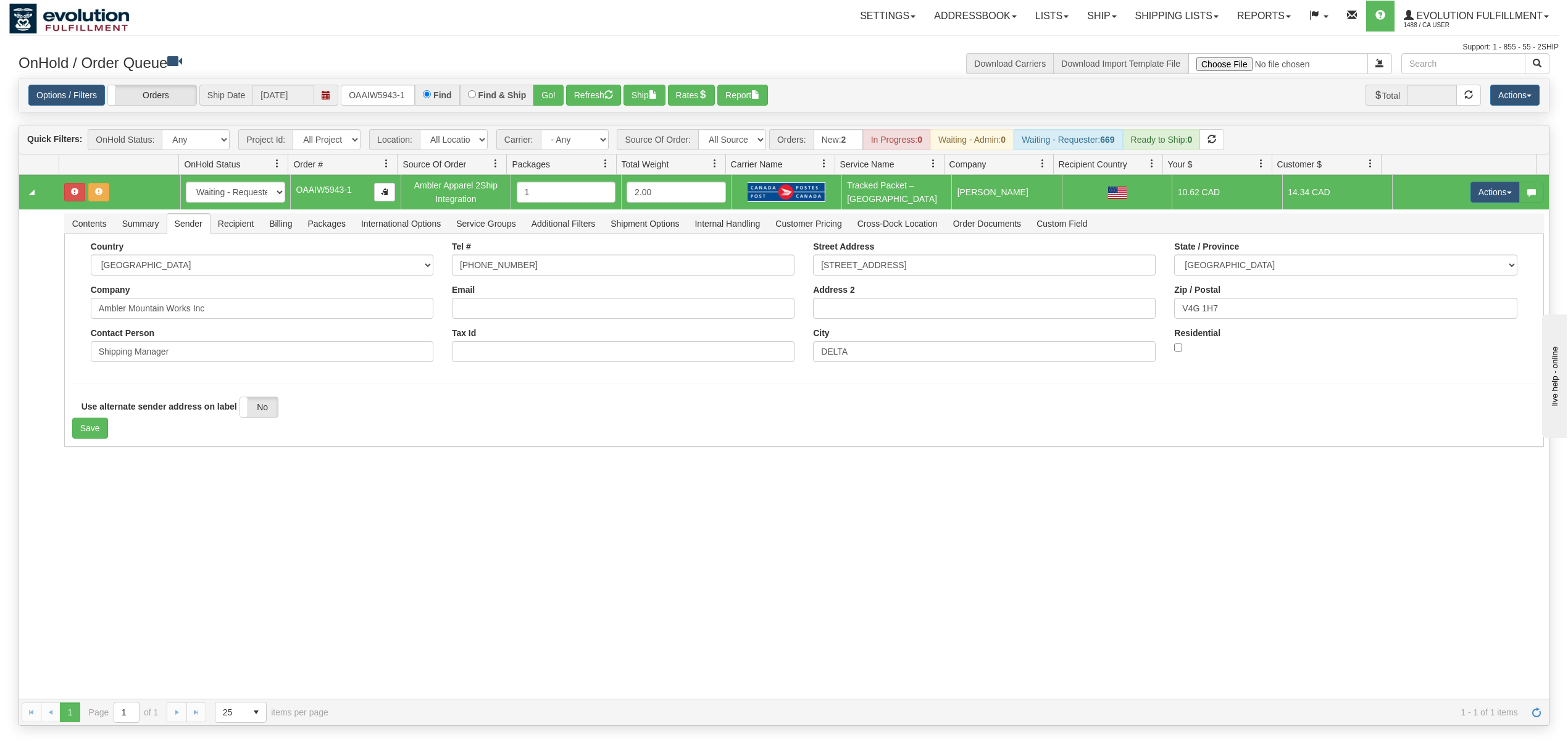
click at [163, 494] on div "31561586 EVOLUTION V3 90949804 90951525 New In Progress Waiting - Admin Waiting…" at bounding box center [784, 436] width 1530 height 523
click at [77, 435] on button "Save" at bounding box center [90, 428] width 36 height 21
click at [1481, 193] on button "Actions" at bounding box center [1495, 192] width 50 height 21
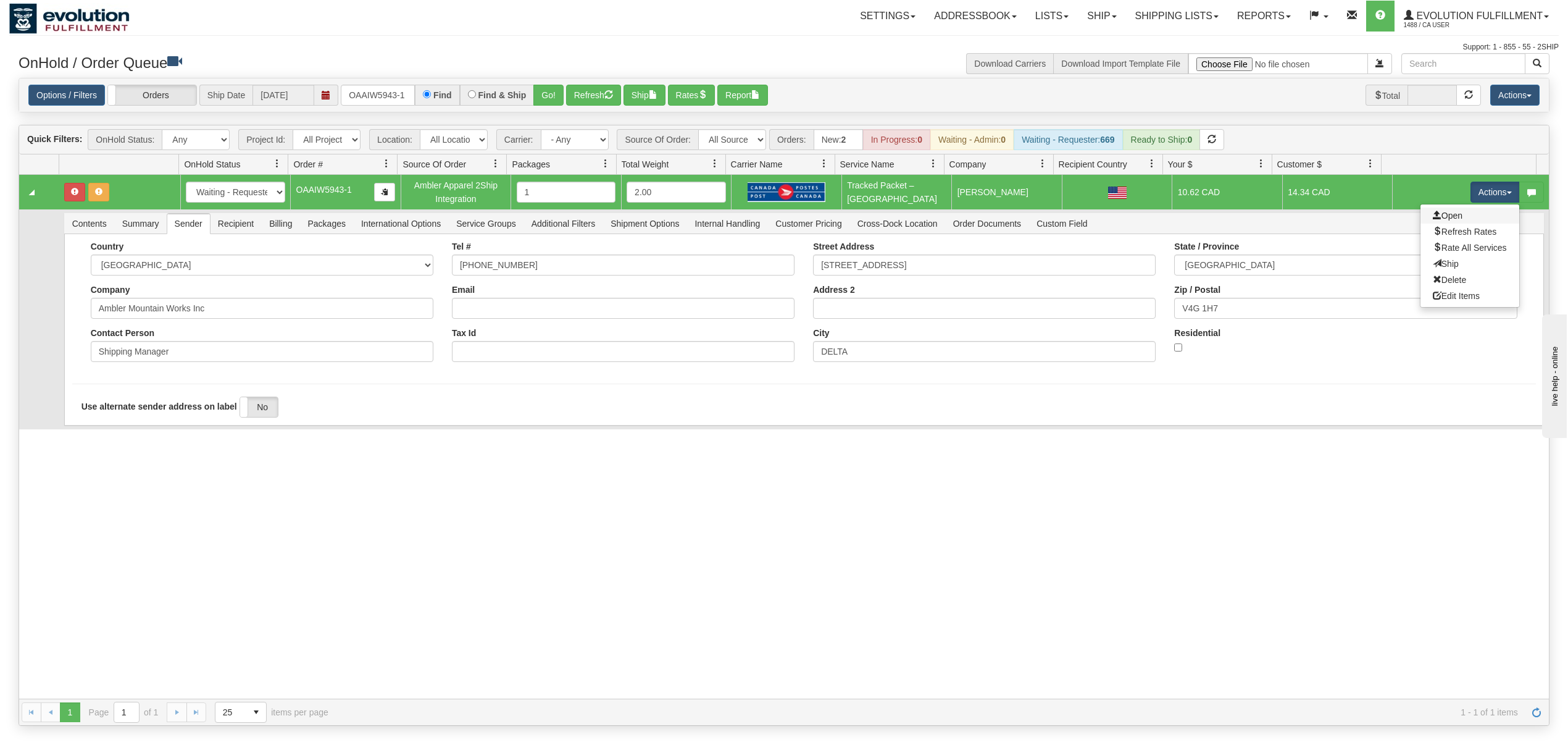
click at [1450, 215] on link "Open" at bounding box center [1471, 215] width 99 height 16
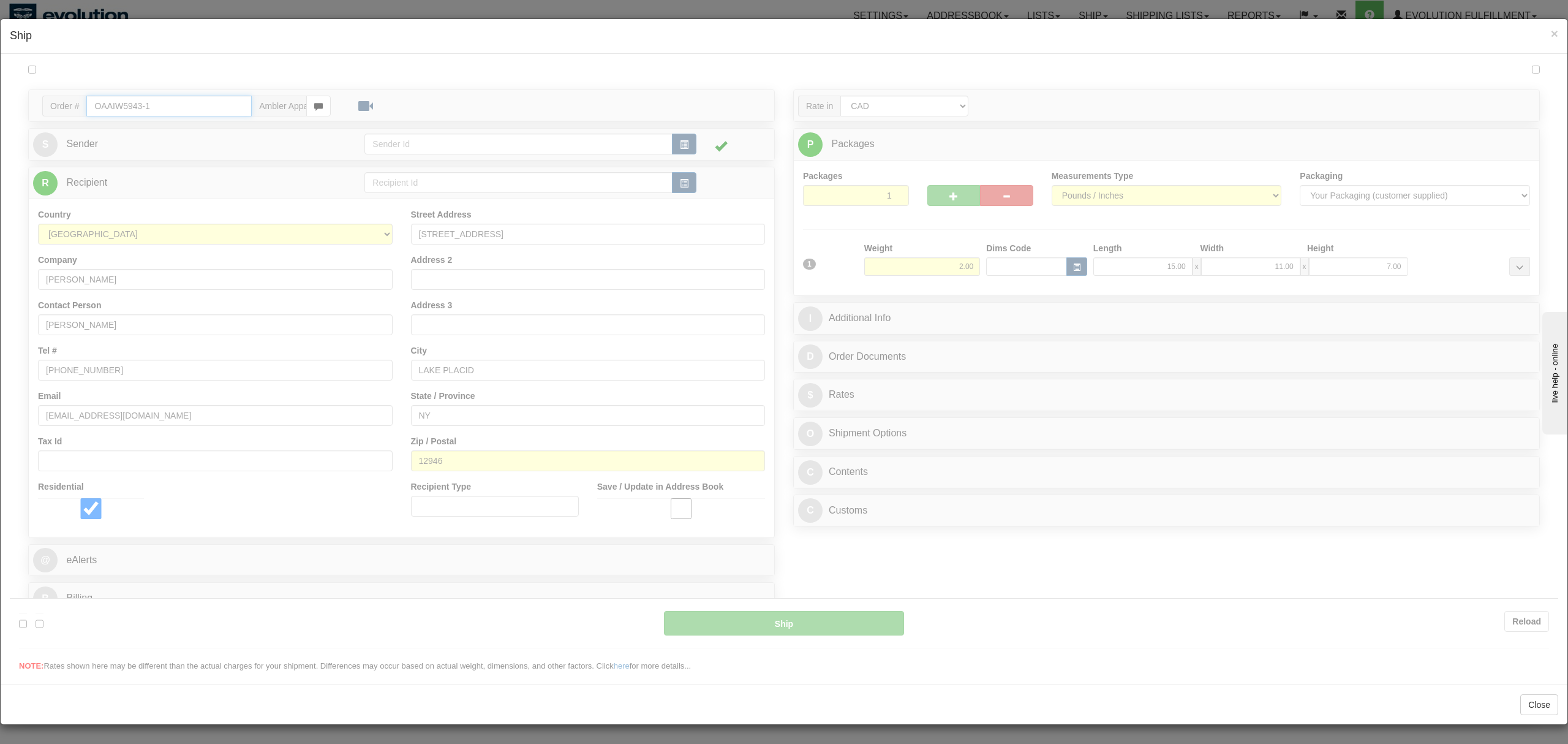
type input "USA.TP"
type input "15:13"
type input "16:00"
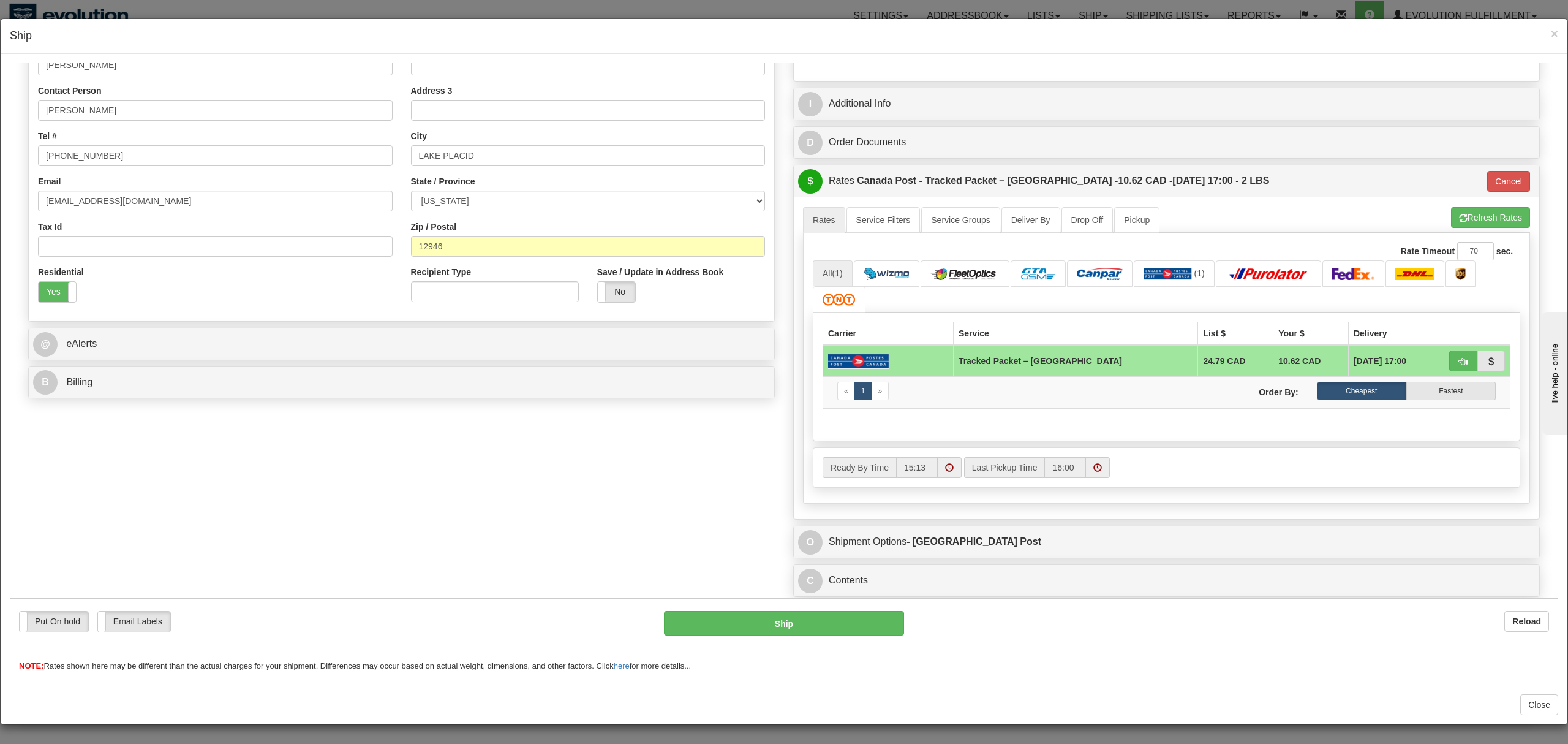
scroll to position [263, 0]
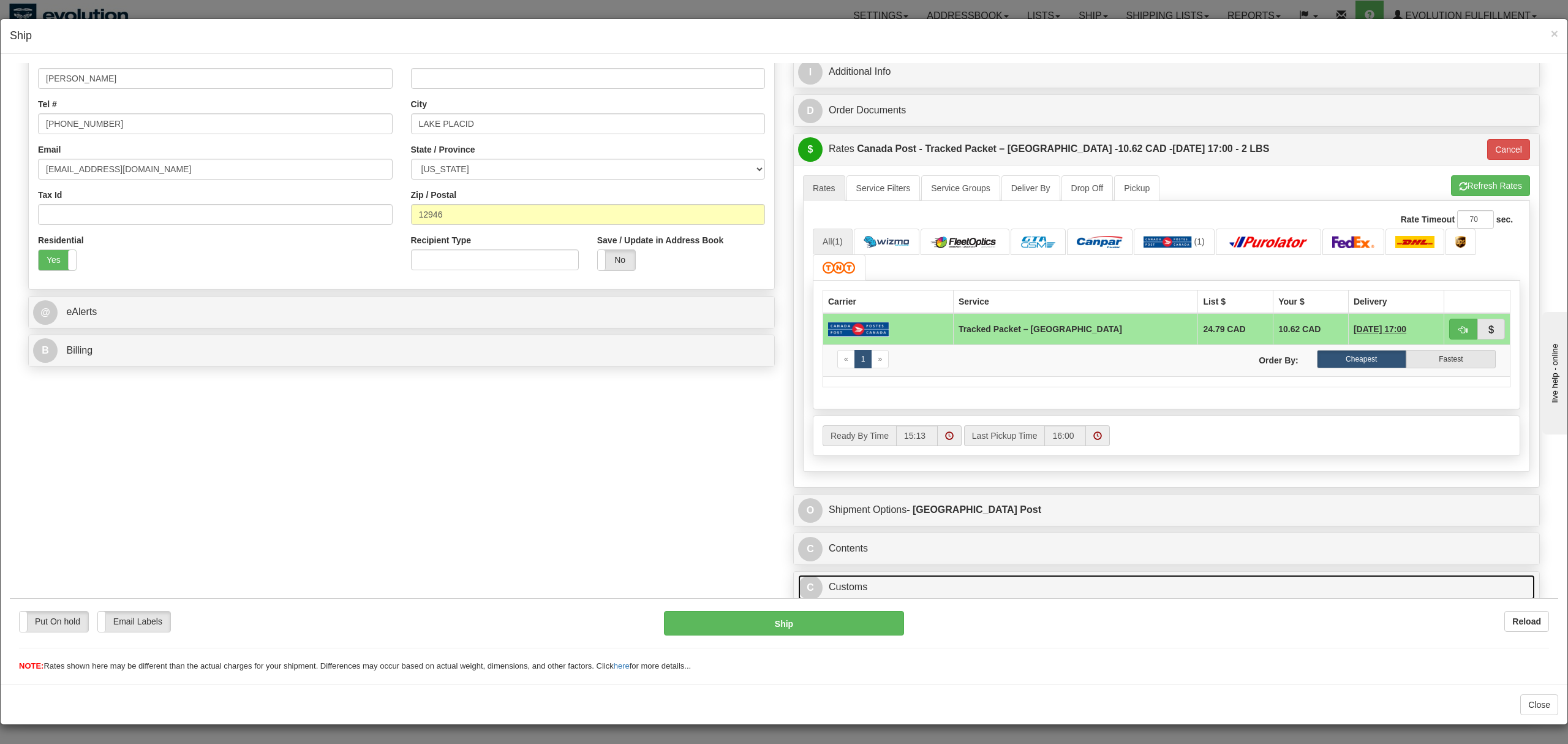
click at [957, 579] on link "C Customs" at bounding box center [1166, 586] width 737 height 25
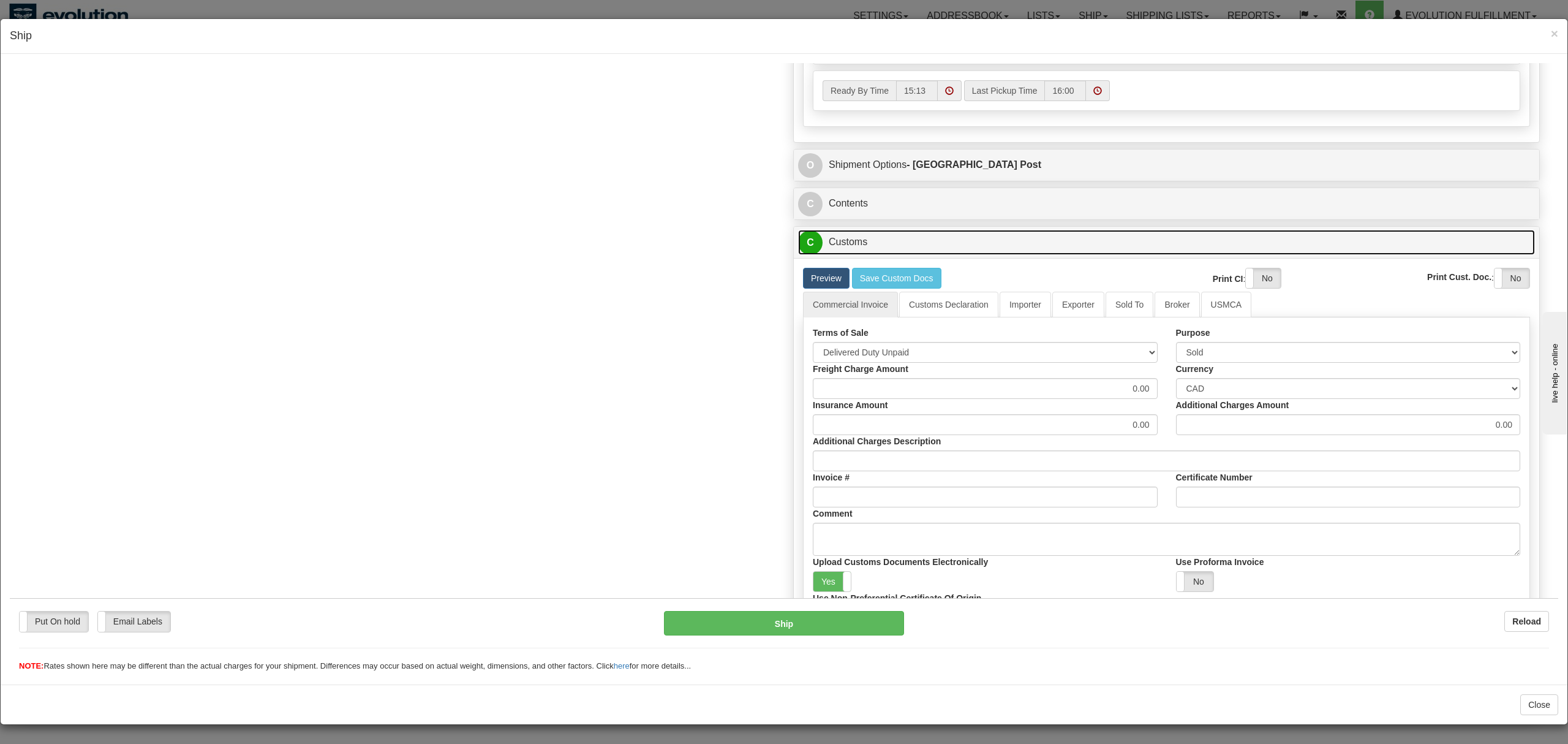
scroll to position [730, 0]
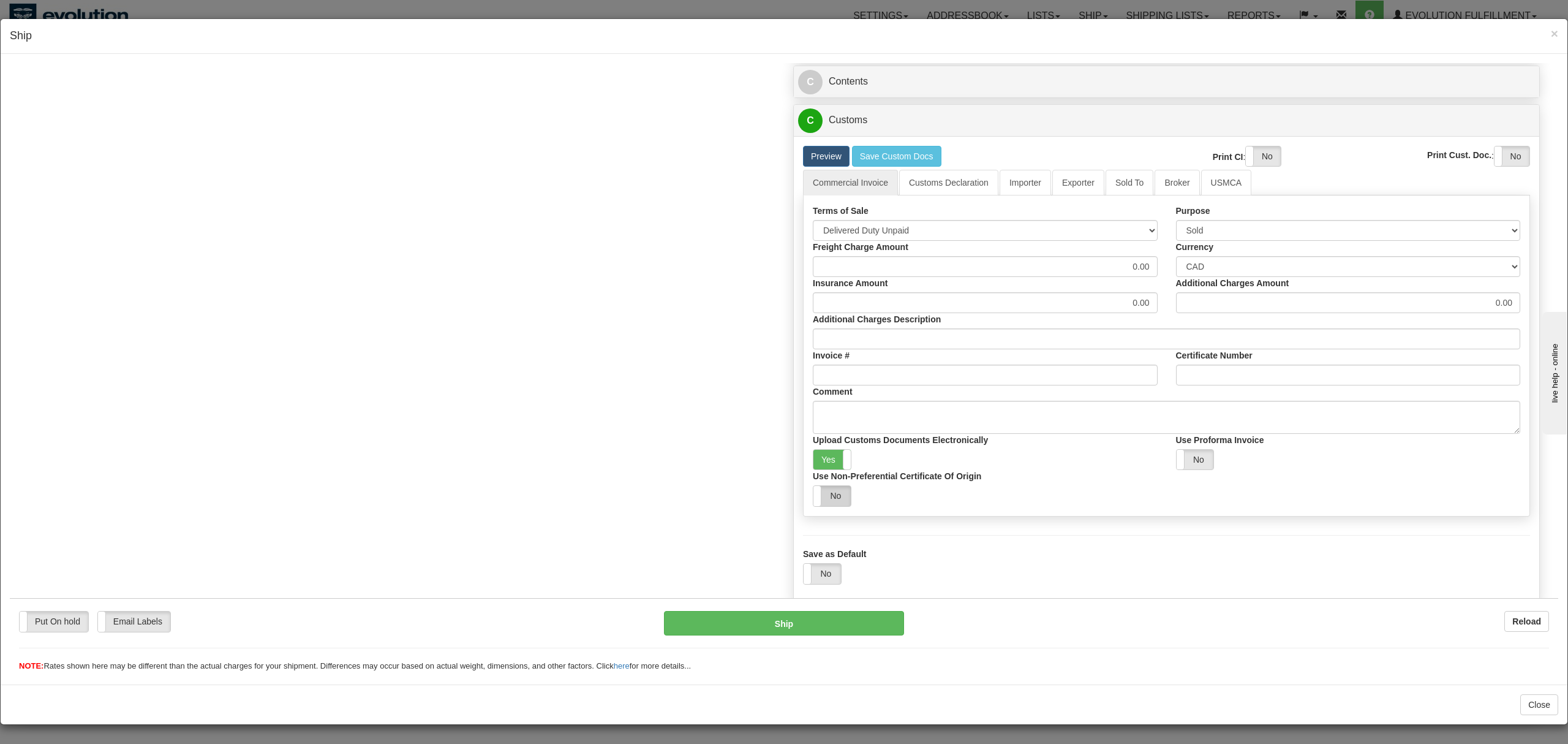
drag, startPoint x: 831, startPoint y: 460, endPoint x: 835, endPoint y: 502, distance: 42.2
click at [832, 460] on label "Yes" at bounding box center [831, 459] width 37 height 20
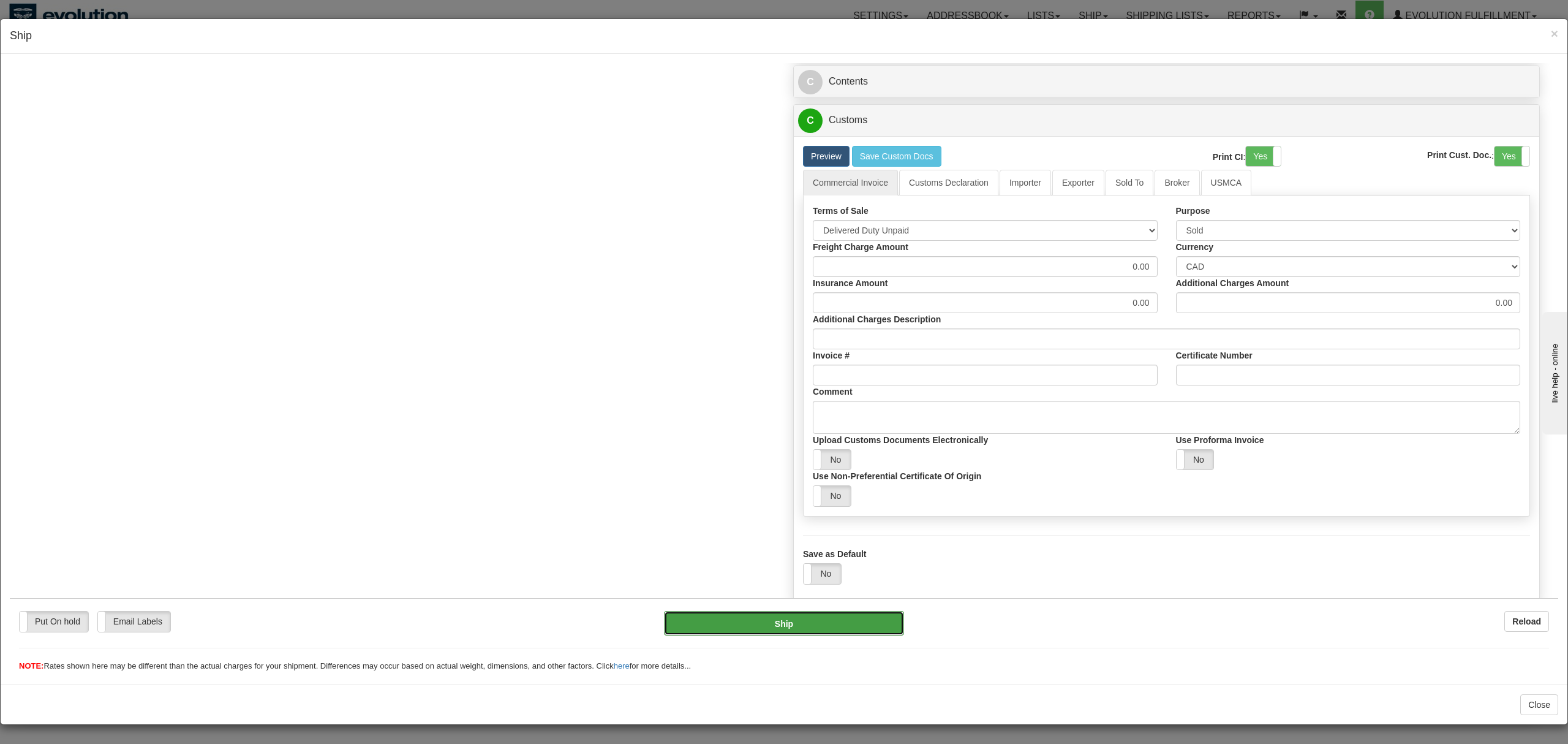
click at [775, 618] on button "Ship" at bounding box center [783, 622] width 239 height 25
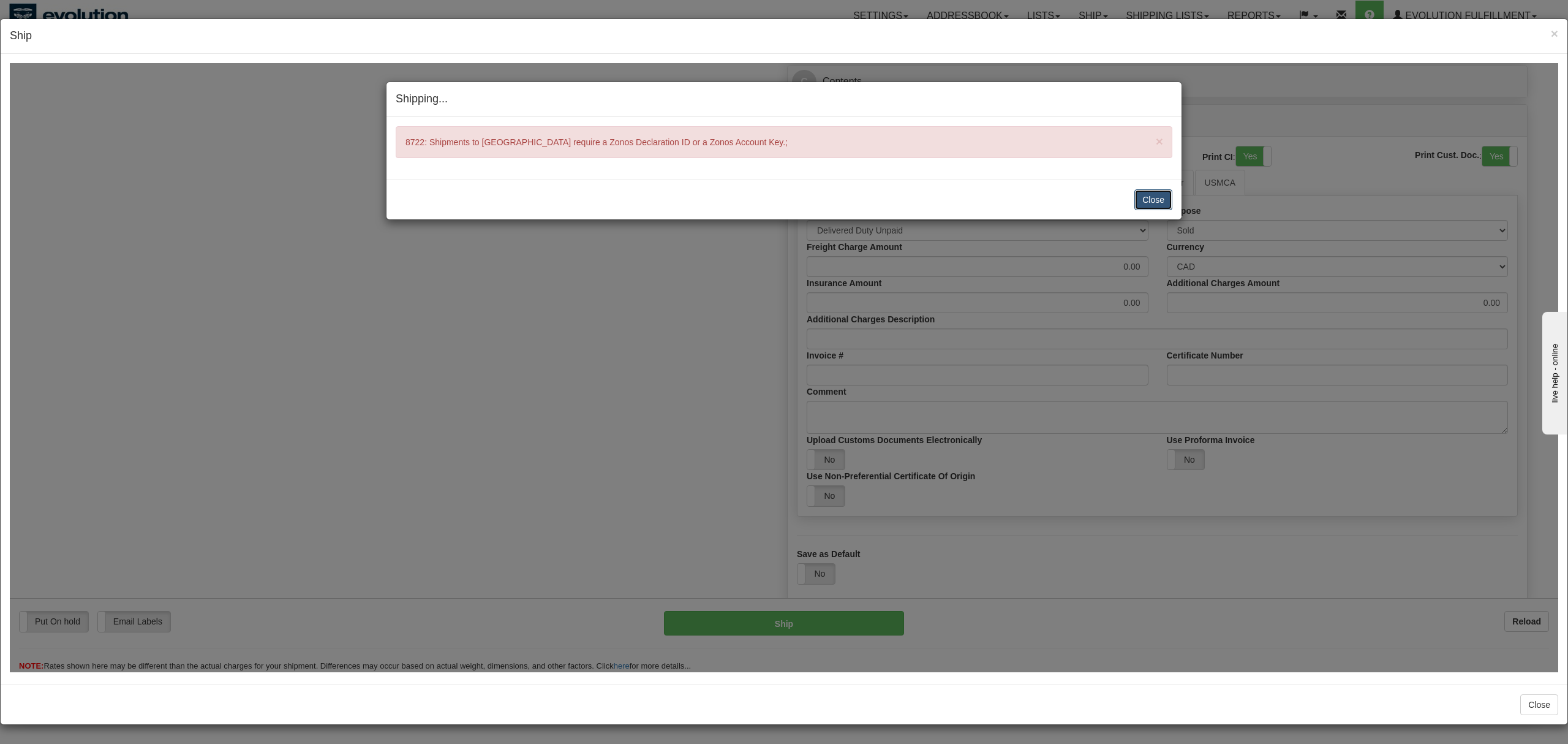
click at [1156, 199] on button "Close" at bounding box center [1154, 199] width 38 height 21
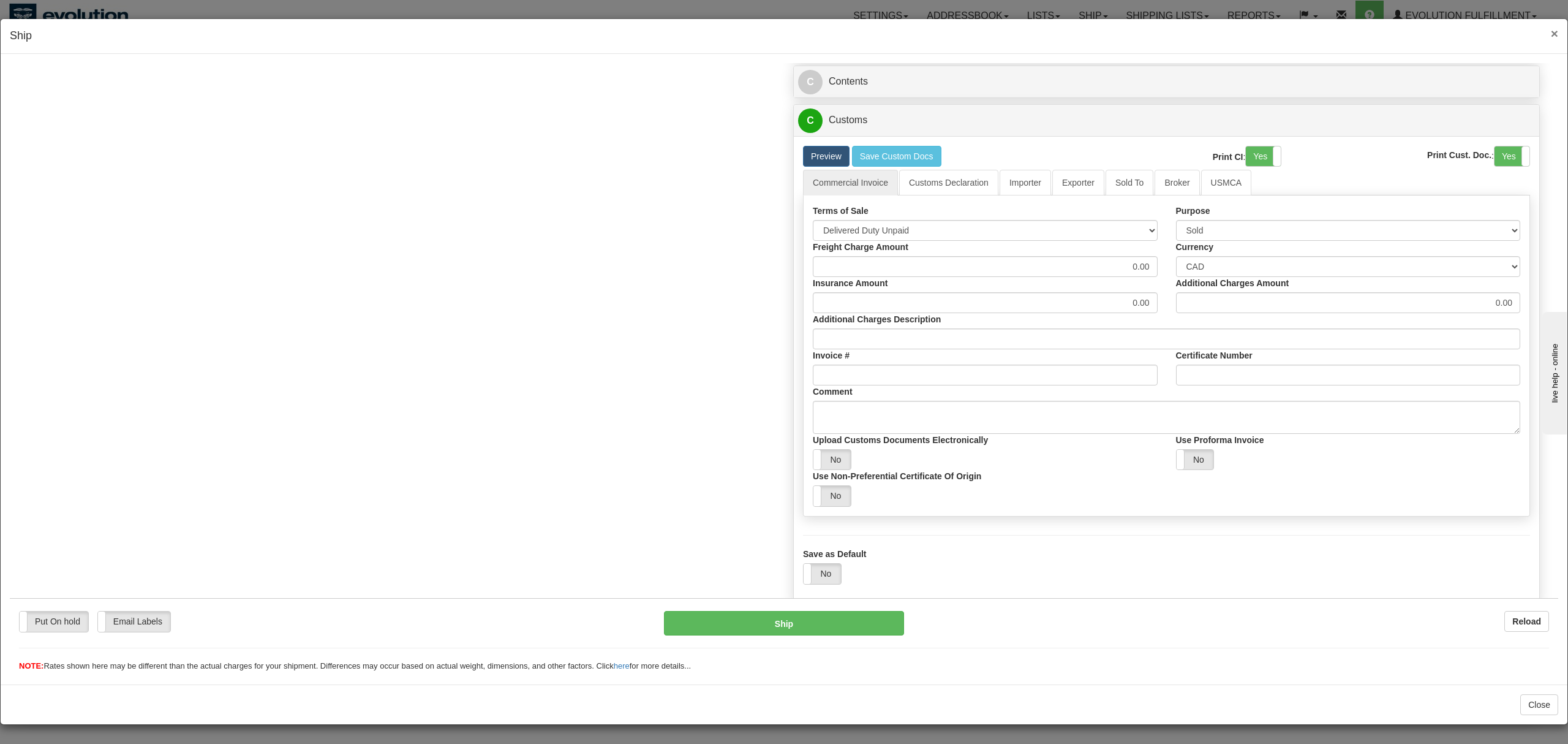
click at [1552, 31] on span "×" at bounding box center [1554, 33] width 7 height 14
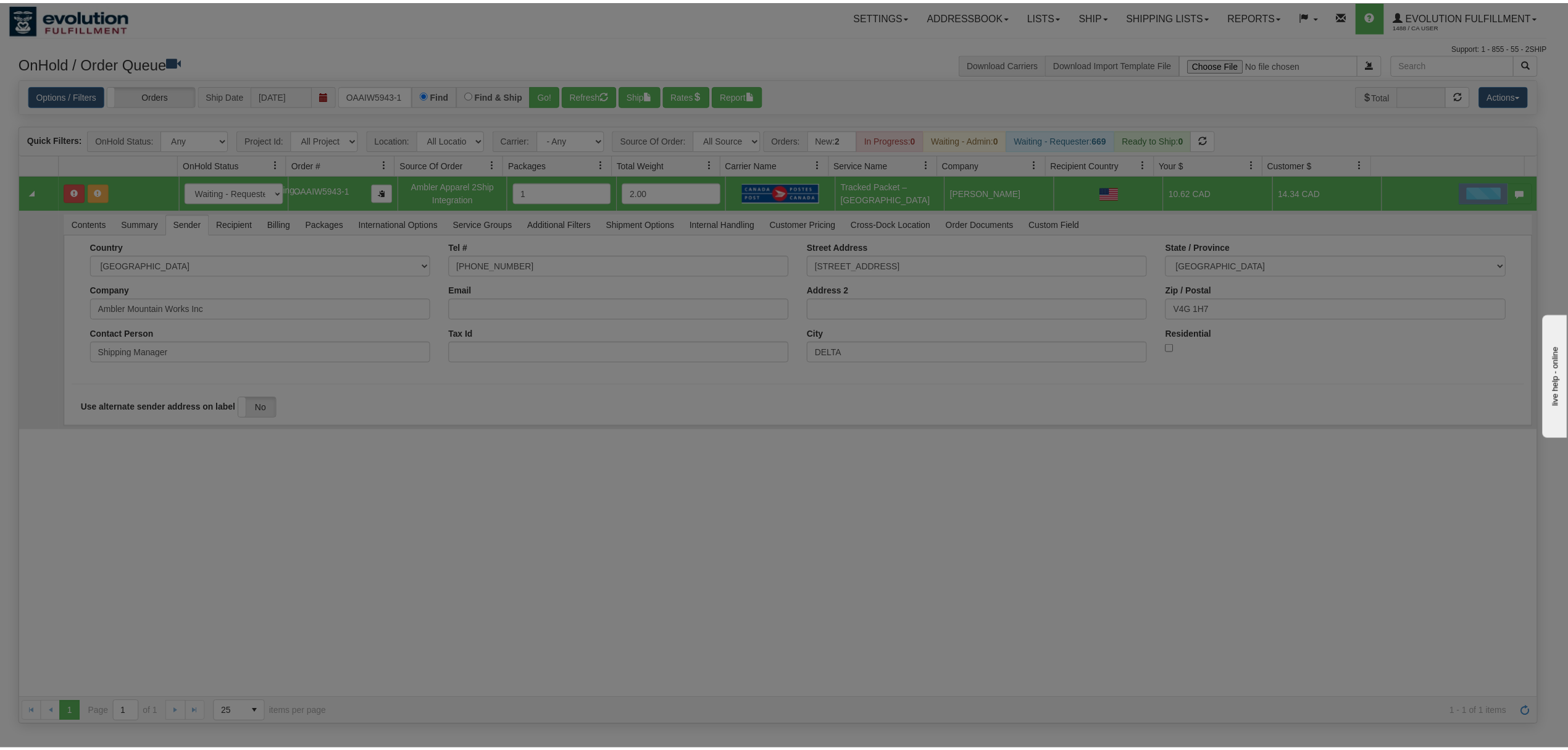
scroll to position [0, 0]
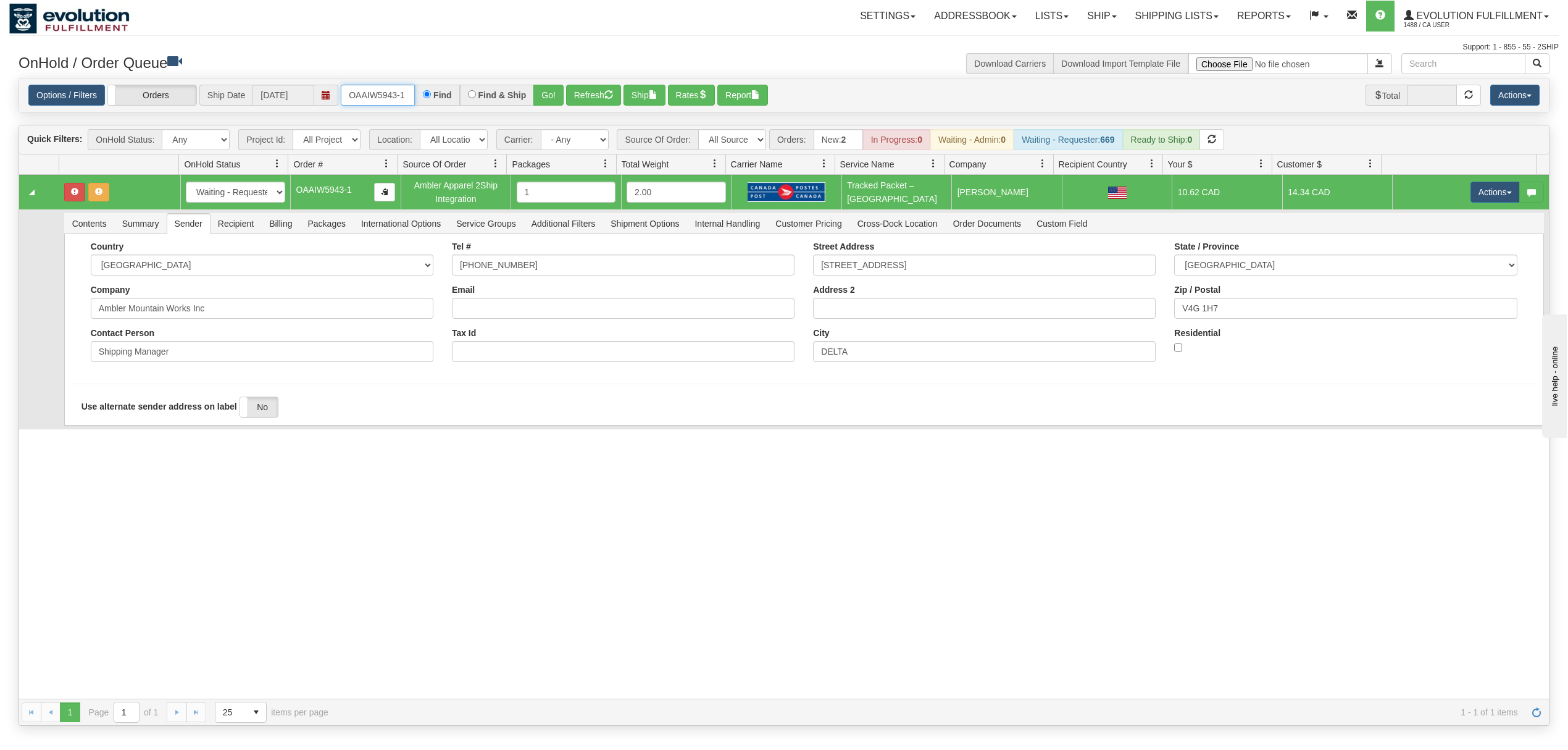
click at [401, 101] on input "OAAIW5943-1" at bounding box center [377, 95] width 74 height 21
type input "OMBK17175305"
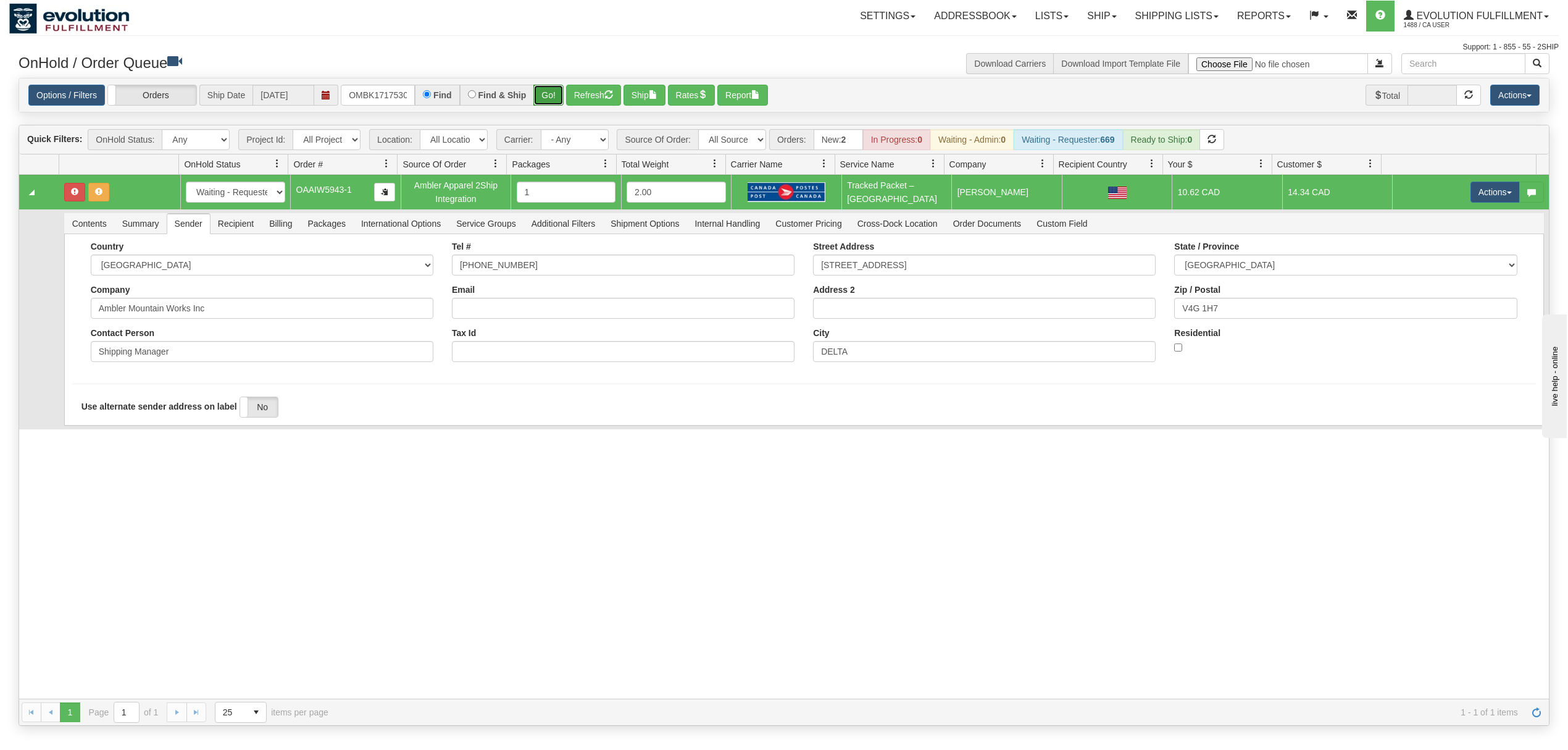
click at [557, 95] on button "Go!" at bounding box center [548, 95] width 30 height 21
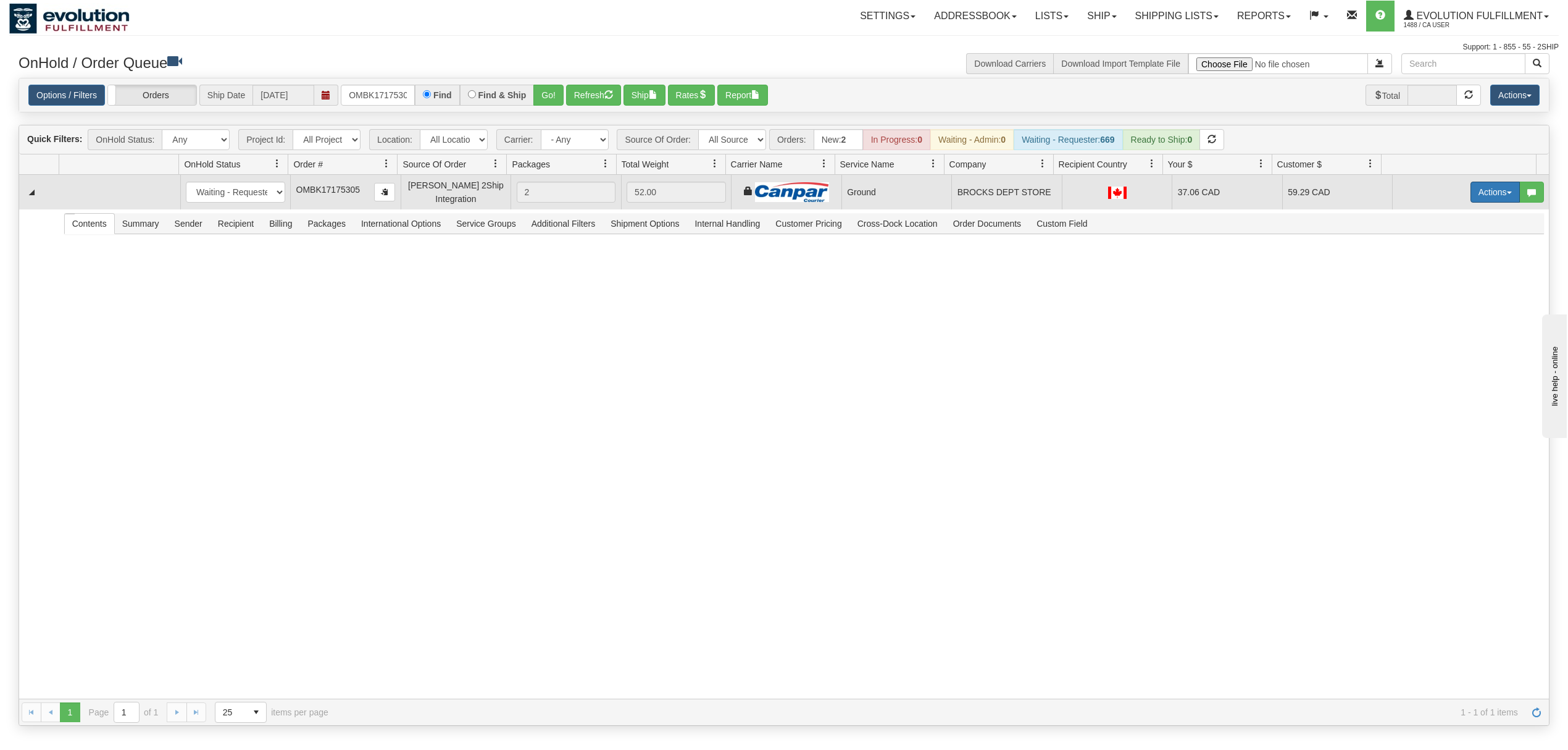
click at [1487, 192] on button "Actions" at bounding box center [1495, 192] width 50 height 21
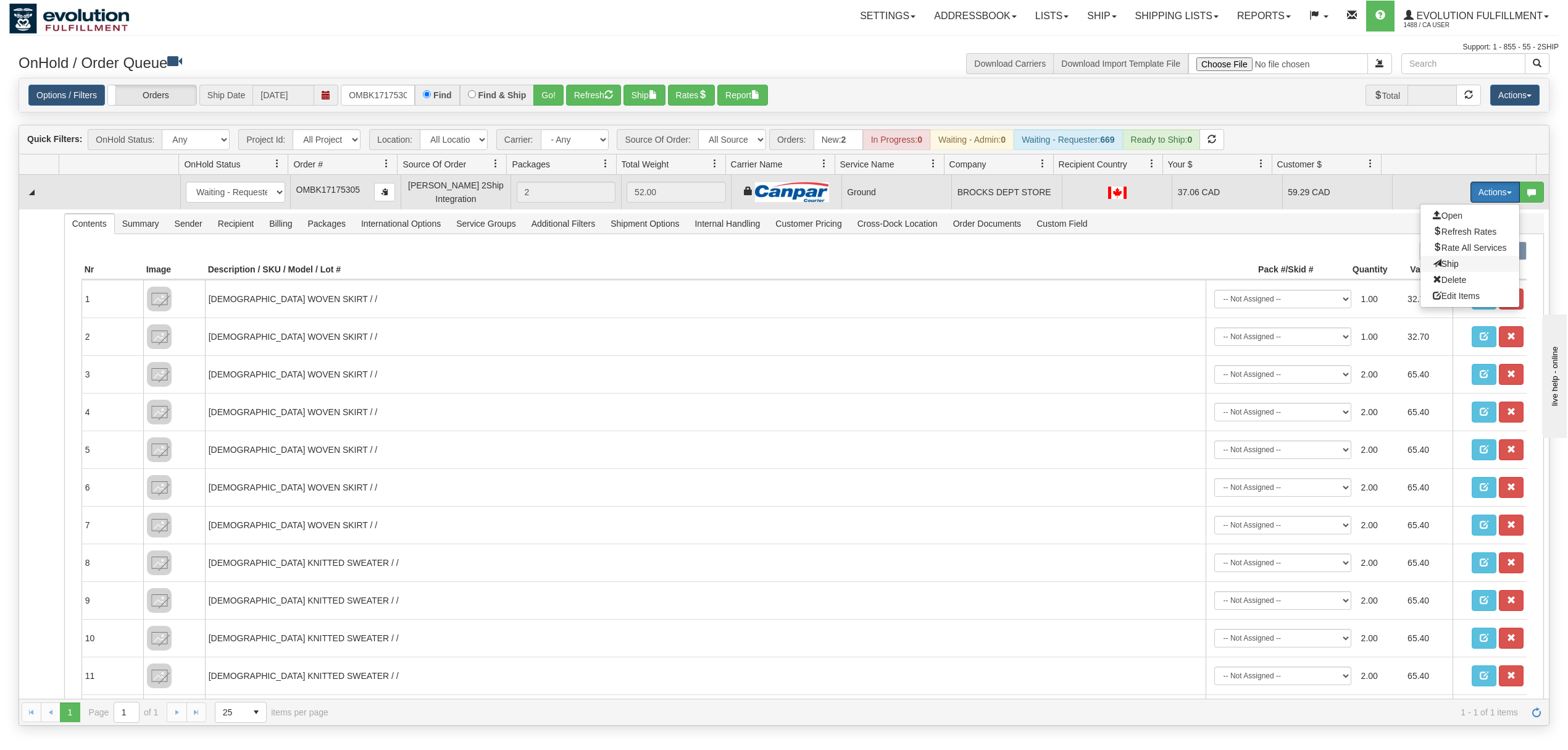
click at [1433, 264] on span "Ship" at bounding box center [1446, 263] width 26 height 10
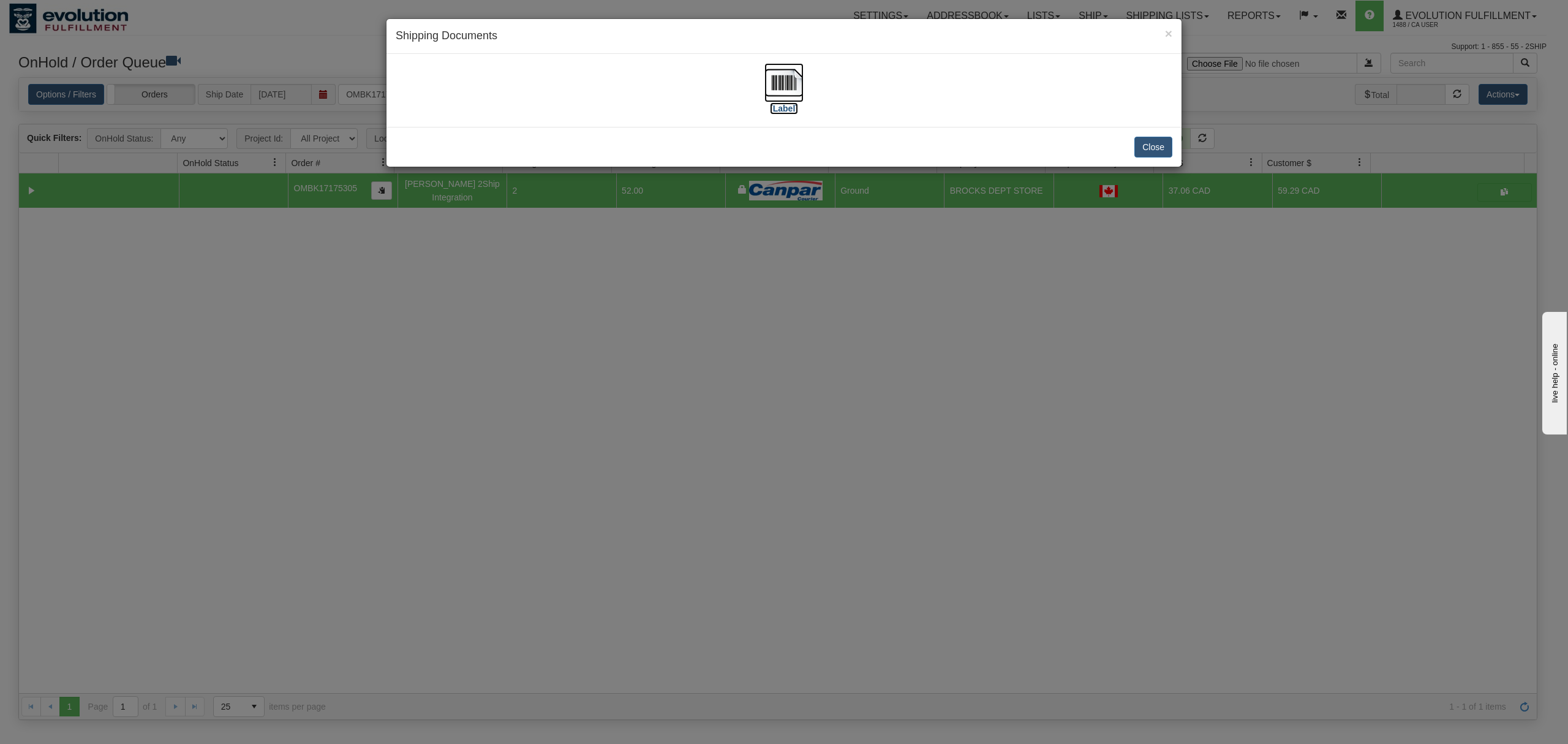
click at [783, 81] on img at bounding box center [783, 82] width 39 height 39
click at [1163, 143] on button "Close" at bounding box center [1154, 147] width 38 height 21
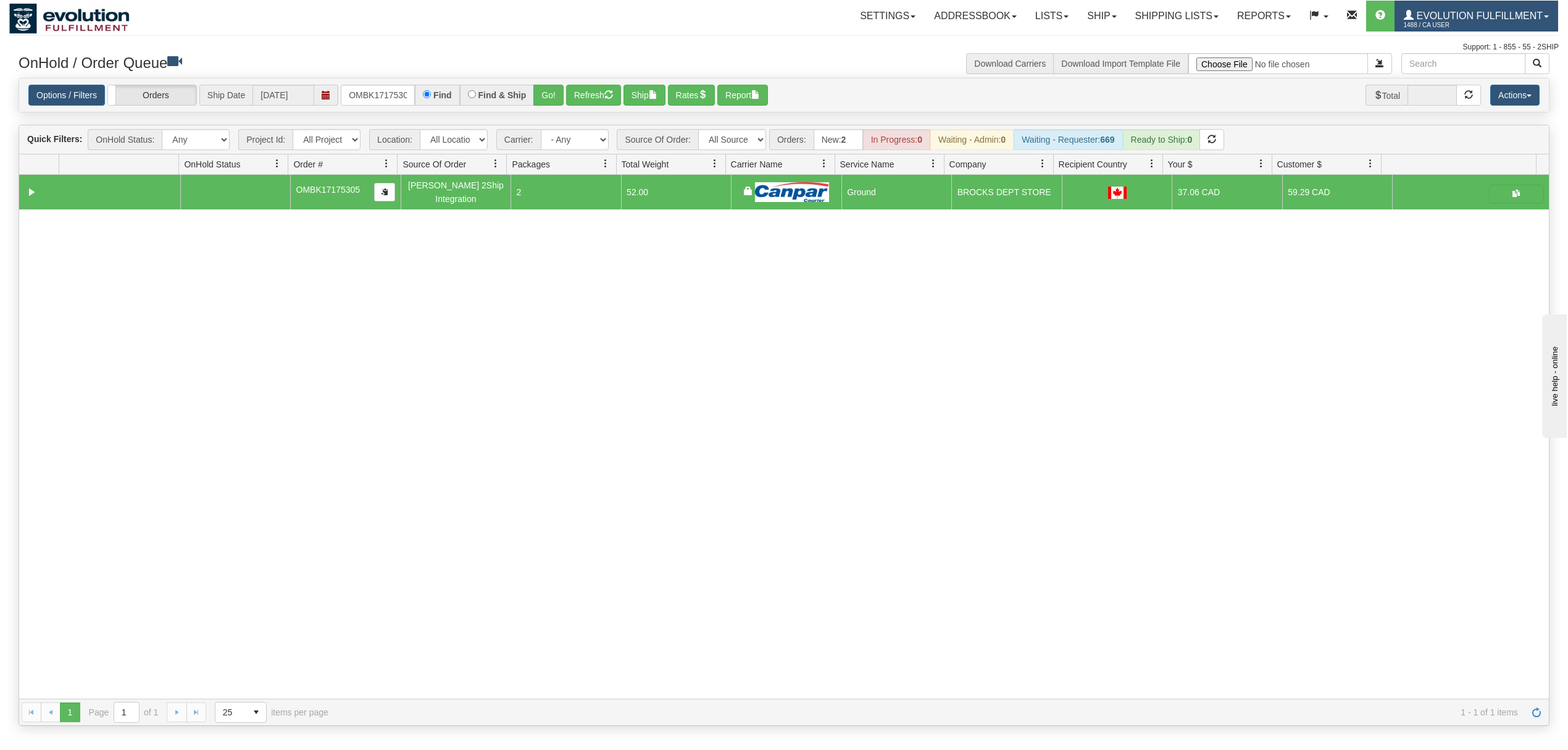
click at [1482, 24] on span "1488 / CA User" at bounding box center [1450, 25] width 93 height 12
click at [1480, 69] on link "LOG OUT" at bounding box center [1495, 74] width 125 height 16
